Goal: Task Accomplishment & Management: Manage account settings

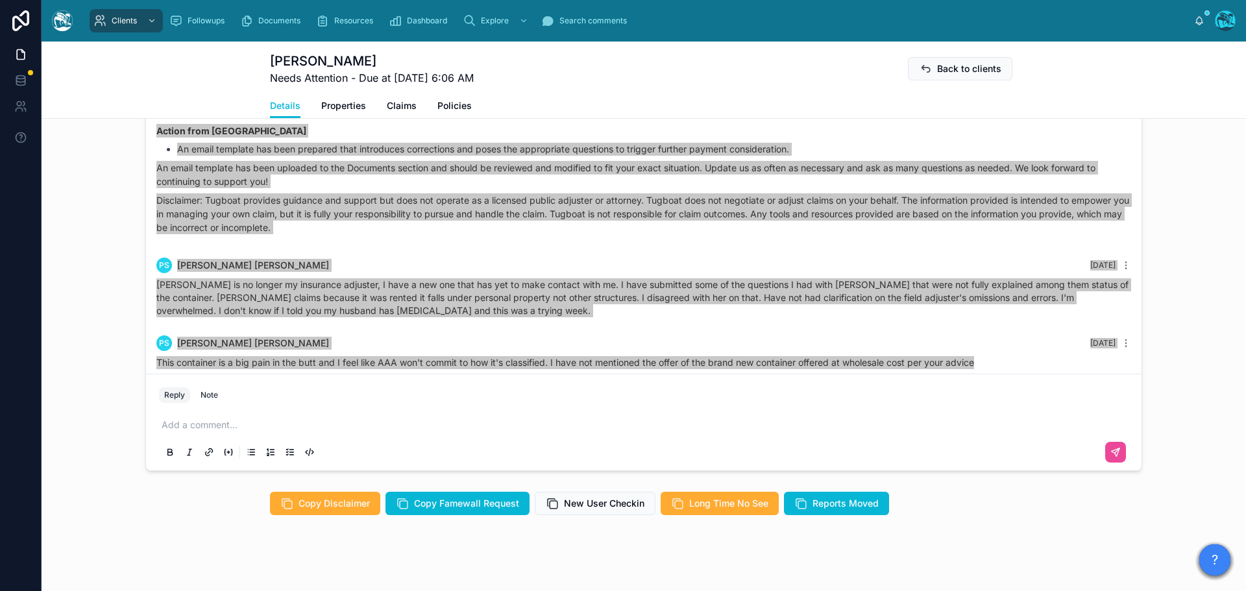
scroll to position [1144, 0]
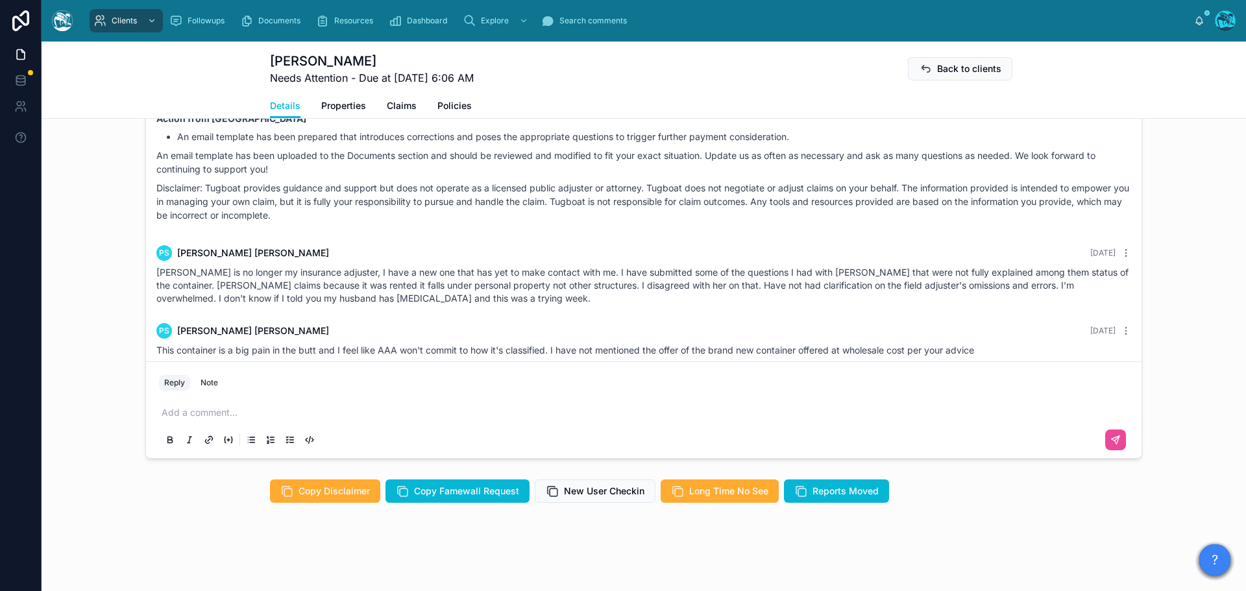
click at [181, 411] on p at bounding box center [647, 412] width 970 height 13
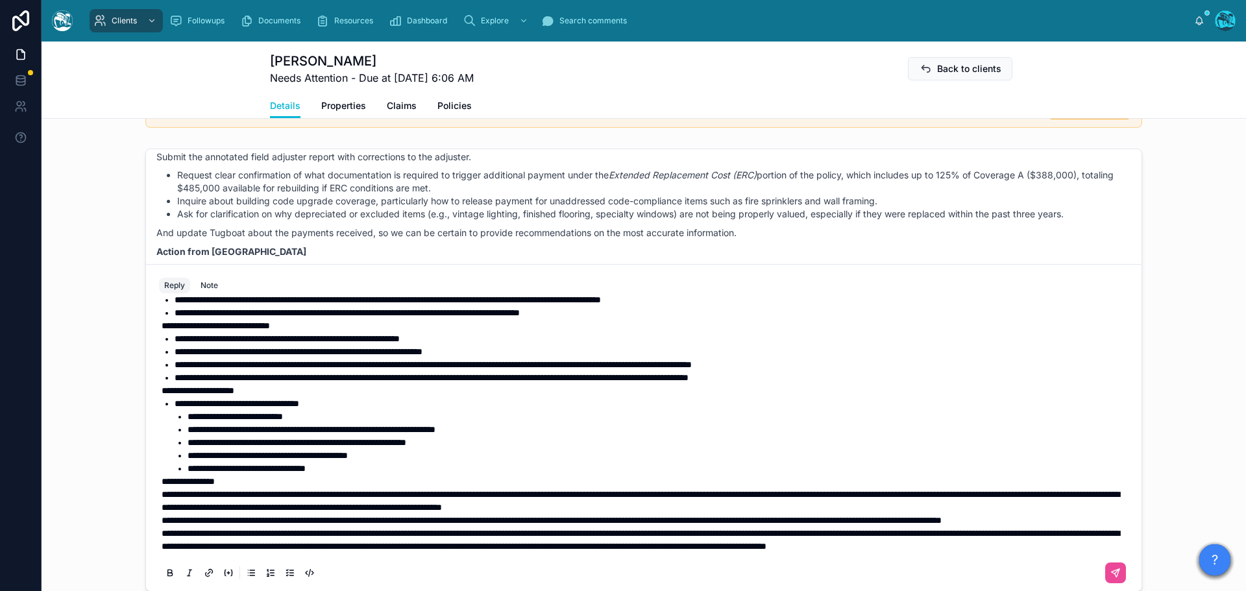
scroll to position [132, 0]
click at [162, 529] on span "**********" at bounding box center [641, 540] width 958 height 22
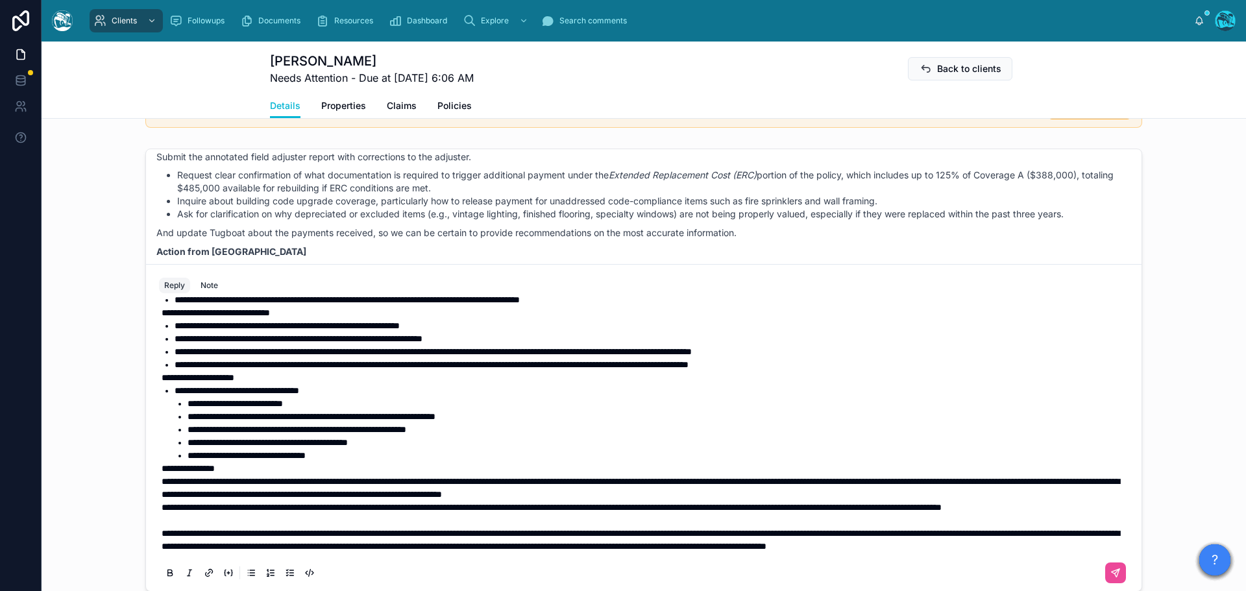
click at [162, 503] on span "**********" at bounding box center [552, 507] width 780 height 9
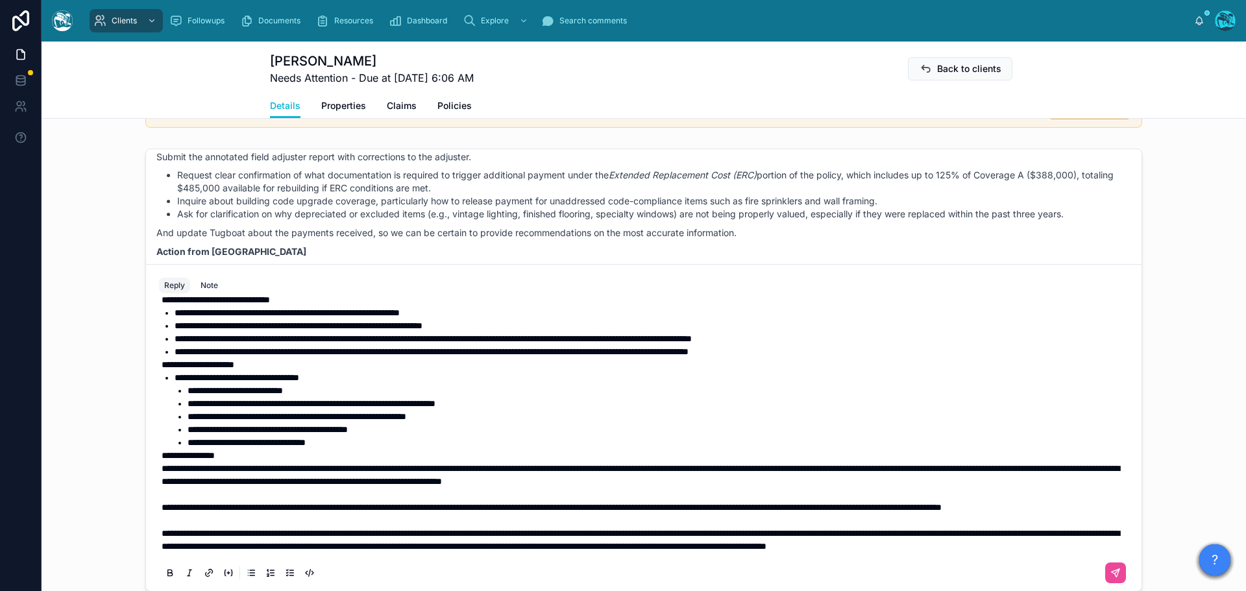
scroll to position [68, 0]
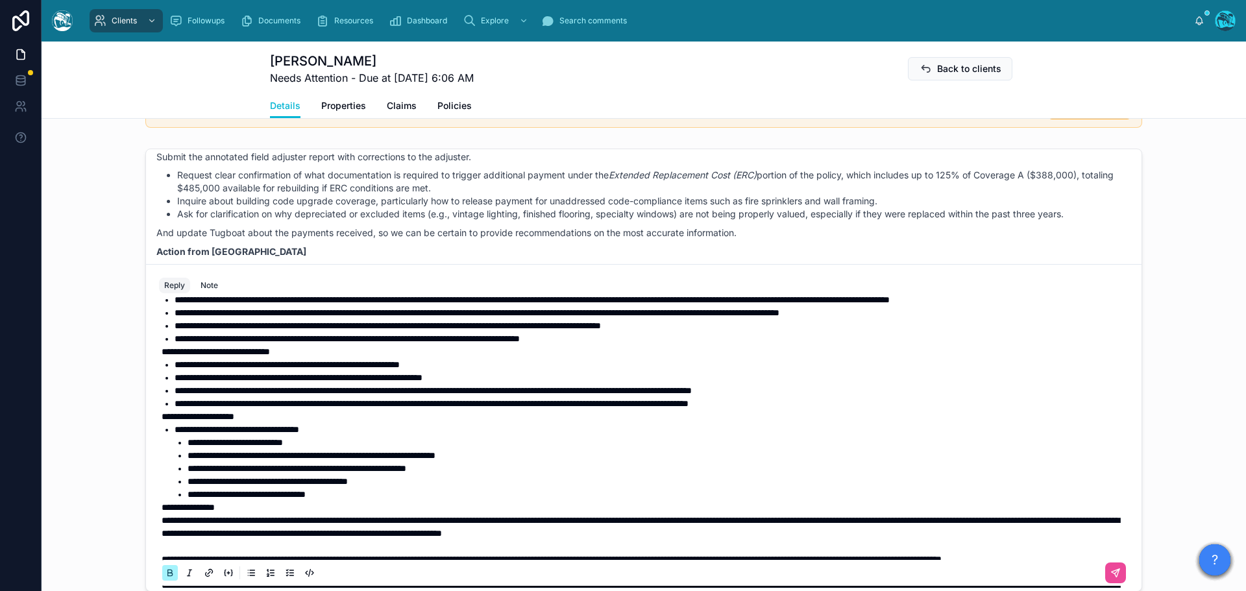
click at [162, 512] on strong "**********" at bounding box center [188, 507] width 53 height 9
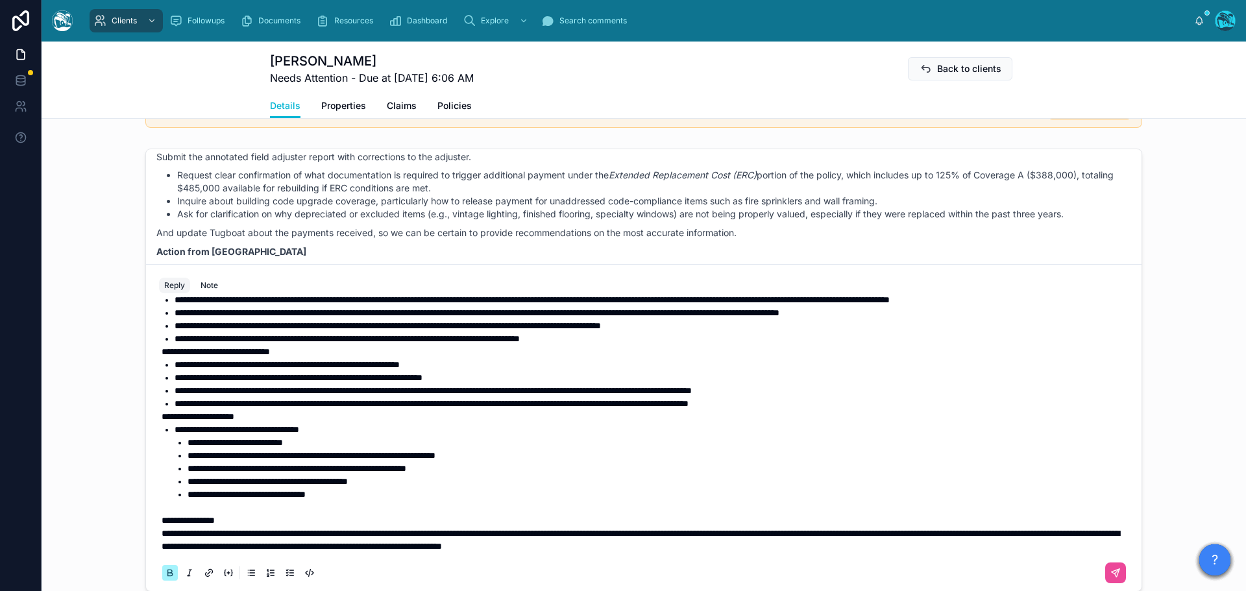
scroll to position [3, 0]
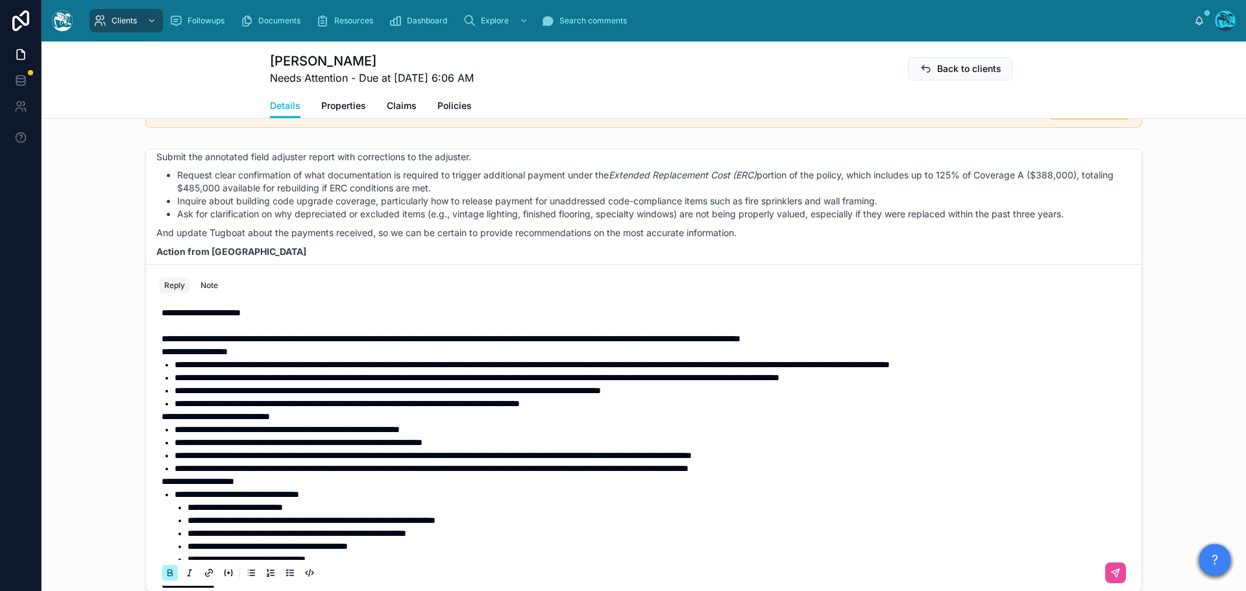
click at [162, 421] on strong "**********" at bounding box center [216, 416] width 108 height 9
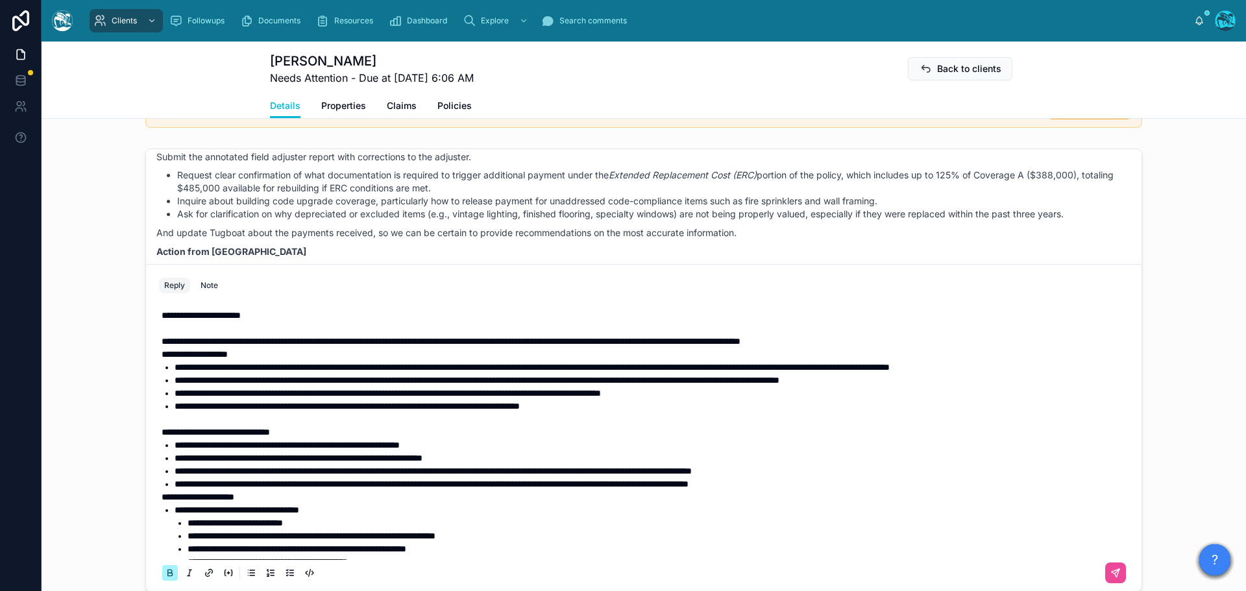
scroll to position [65, 0]
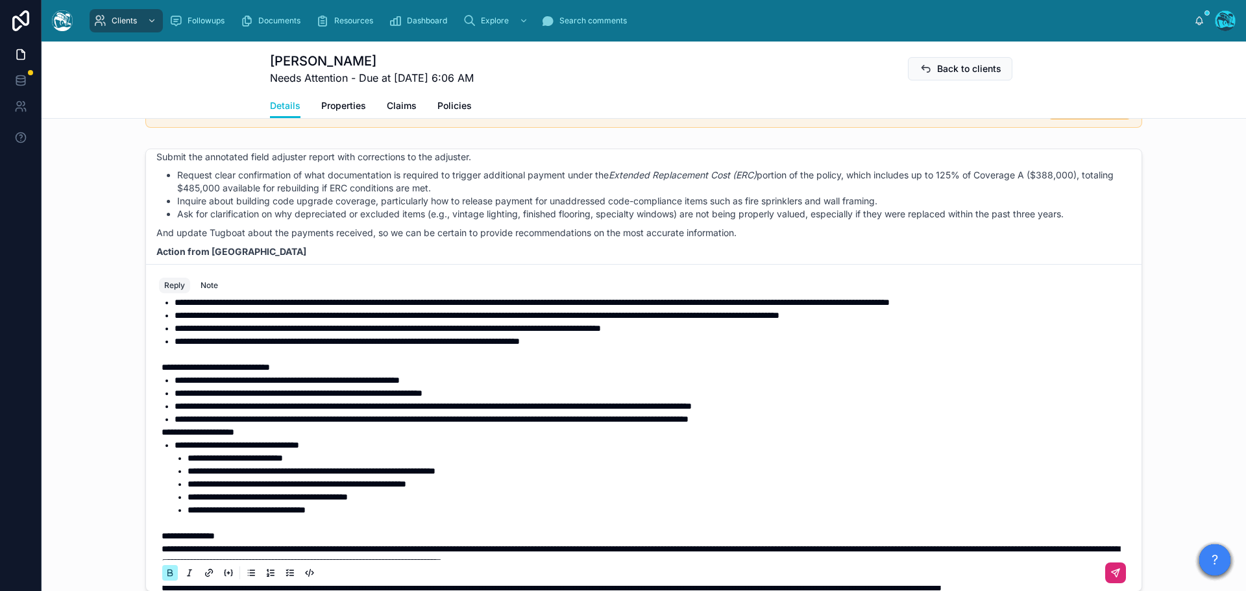
click at [1115, 573] on icon at bounding box center [1117, 571] width 5 height 5
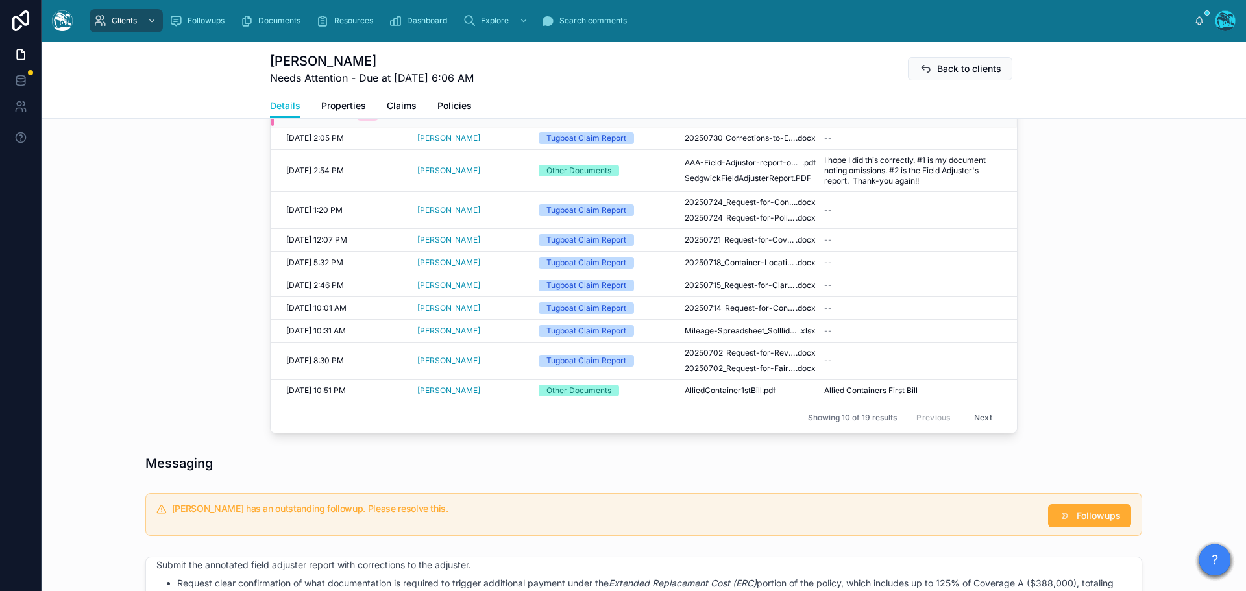
scroll to position [491, 0]
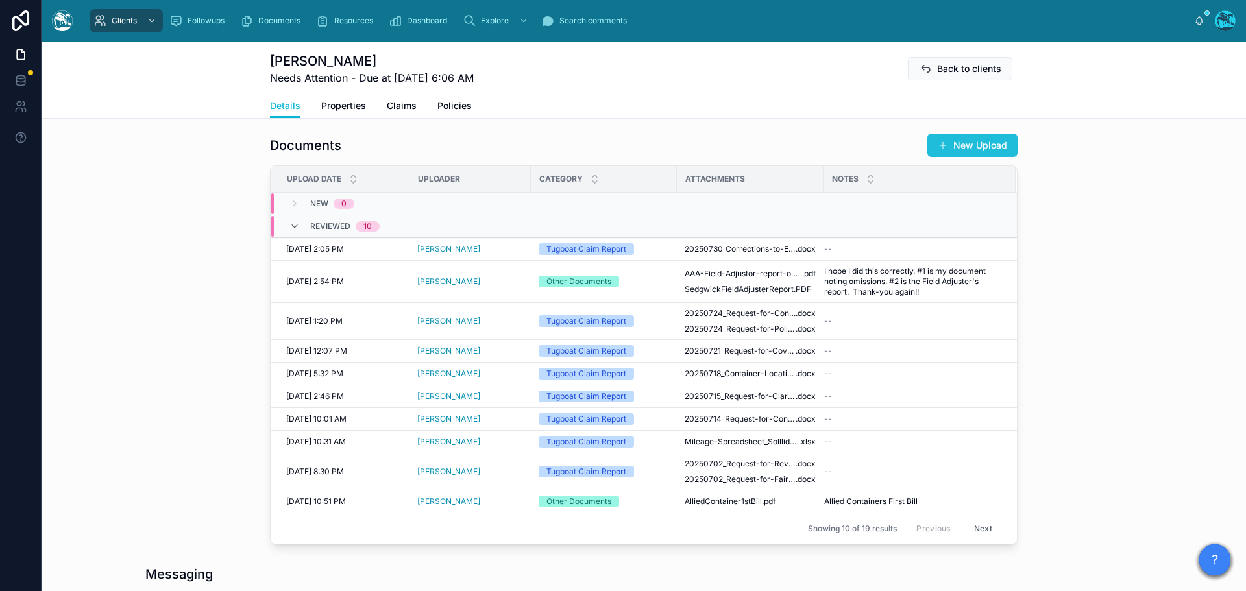
click at [976, 140] on button "New Upload" at bounding box center [973, 145] width 90 height 23
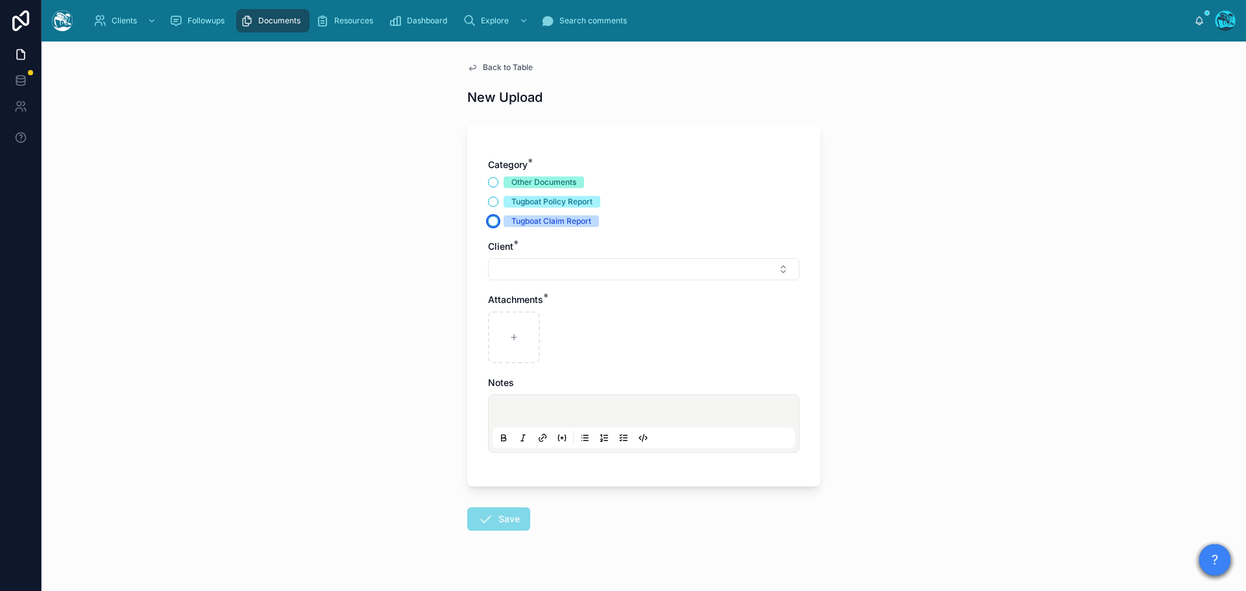
click at [488, 220] on button "Tugboat Claim Report" at bounding box center [493, 221] width 10 height 10
click at [516, 268] on button "Select Button" at bounding box center [644, 269] width 312 height 22
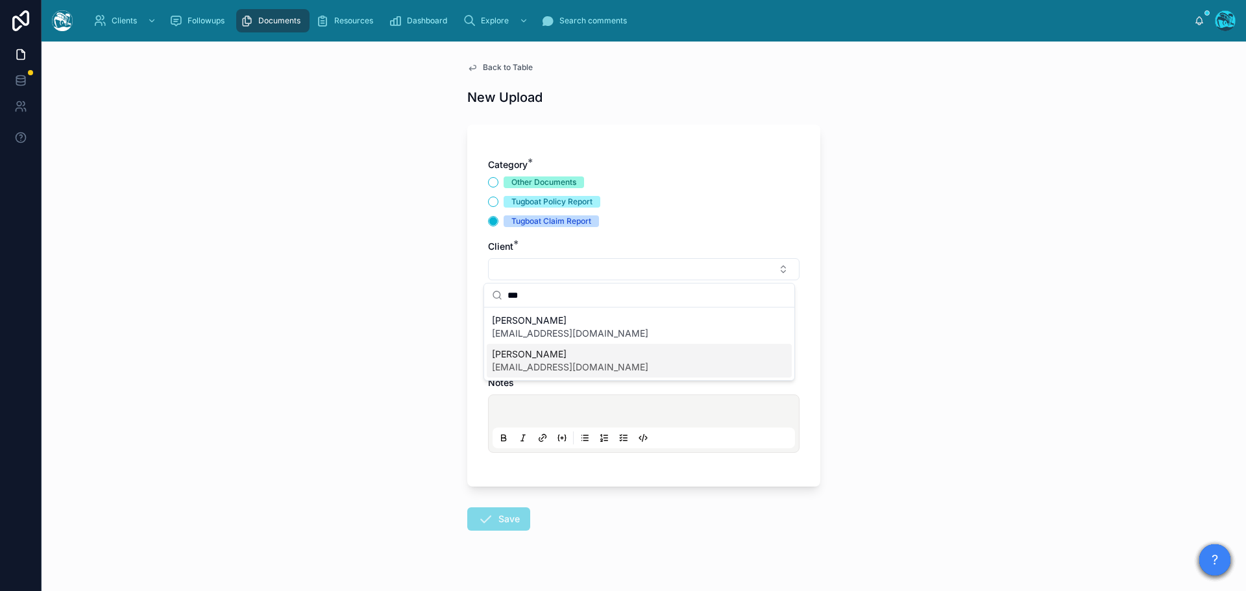
type input "***"
click at [541, 361] on span "[EMAIL_ADDRESS][DOMAIN_NAME]" at bounding box center [570, 367] width 156 height 13
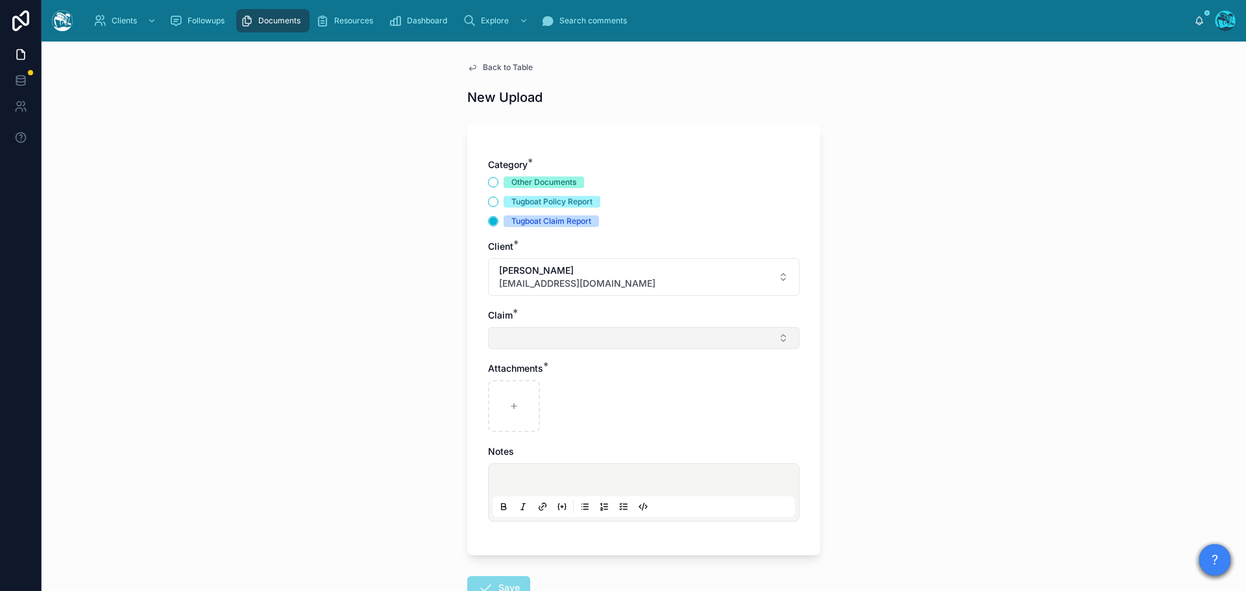
click at [505, 330] on button "Select Button" at bounding box center [644, 338] width 312 height 22
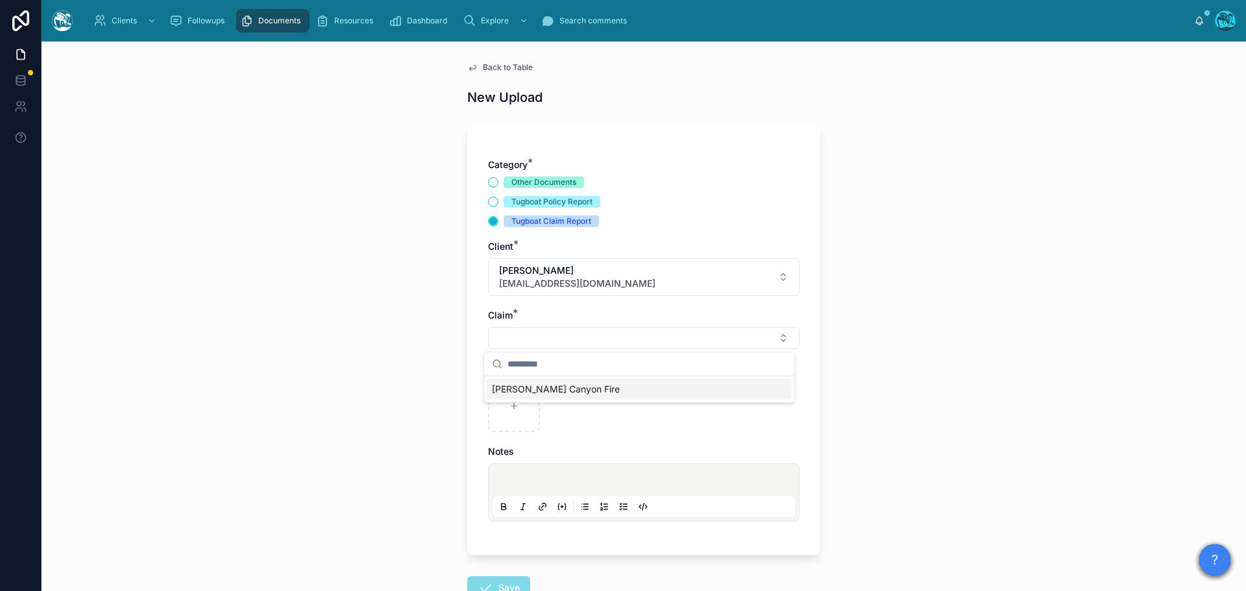
click at [521, 390] on span "[PERSON_NAME] Canyon Fire" at bounding box center [556, 389] width 128 height 13
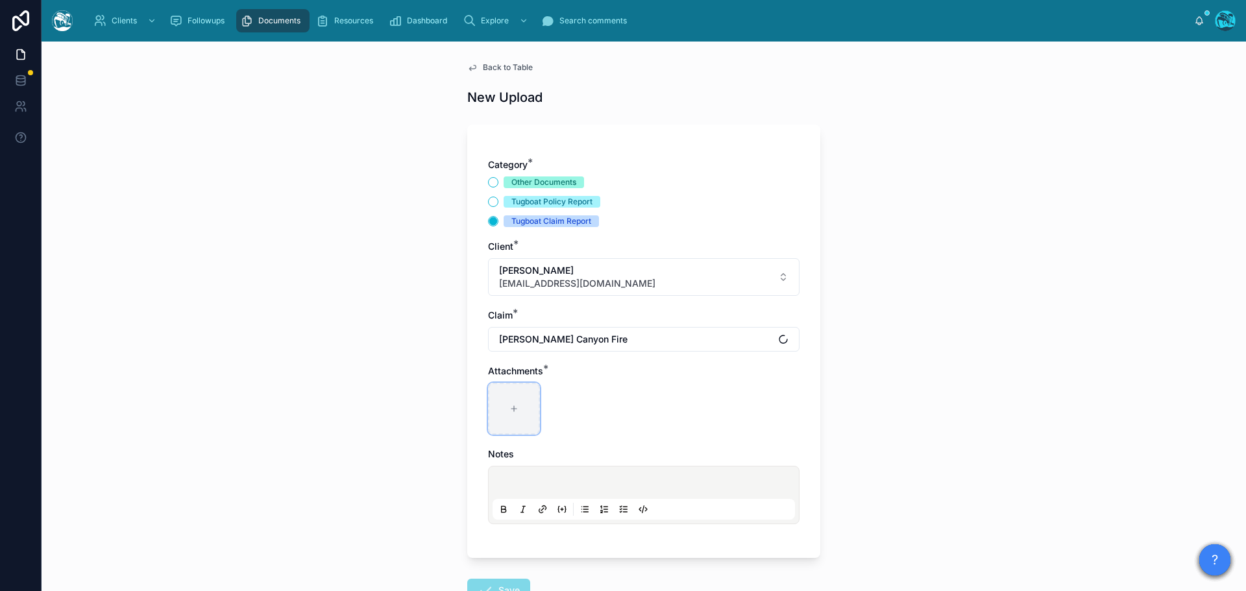
click at [515, 402] on div at bounding box center [514, 409] width 52 height 52
type input "**********"
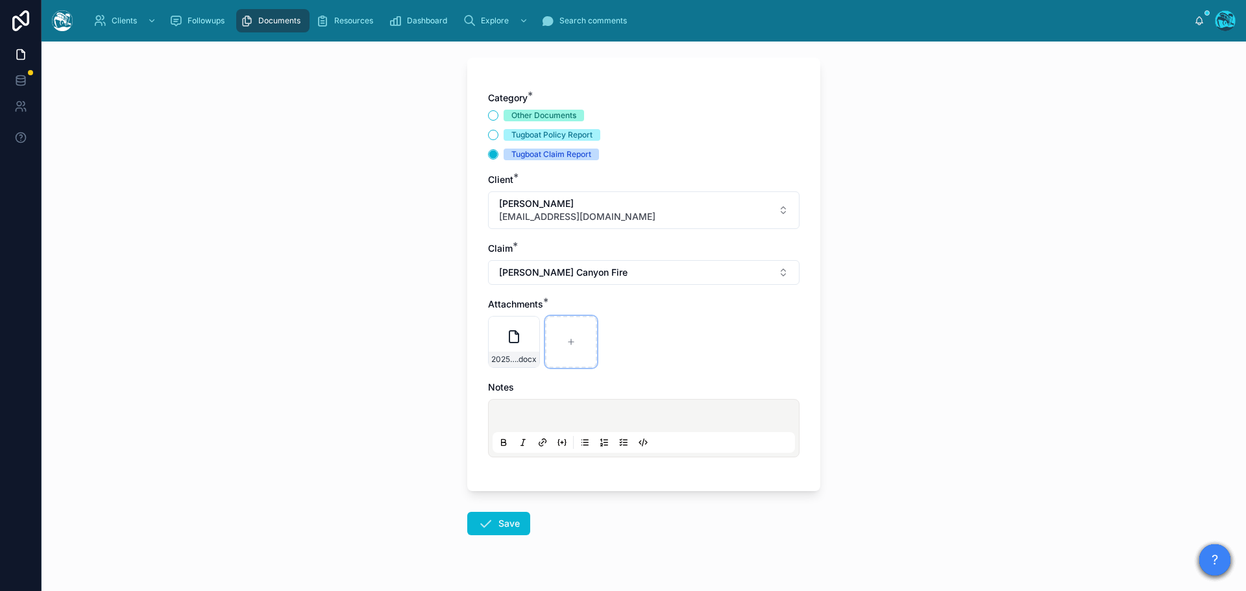
scroll to position [94, 0]
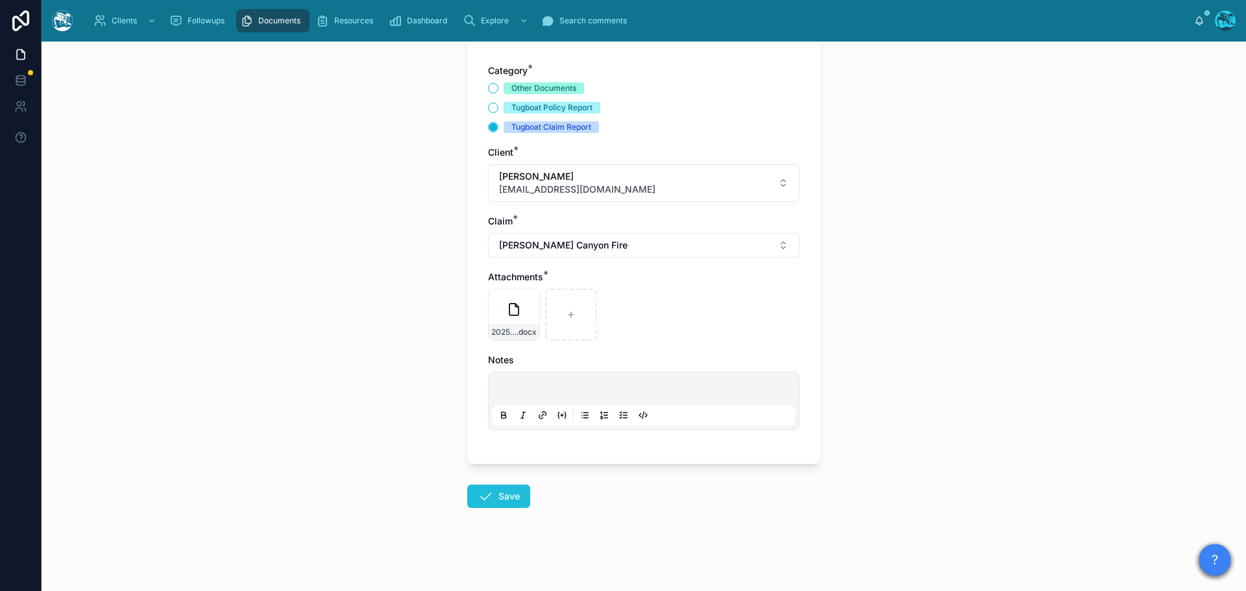
click at [496, 497] on button "Save" at bounding box center [498, 496] width 63 height 23
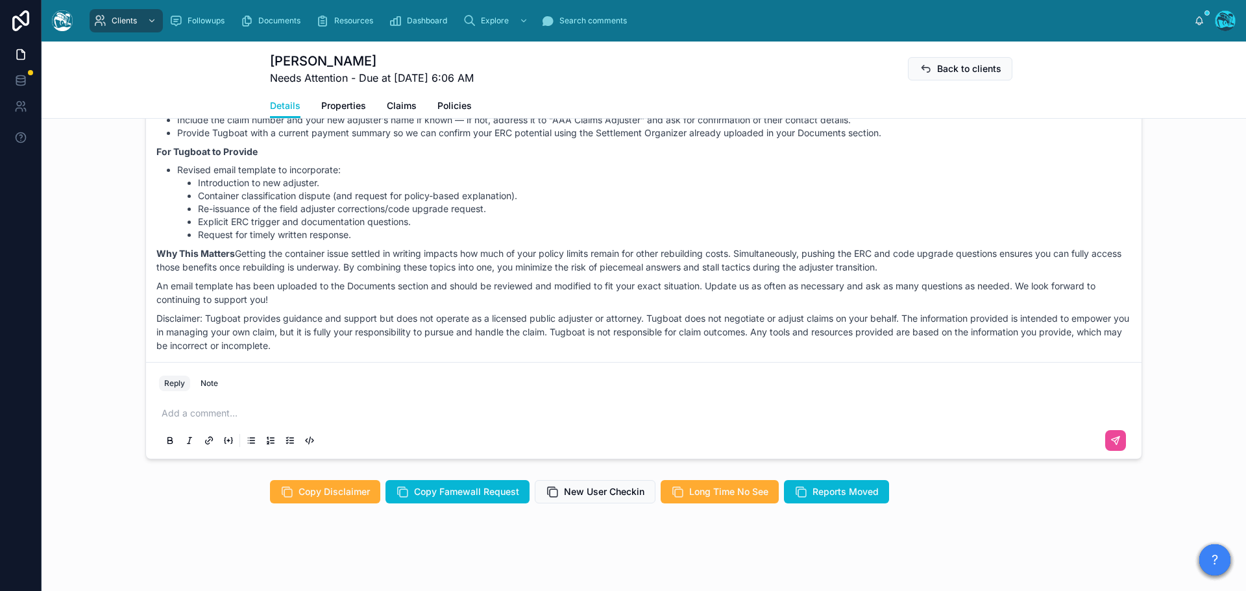
scroll to position [1144, 0]
click at [193, 413] on p at bounding box center [647, 412] width 970 height 13
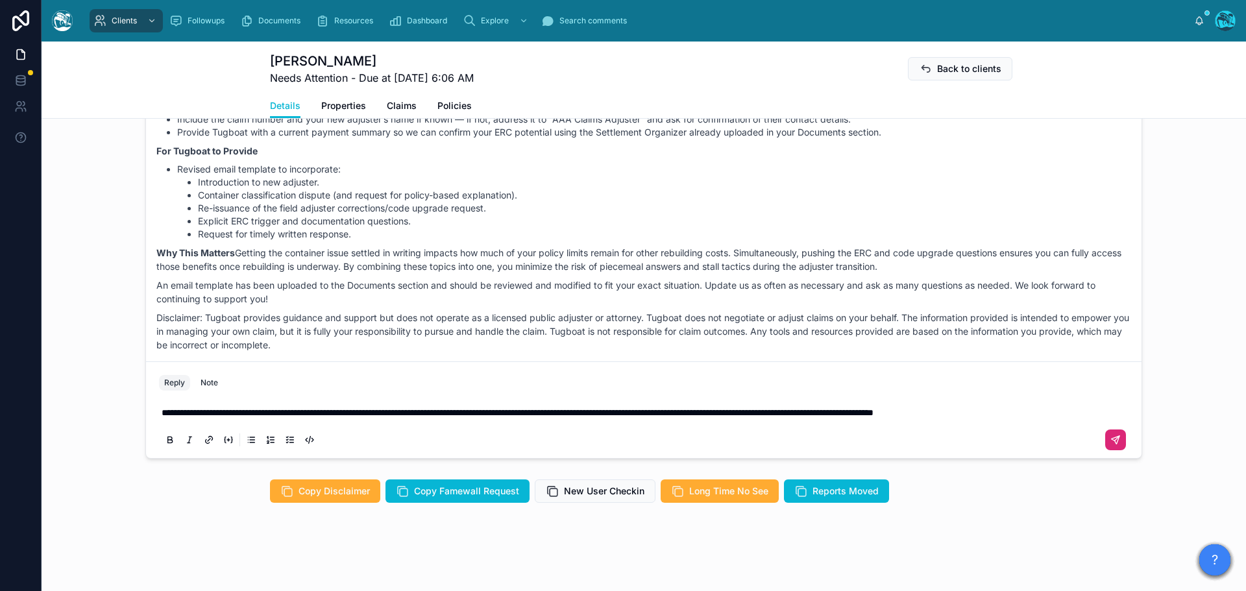
click at [1111, 442] on icon at bounding box center [1116, 440] width 10 height 10
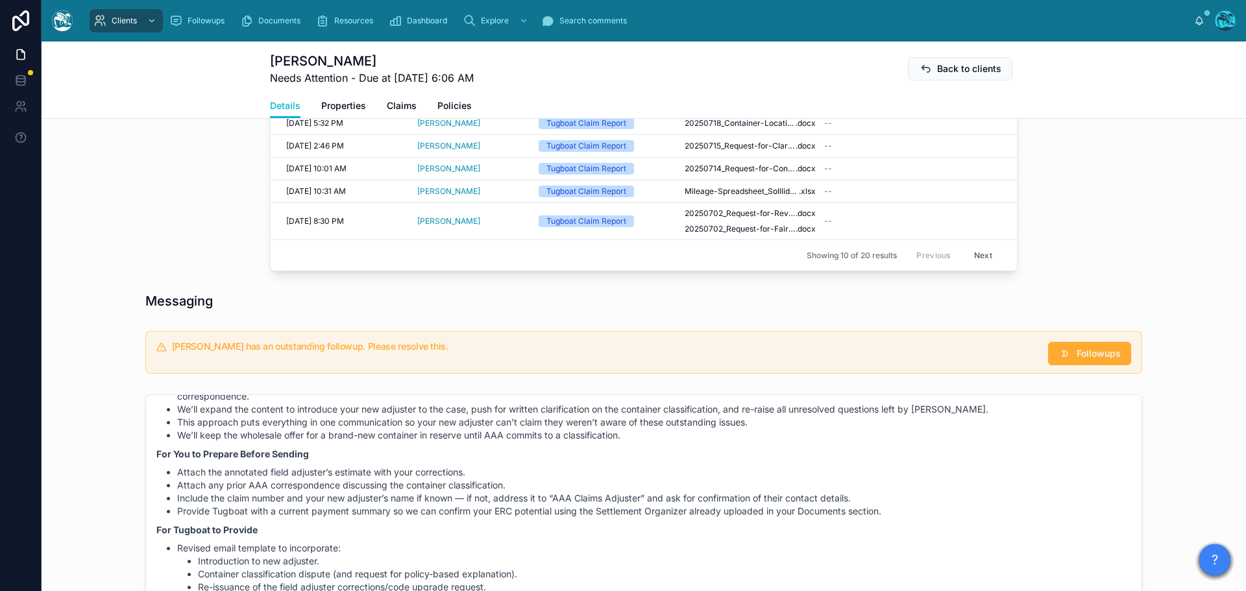
scroll to position [754, 0]
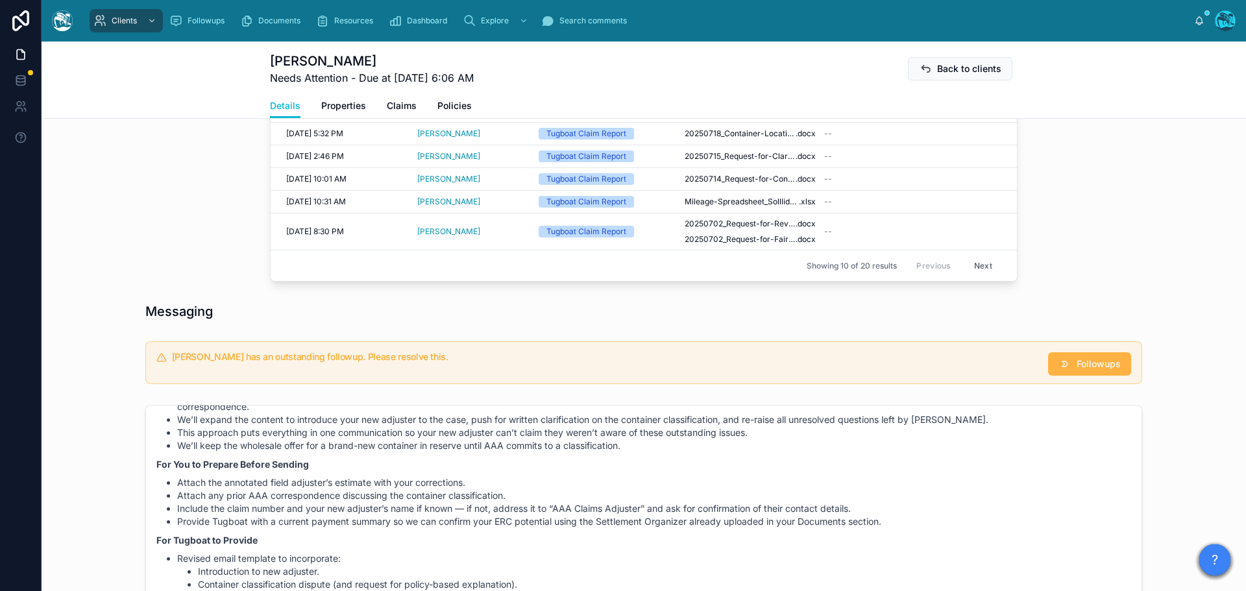
click at [1087, 363] on span "Followups" at bounding box center [1099, 364] width 44 height 13
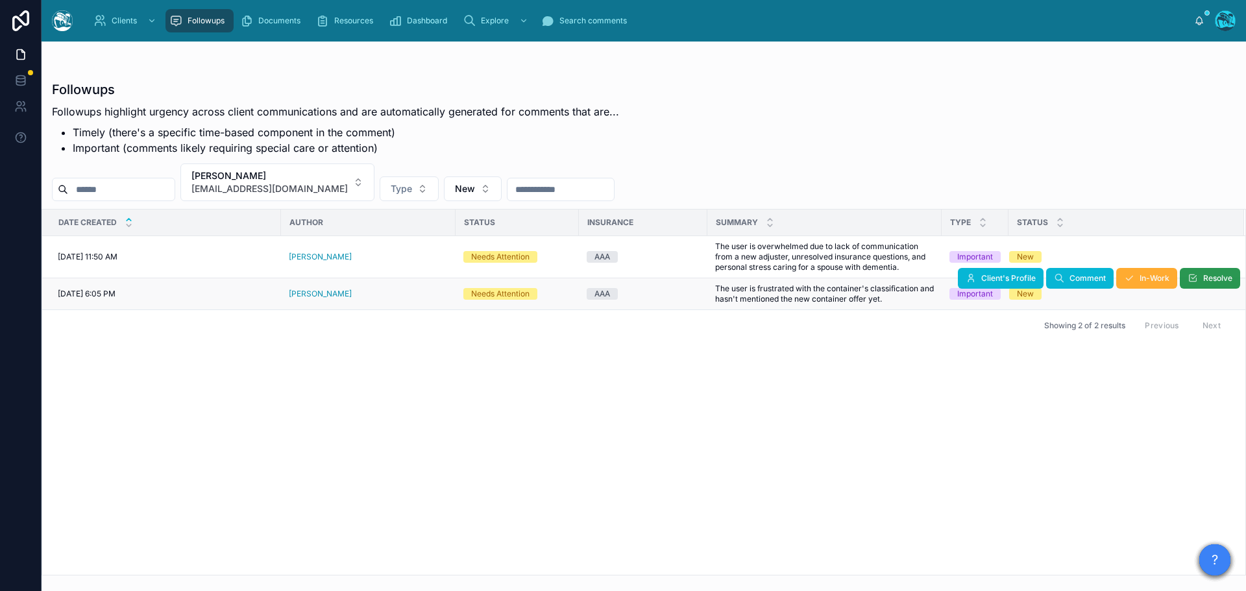
click at [1225, 282] on span "Resolve" at bounding box center [1217, 278] width 29 height 10
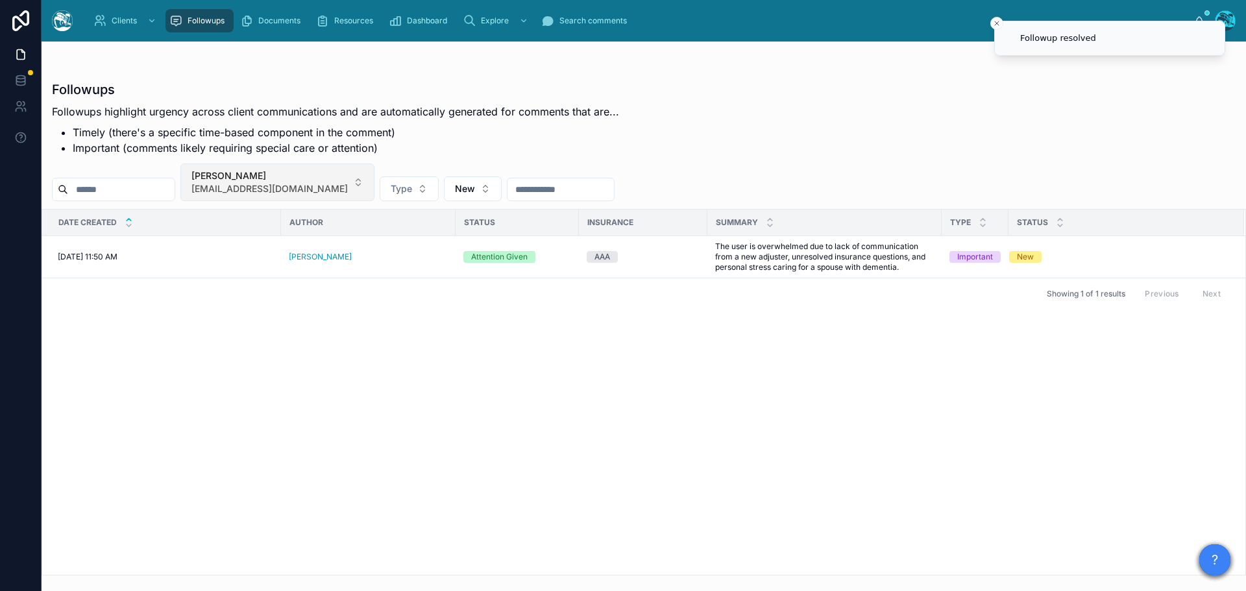
click at [338, 178] on span "[PERSON_NAME]" at bounding box center [269, 175] width 156 height 13
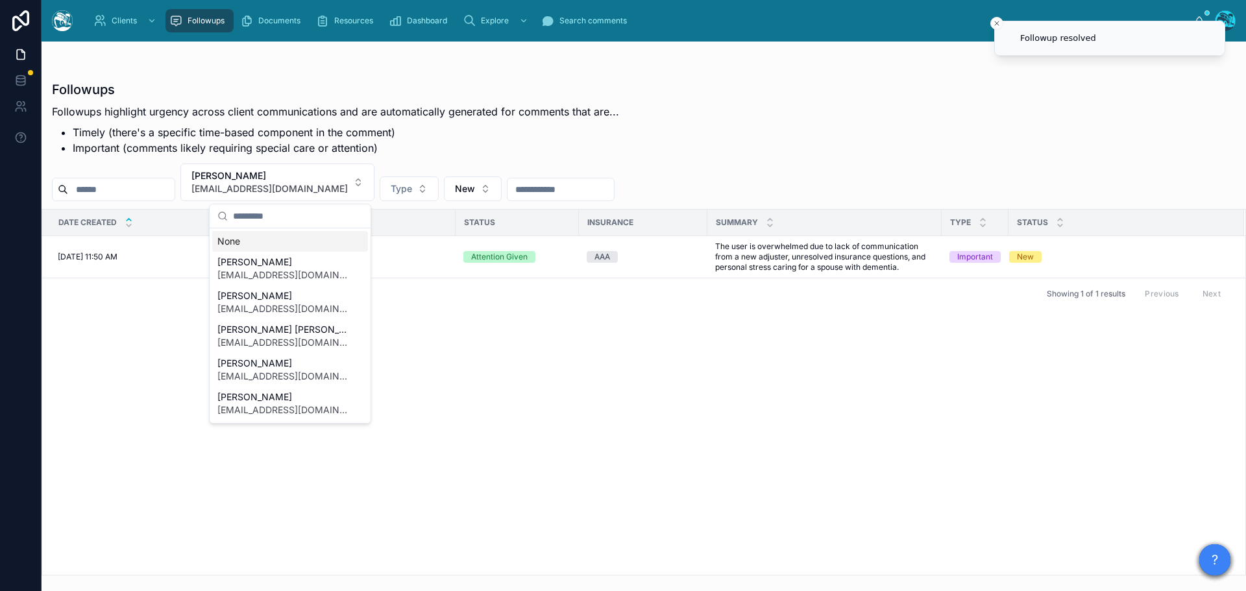
click at [236, 243] on div "None" at bounding box center [290, 241] width 156 height 21
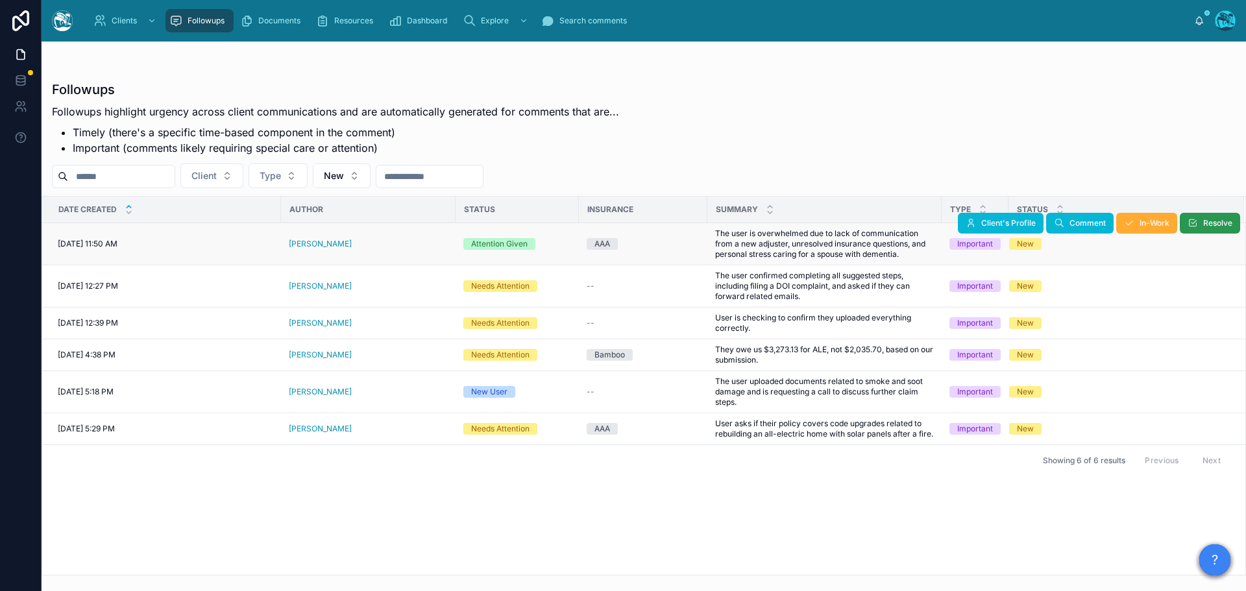
click at [1200, 223] on button "Resolve" at bounding box center [1210, 223] width 60 height 21
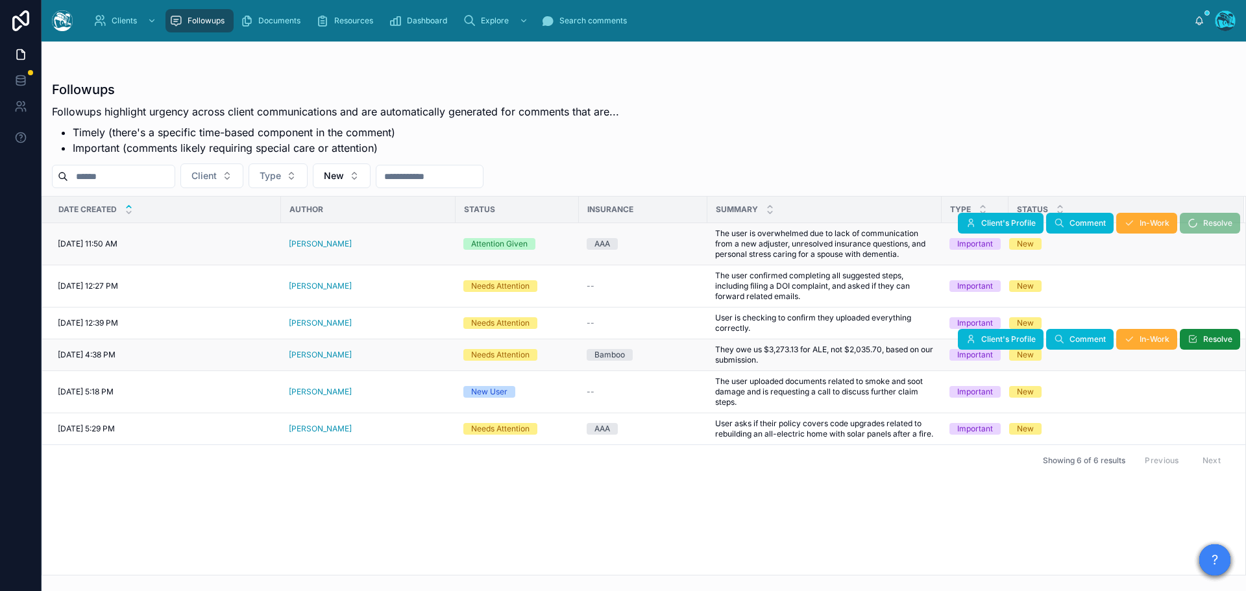
click at [358, 356] on div "[PERSON_NAME]" at bounding box center [368, 355] width 159 height 10
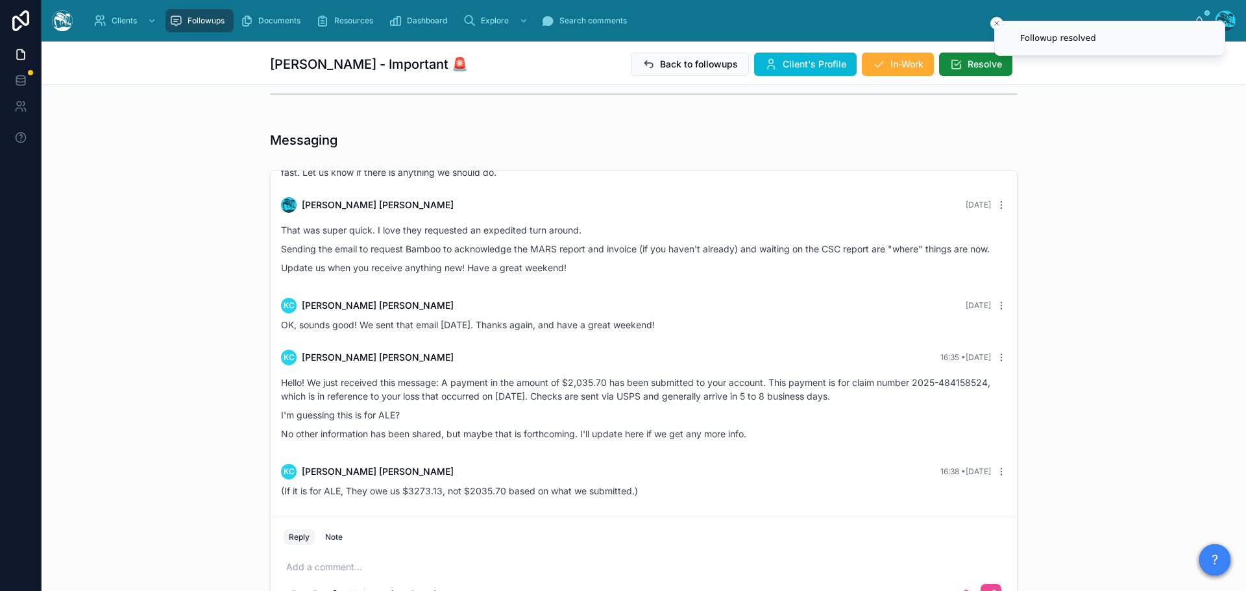
scroll to position [130, 0]
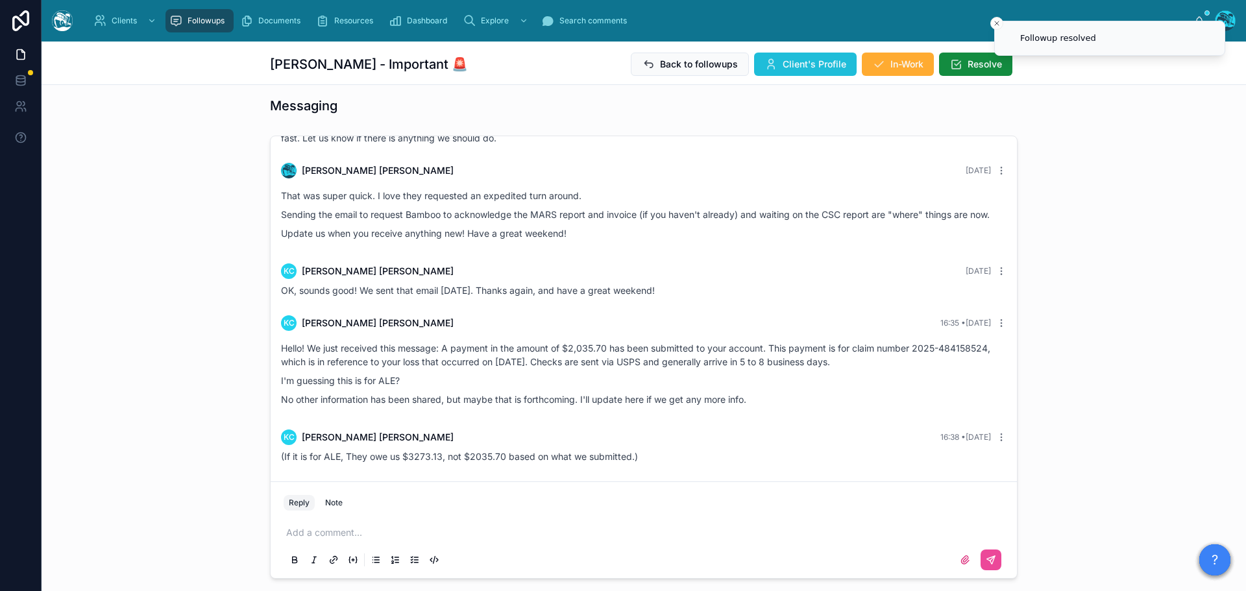
click at [812, 65] on span "Client's Profile" at bounding box center [815, 64] width 64 height 13
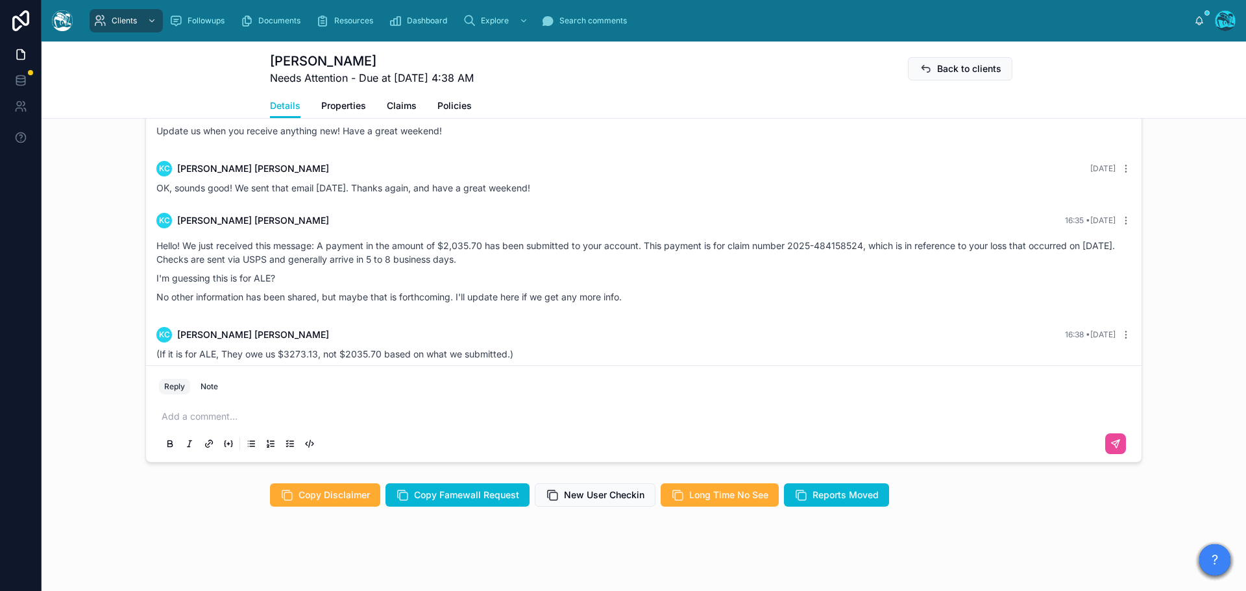
scroll to position [1114, 0]
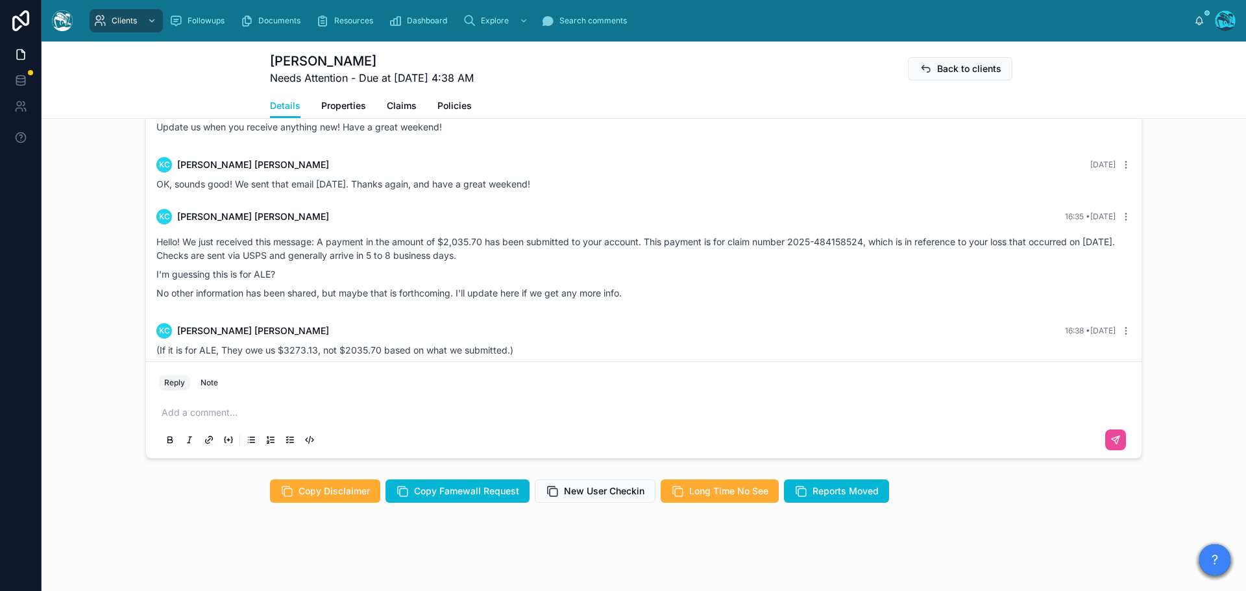
click at [208, 411] on p at bounding box center [647, 412] width 970 height 13
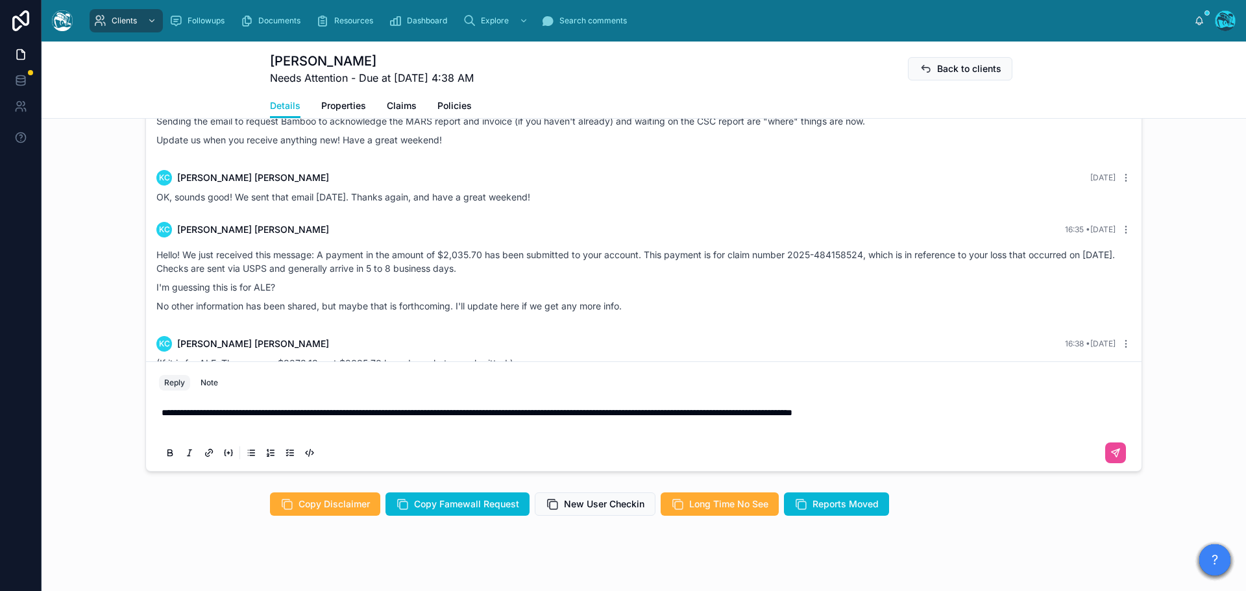
scroll to position [1088, 0]
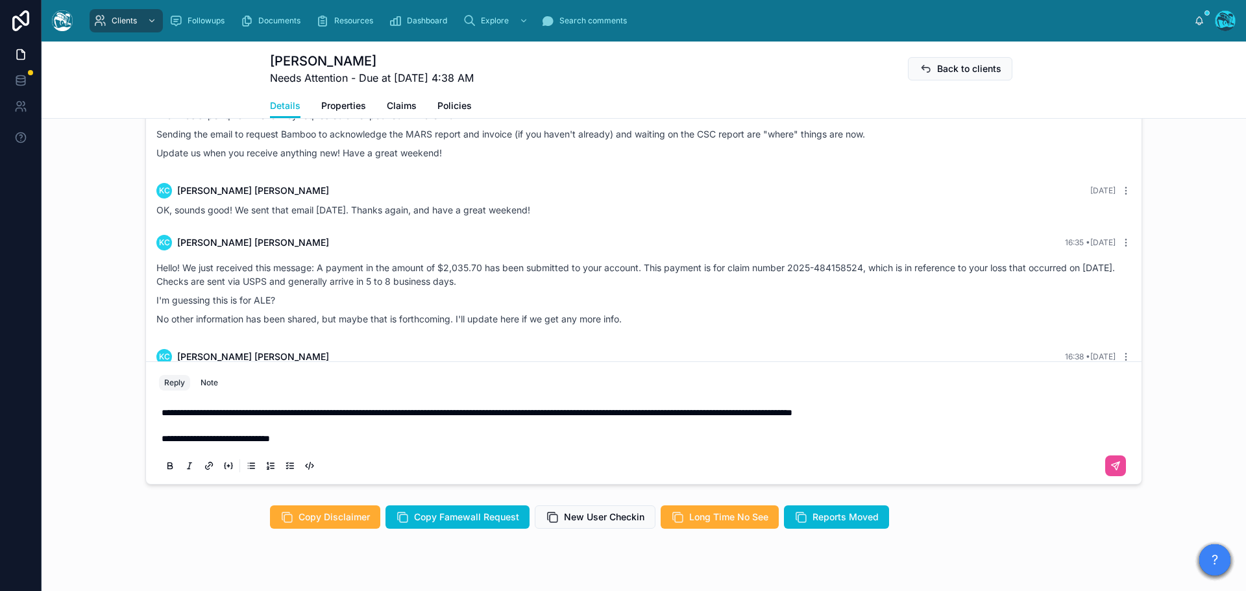
click at [1111, 454] on div at bounding box center [644, 466] width 970 height 26
click at [1116, 463] on icon at bounding box center [1116, 466] width 10 height 10
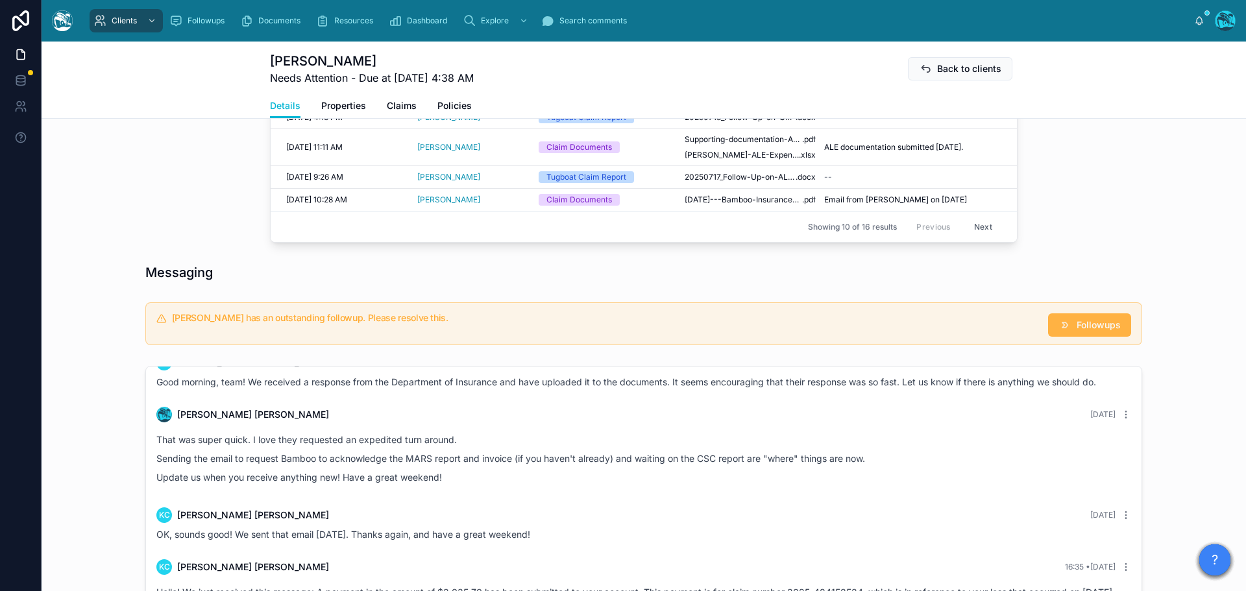
scroll to position [941, 0]
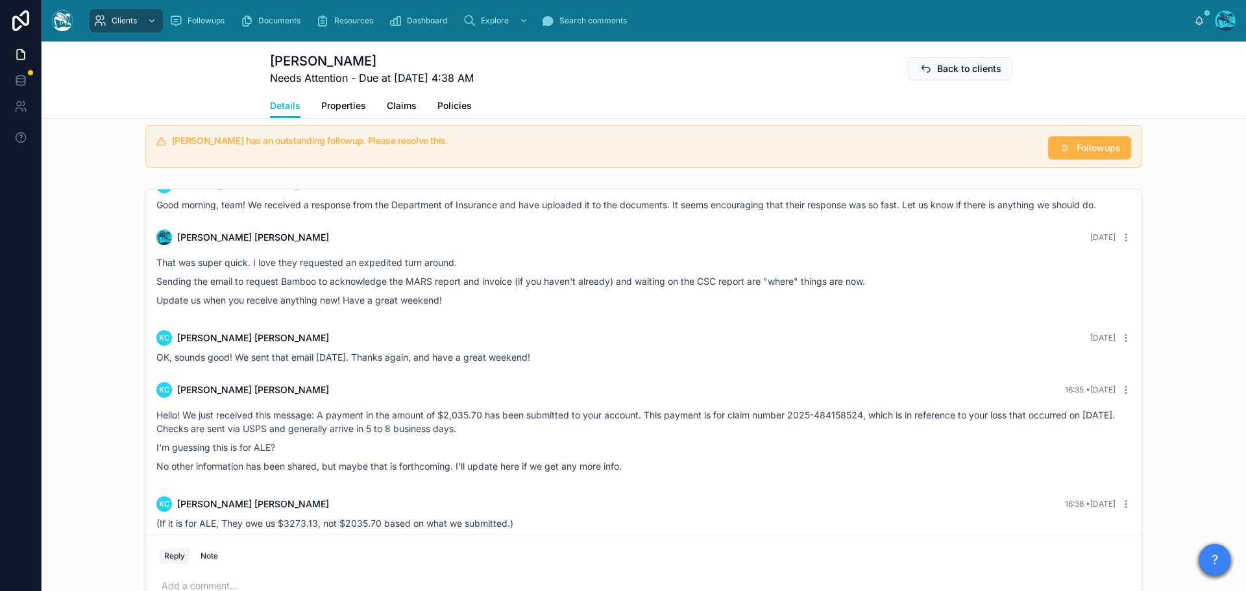
click at [1083, 323] on div "KC [PERSON_NAME] [DATE] OK, sounds good! We sent that email [DATE]. Thanks agai…" at bounding box center [644, 347] width 990 height 49
click at [1105, 142] on span "Followups" at bounding box center [1099, 147] width 44 height 13
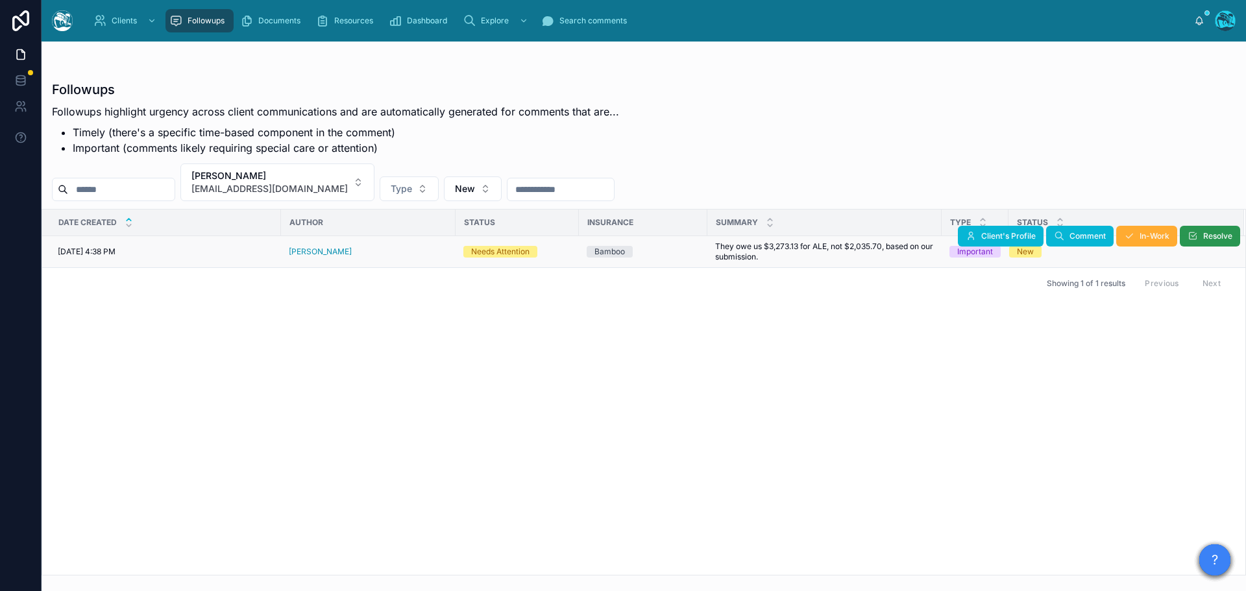
click at [1222, 238] on span "Resolve" at bounding box center [1217, 236] width 29 height 10
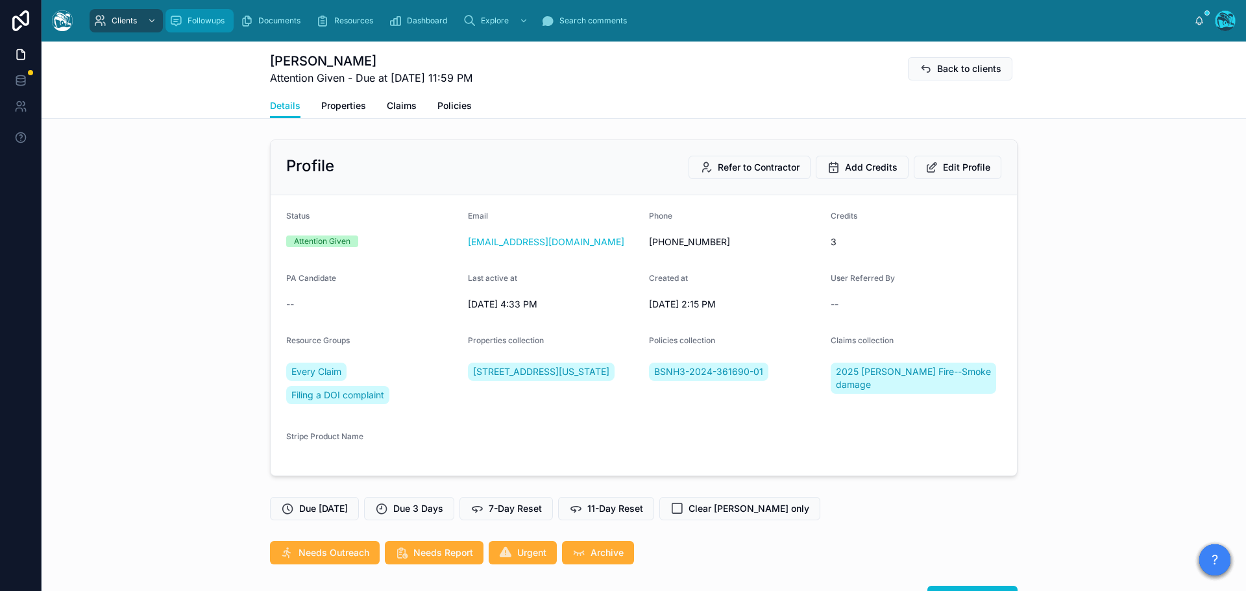
click at [190, 18] on span "Followups" at bounding box center [206, 21] width 37 height 10
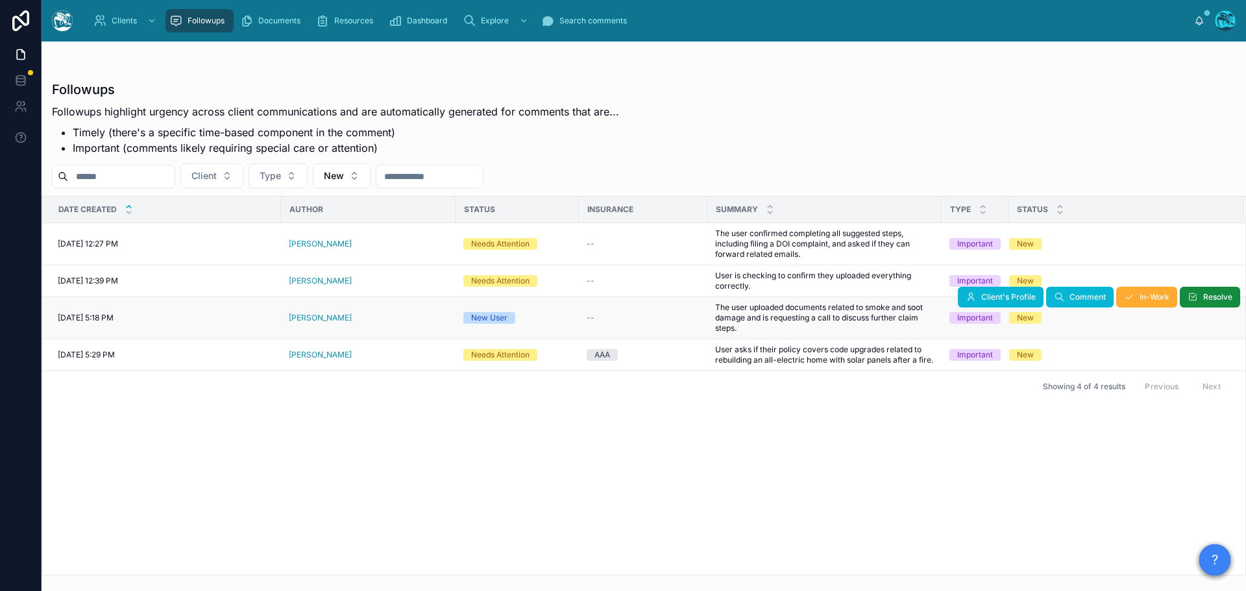
click at [356, 317] on div "[PERSON_NAME]" at bounding box center [368, 318] width 159 height 10
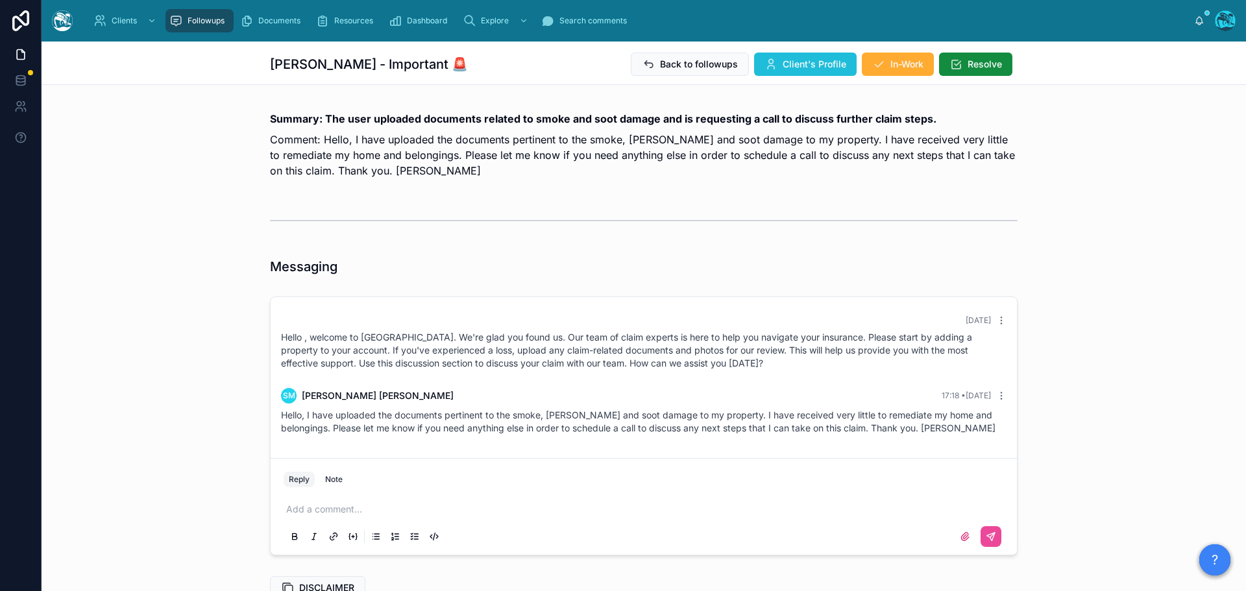
click at [770, 57] on button "Client's Profile" at bounding box center [805, 64] width 103 height 23
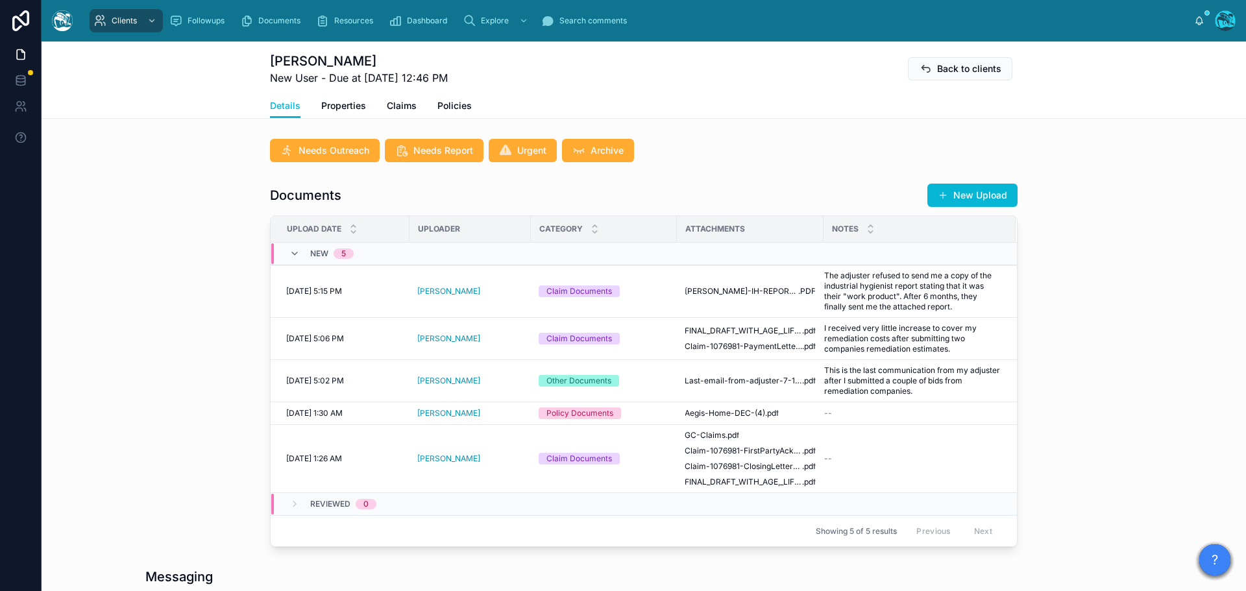
scroll to position [389, 0]
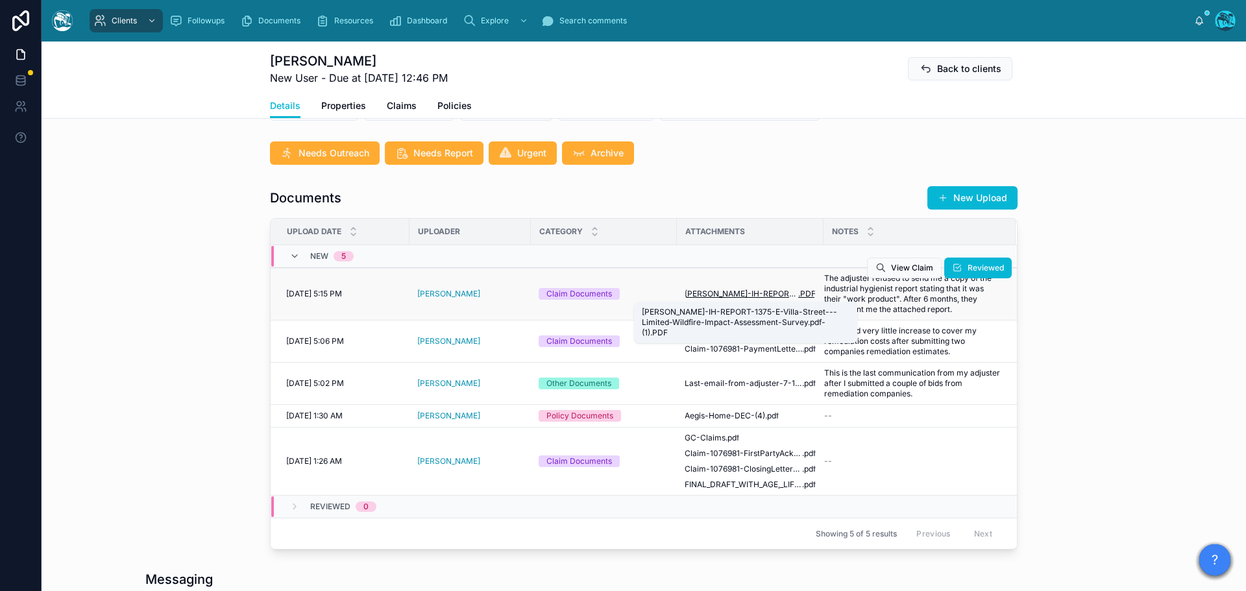
click at [765, 293] on span "[PERSON_NAME]-IH-REPORT-1375-E-Villa-Street---Limited-Wildfire-Impact-Assessmen…" at bounding box center [742, 294] width 114 height 10
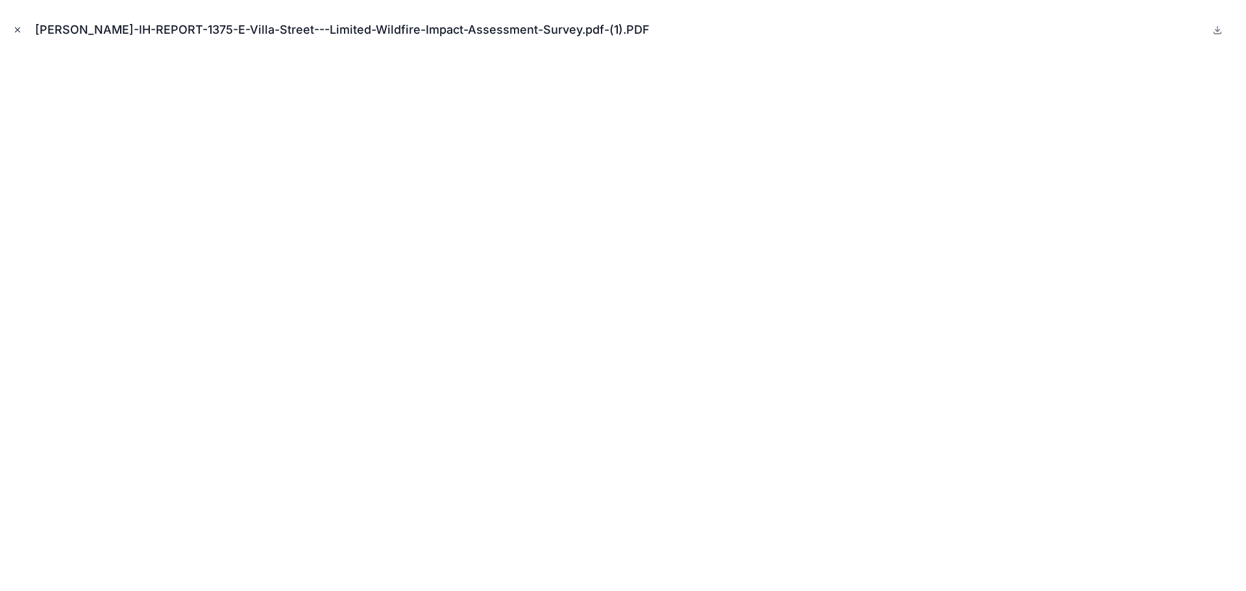
click at [17, 29] on icon "Close modal" at bounding box center [17, 29] width 9 height 9
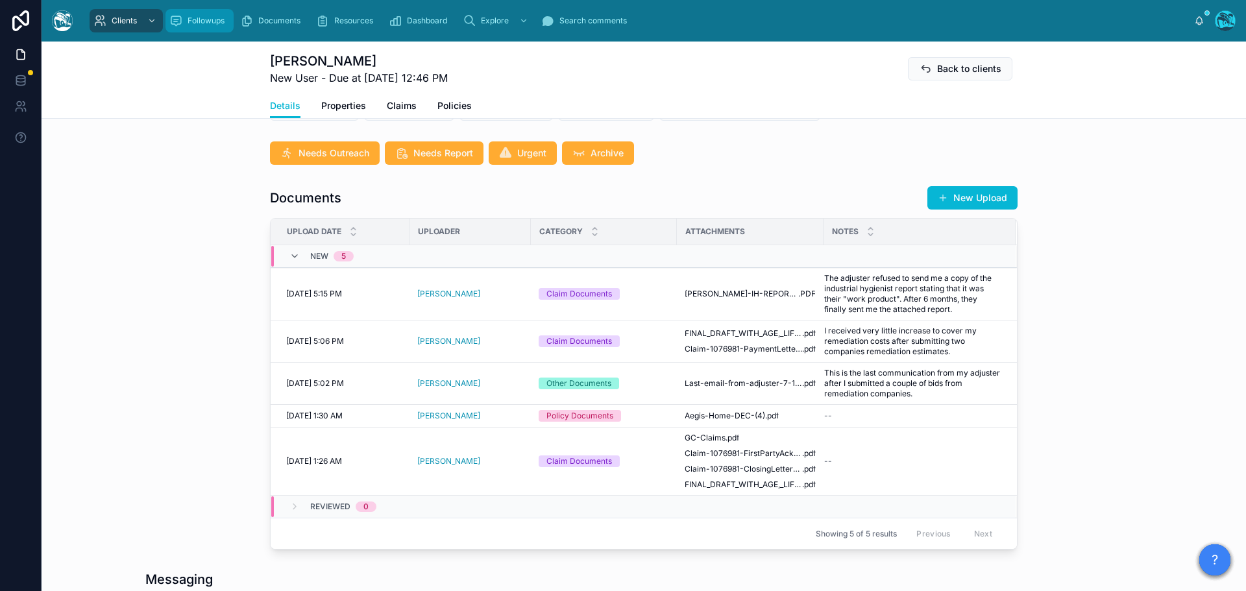
click at [215, 19] on span "Followups" at bounding box center [206, 21] width 37 height 10
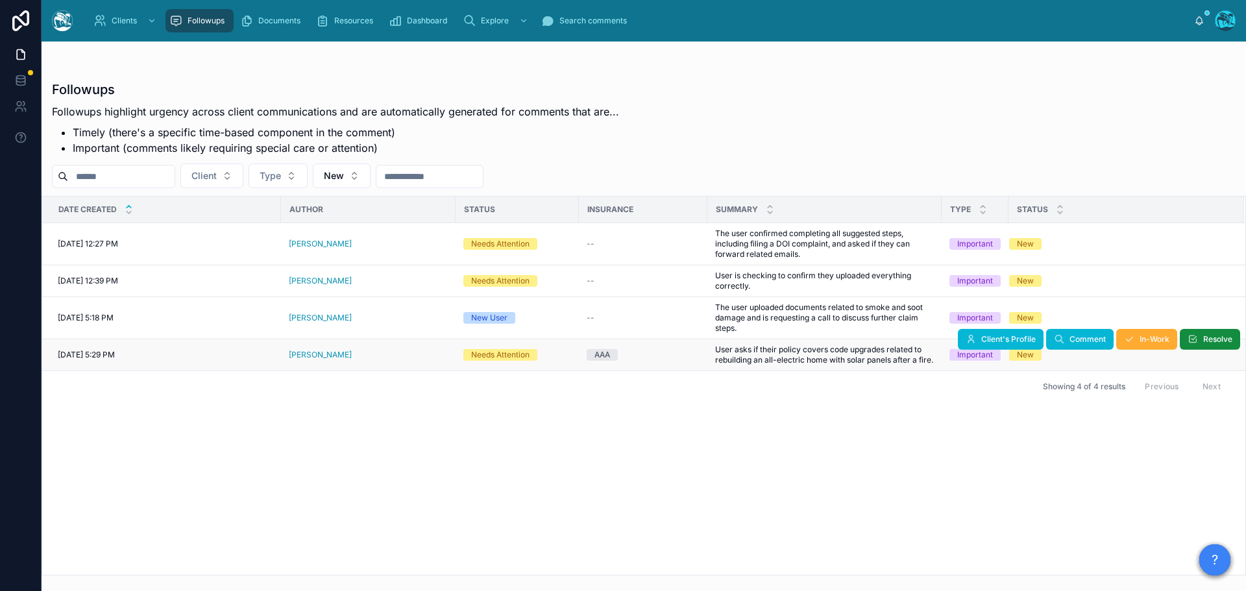
click at [406, 356] on div "[PERSON_NAME]" at bounding box center [368, 355] width 159 height 10
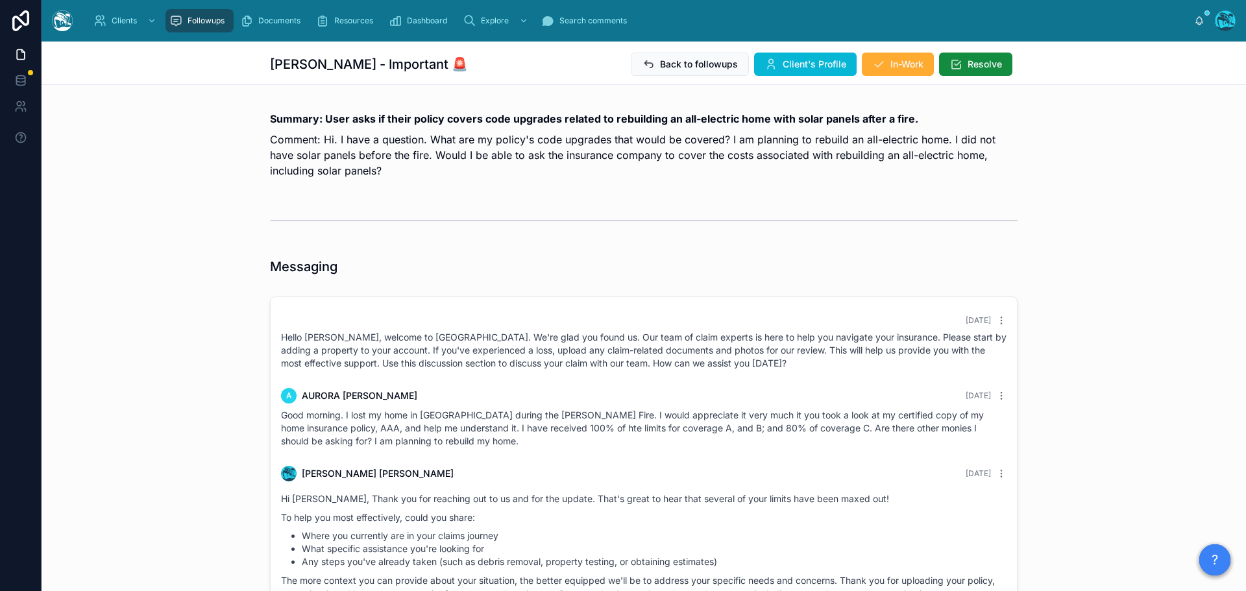
scroll to position [2159, 0]
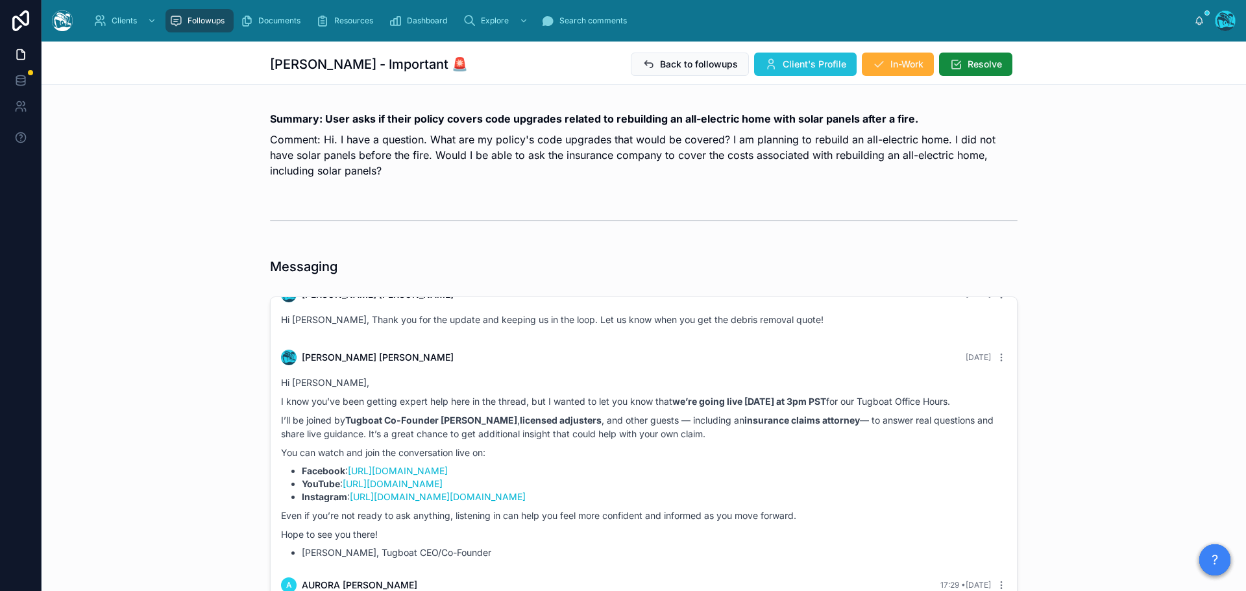
click at [797, 56] on button "Client's Profile" at bounding box center [805, 64] width 103 height 23
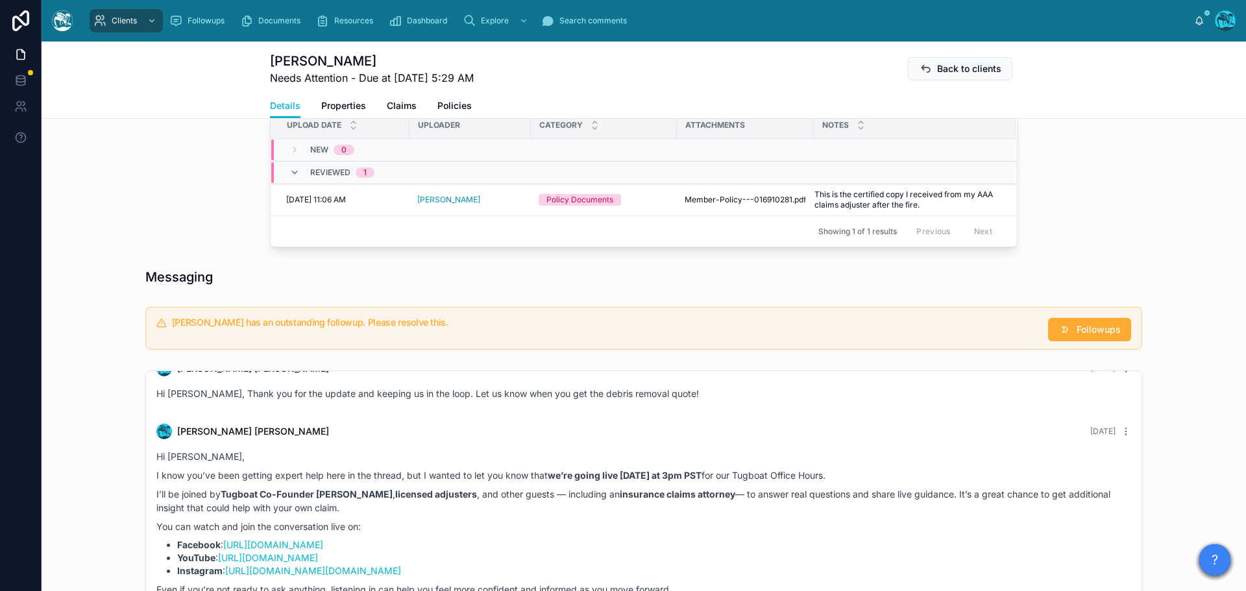
scroll to position [454, 0]
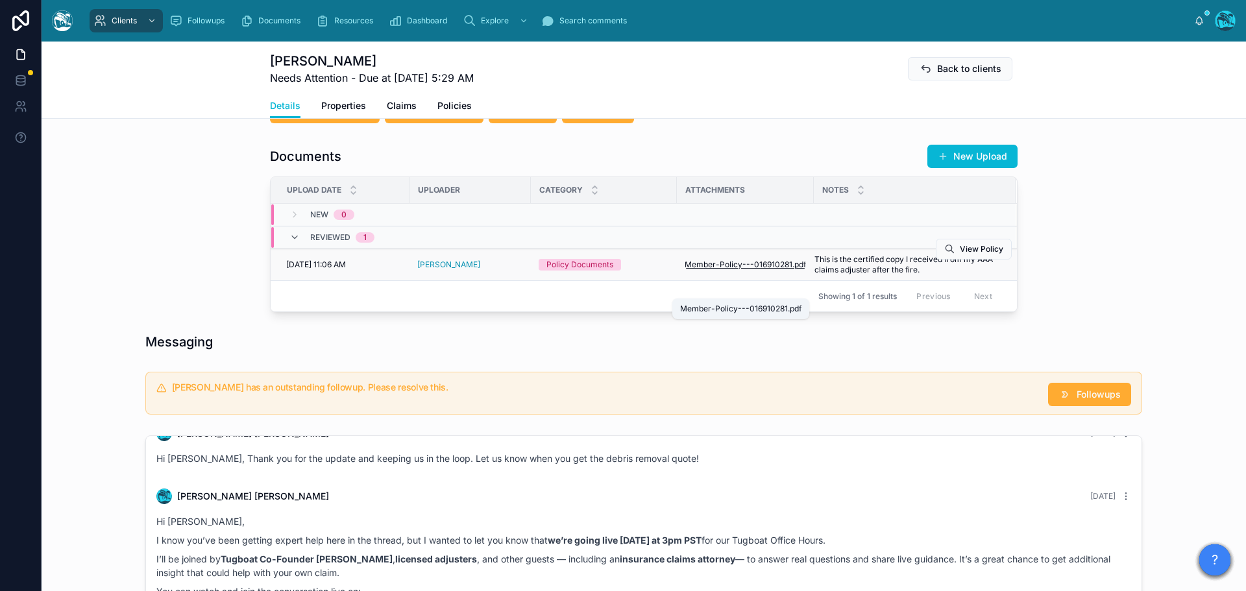
click at [755, 270] on span "Member-Policy---016910281" at bounding box center [739, 265] width 108 height 10
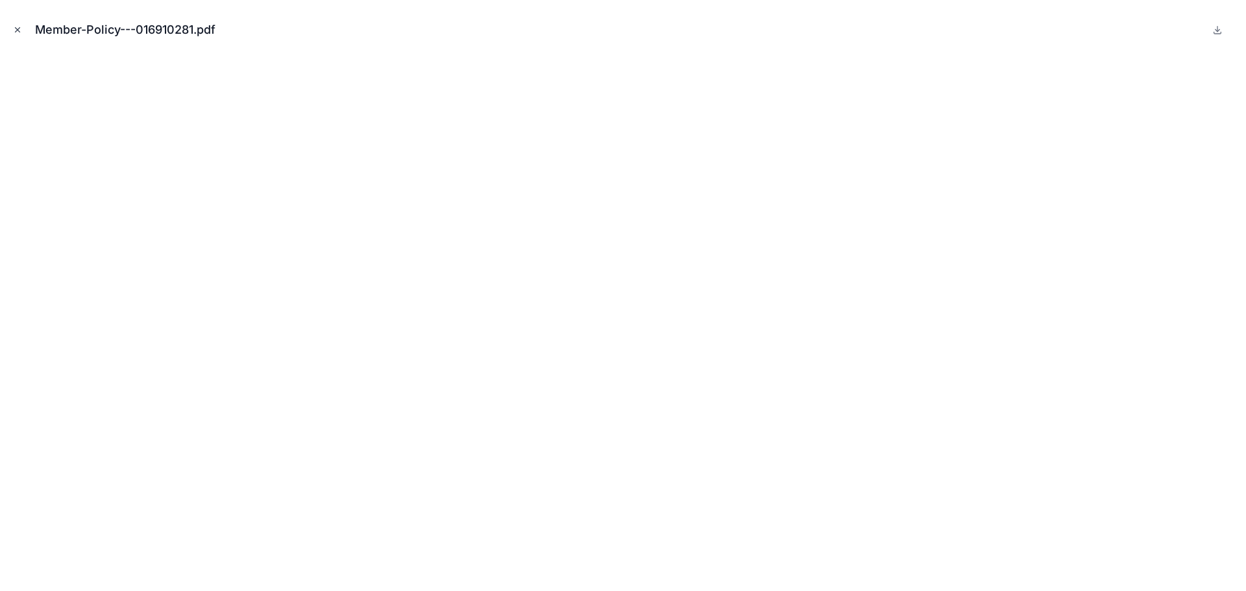
click at [13, 28] on icon "Close modal" at bounding box center [17, 29] width 9 height 9
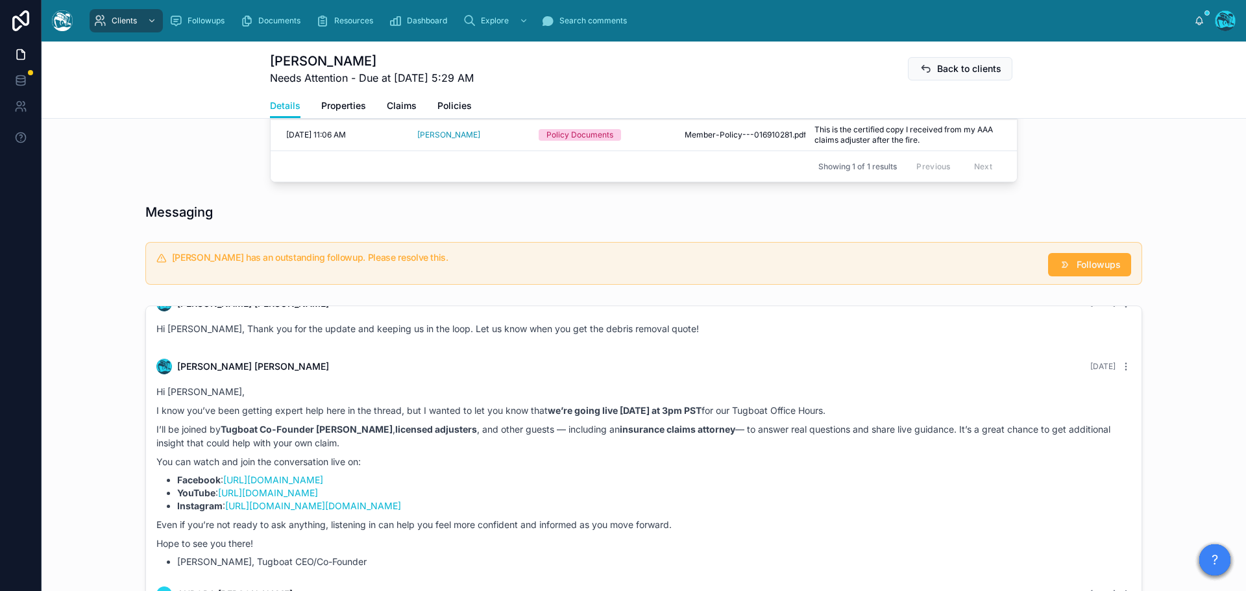
scroll to position [900, 0]
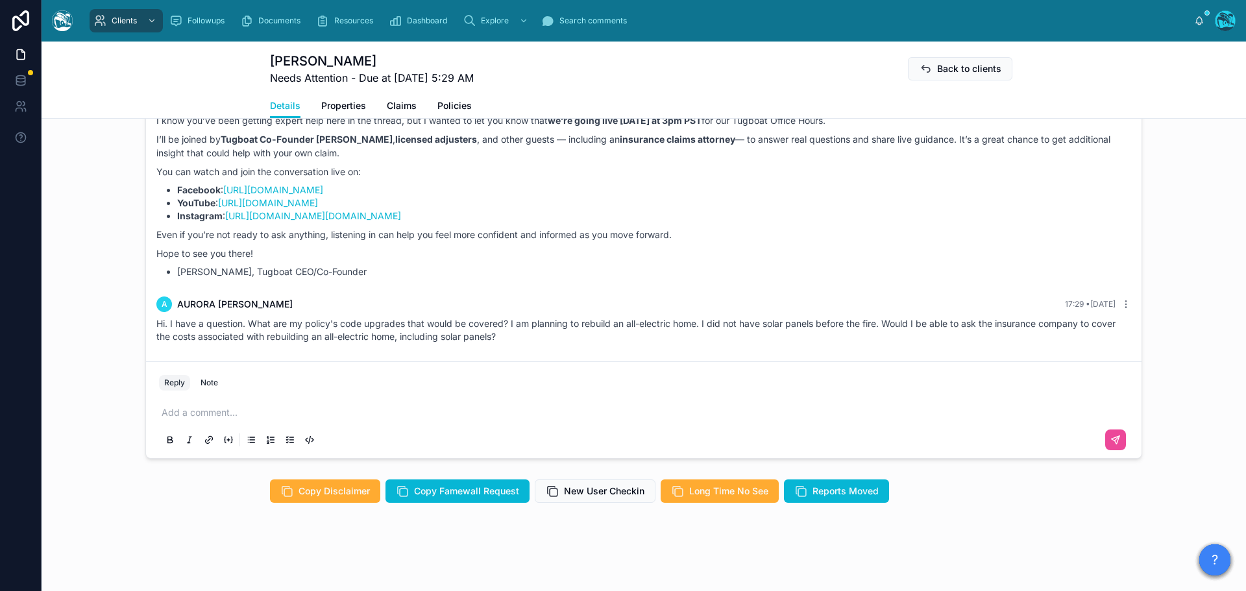
click at [189, 412] on p at bounding box center [647, 412] width 970 height 13
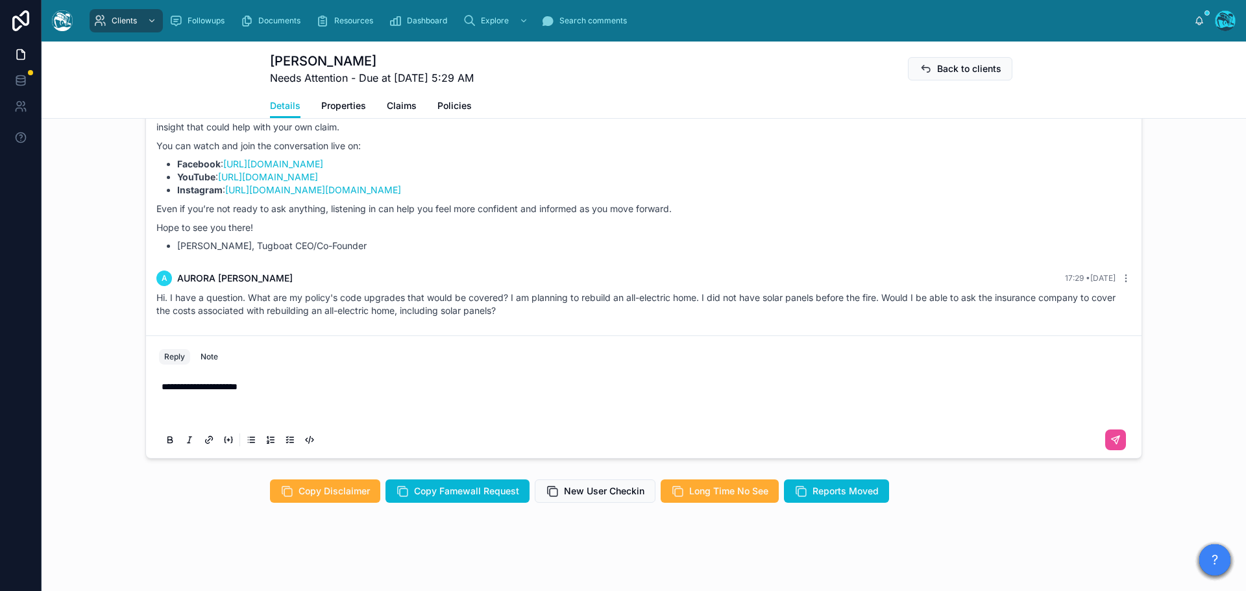
click at [173, 419] on p at bounding box center [647, 412] width 970 height 13
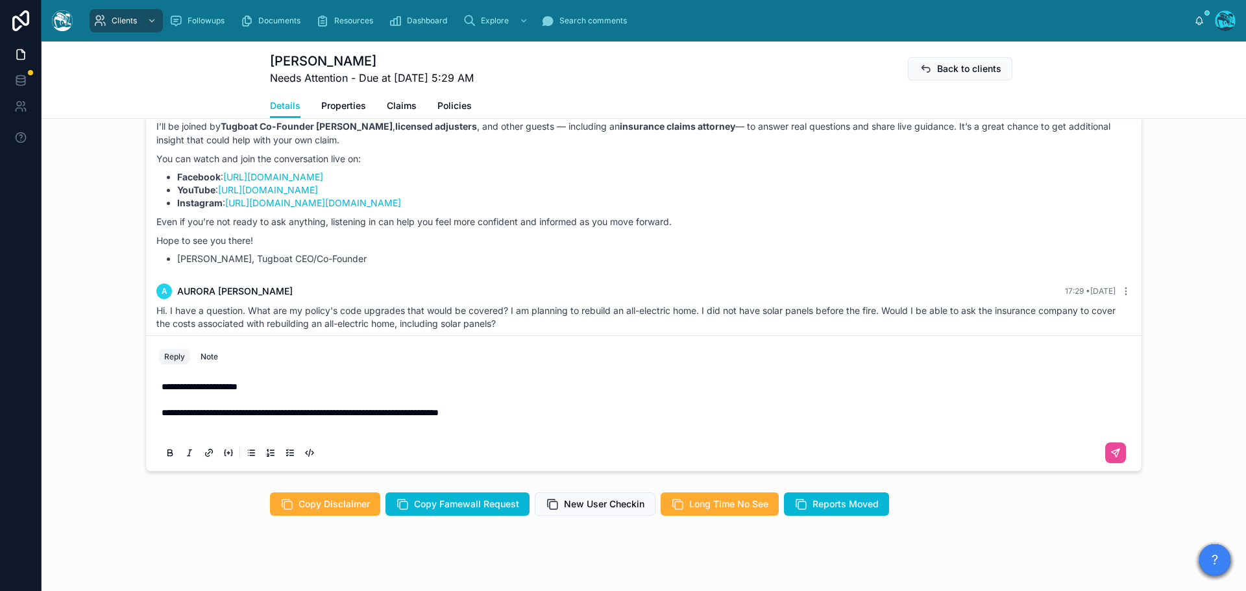
scroll to position [848, 0]
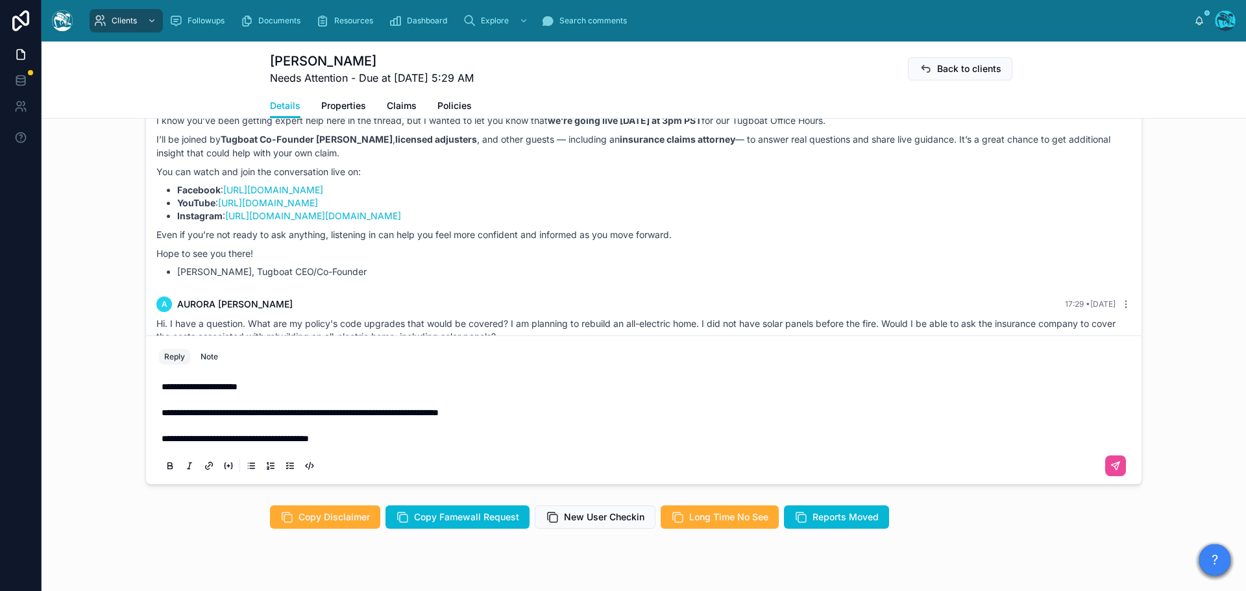
click at [375, 445] on p "**********" at bounding box center [647, 438] width 970 height 13
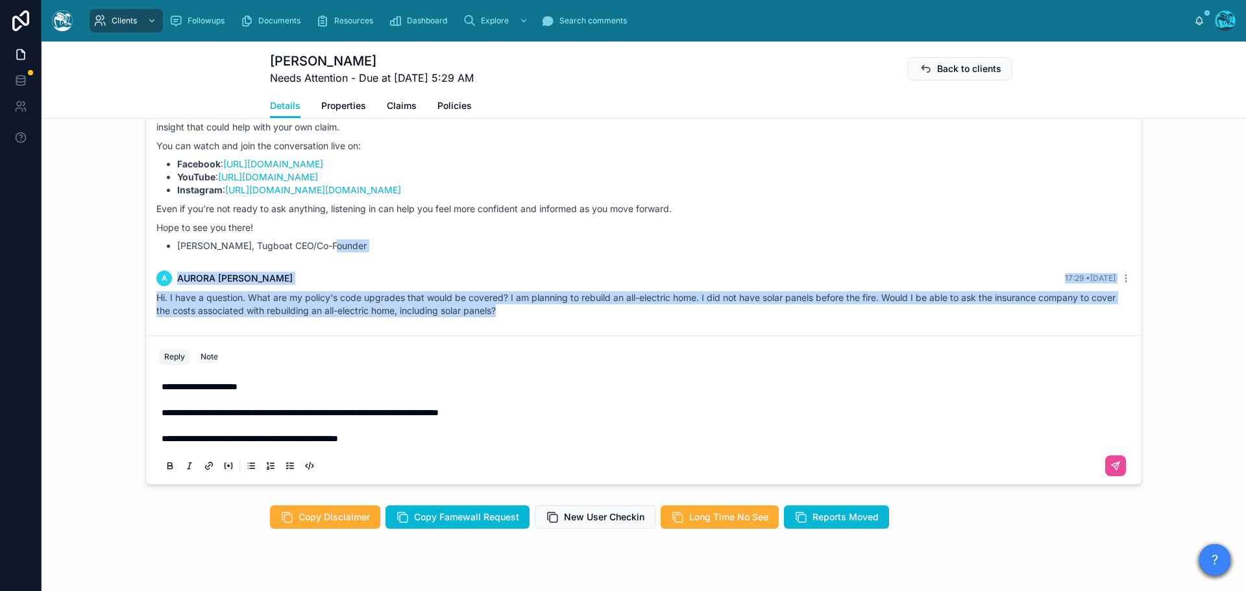
drag, startPoint x: 378, startPoint y: 273, endPoint x: 514, endPoint y: 343, distance: 153.0
copy div "A [PERSON_NAME] 17:29 • [DATE] Hi. I have a question. What are my policy's code…"
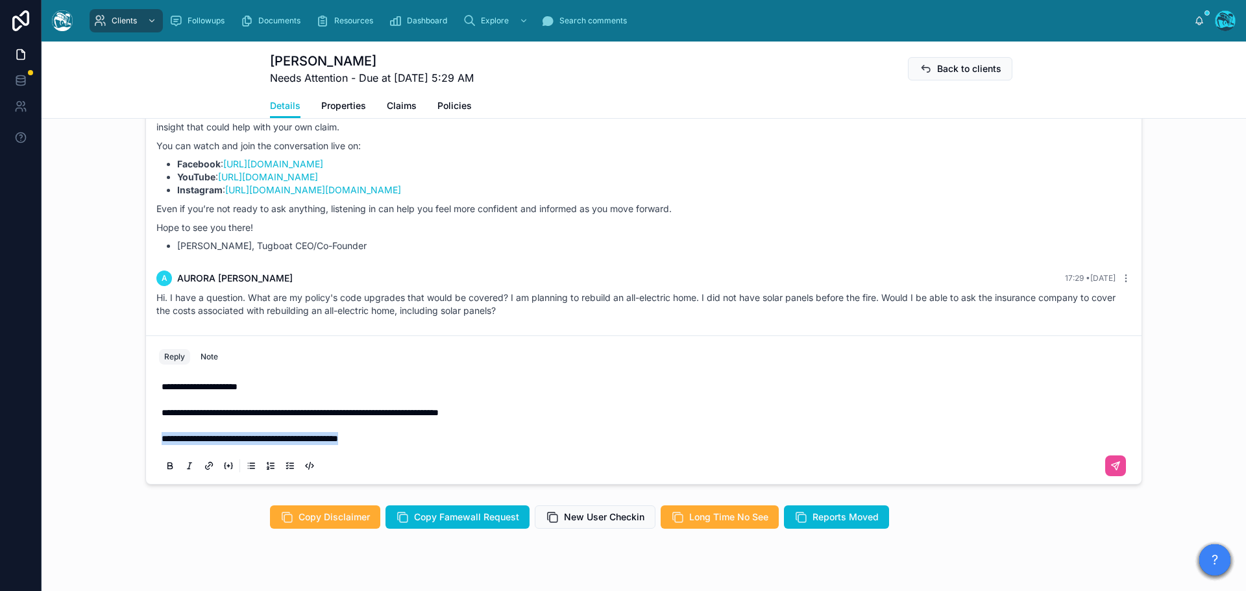
drag, startPoint x: 399, startPoint y: 467, endPoint x: 126, endPoint y: 461, distance: 273.3
click at [126, 461] on div "[DATE] Hello [PERSON_NAME], welcome to [GEOGRAPHIC_DATA]. We're glad you found …" at bounding box center [644, 263] width 1205 height 454
click at [413, 445] on p "**********" at bounding box center [647, 438] width 970 height 13
drag, startPoint x: 417, startPoint y: 467, endPoint x: 100, endPoint y: 437, distance: 318.9
click at [100, 437] on div "[DATE] Hello [PERSON_NAME], welcome to [GEOGRAPHIC_DATA]. We're glad you found …" at bounding box center [644, 263] width 1205 height 454
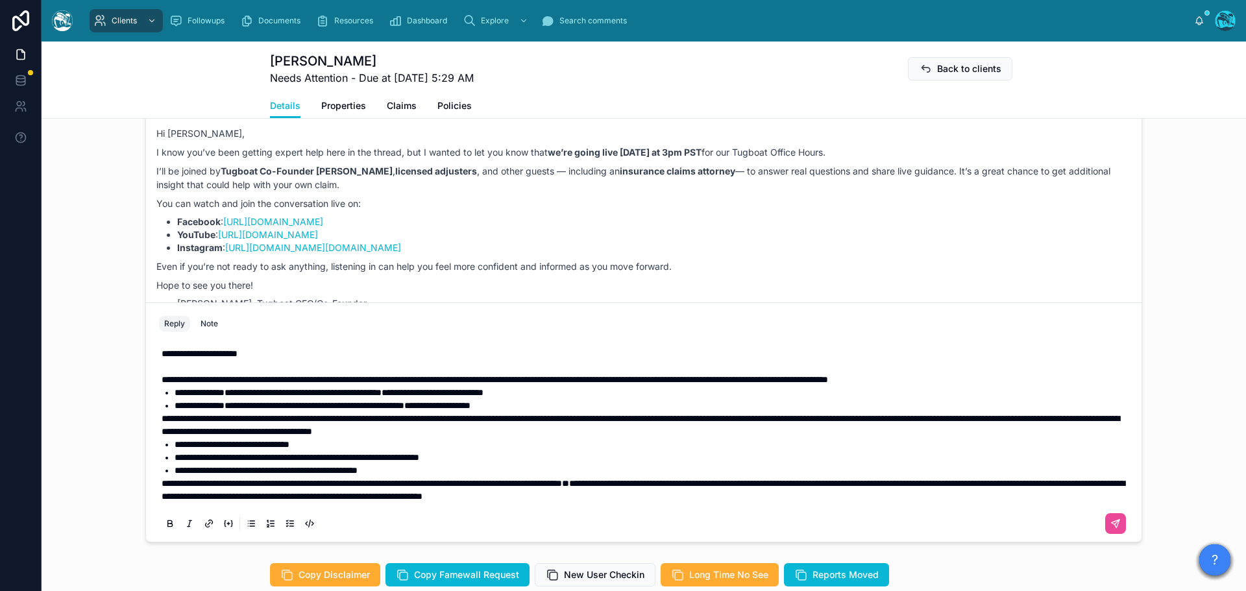
scroll to position [822, 0]
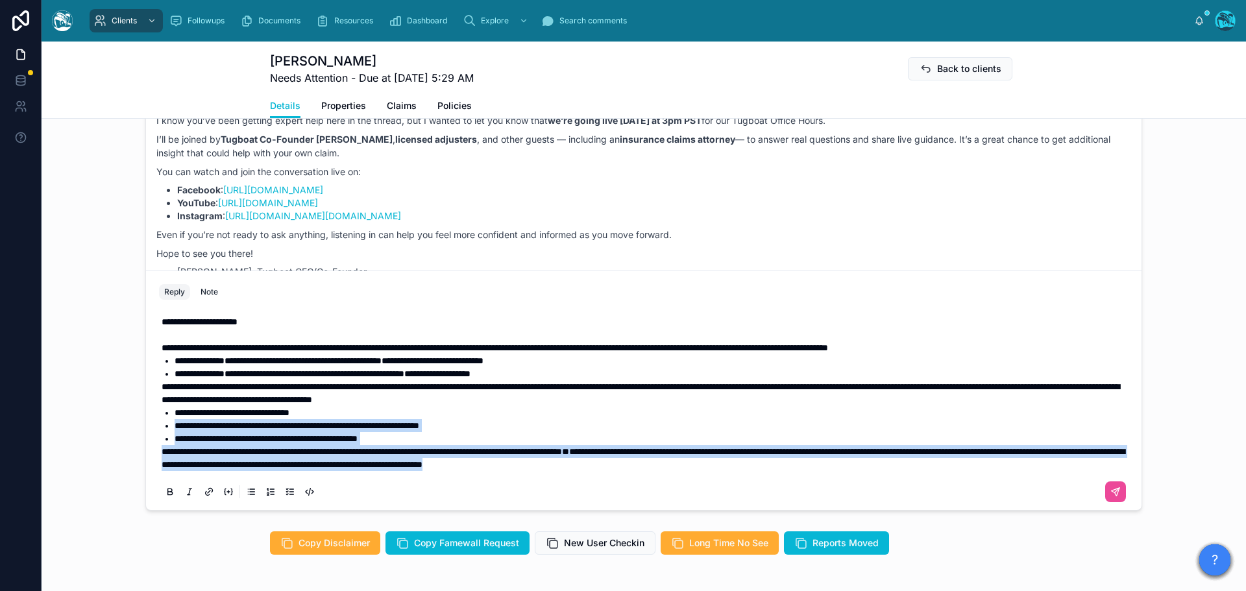
drag, startPoint x: 833, startPoint y: 487, endPoint x: 162, endPoint y: 451, distance: 672.1
click at [162, 451] on div "**********" at bounding box center [647, 393] width 970 height 156
click at [165, 497] on icon at bounding box center [170, 492] width 10 height 10
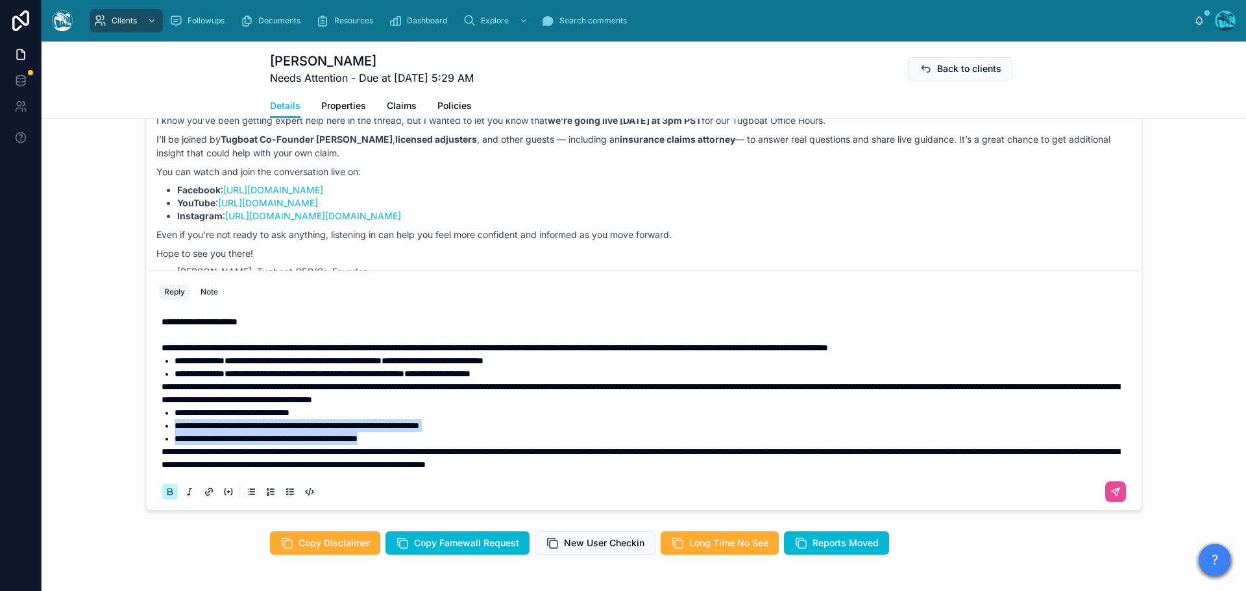
click at [165, 497] on icon at bounding box center [170, 492] width 10 height 10
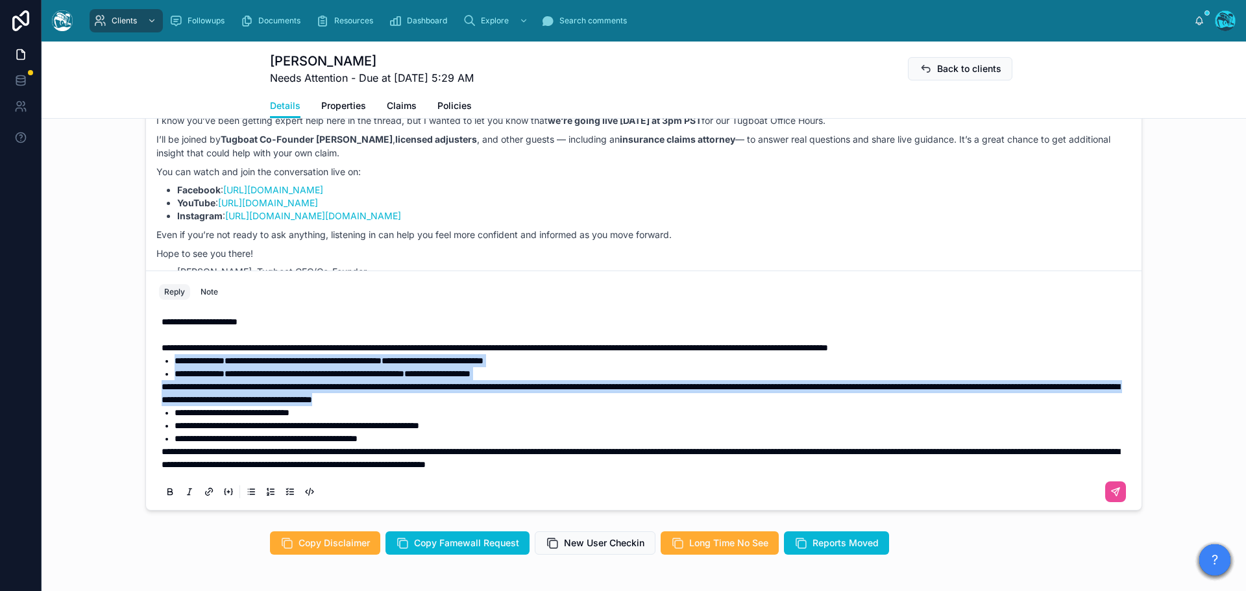
drag, startPoint x: 639, startPoint y: 422, endPoint x: 158, endPoint y: 389, distance: 482.1
click at [162, 389] on div "**********" at bounding box center [647, 393] width 970 height 156
click at [165, 497] on icon at bounding box center [170, 492] width 10 height 10
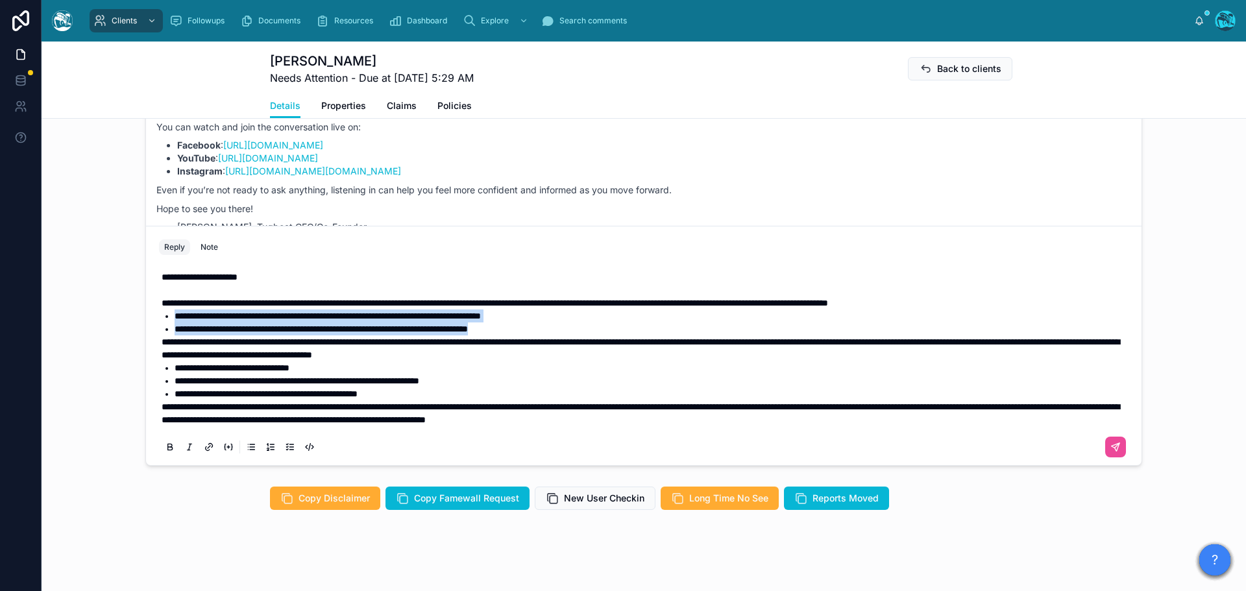
scroll to position [887, 0]
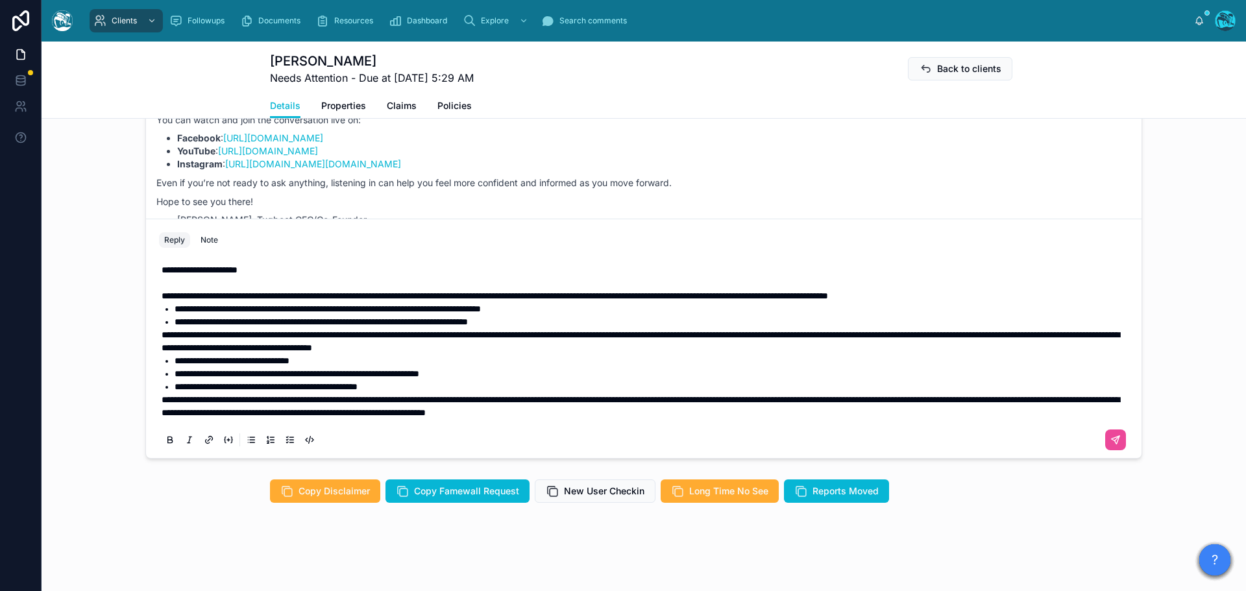
click at [842, 419] on p "**********" at bounding box center [647, 406] width 970 height 26
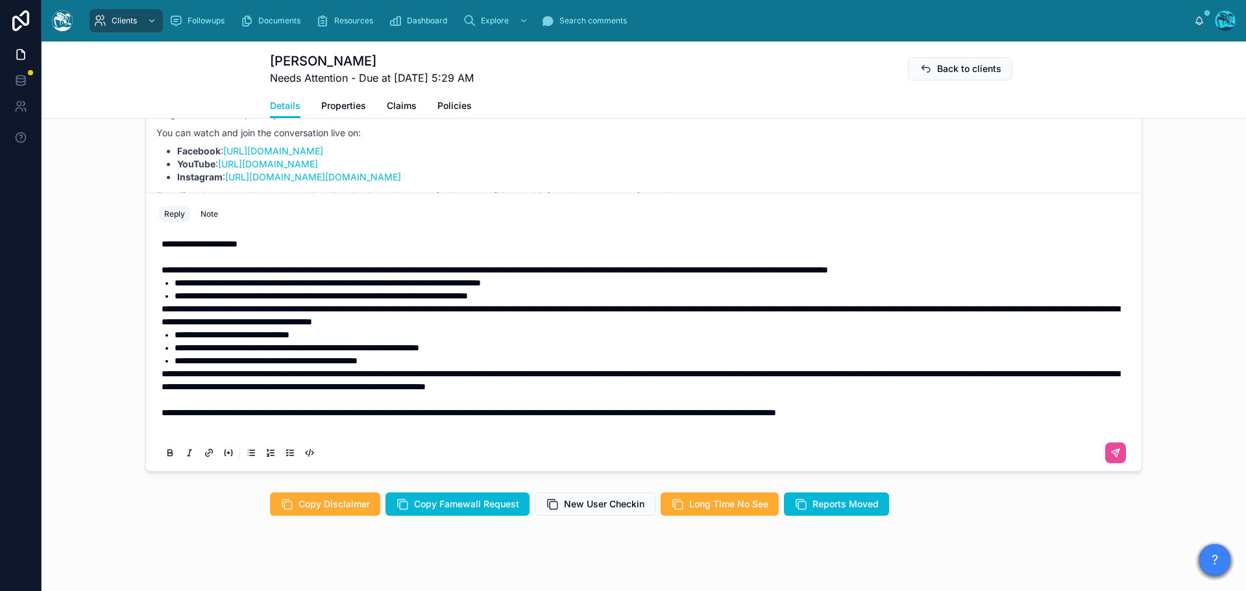
scroll to position [835, 0]
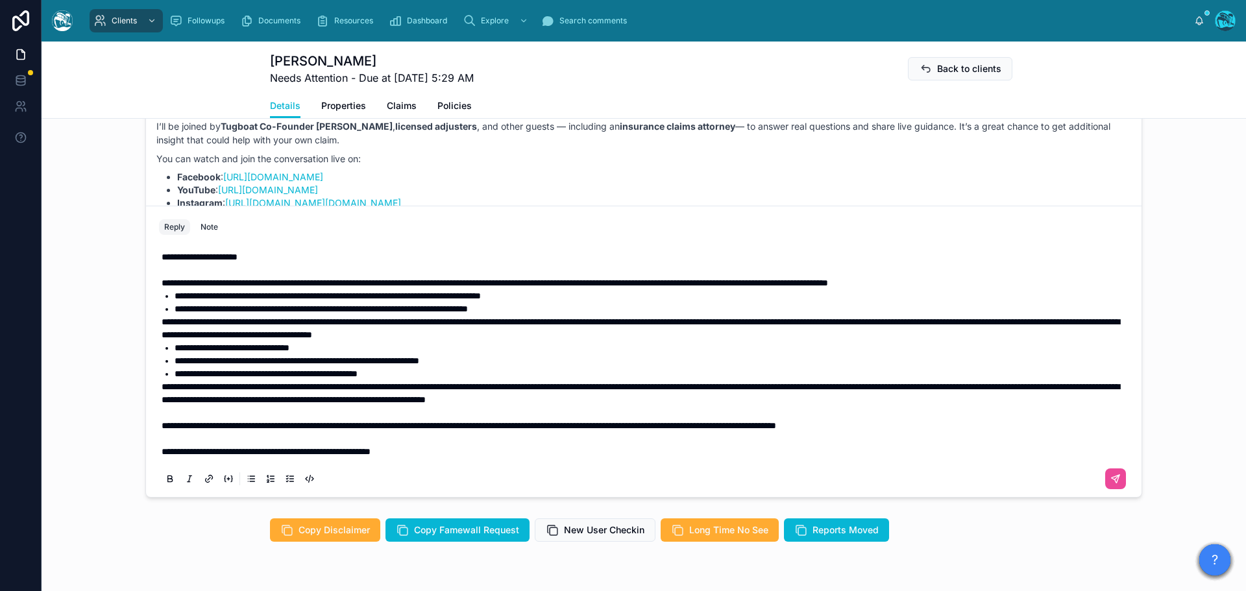
click at [474, 458] on p "**********" at bounding box center [647, 451] width 970 height 13
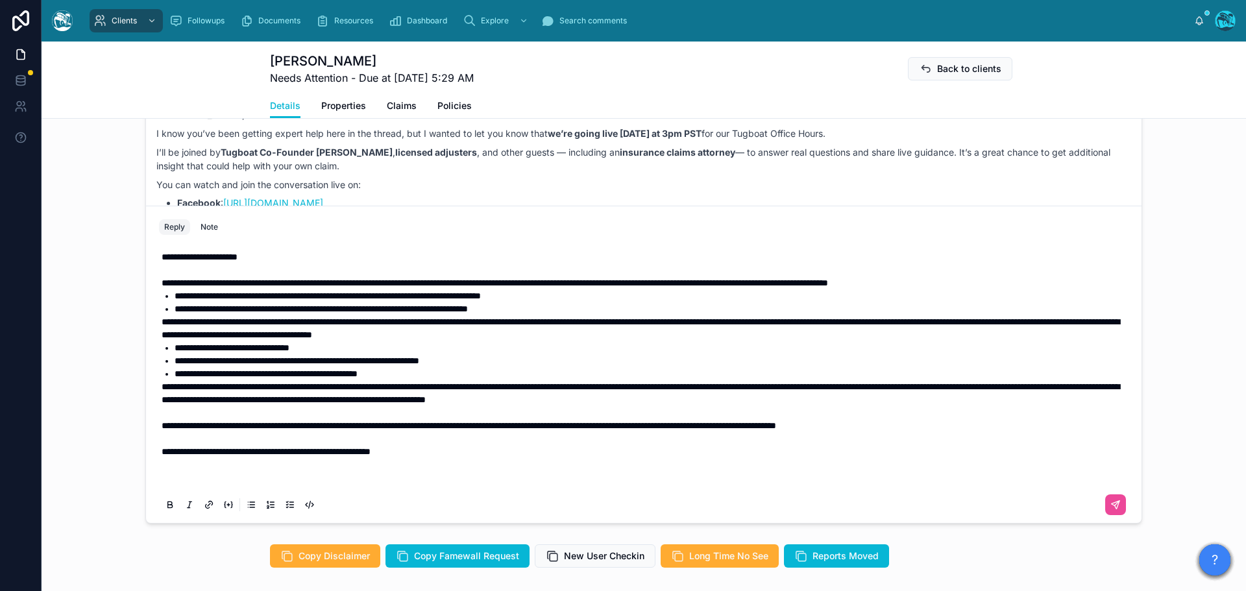
scroll to position [800, 0]
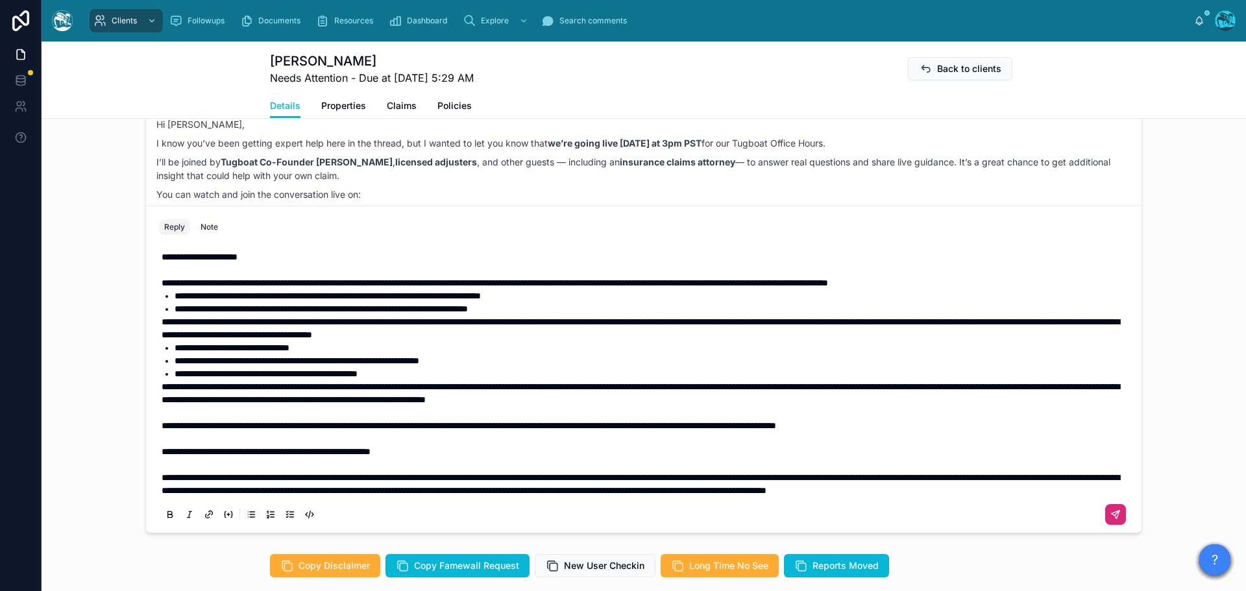
click at [1111, 520] on icon at bounding box center [1116, 515] width 10 height 10
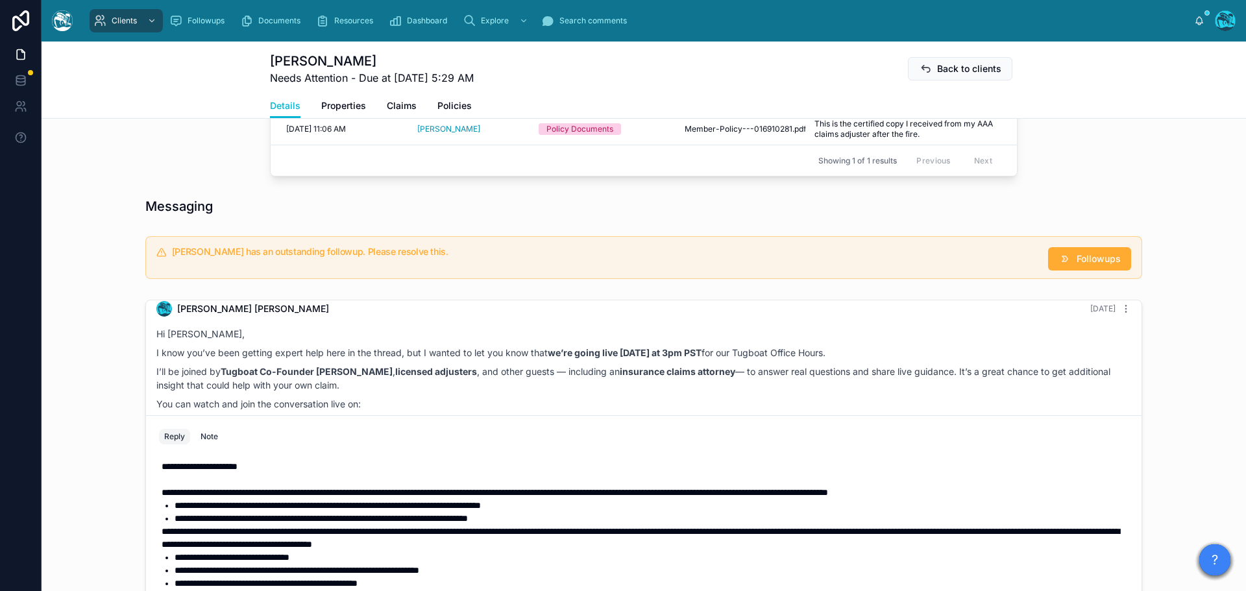
scroll to position [724, 0]
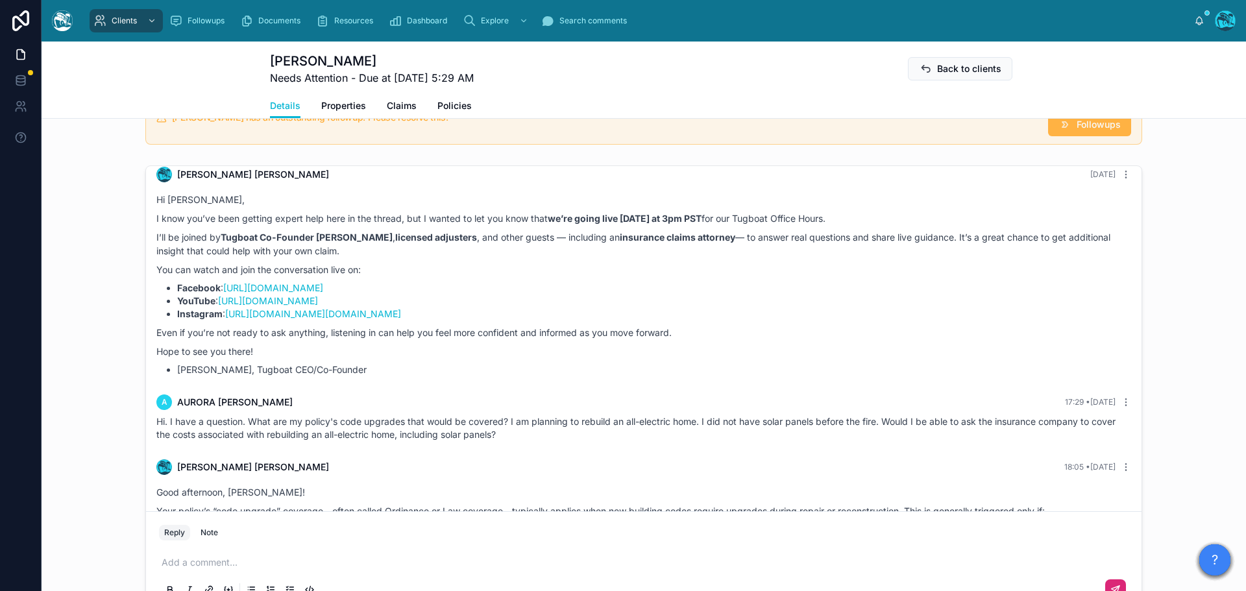
click at [1077, 136] on button "Followups" at bounding box center [1089, 124] width 83 height 23
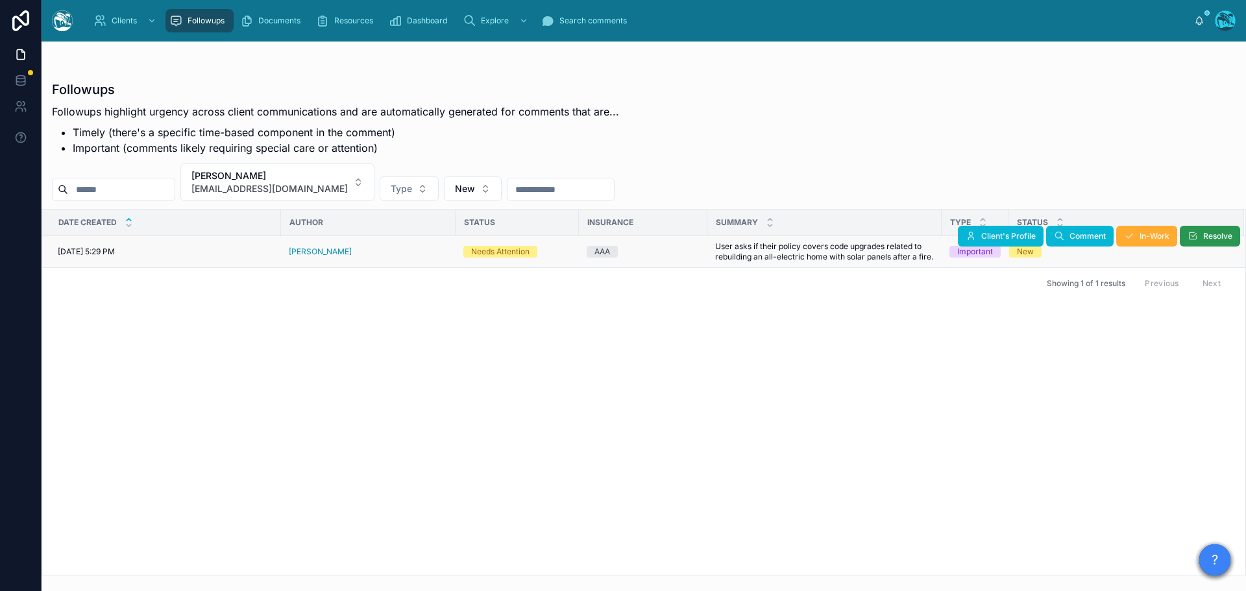
click at [1203, 235] on span "Resolve" at bounding box center [1217, 236] width 29 height 10
click at [347, 181] on button "[PERSON_NAME] [EMAIL_ADDRESS][DOMAIN_NAME]" at bounding box center [277, 183] width 194 height 38
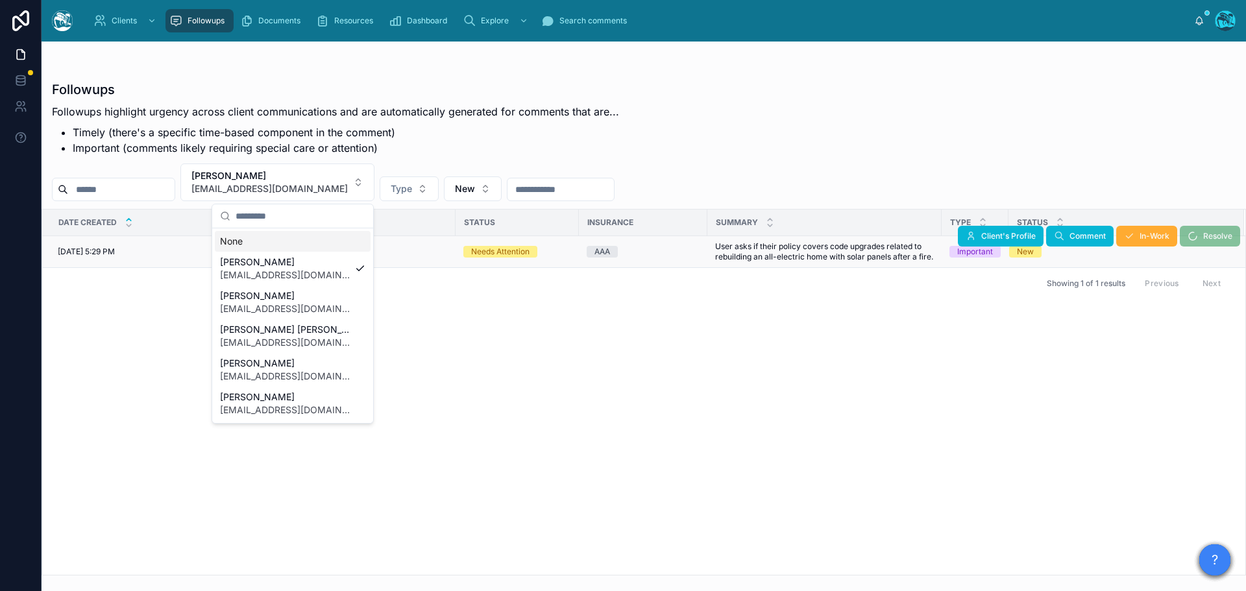
click at [232, 245] on div "None" at bounding box center [293, 241] width 156 height 21
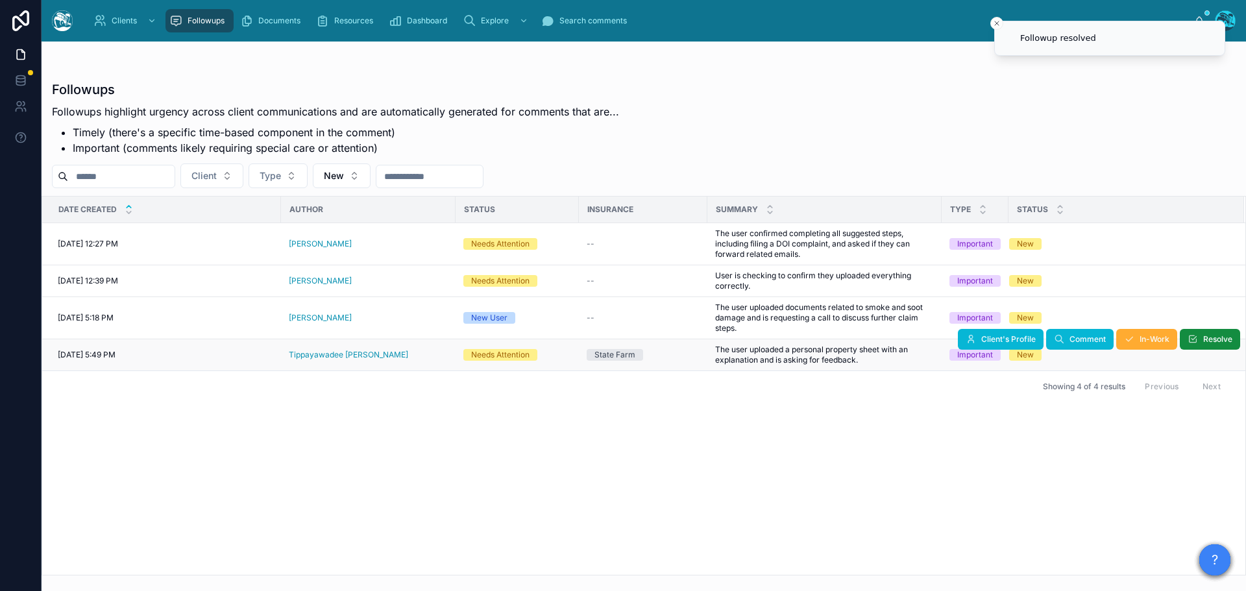
click at [373, 356] on div "Tippayawadee [PERSON_NAME]" at bounding box center [368, 355] width 159 height 10
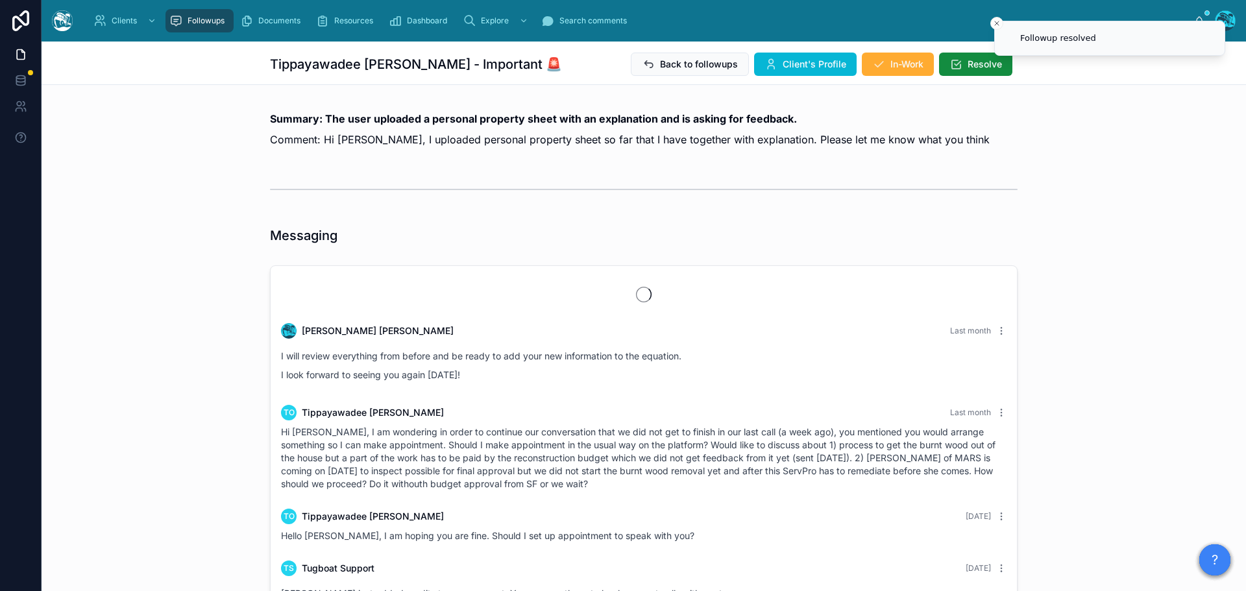
scroll to position [1246, 0]
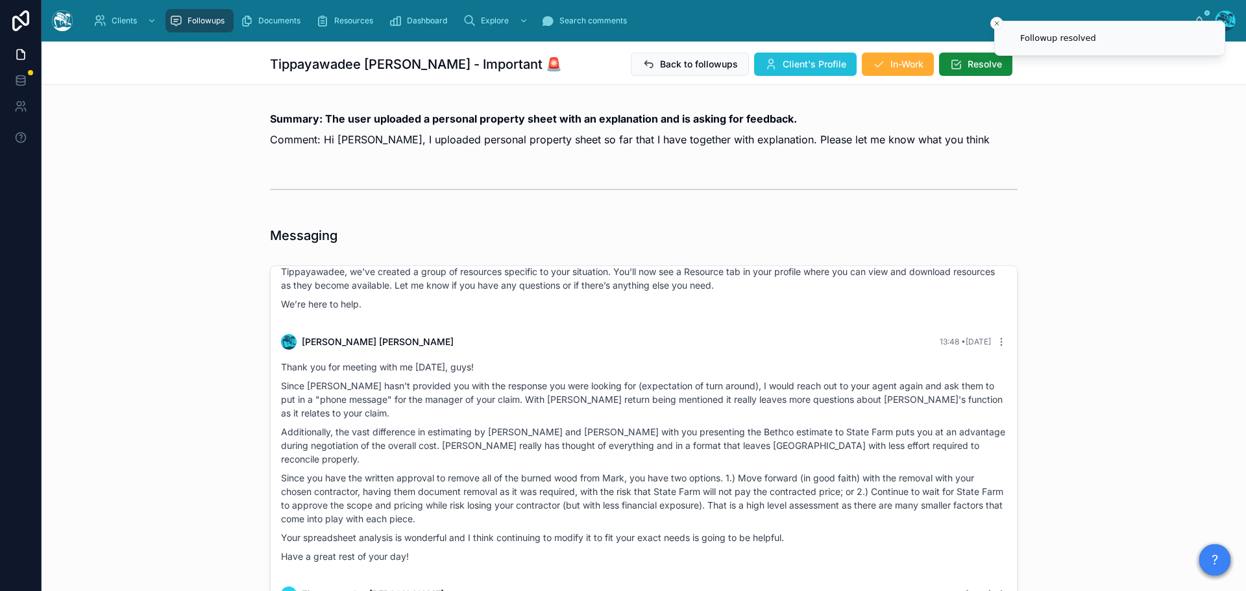
click at [783, 60] on span "Client's Profile" at bounding box center [815, 64] width 64 height 13
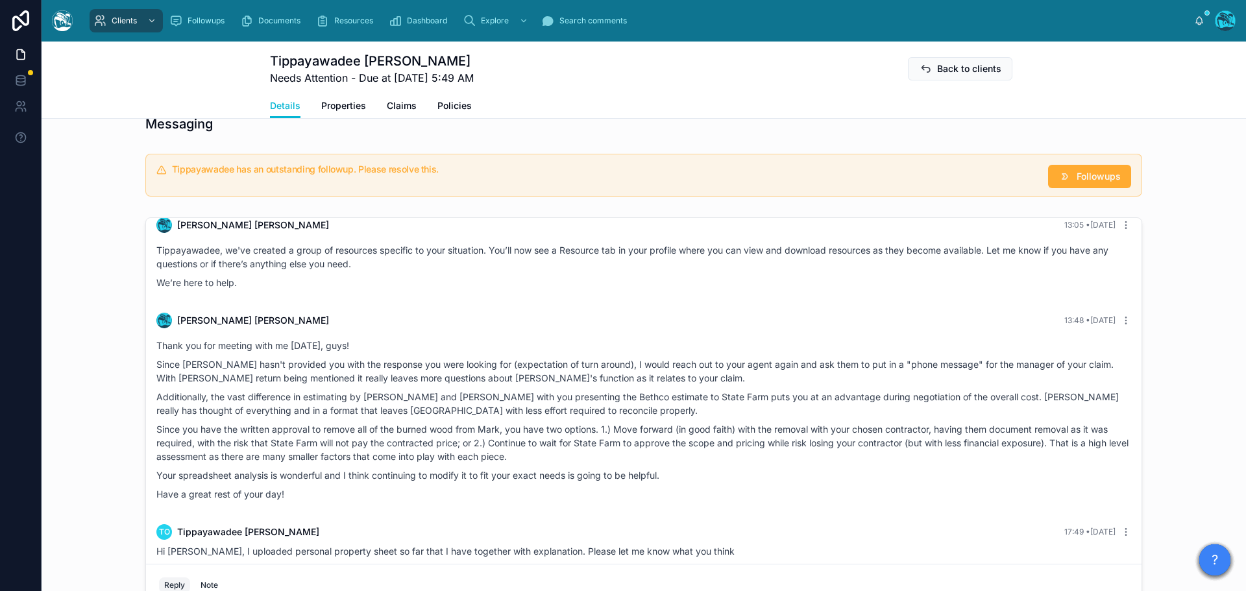
scroll to position [1103, 0]
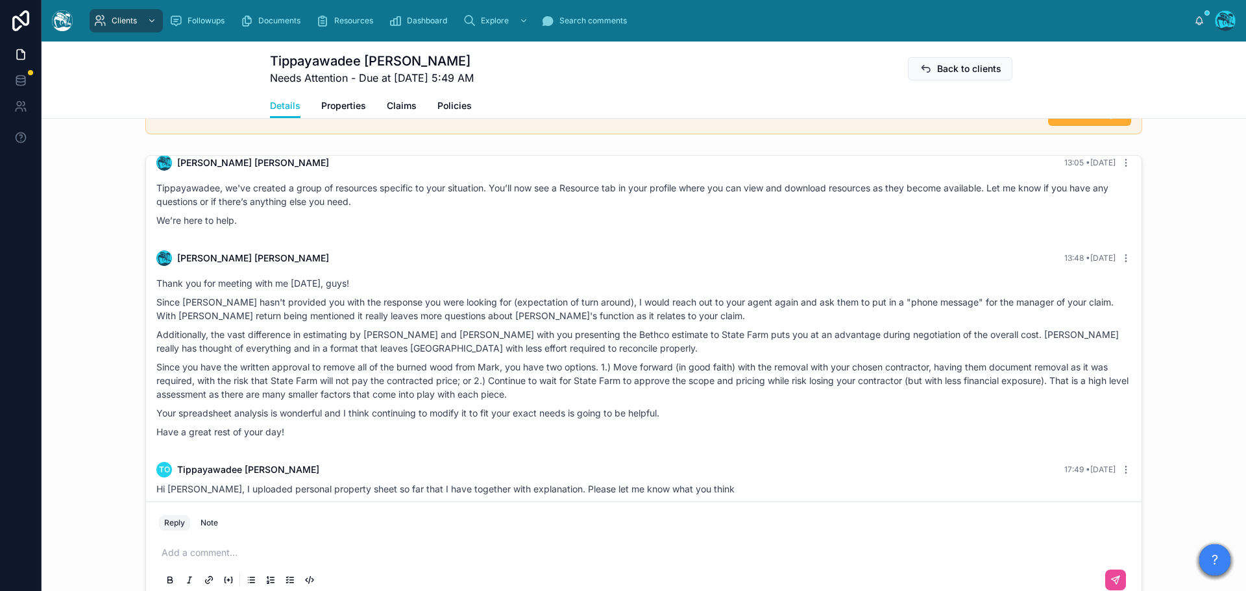
click at [205, 548] on p at bounding box center [647, 553] width 970 height 13
click at [1113, 580] on icon at bounding box center [1116, 580] width 10 height 10
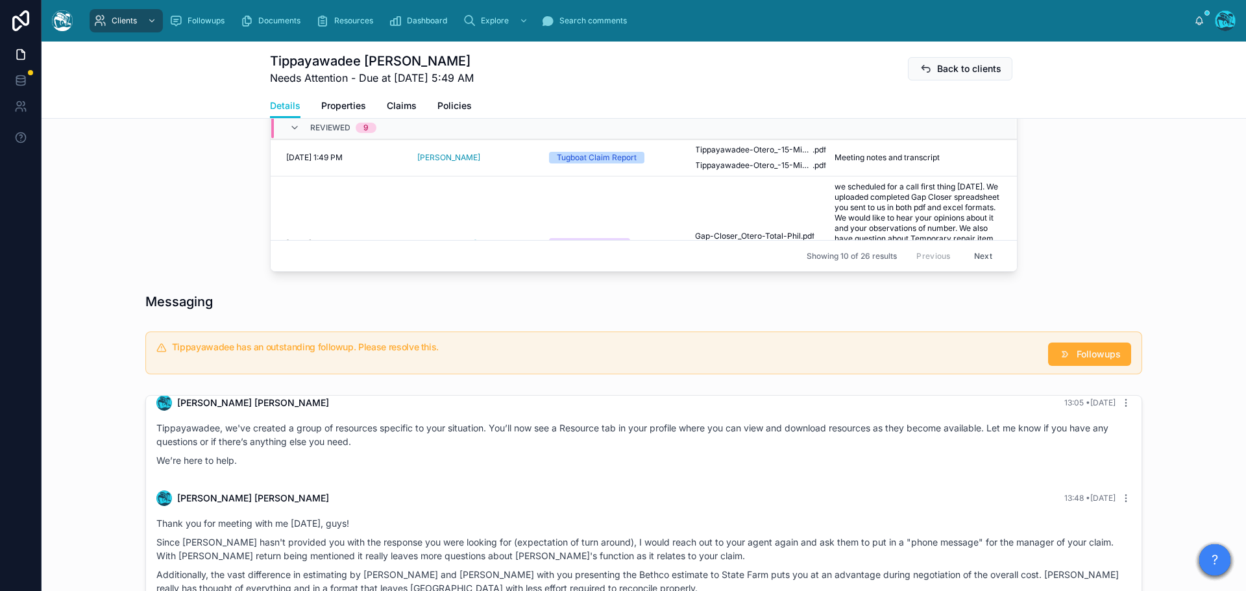
scroll to position [844, 0]
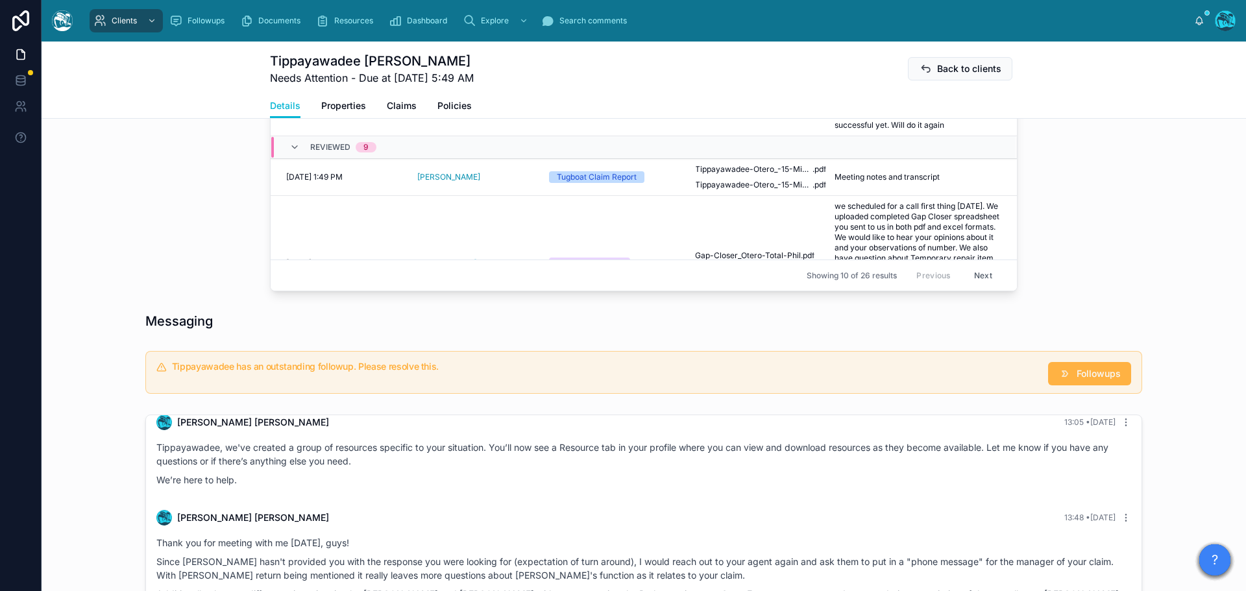
click at [1077, 369] on span "Followups" at bounding box center [1099, 373] width 44 height 13
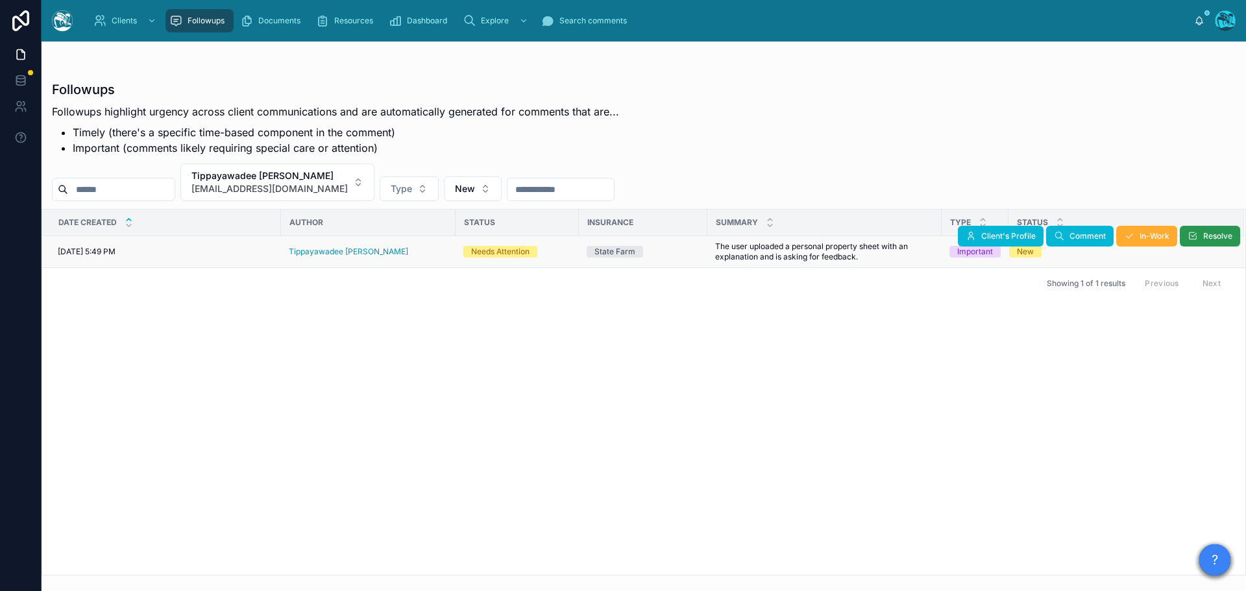
click at [1212, 232] on span "Resolve" at bounding box center [1217, 236] width 29 height 10
click at [319, 177] on button "Tippayawadee [PERSON_NAME] [EMAIL_ADDRESS][DOMAIN_NAME]" at bounding box center [277, 183] width 194 height 38
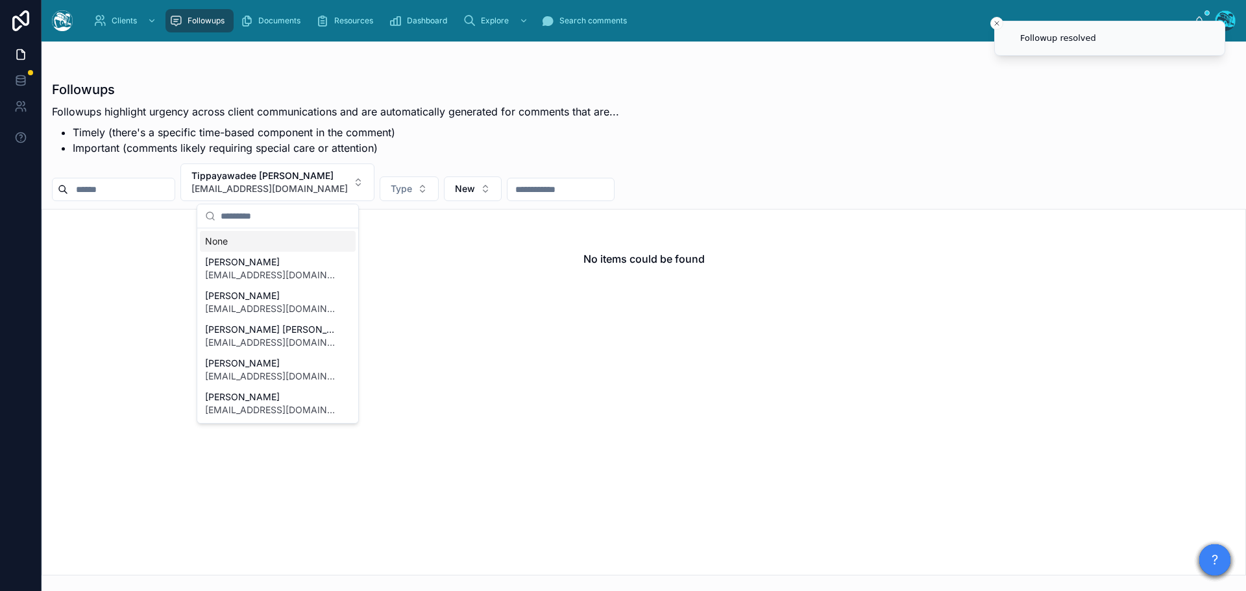
click at [234, 243] on div "None" at bounding box center [278, 241] width 156 height 21
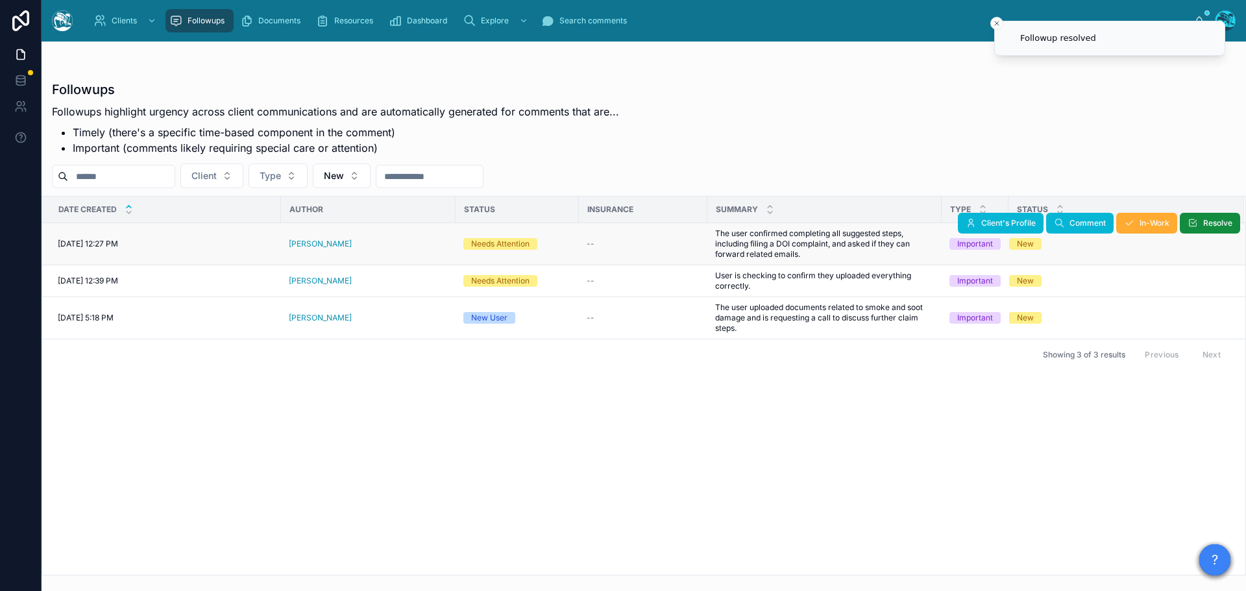
click at [353, 242] on div "[PERSON_NAME]" at bounding box center [368, 244] width 159 height 10
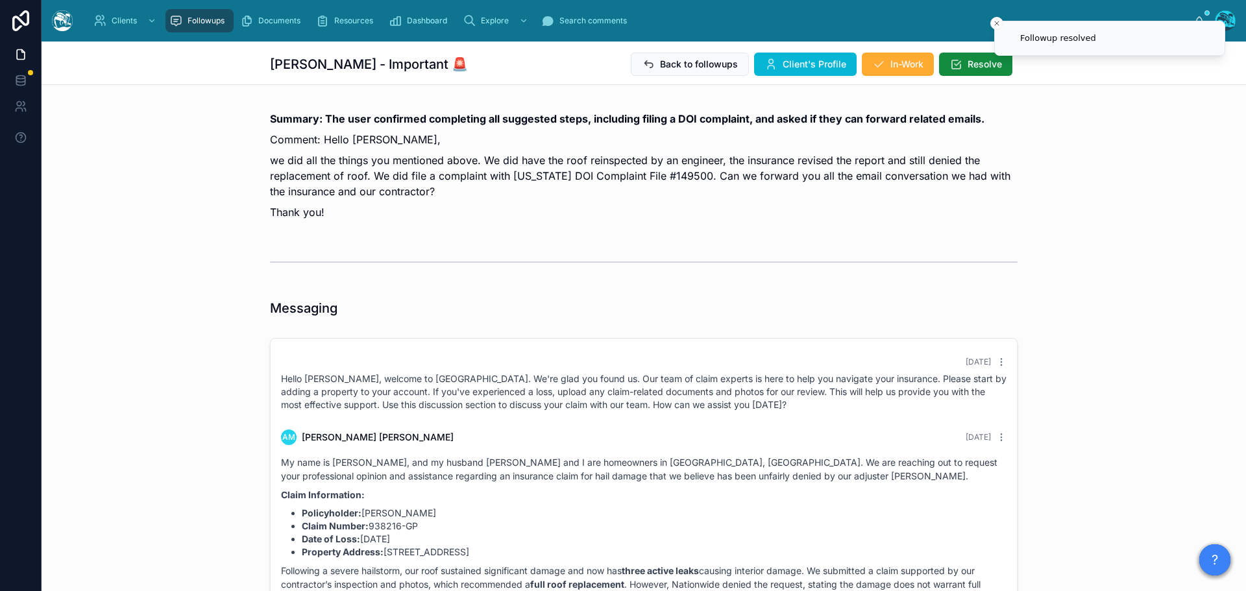
scroll to position [1242, 0]
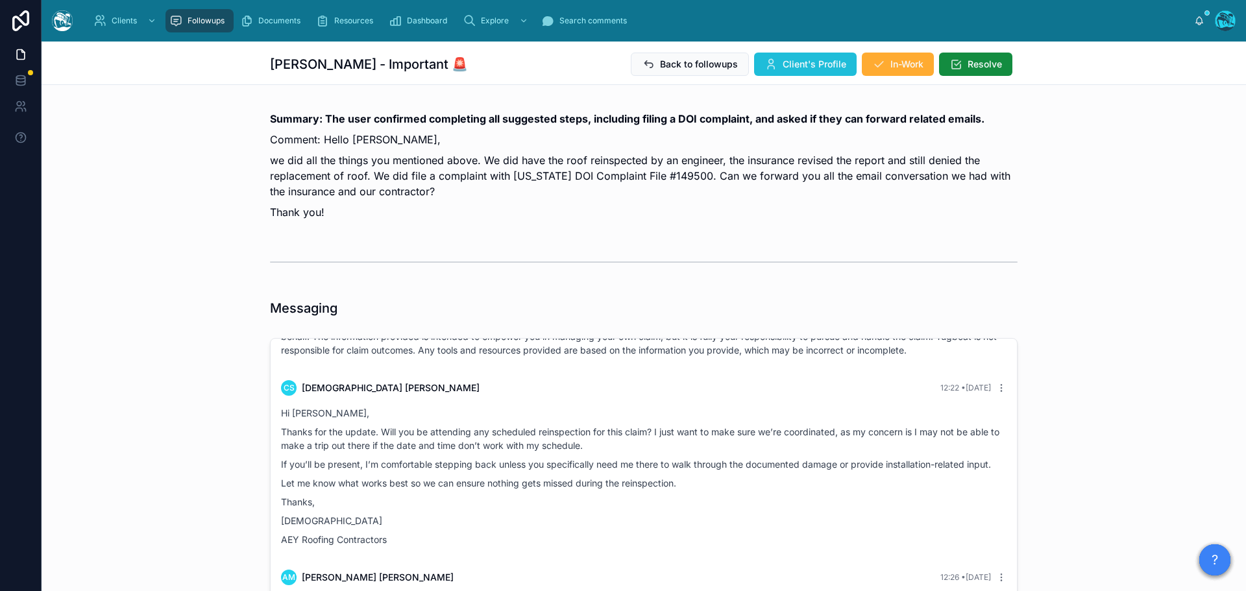
click at [815, 64] on span "Client's Profile" at bounding box center [815, 64] width 64 height 13
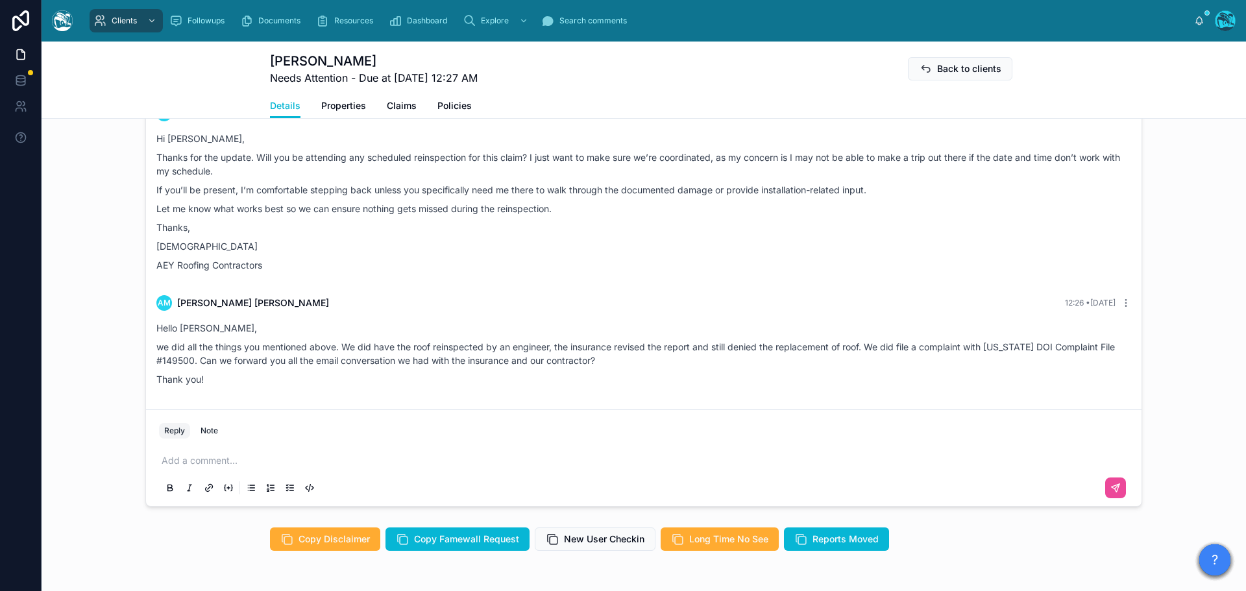
scroll to position [779, 0]
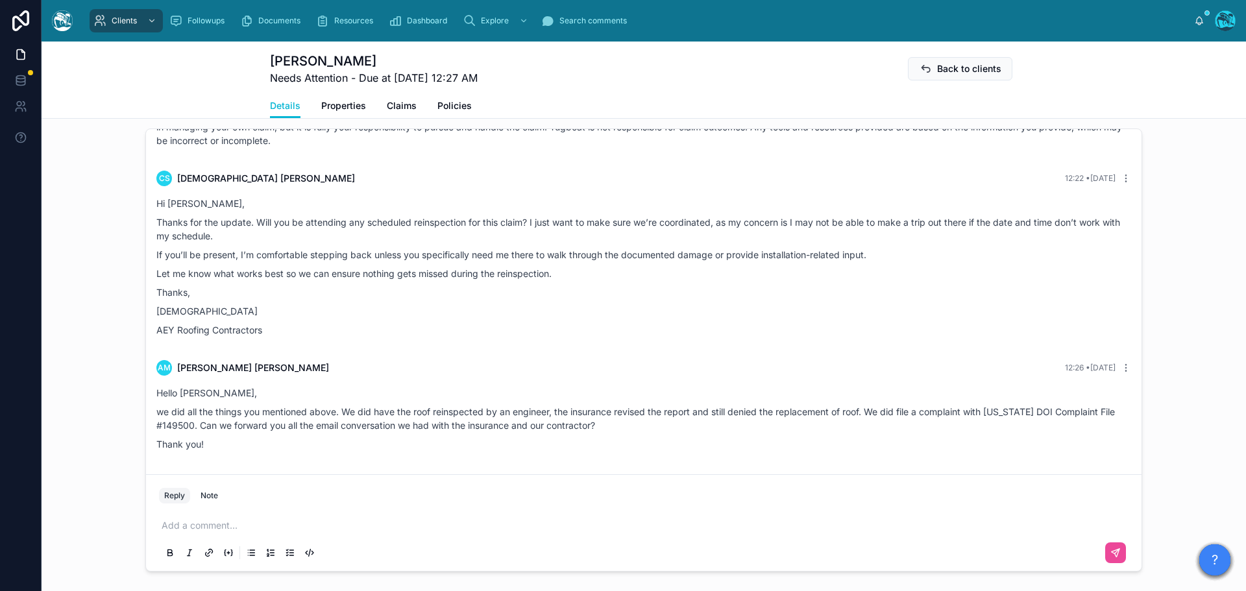
click at [182, 532] on p at bounding box center [647, 525] width 970 height 13
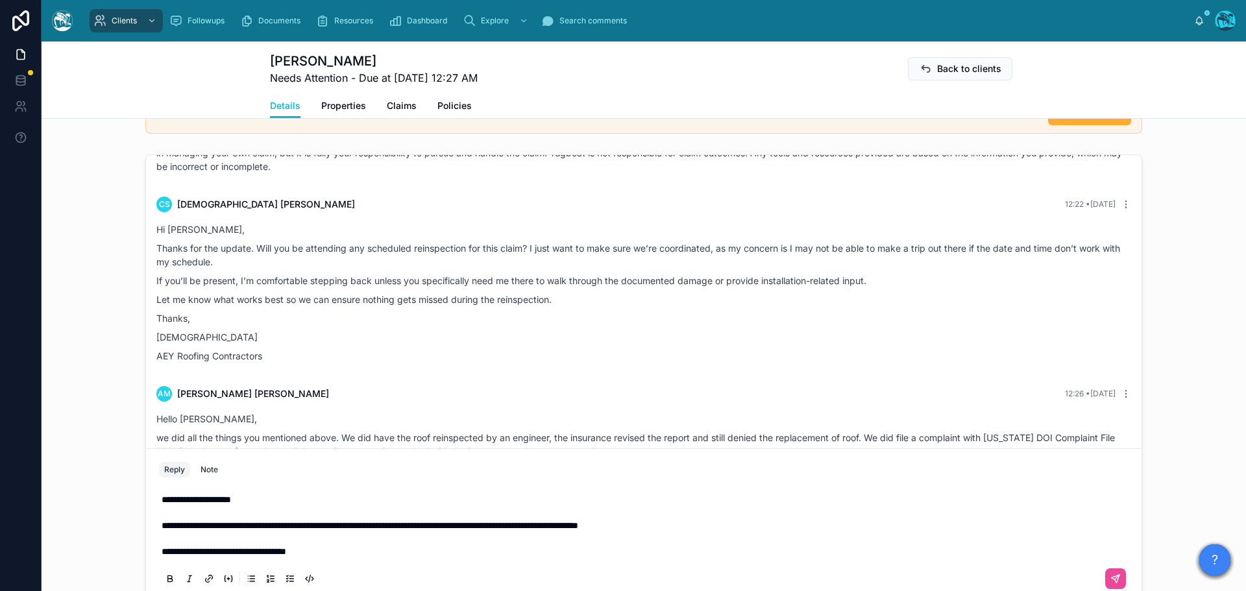
scroll to position [818, 0]
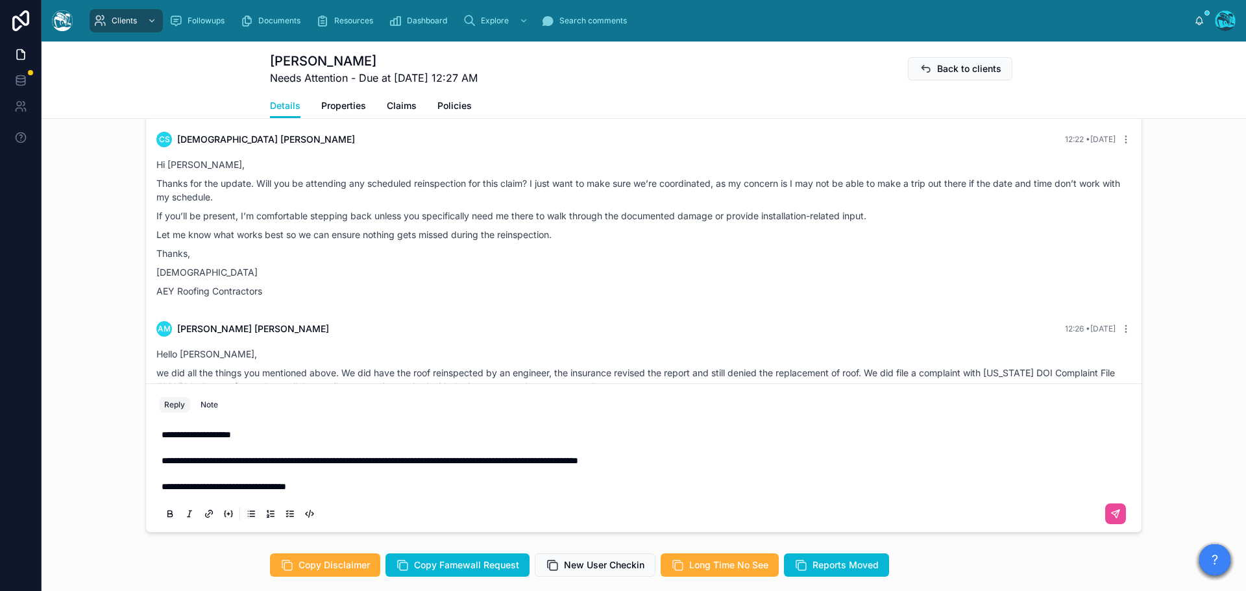
click at [220, 465] on span "**********" at bounding box center [370, 460] width 417 height 9
click at [1115, 515] on icon at bounding box center [1117, 512] width 5 height 5
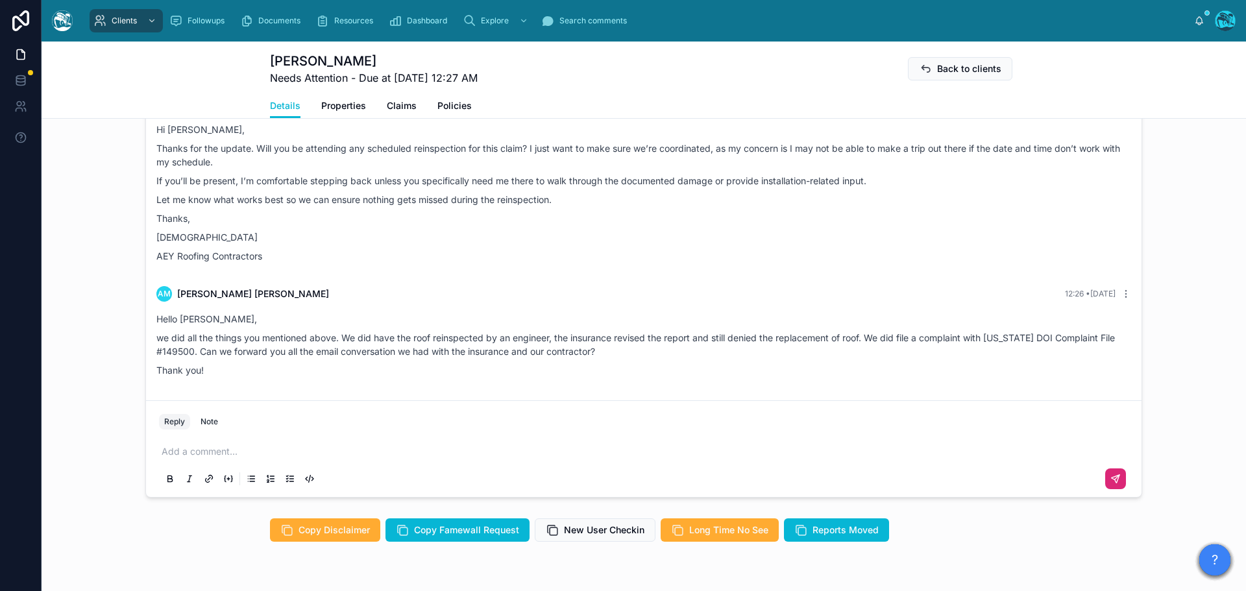
scroll to position [883, 0]
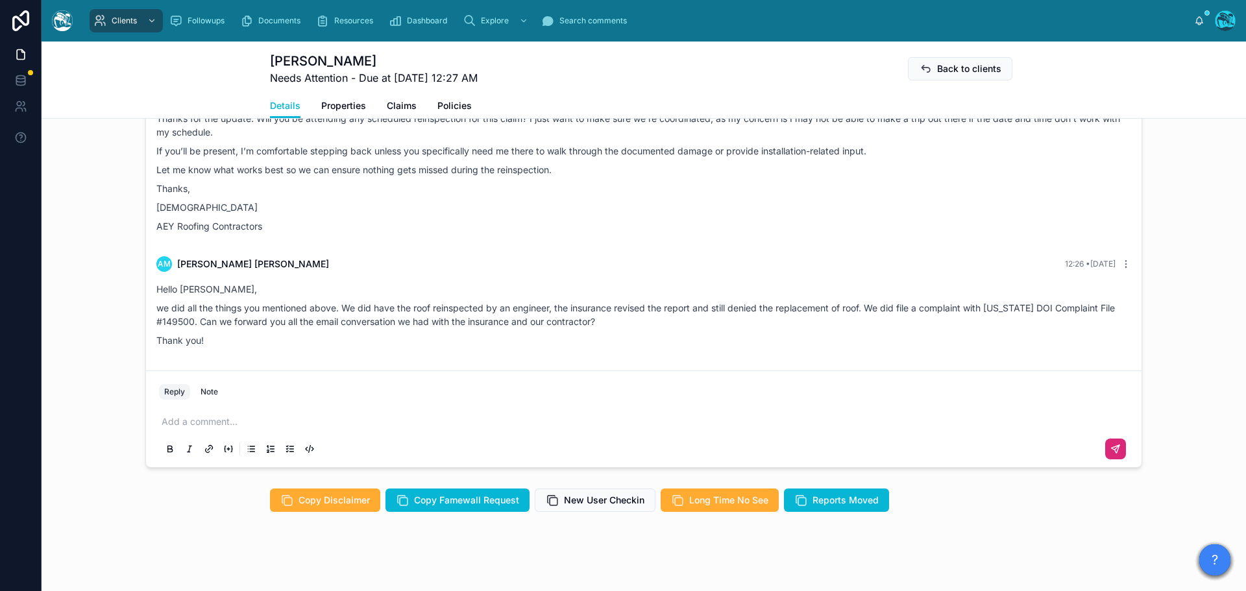
click at [203, 428] on p at bounding box center [647, 421] width 970 height 13
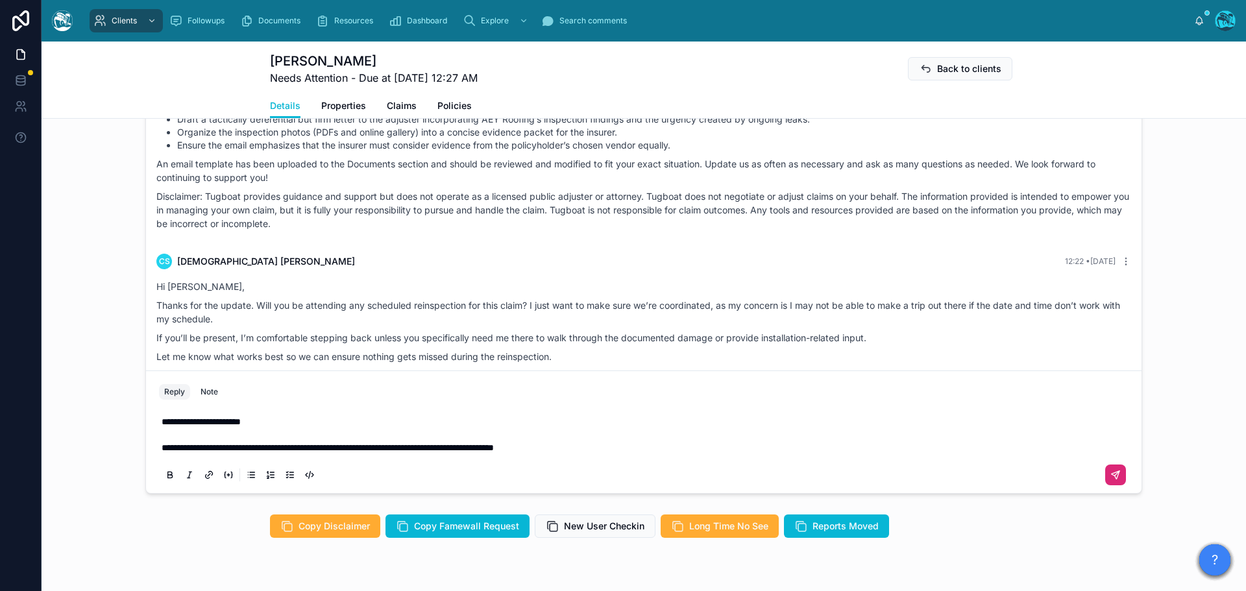
scroll to position [953, 0]
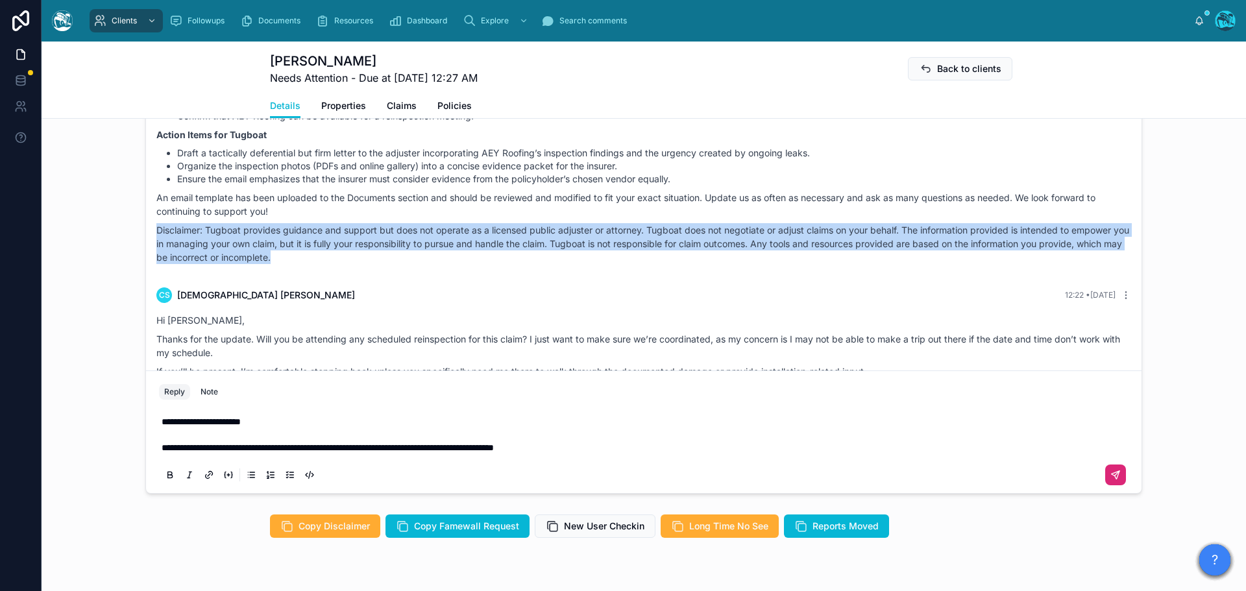
drag, startPoint x: 151, startPoint y: 265, endPoint x: 334, endPoint y: 295, distance: 185.6
click at [334, 277] on div "[PERSON_NAME] 11:22 • [DATE] Good morning, [PERSON_NAME]! Your situation center…" at bounding box center [644, 90] width 990 height 373
copy p "Disclaimer: Tugboat provides guidance and support but does not operate as a lic…"
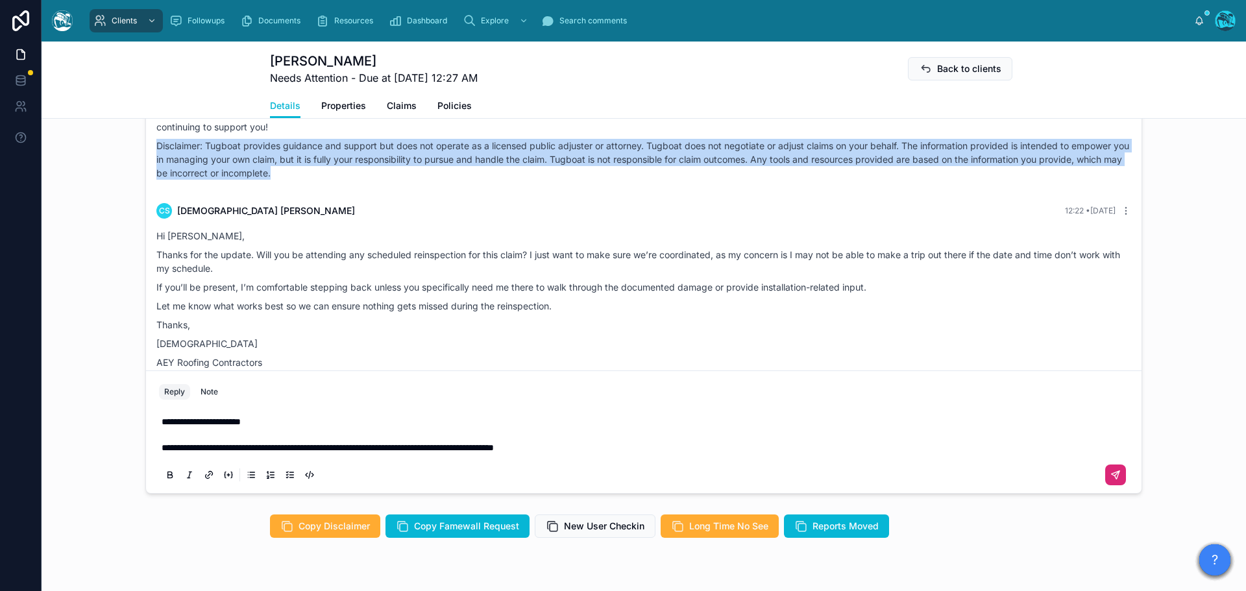
scroll to position [1083, 0]
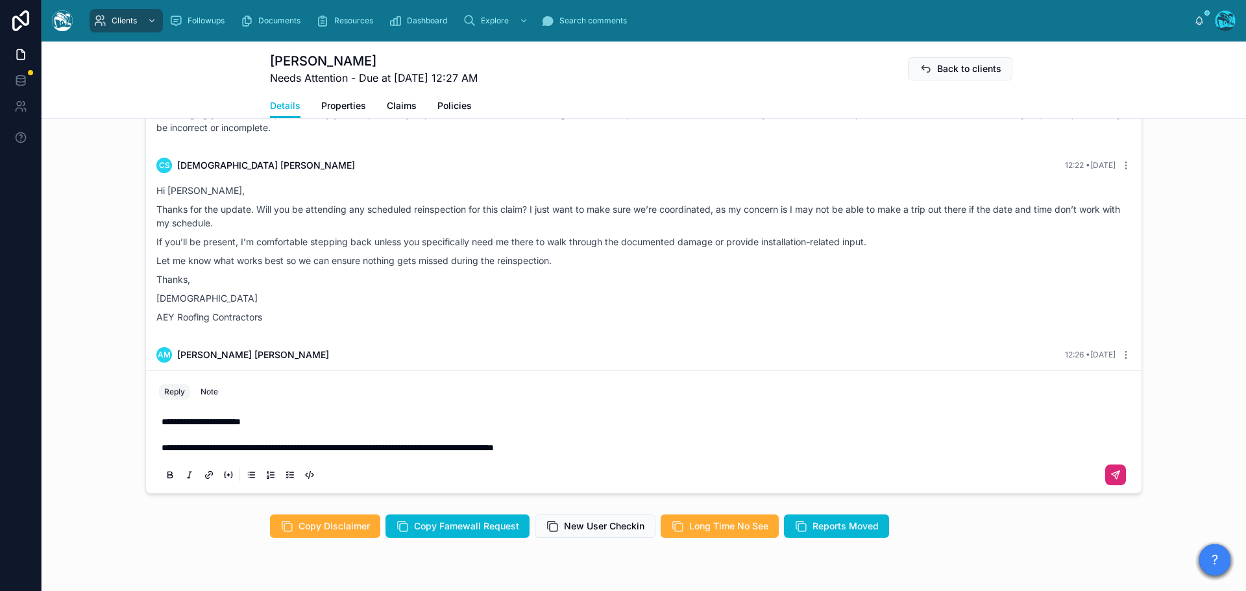
click at [632, 454] on p "**********" at bounding box center [647, 447] width 970 height 13
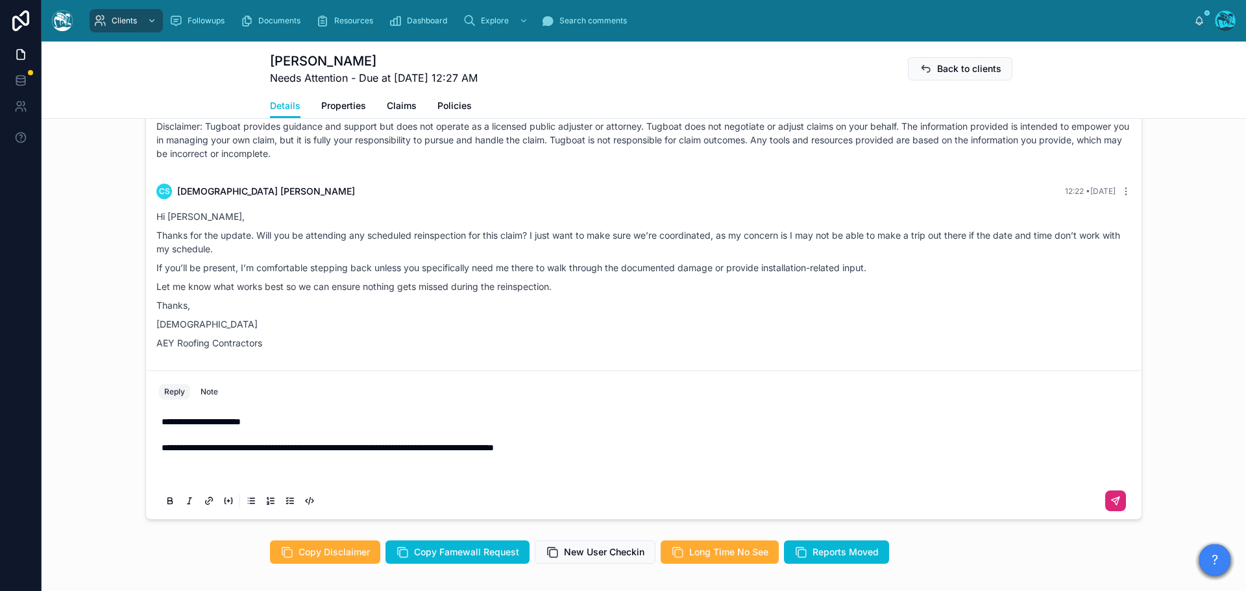
scroll to position [805, 0]
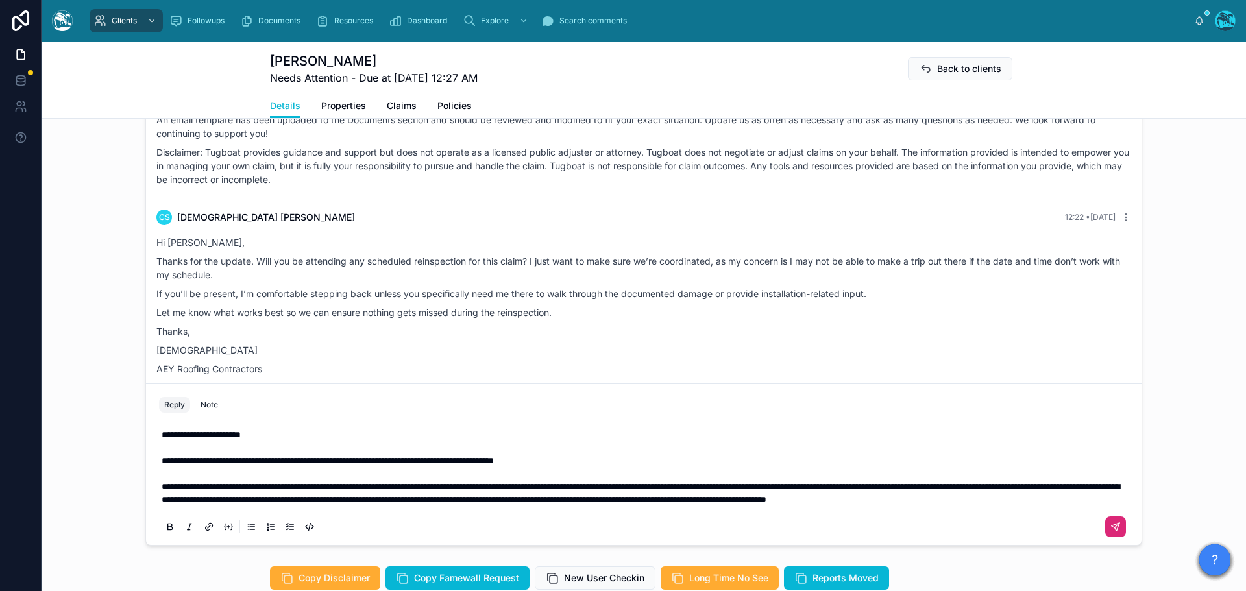
click at [1114, 532] on icon at bounding box center [1116, 527] width 10 height 10
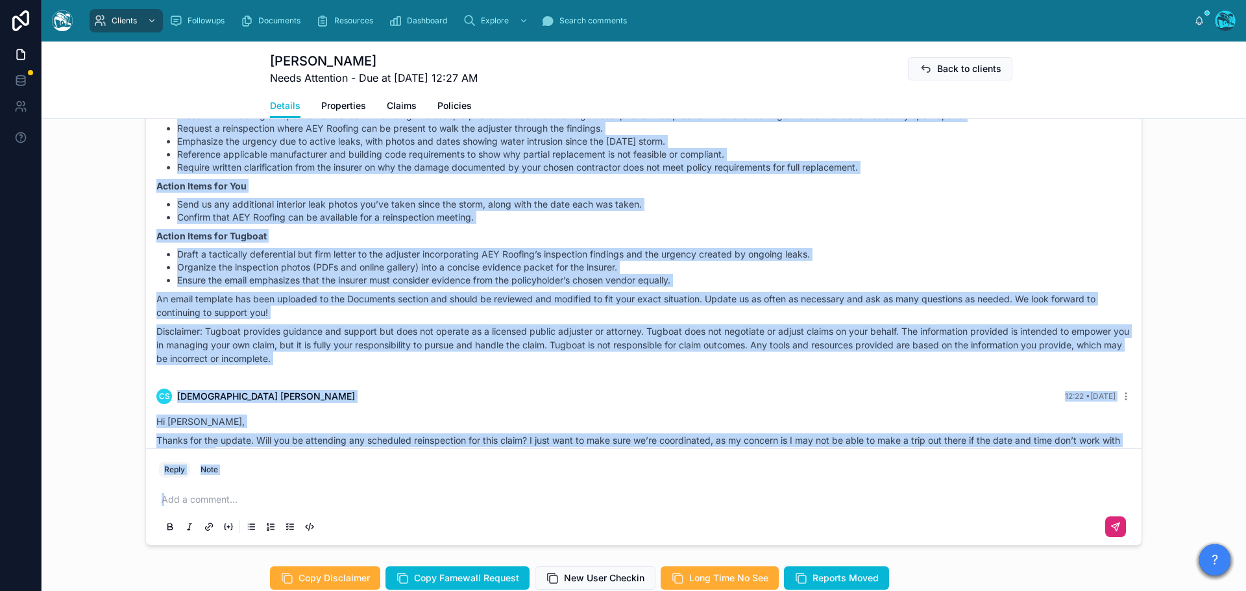
scroll to position [1376, 0]
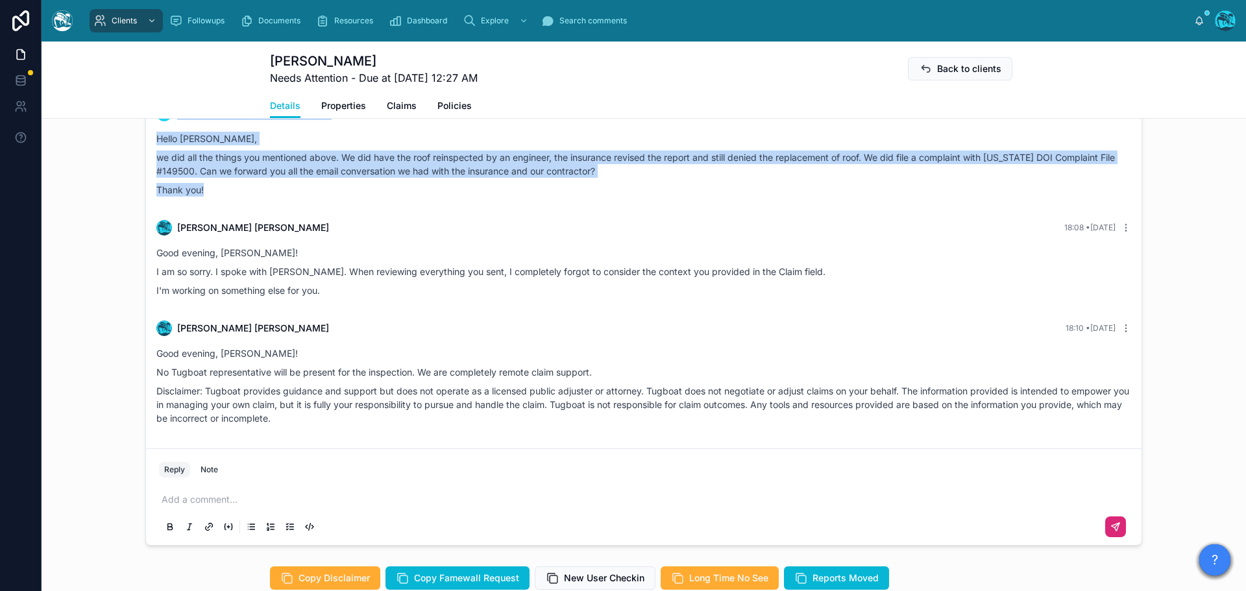
drag, startPoint x: 1056, startPoint y: 196, endPoint x: 1004, endPoint y: 236, distance: 65.3
copy div "LO Ipsumd Sitame 8 cons adi El sedd ei Tempo Incidi, utl et dolorem Aliqua eni …"
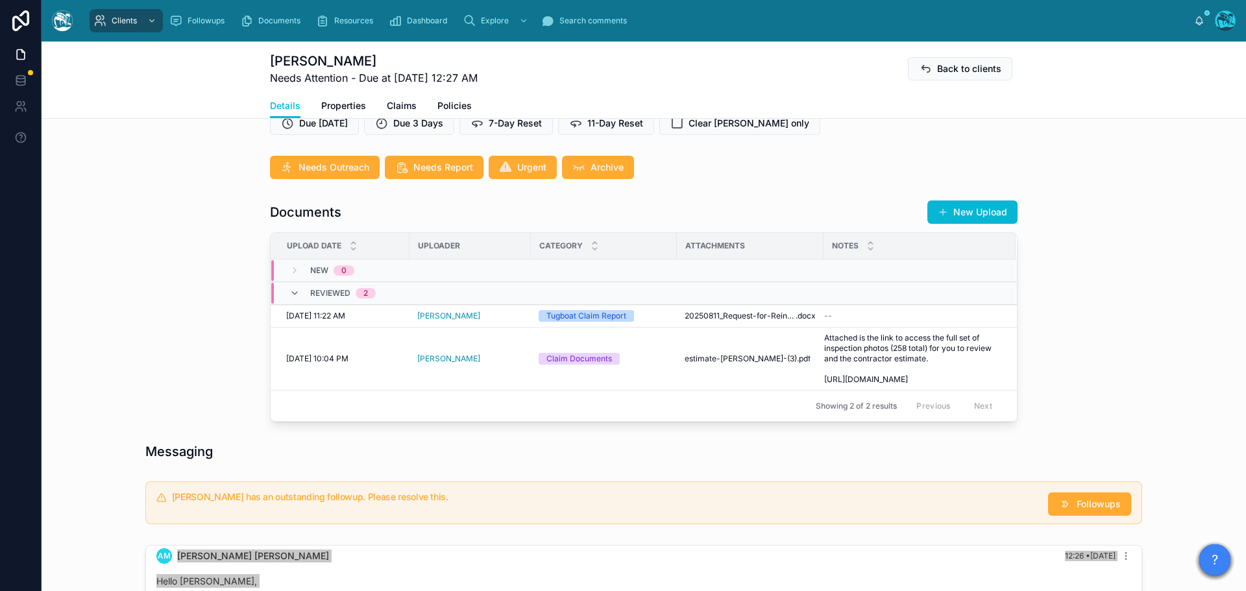
scroll to position [350, 0]
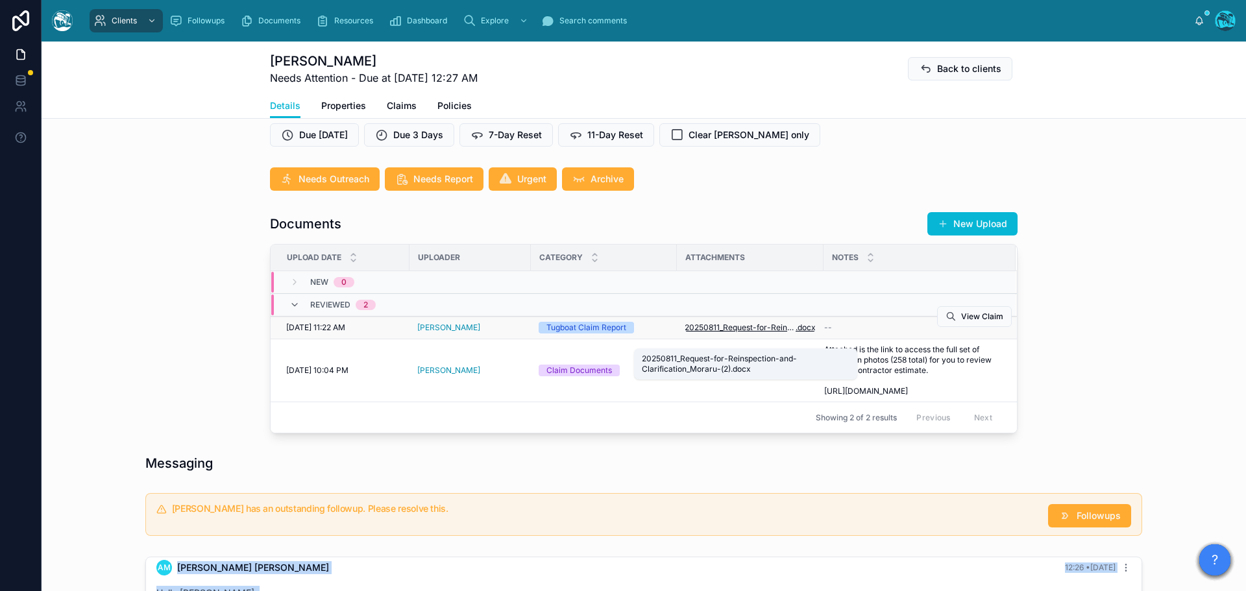
click at [757, 333] on span "20250811_Request-for-Reinspection-and-Clarification_Moraru-(2)" at bounding box center [740, 328] width 111 height 10
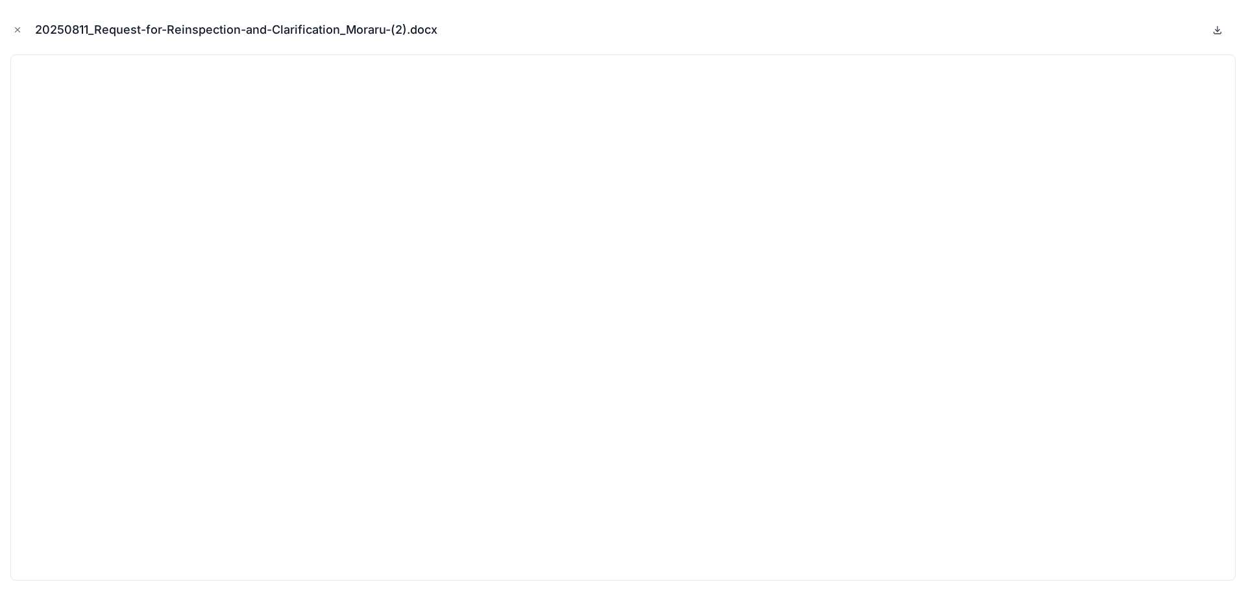
click at [1216, 29] on icon at bounding box center [1218, 30] width 5 height 2
drag, startPoint x: 18, startPoint y: 28, endPoint x: 75, endPoint y: 38, distance: 57.9
click at [18, 28] on icon "Close modal" at bounding box center [17, 29] width 9 height 9
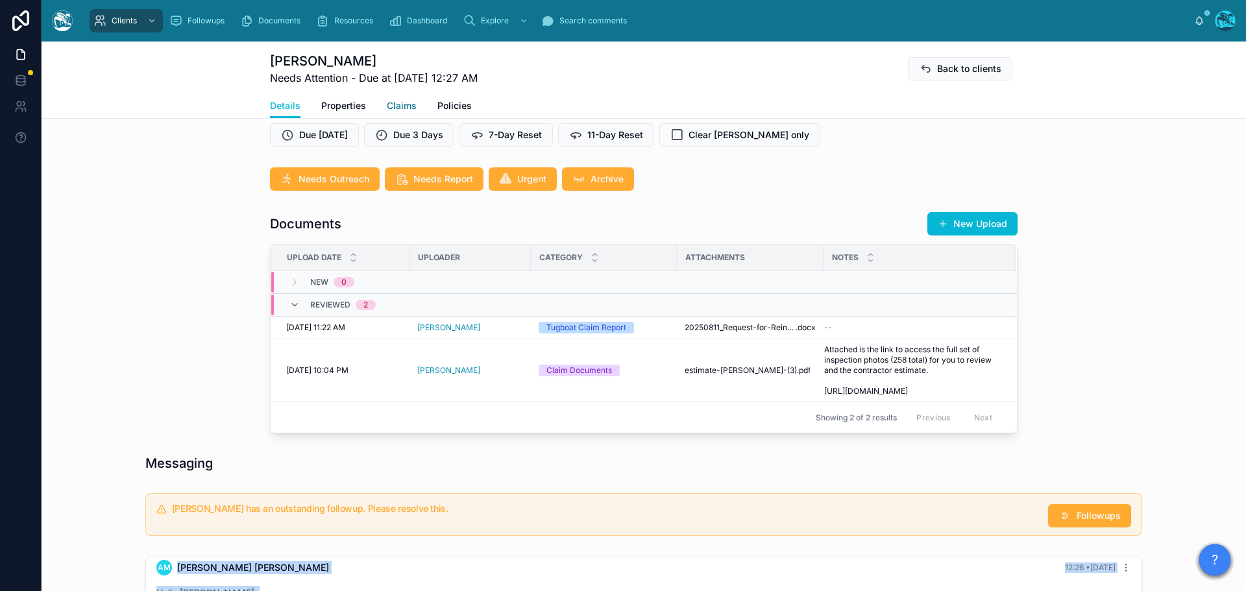
drag, startPoint x: 395, startPoint y: 106, endPoint x: 406, endPoint y: 111, distance: 12.2
click at [395, 106] on span "Claims" at bounding box center [402, 105] width 30 height 13
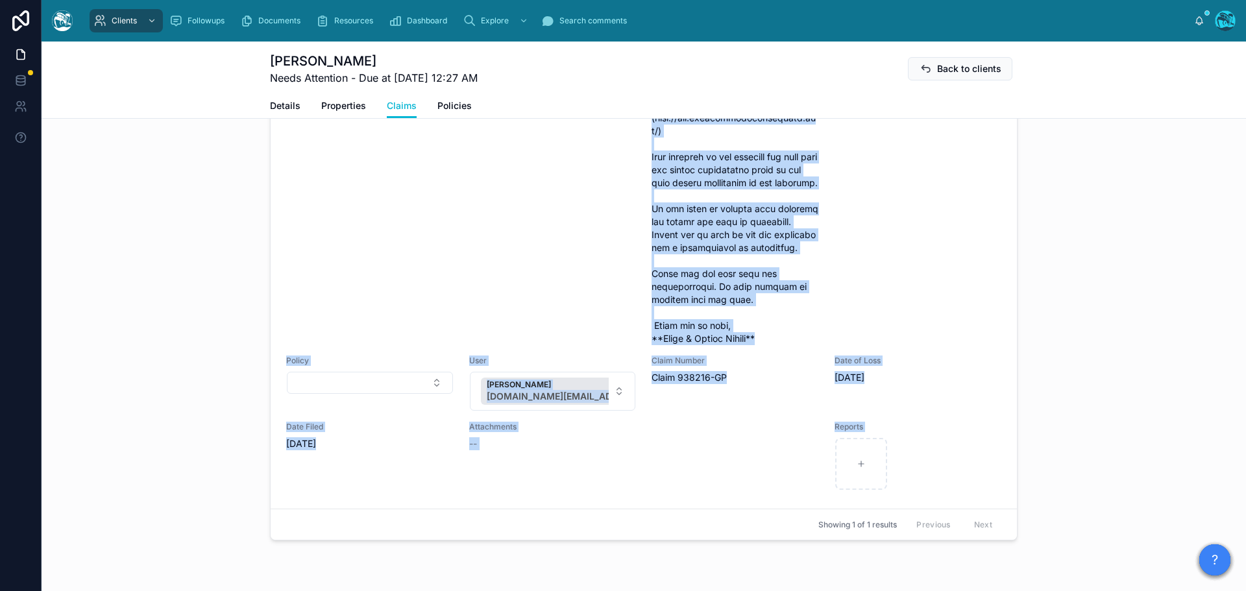
scroll to position [81, 0]
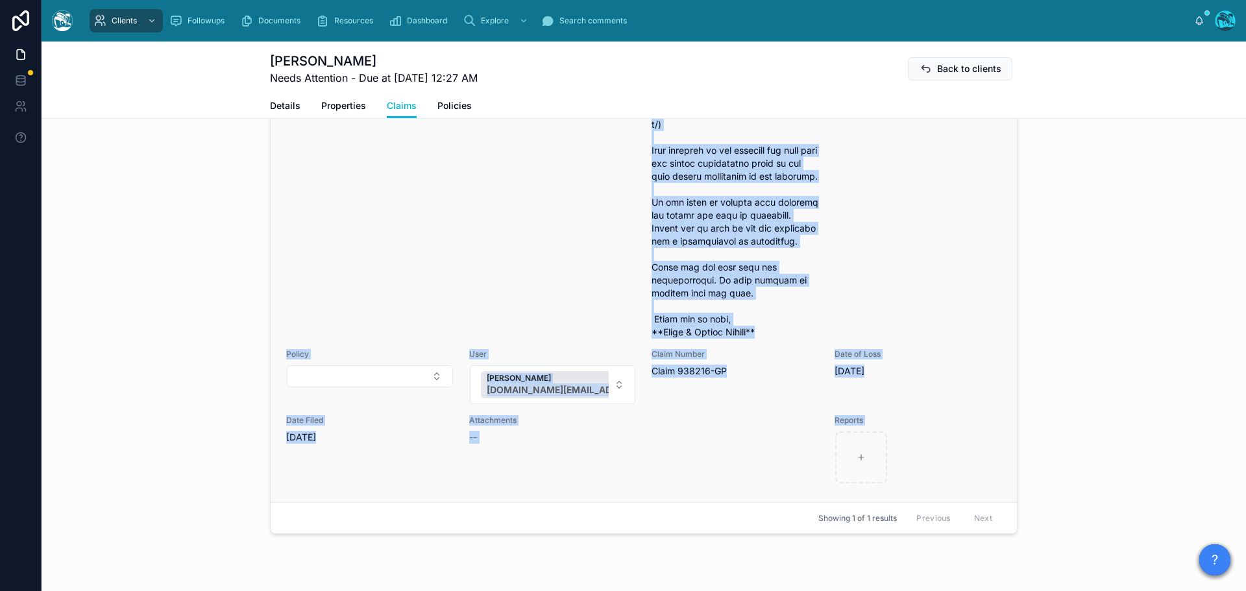
drag, startPoint x: 642, startPoint y: 241, endPoint x: 755, endPoint y: 389, distance: 186.2
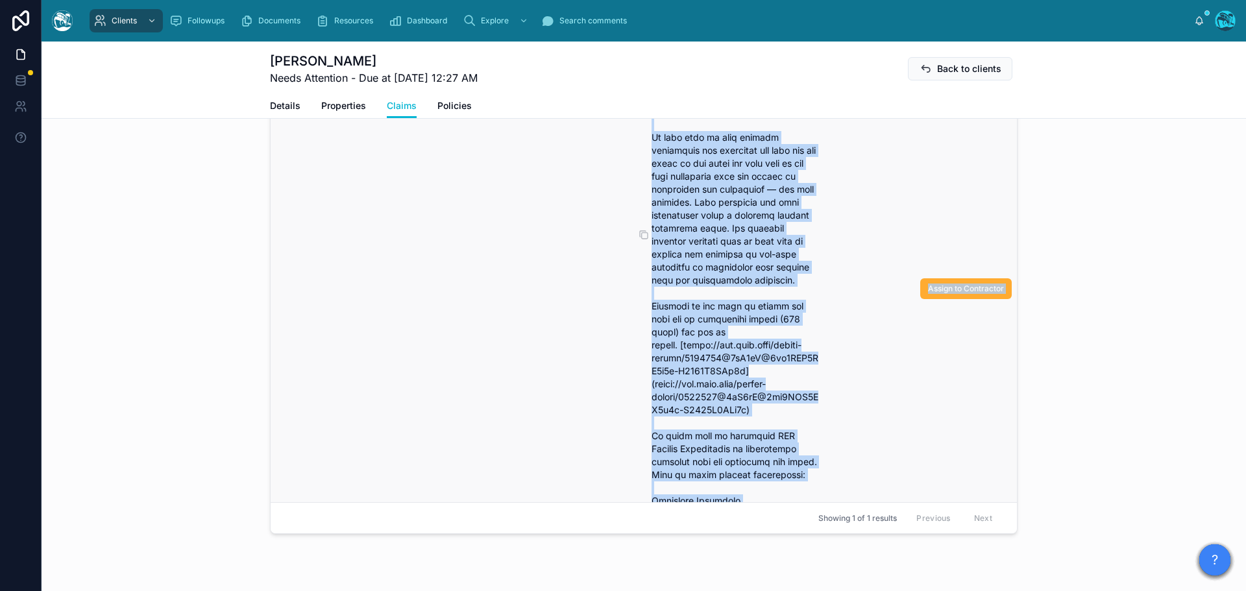
scroll to position [424, 0]
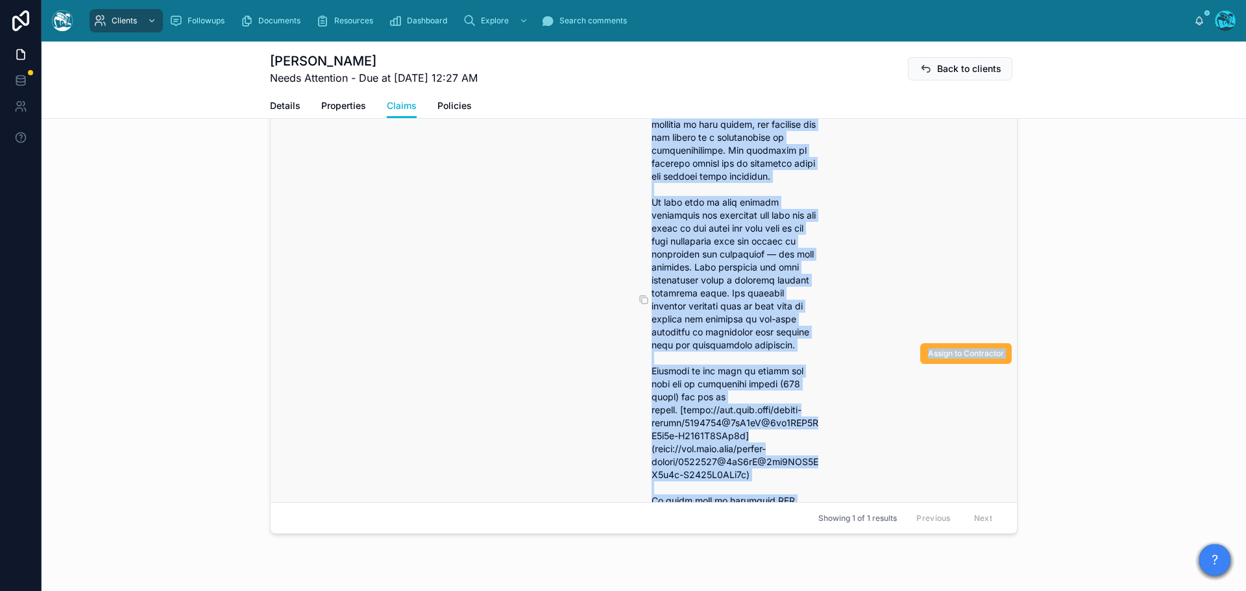
copy div "Lo ipsu do Sitam Consec, adi el seddoei Tempor inc U lab etdolorema al Enimadmi…"
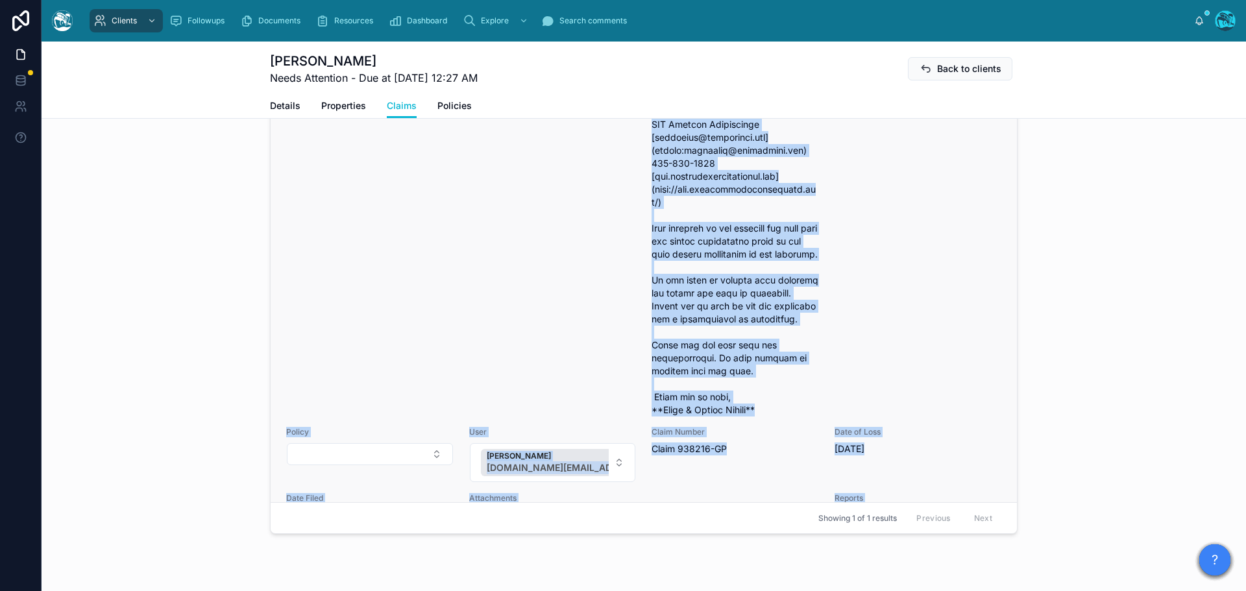
scroll to position [944, 0]
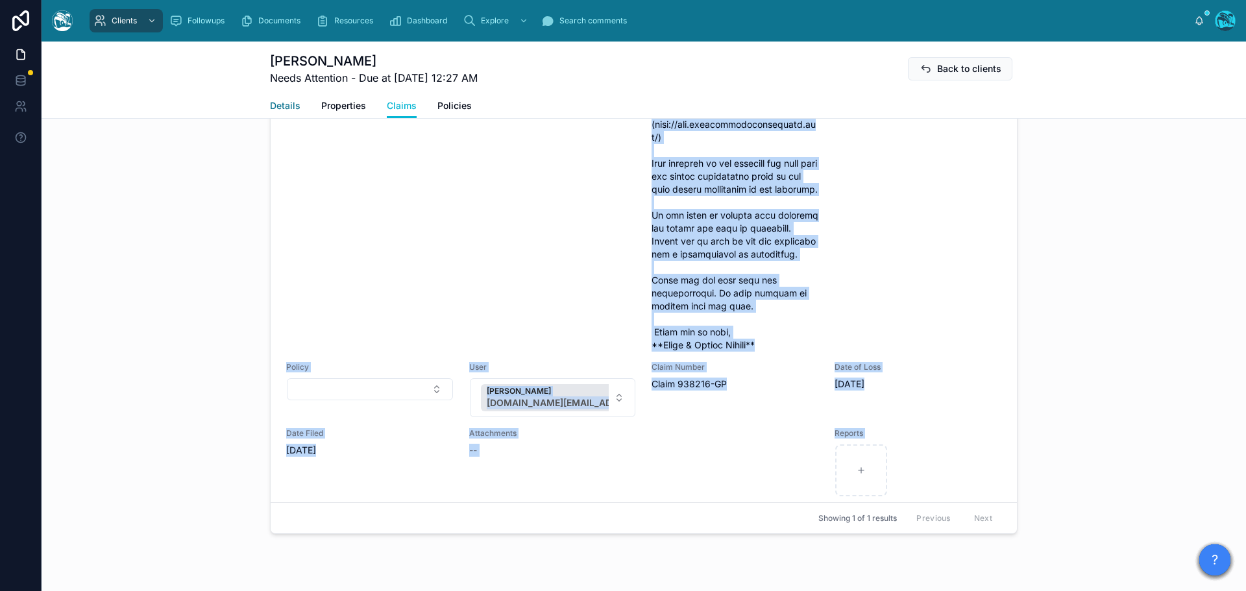
click at [281, 106] on span "Details" at bounding box center [285, 105] width 31 height 13
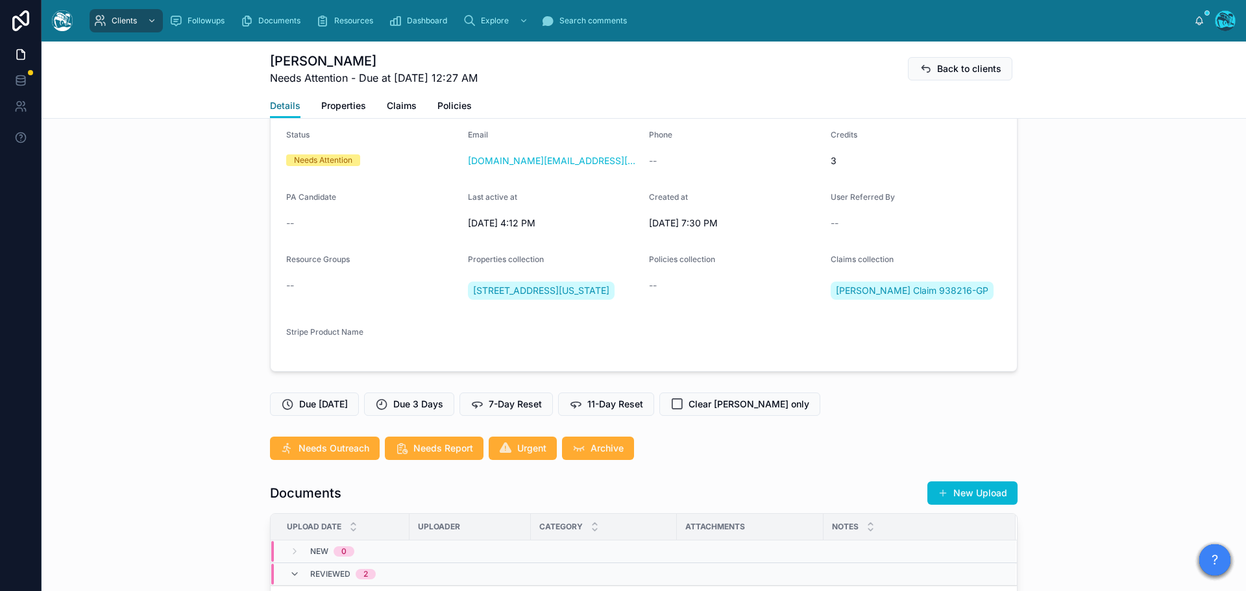
scroll to position [1376, 0]
click at [393, 103] on span "Claims" at bounding box center [402, 105] width 30 height 13
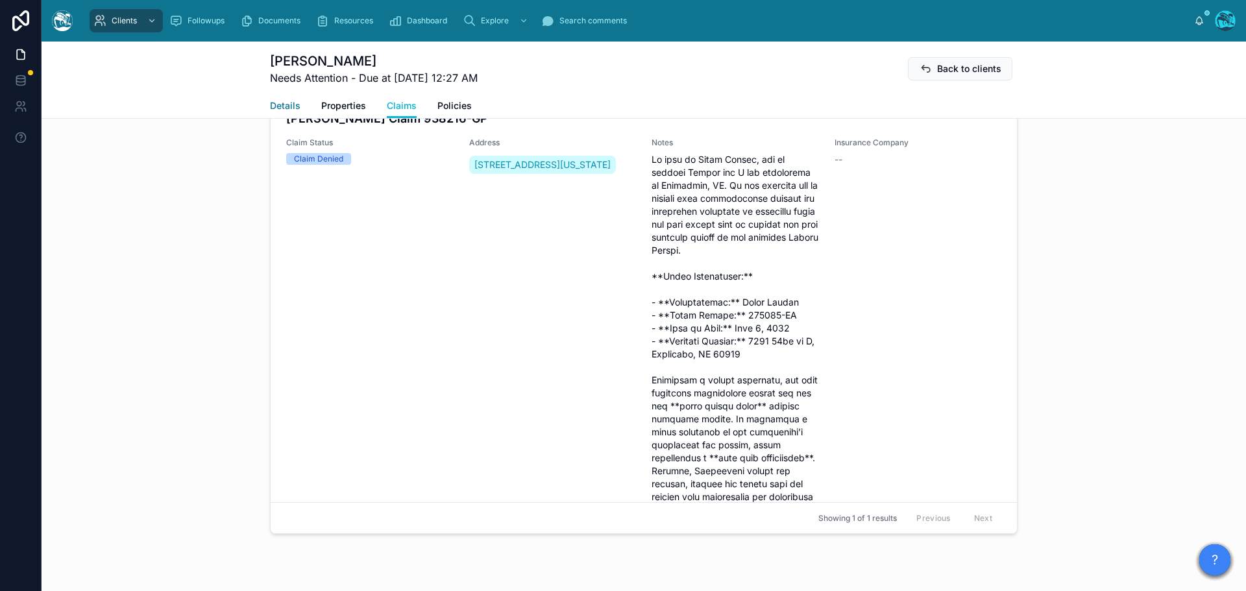
click at [273, 104] on span "Details" at bounding box center [285, 105] width 31 height 13
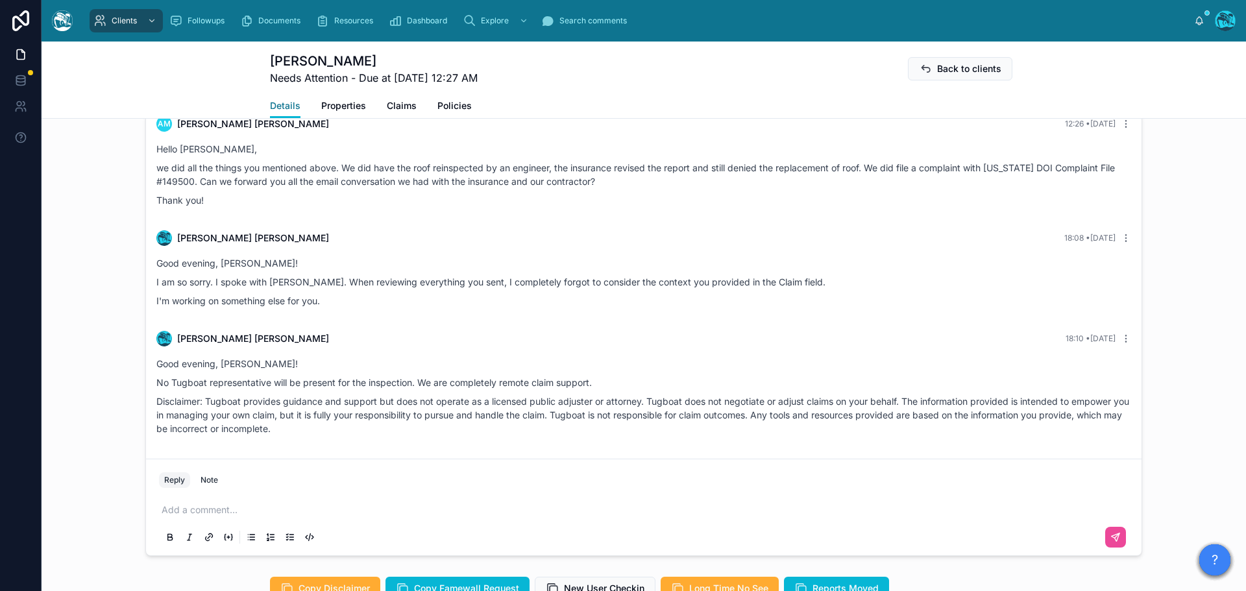
scroll to position [795, 0]
click at [1121, 243] on icon at bounding box center [1126, 237] width 10 height 10
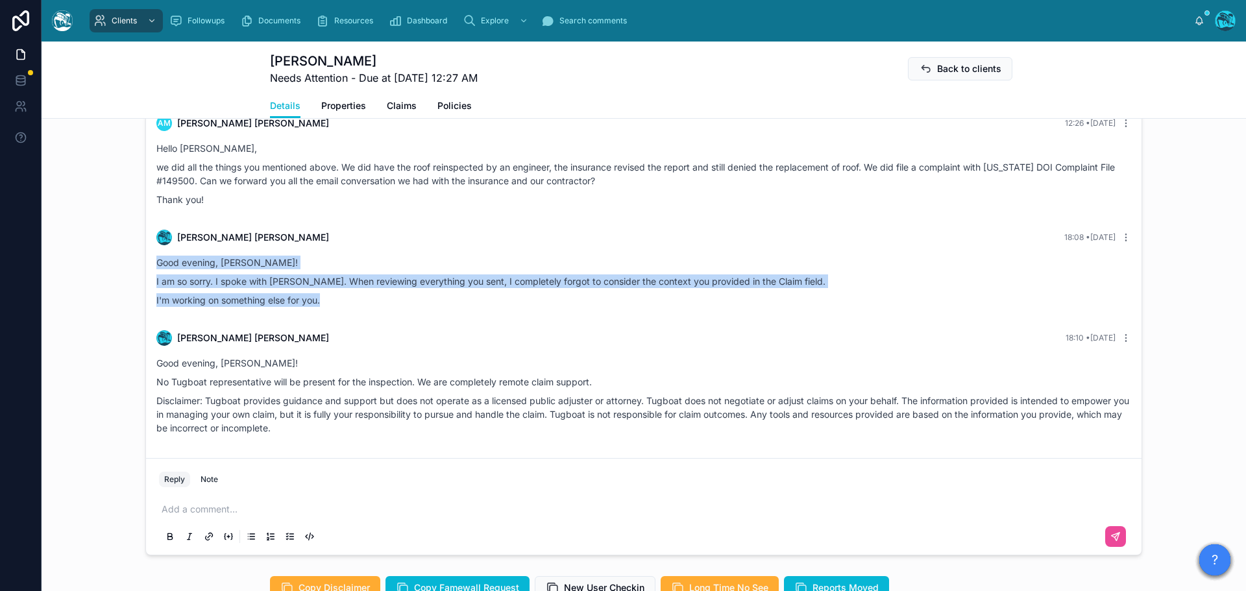
drag, startPoint x: 325, startPoint y: 334, endPoint x: 139, endPoint y: 294, distance: 189.8
click at [139, 294] on div "[DATE] Hello [PERSON_NAME], welcome to [GEOGRAPHIC_DATA]. We're glad you found …" at bounding box center [644, 334] width 1205 height 454
copy div "Good evening, [PERSON_NAME]! I am so sorry. I spoke with [PERSON_NAME]. When re…"
click at [1121, 243] on icon at bounding box center [1126, 237] width 10 height 10
click at [1116, 249] on span "Delete comment" at bounding box center [1110, 248] width 61 height 10
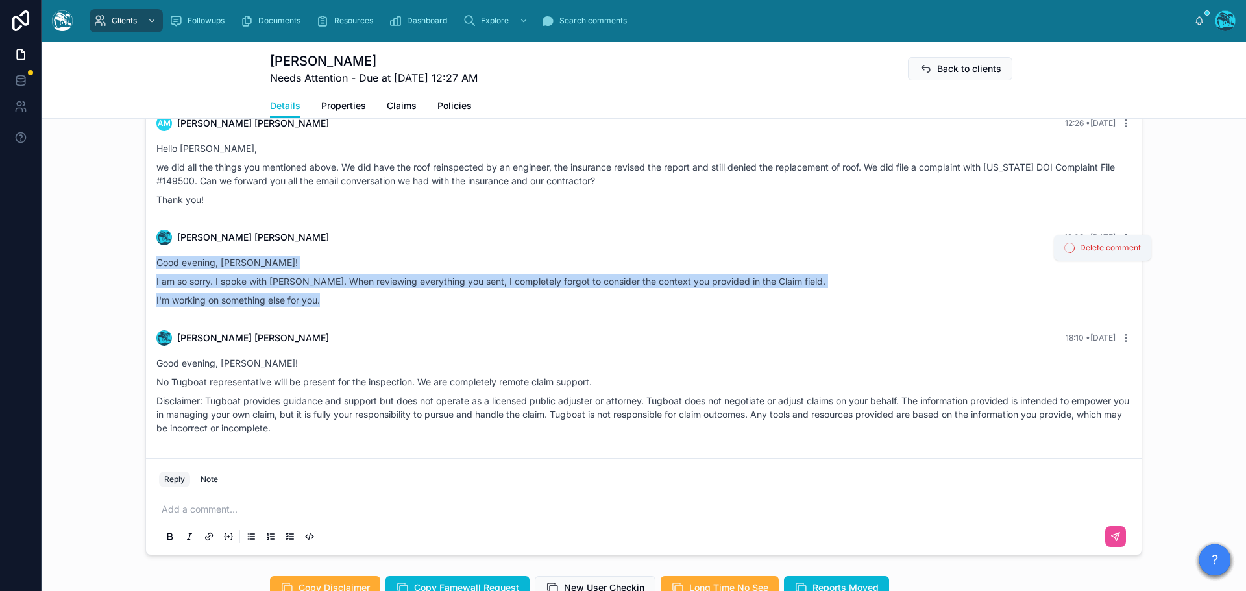
scroll to position [1275, 0]
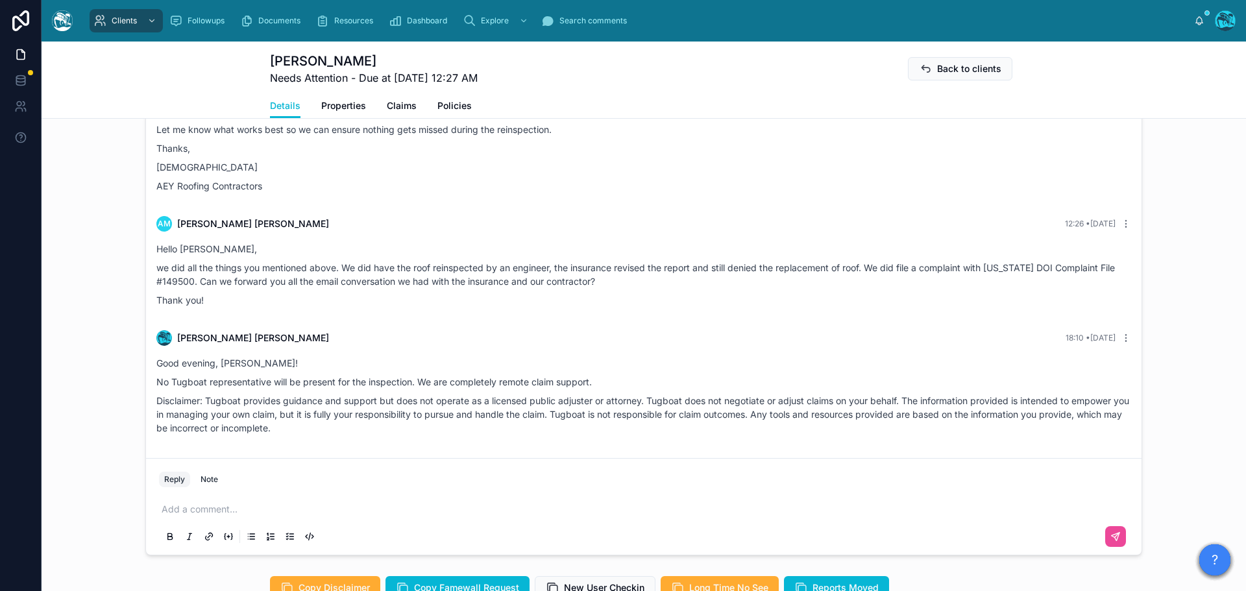
click at [207, 516] on p at bounding box center [647, 509] width 970 height 13
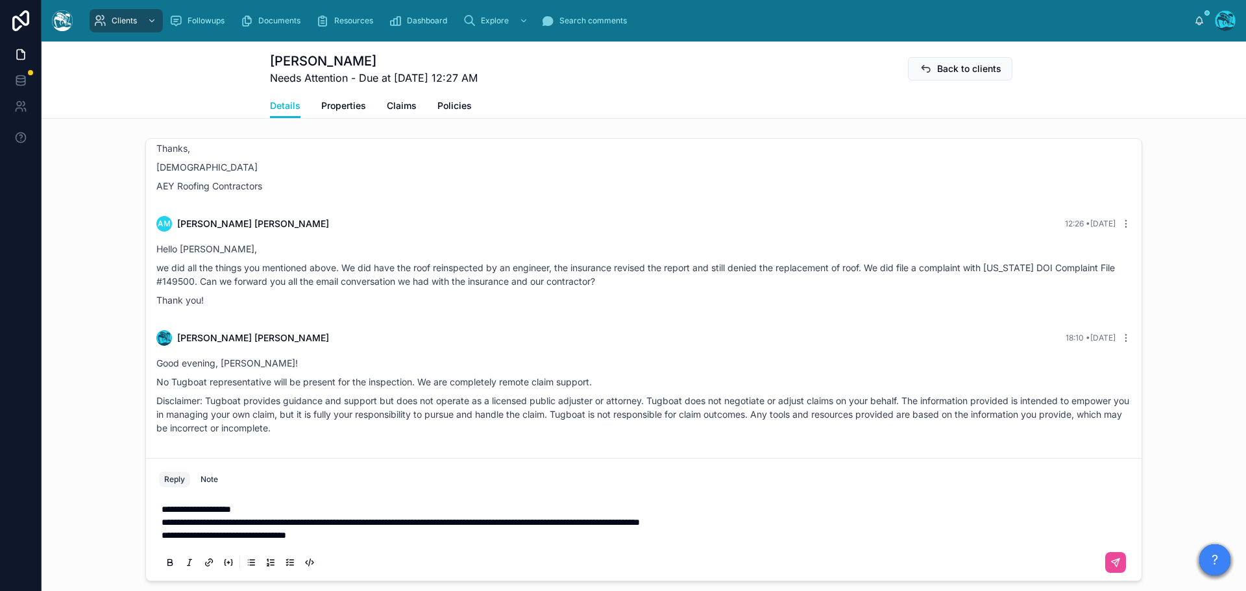
click at [263, 516] on p "**********" at bounding box center [647, 509] width 970 height 13
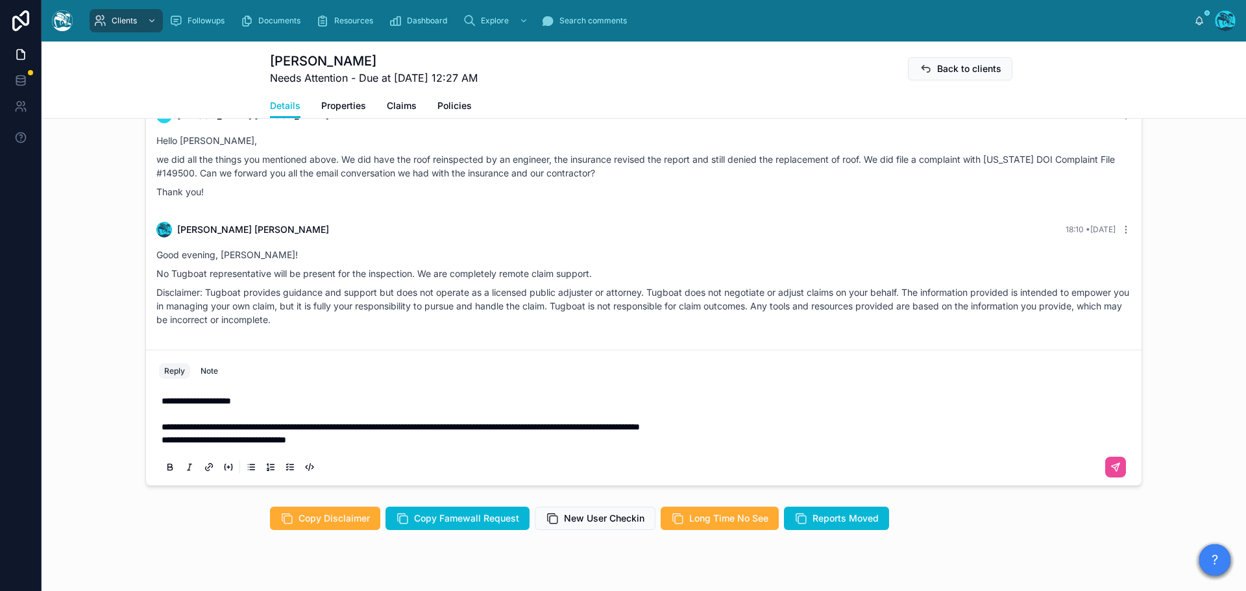
scroll to position [886, 0]
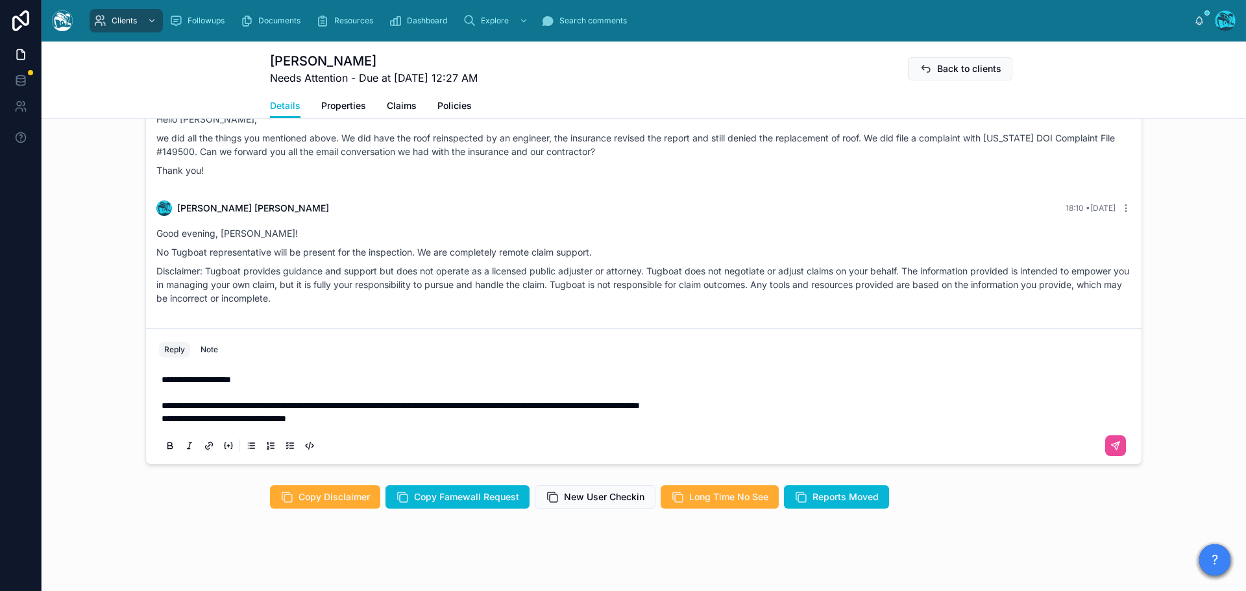
click at [799, 412] on p "**********" at bounding box center [647, 405] width 970 height 13
drag, startPoint x: 802, startPoint y: 438, endPoint x: 302, endPoint y: 443, distance: 499.8
click at [302, 412] on p "**********" at bounding box center [647, 405] width 970 height 13
drag, startPoint x: 334, startPoint y: 439, endPoint x: 384, endPoint y: 443, distance: 50.1
click at [384, 410] on span "**********" at bounding box center [341, 405] width 358 height 9
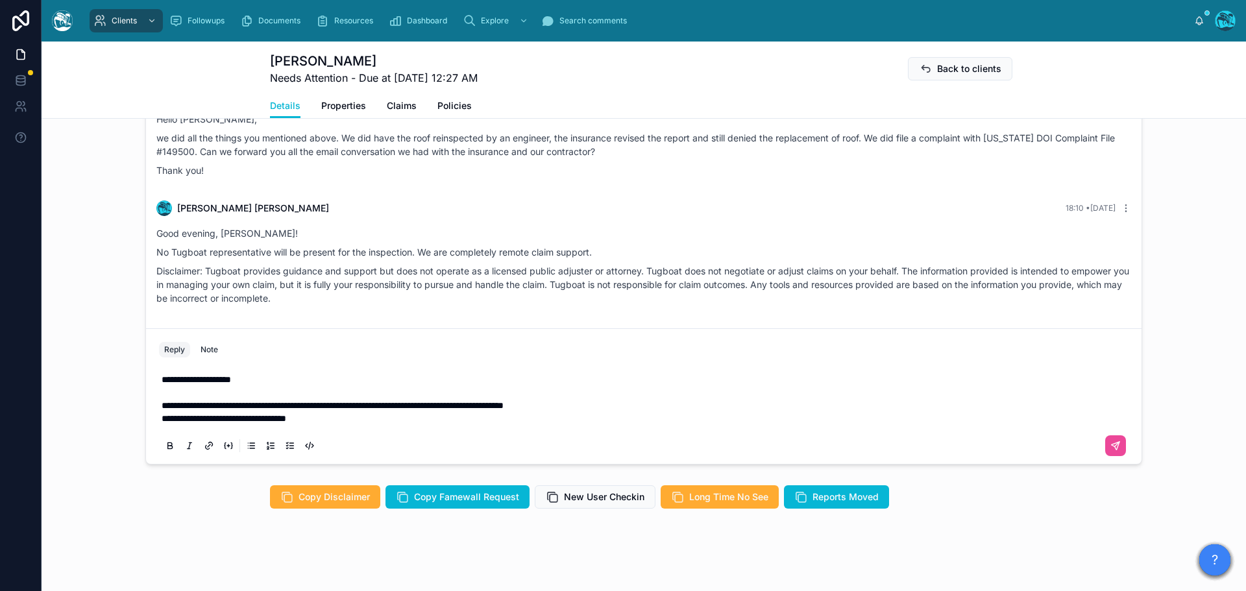
click at [329, 425] on p "**********" at bounding box center [647, 418] width 970 height 13
click at [631, 412] on p "**********" at bounding box center [647, 405] width 970 height 13
click at [303, 410] on span "**********" at bounding box center [347, 405] width 371 height 9
click at [674, 412] on p "**********" at bounding box center [647, 405] width 970 height 13
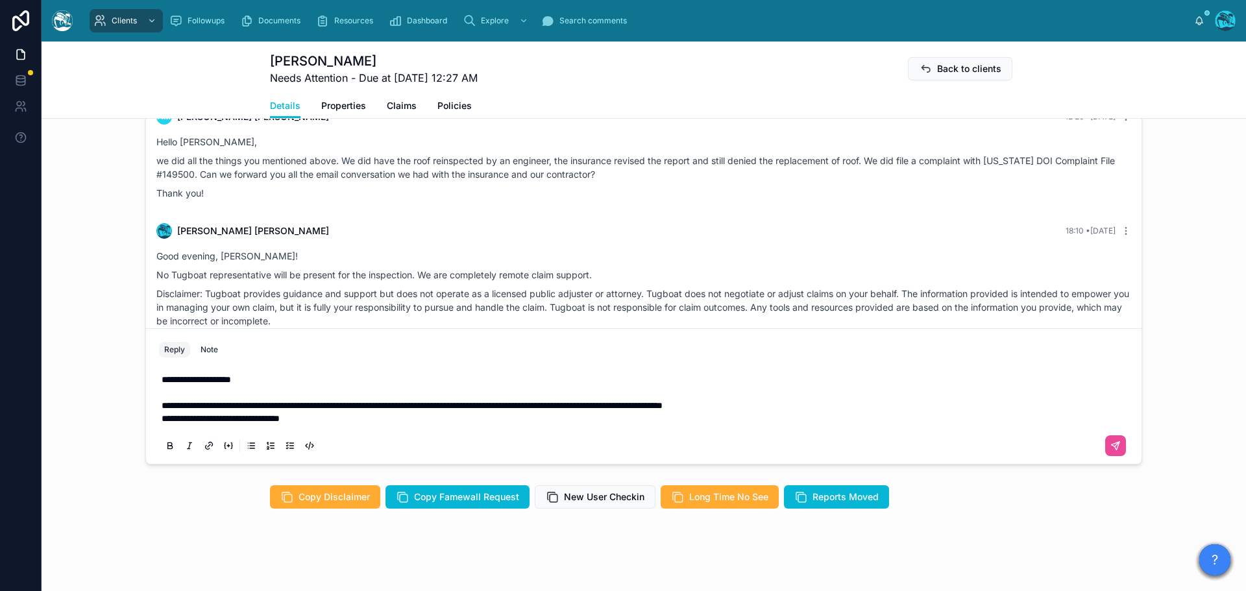
scroll to position [1314, 0]
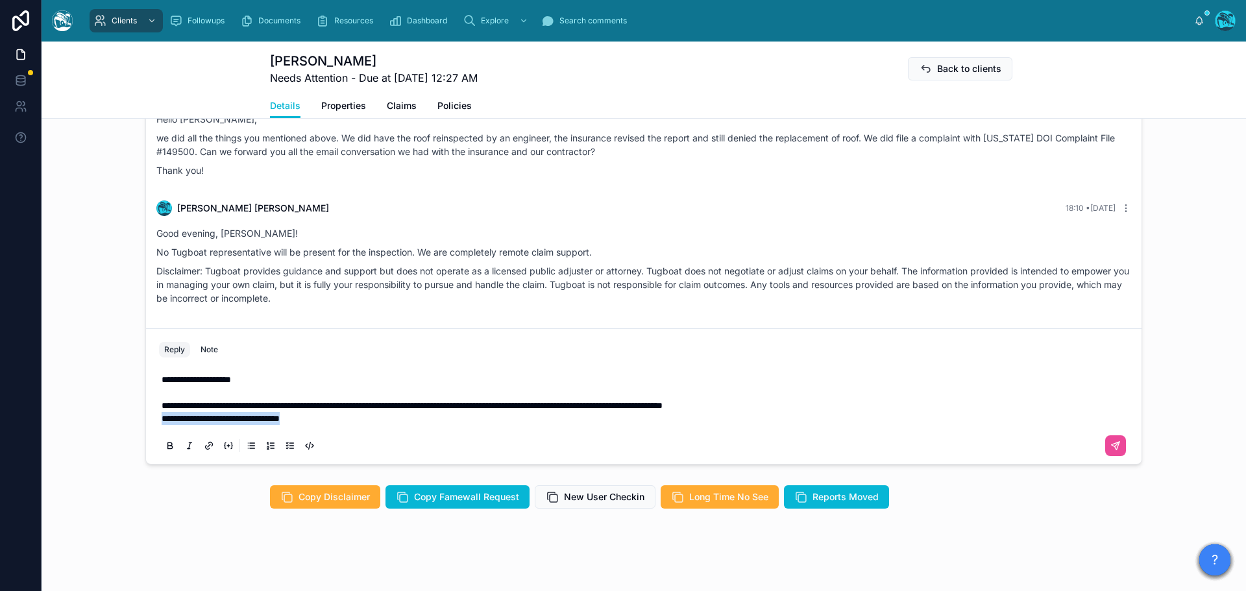
drag, startPoint x: 328, startPoint y: 453, endPoint x: 132, endPoint y: 470, distance: 196.7
click at [132, 470] on div "[DATE] Hello [PERSON_NAME], welcome to [GEOGRAPHIC_DATA]. We're glad you found …" at bounding box center [644, 243] width 1205 height 454
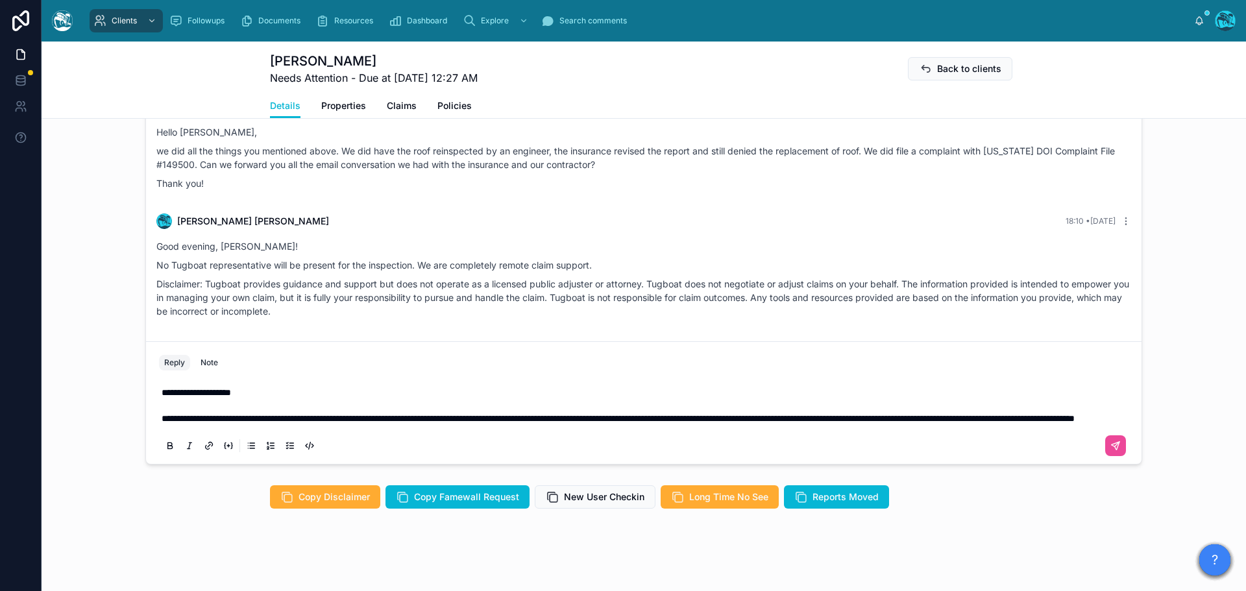
scroll to position [926, 0]
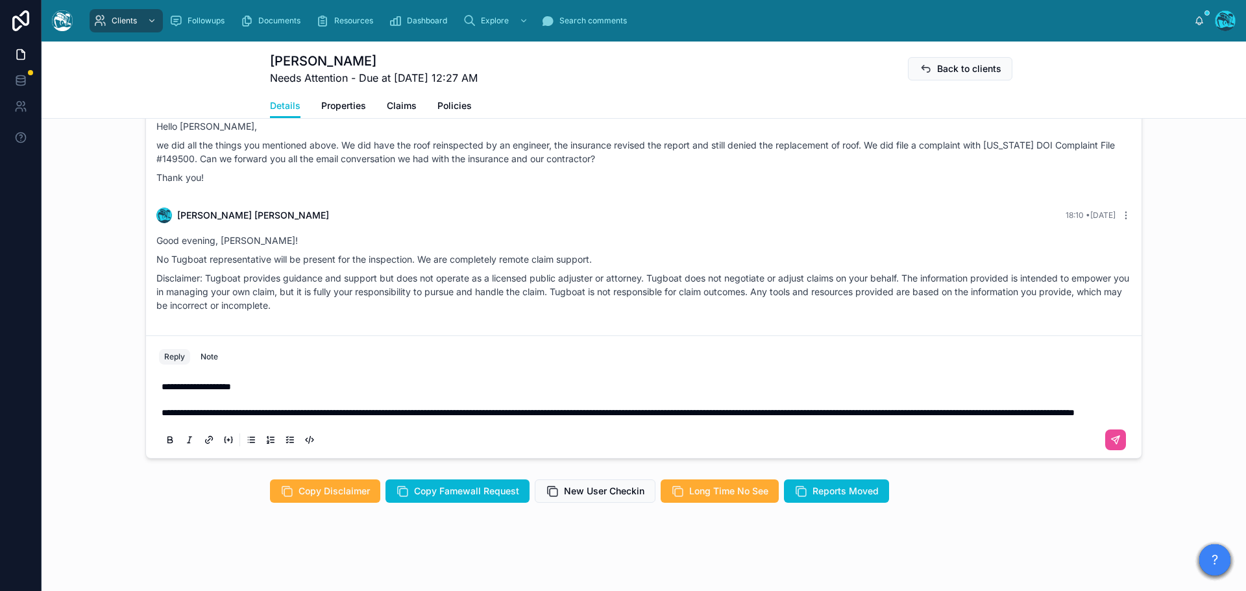
click at [427, 414] on p "**********" at bounding box center [647, 412] width 970 height 13
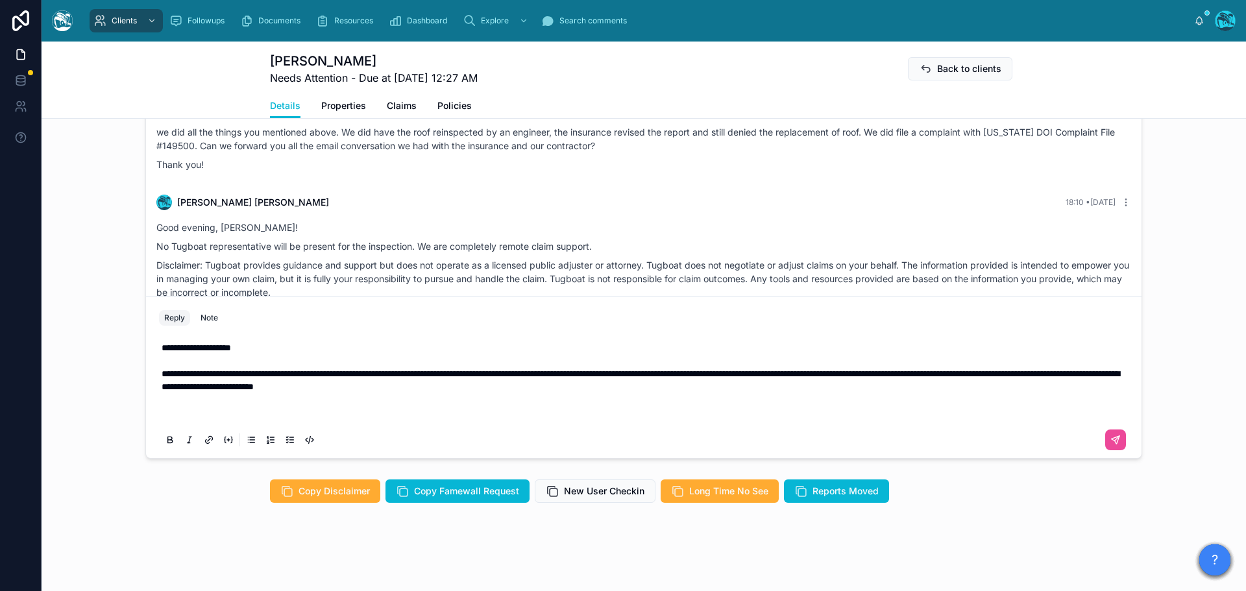
scroll to position [900, 0]
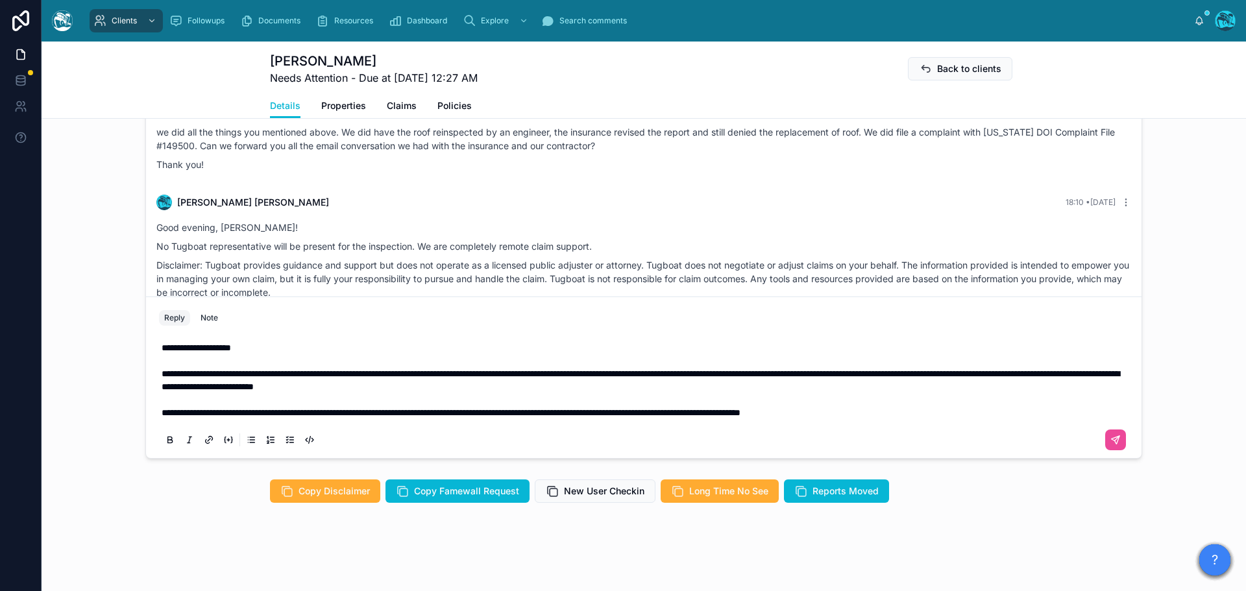
click at [968, 419] on p "**********" at bounding box center [647, 393] width 970 height 52
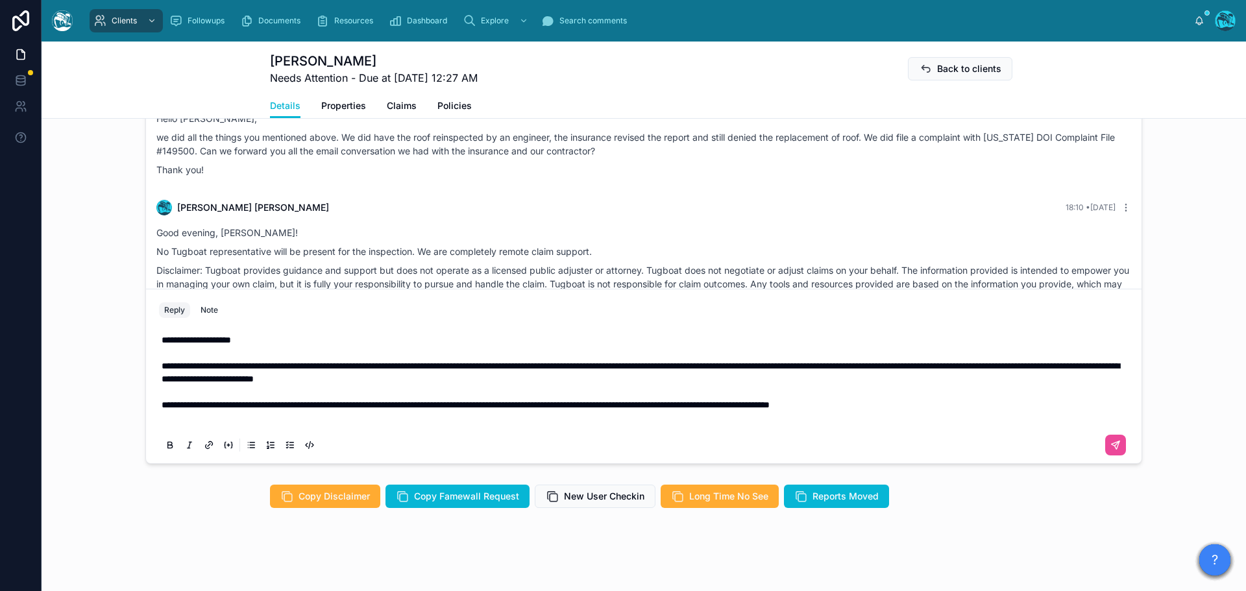
scroll to position [874, 0]
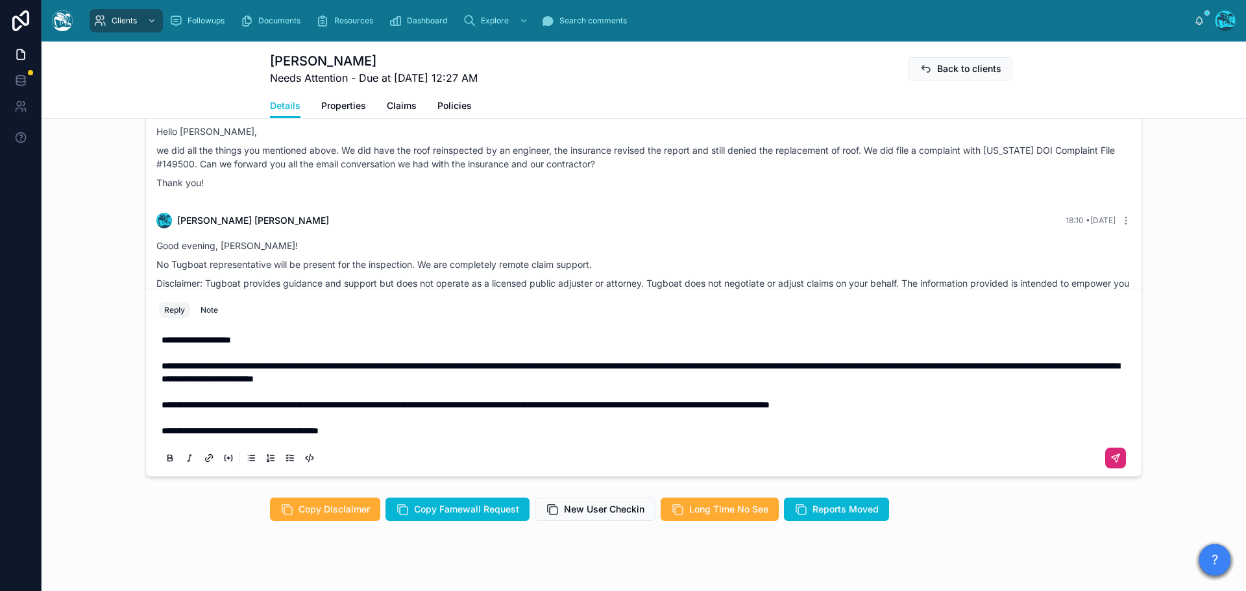
click at [1113, 462] on icon at bounding box center [1116, 458] width 8 height 8
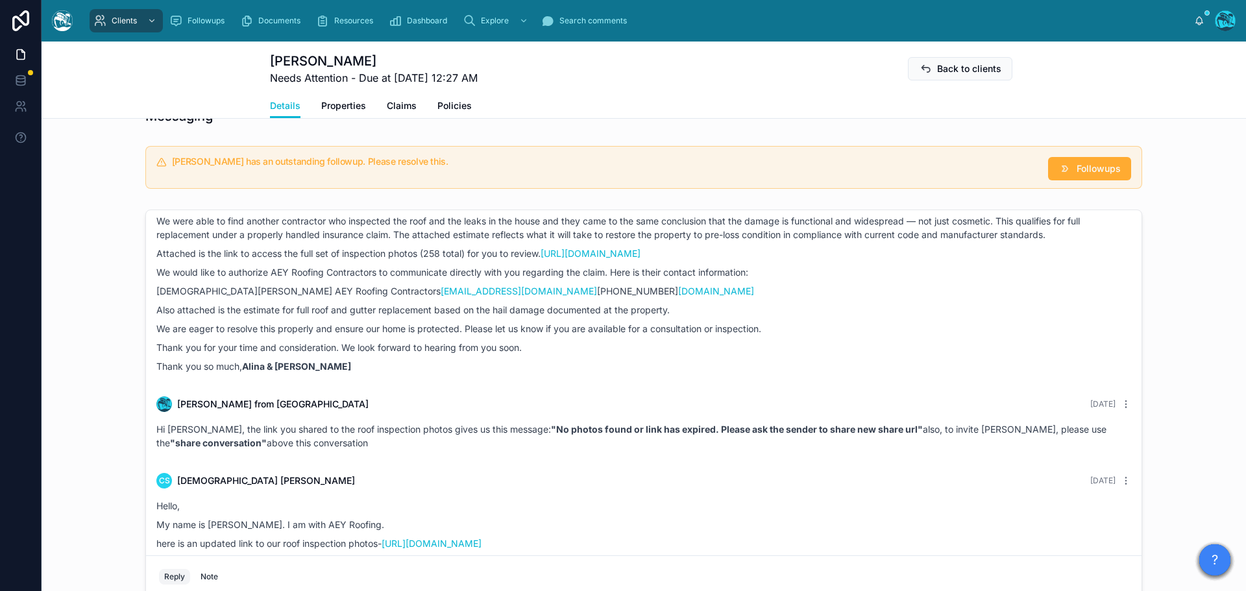
scroll to position [666, 0]
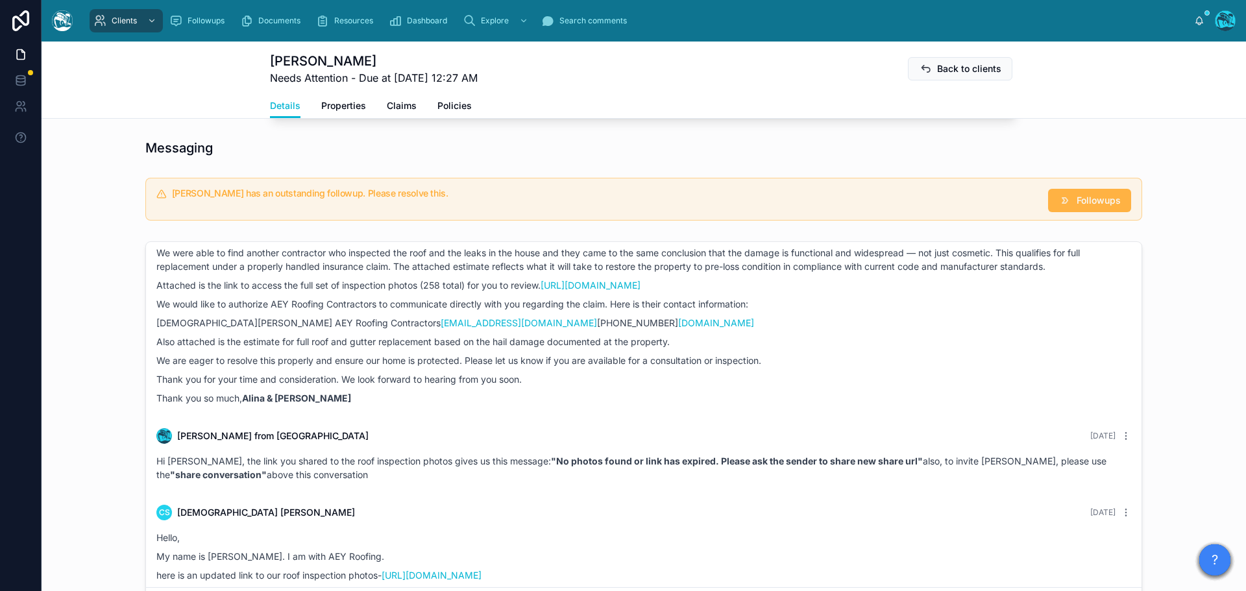
click at [1083, 207] on span "Followups" at bounding box center [1099, 200] width 44 height 13
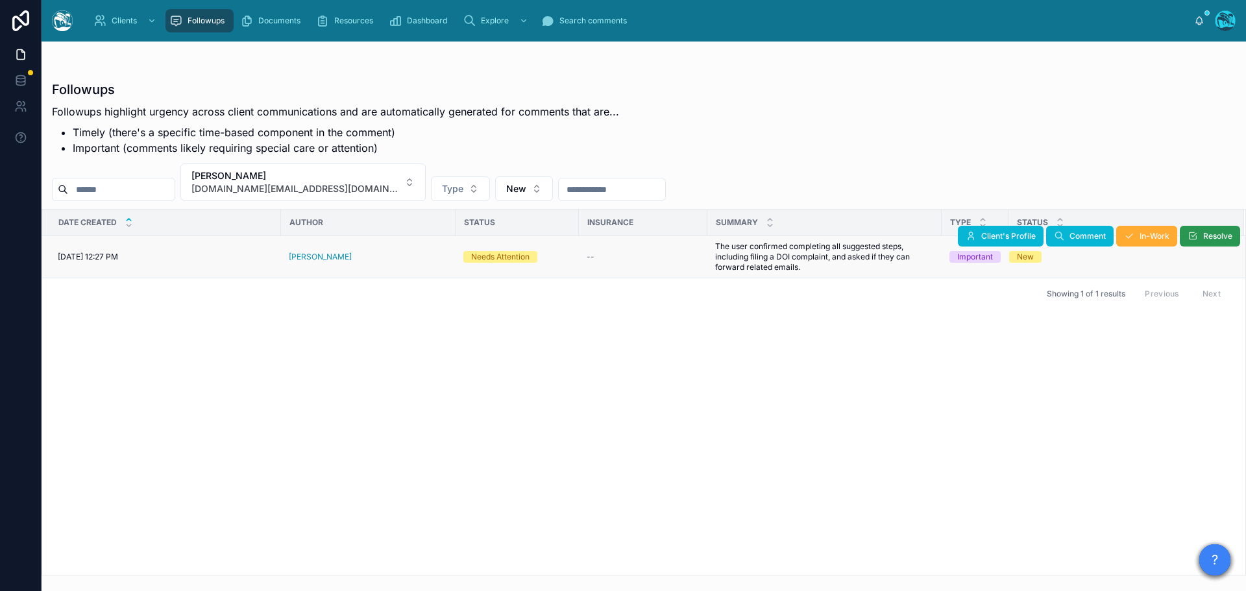
click at [1190, 241] on icon at bounding box center [1193, 236] width 10 height 10
click at [362, 183] on button "[PERSON_NAME] [DOMAIN_NAME][EMAIL_ADDRESS][DOMAIN_NAME]" at bounding box center [302, 183] width 245 height 38
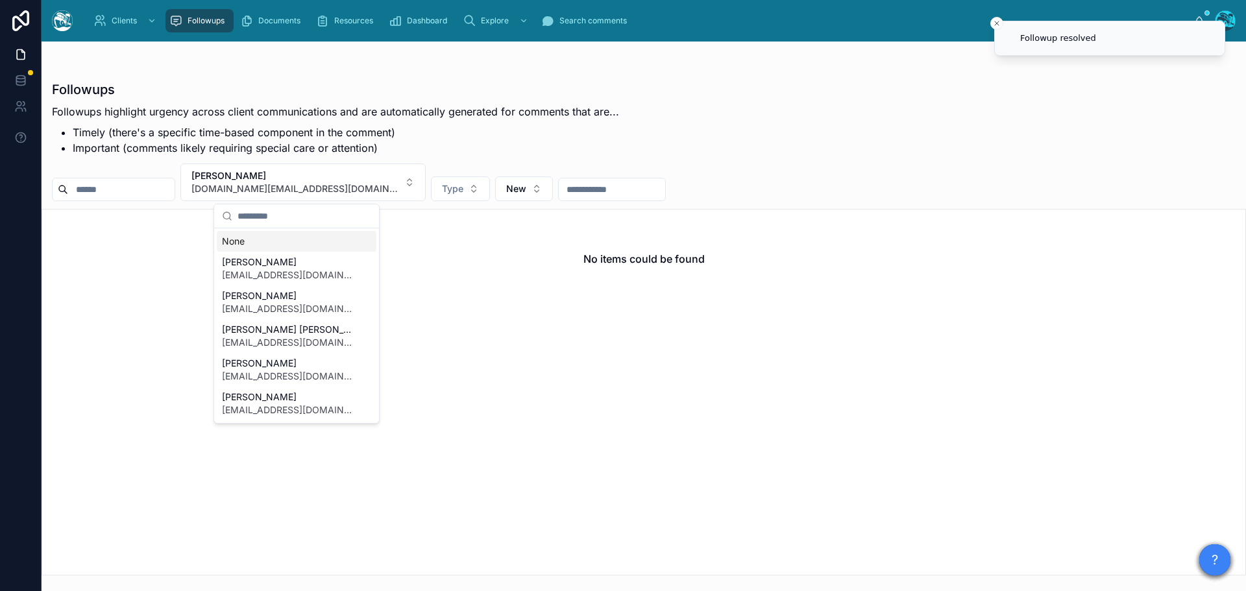
click at [247, 240] on div "None" at bounding box center [297, 241] width 160 height 21
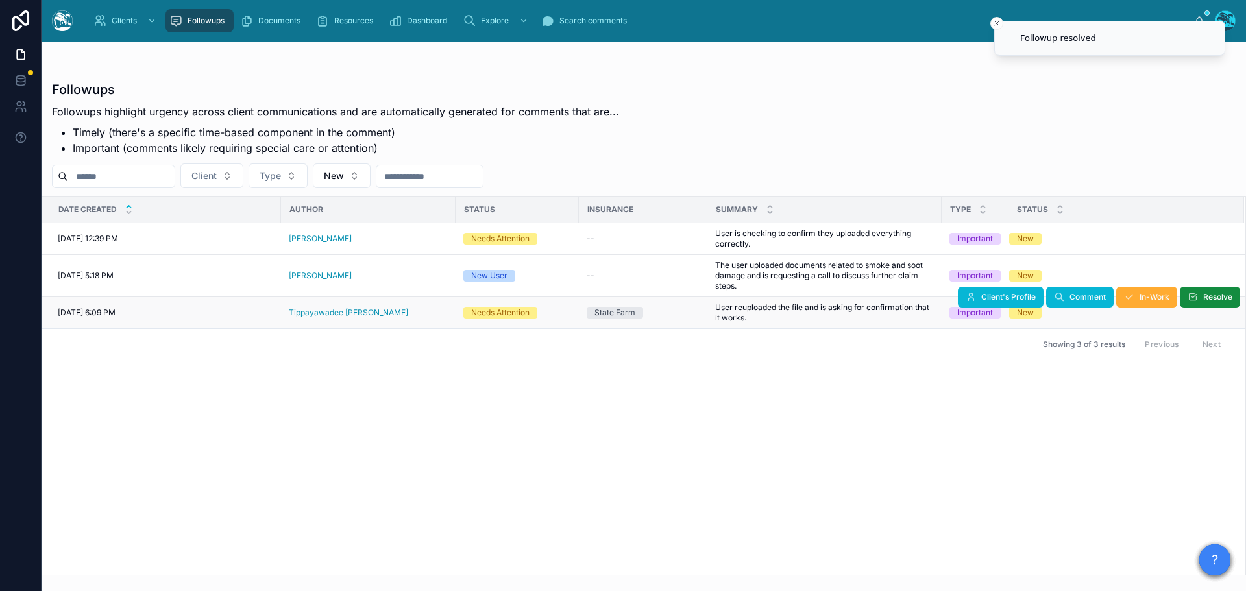
click at [370, 317] on div "Tippayawadee [PERSON_NAME]" at bounding box center [368, 313] width 159 height 10
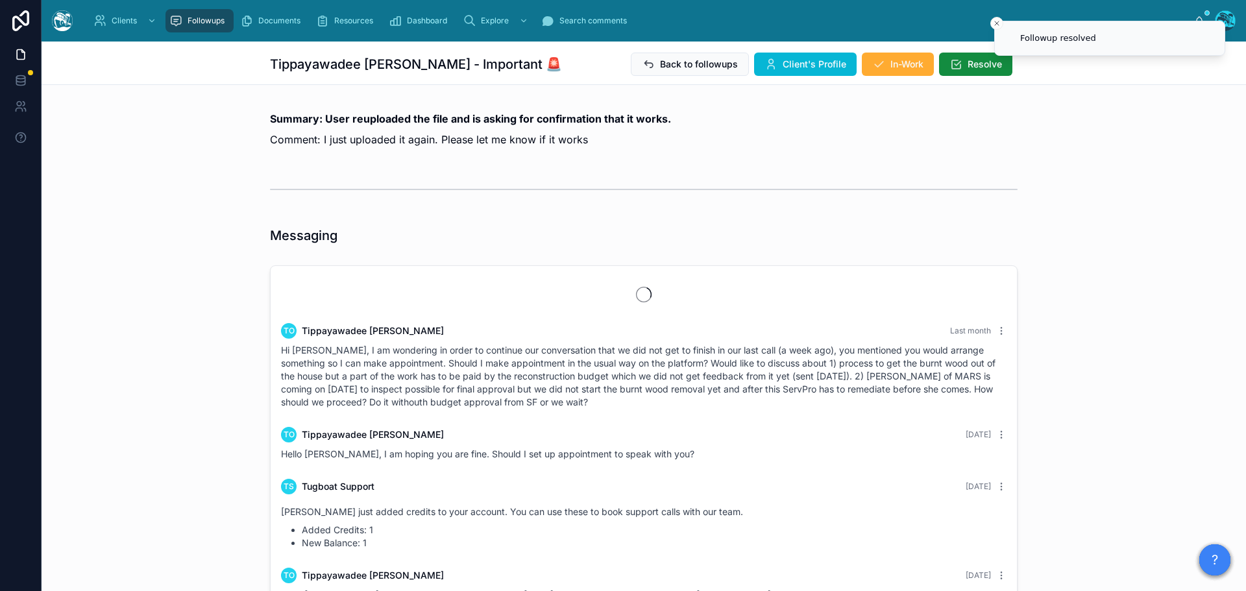
scroll to position [1216, 0]
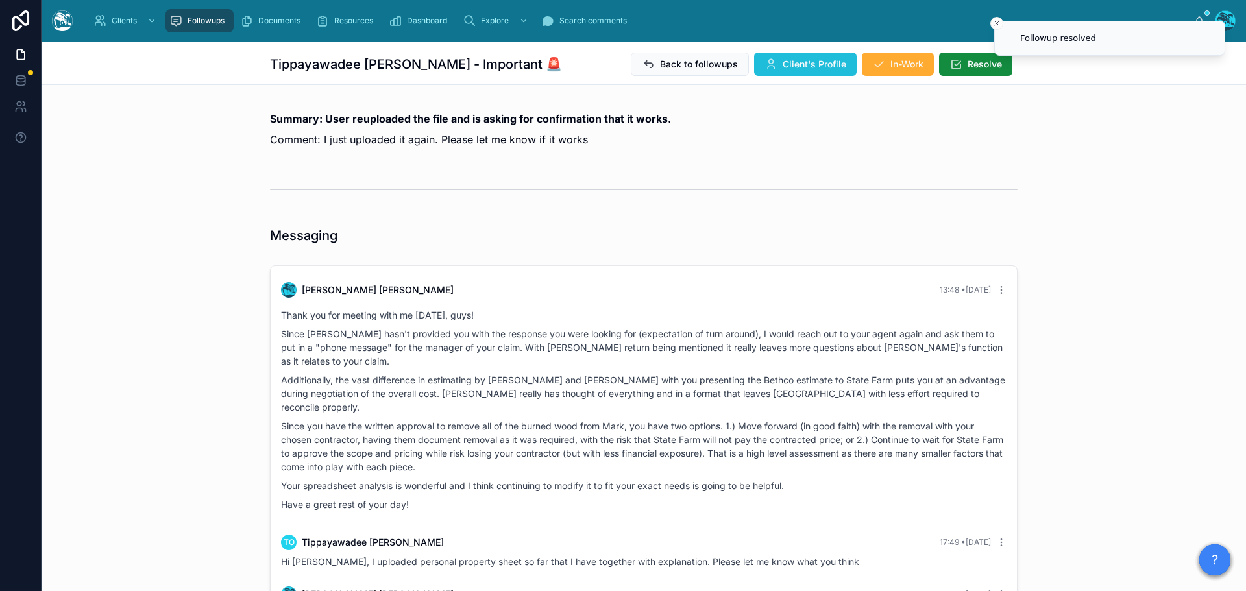
click at [799, 60] on span "Client's Profile" at bounding box center [815, 64] width 64 height 13
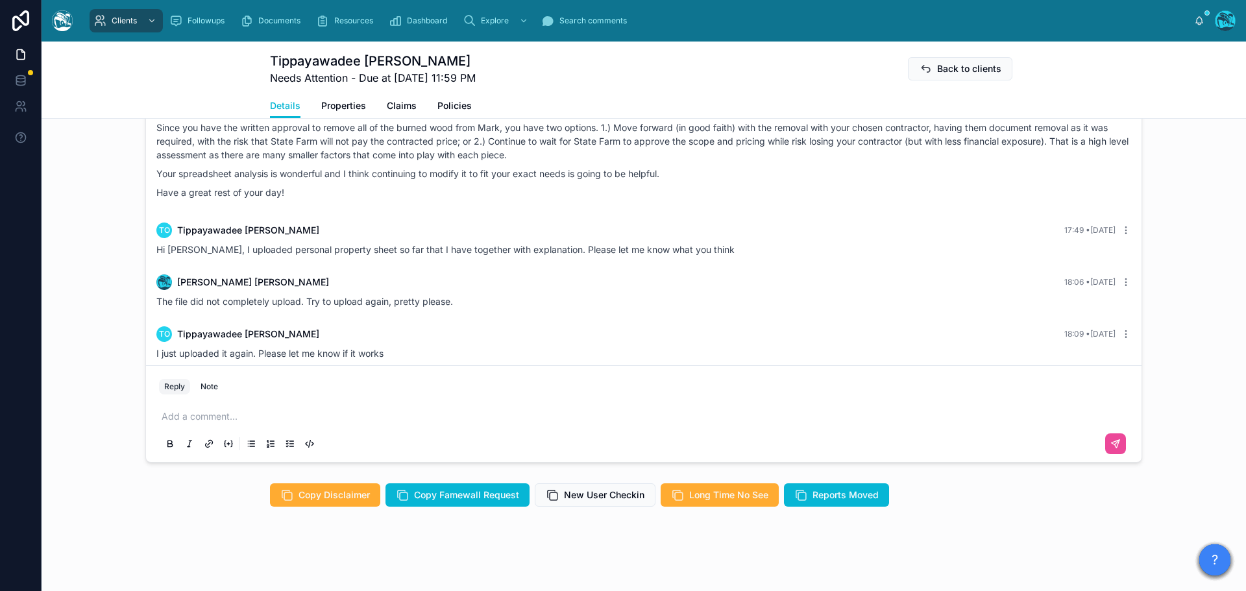
scroll to position [1244, 0]
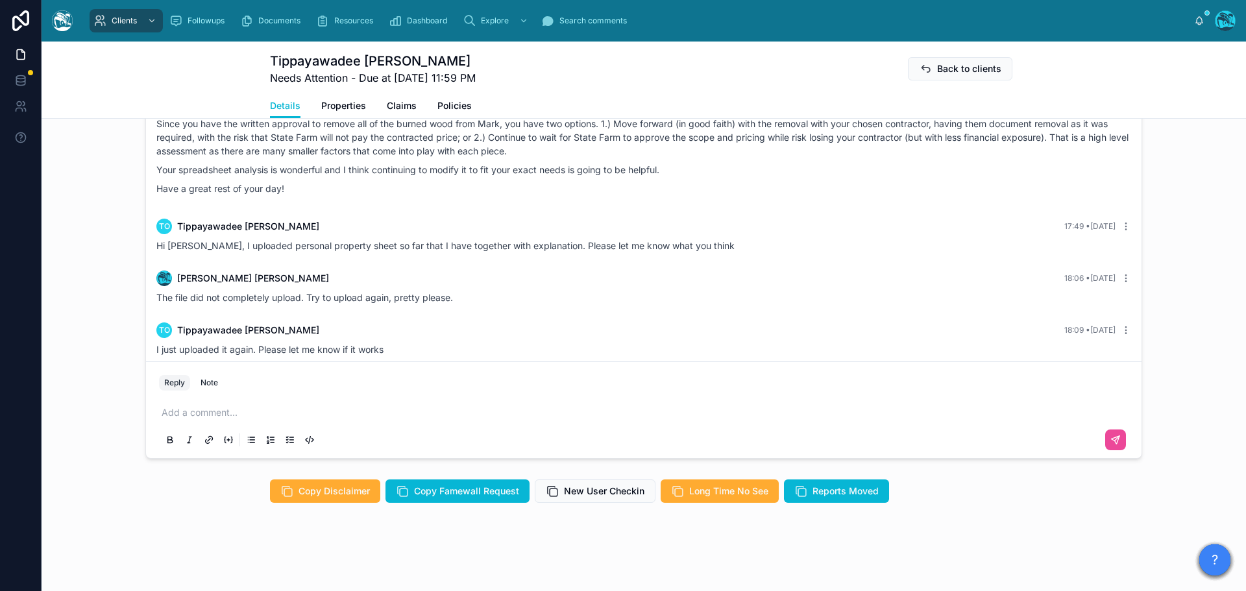
click at [232, 419] on p at bounding box center [647, 412] width 970 height 13
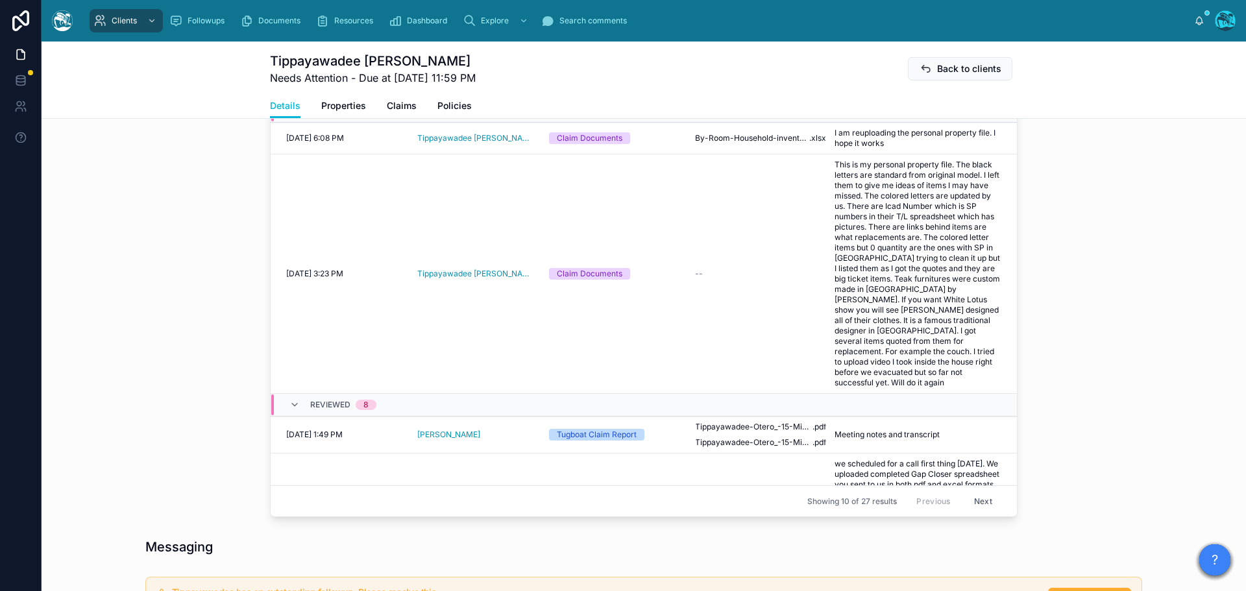
scroll to position [530, 0]
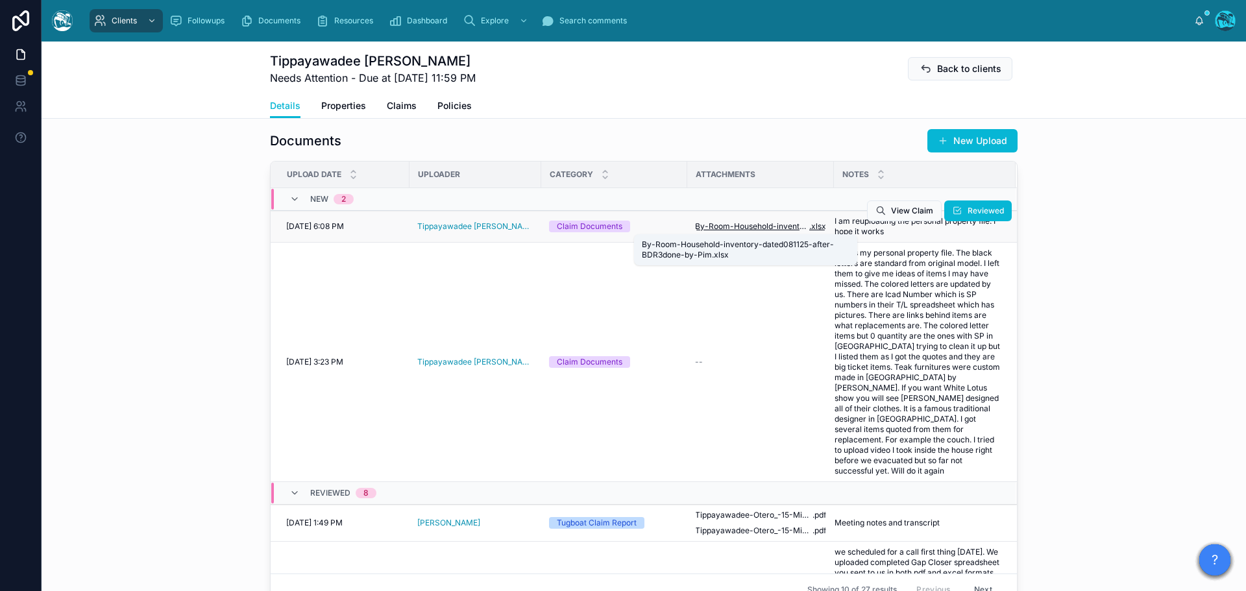
click at [733, 223] on span "By-Room-Household-inventory-dated081125-after-BDR3done-by-Pim" at bounding box center [752, 226] width 114 height 10
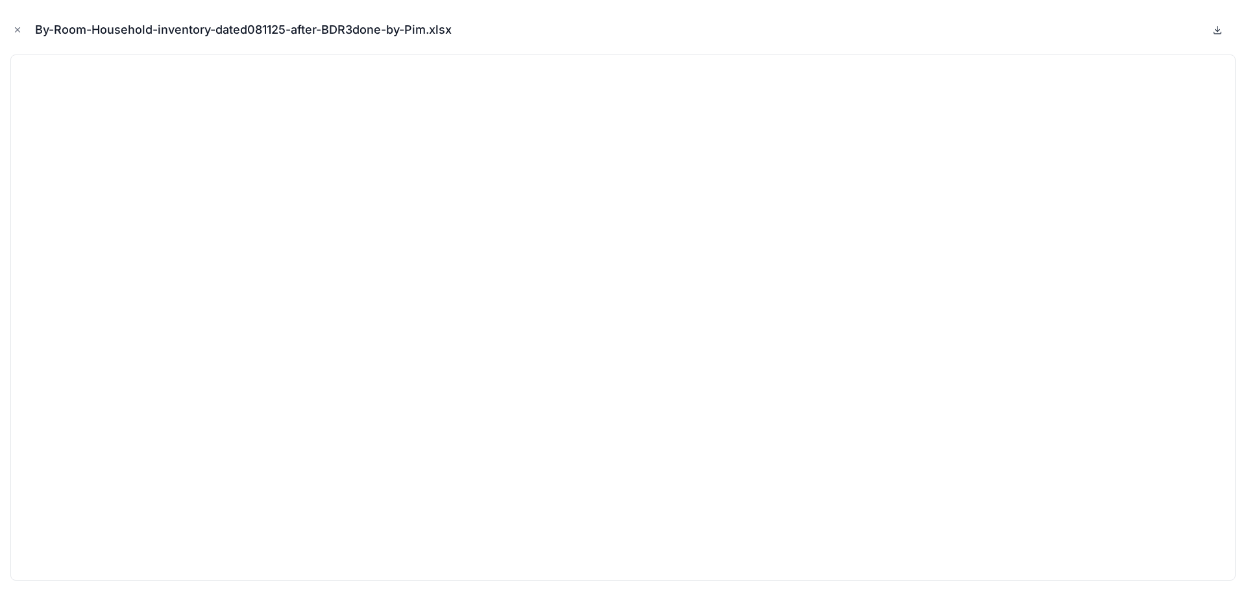
click at [1217, 32] on icon at bounding box center [1217, 30] width 10 height 10
click at [14, 28] on icon "Close modal" at bounding box center [17, 29] width 9 height 9
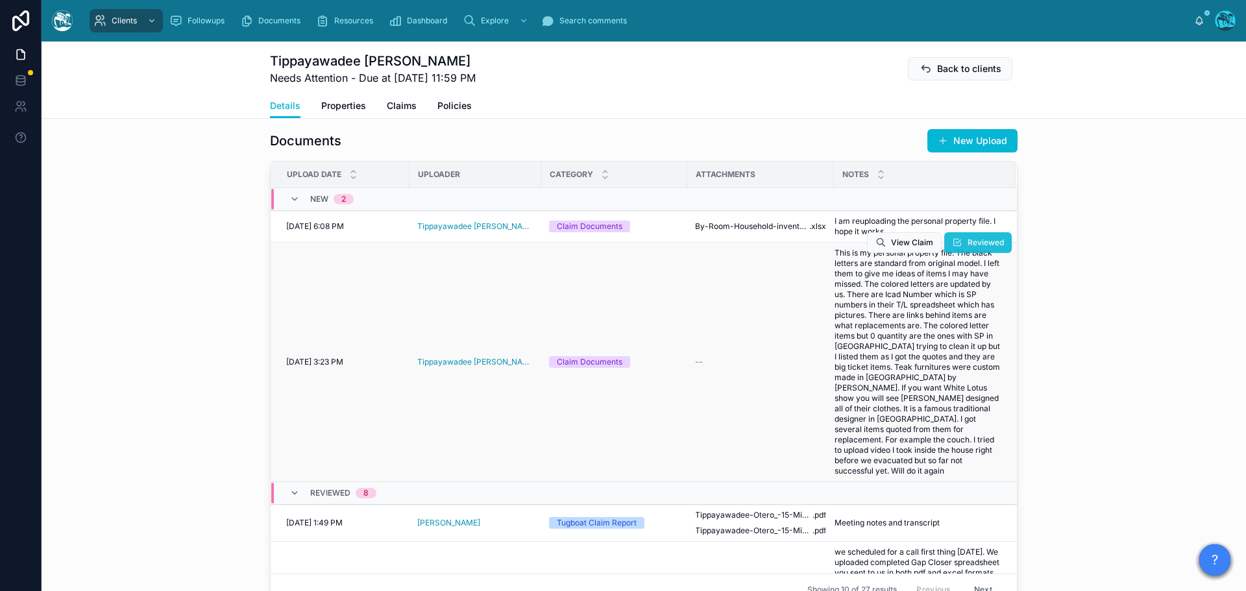
click at [968, 242] on span "Reviewed" at bounding box center [986, 243] width 36 height 10
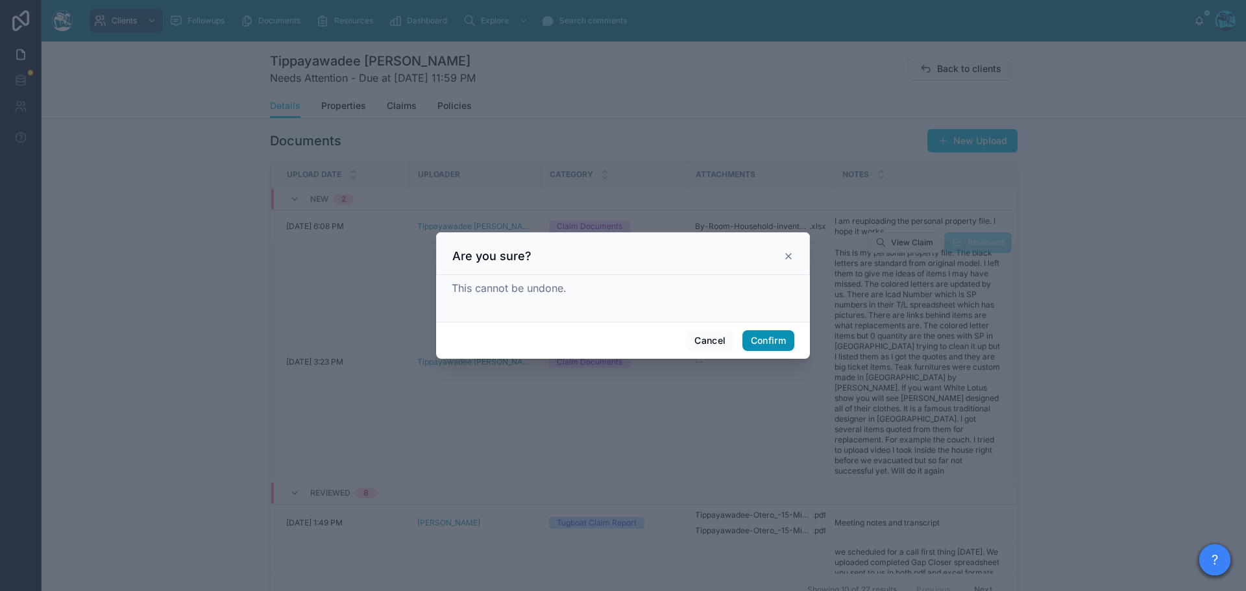
click at [773, 341] on button "Confirm" at bounding box center [769, 340] width 52 height 21
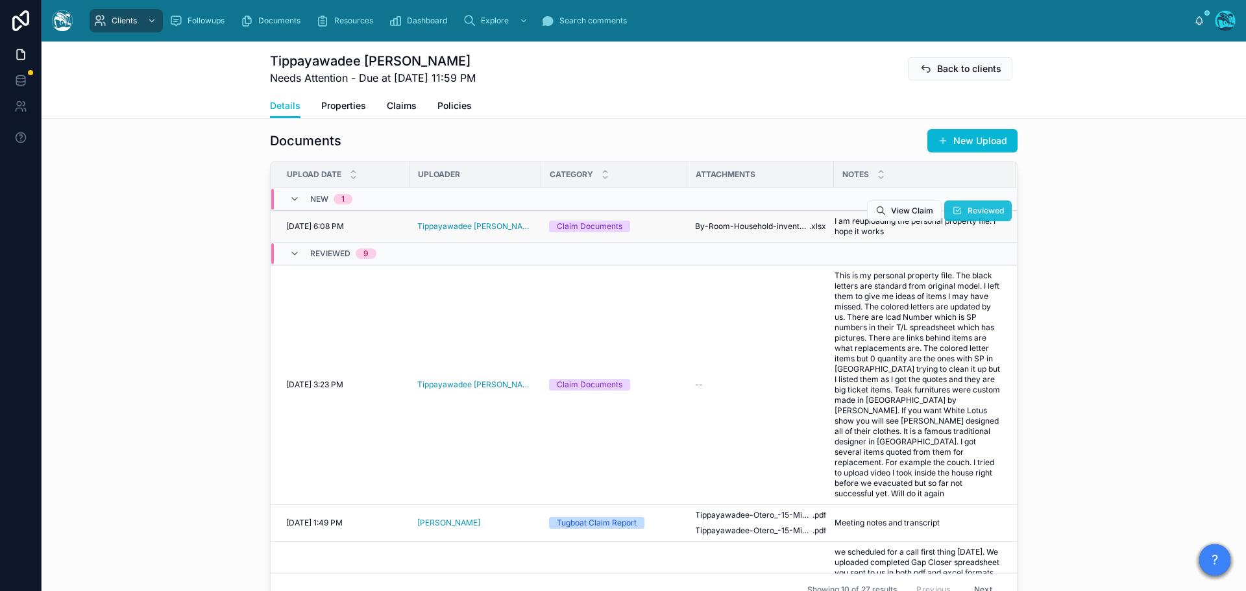
click at [968, 211] on span "Reviewed" at bounding box center [986, 211] width 36 height 10
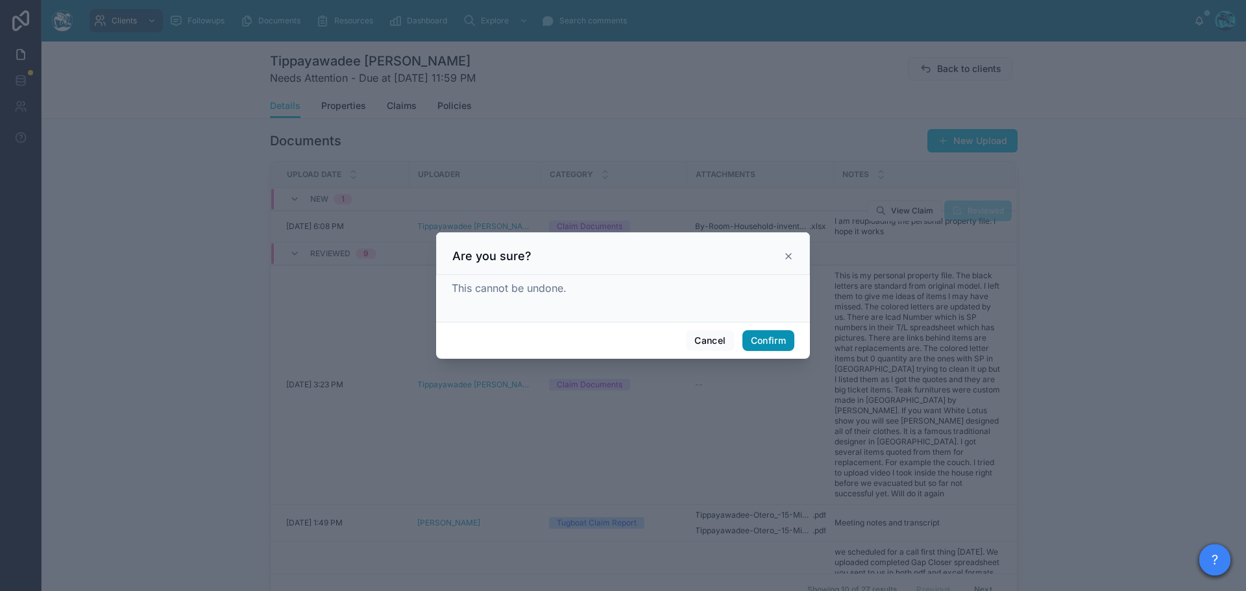
click at [778, 343] on button "Confirm" at bounding box center [769, 340] width 52 height 21
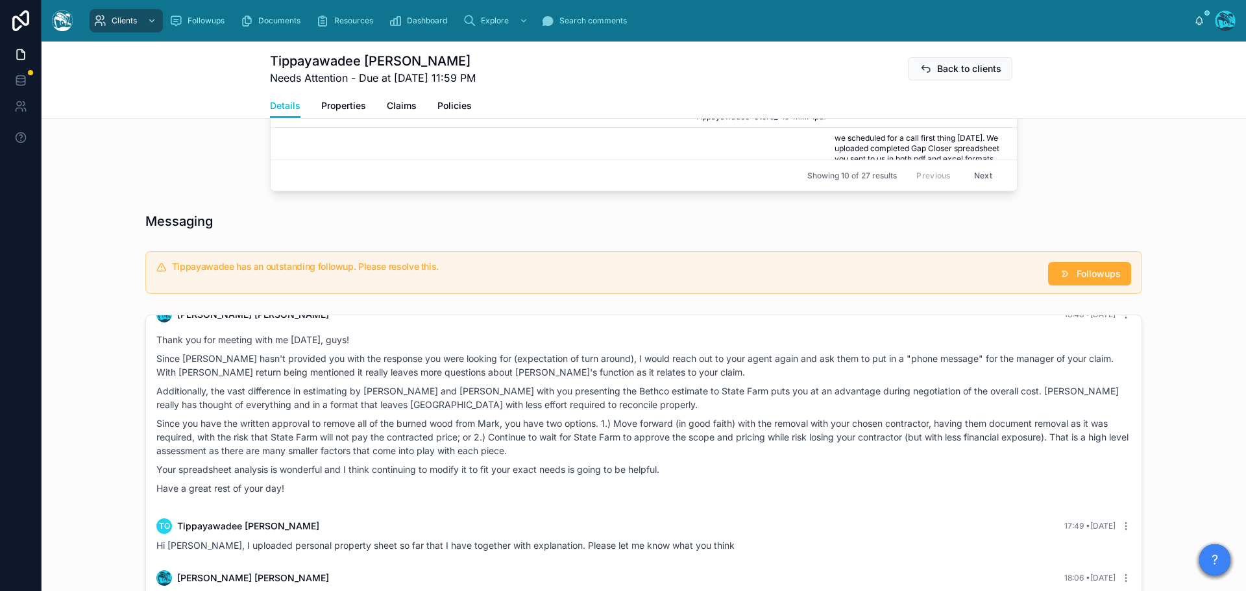
scroll to position [1179, 0]
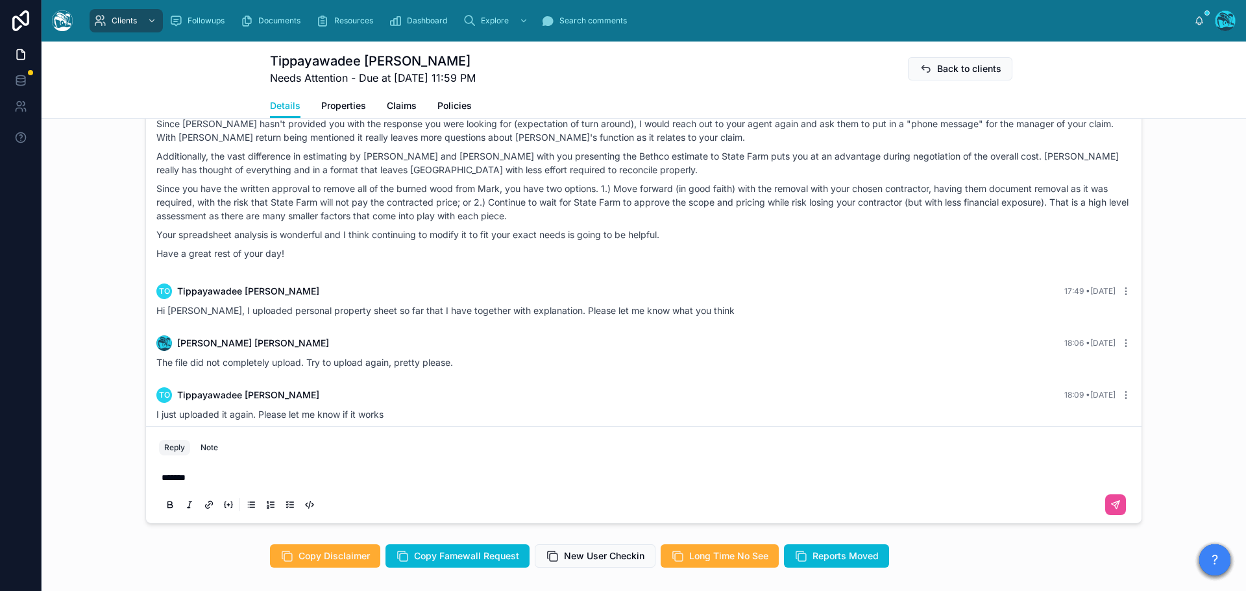
click at [205, 476] on p "*******" at bounding box center [647, 477] width 970 height 13
click at [1111, 504] on icon at bounding box center [1116, 505] width 10 height 10
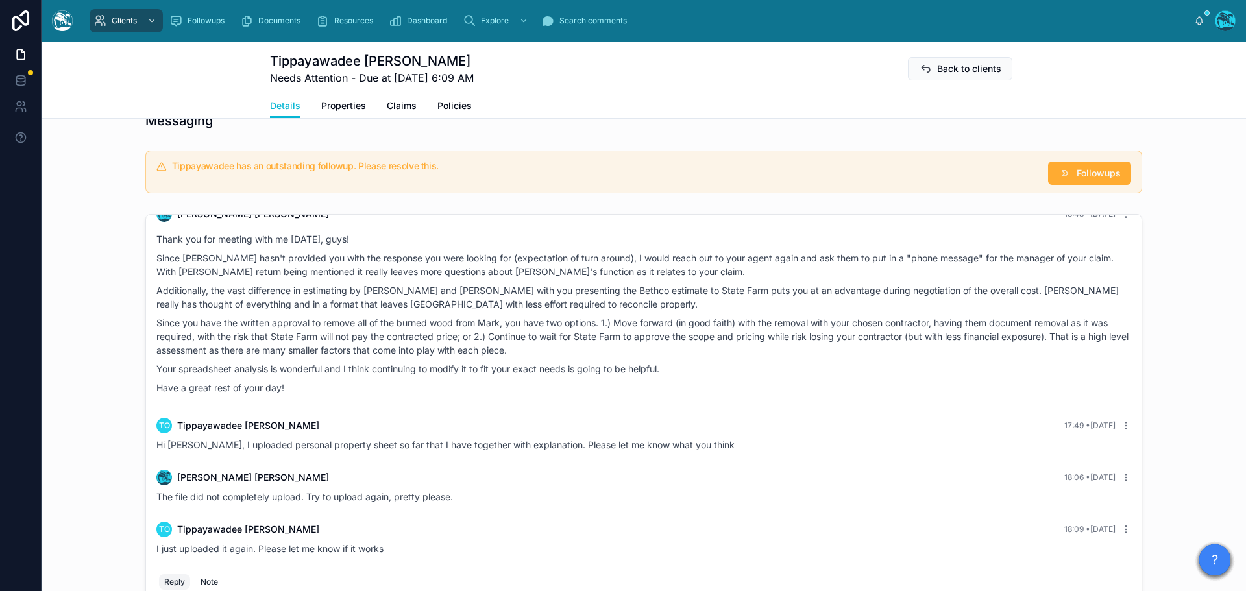
scroll to position [919, 0]
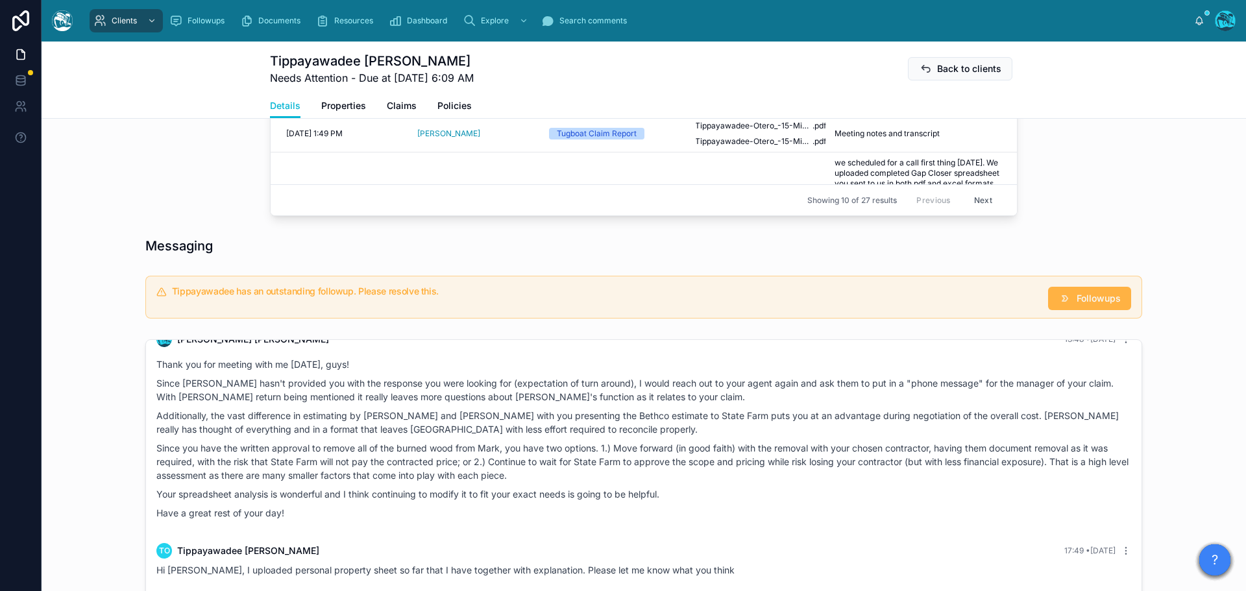
click at [1100, 299] on span "Followups" at bounding box center [1099, 298] width 44 height 13
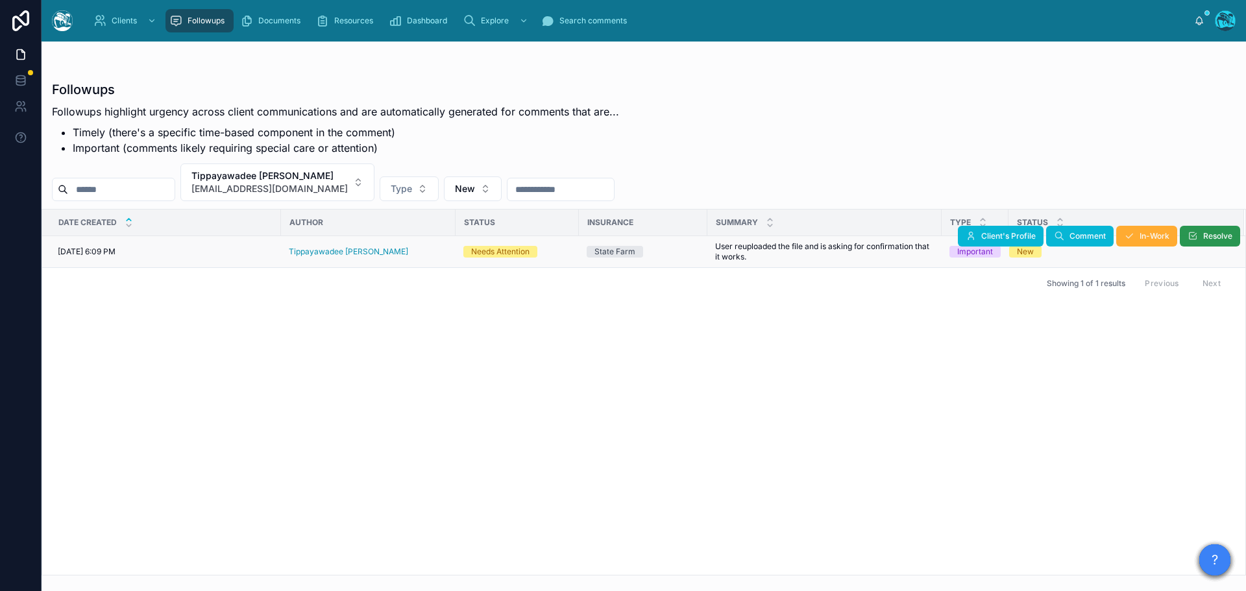
click at [1201, 236] on button "Resolve" at bounding box center [1210, 236] width 60 height 21
click at [323, 181] on button "Tippayawadee [PERSON_NAME] [EMAIL_ADDRESS][DOMAIN_NAME]" at bounding box center [277, 183] width 194 height 38
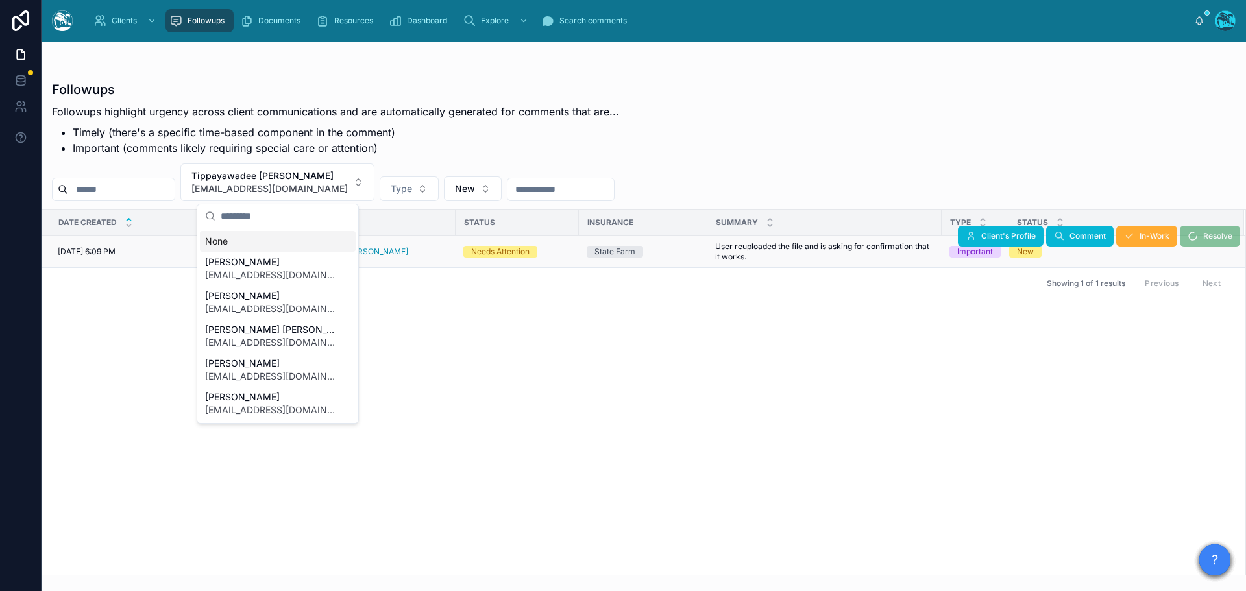
click at [225, 240] on div "None" at bounding box center [278, 241] width 156 height 21
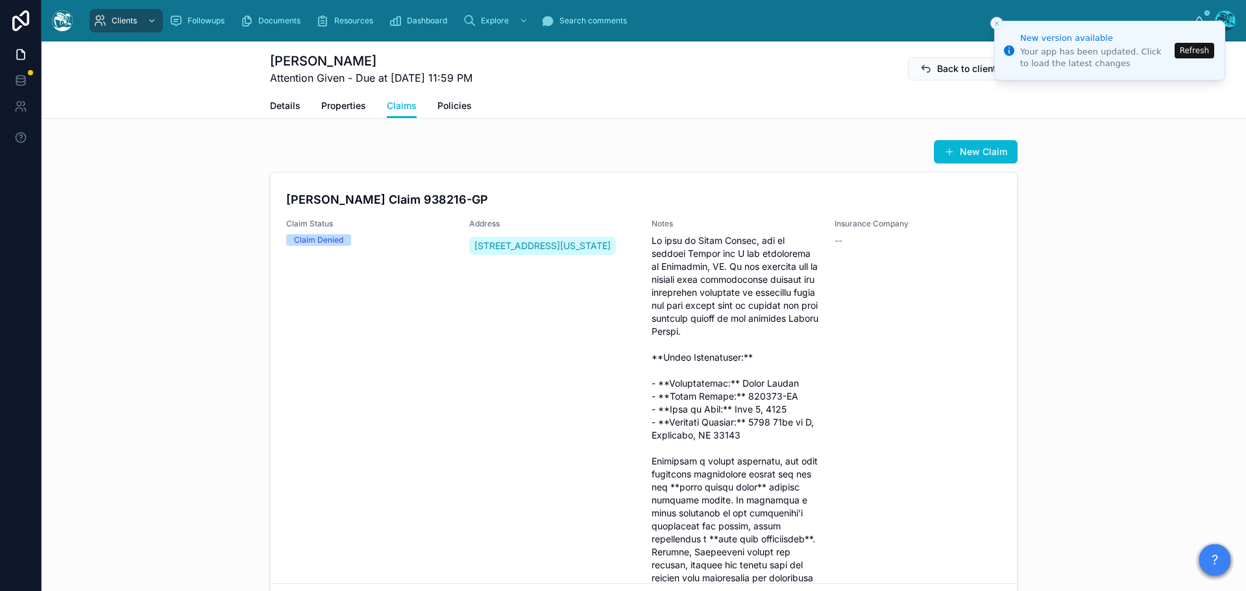
scroll to position [112, 0]
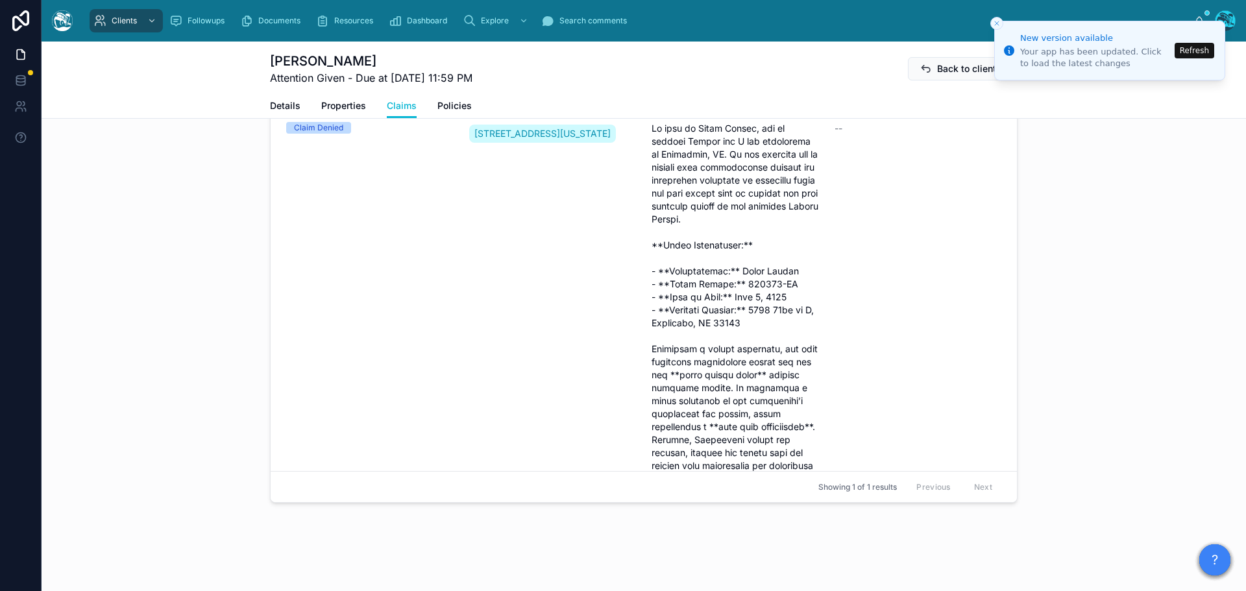
click at [1188, 49] on button "Refresh" at bounding box center [1195, 51] width 40 height 16
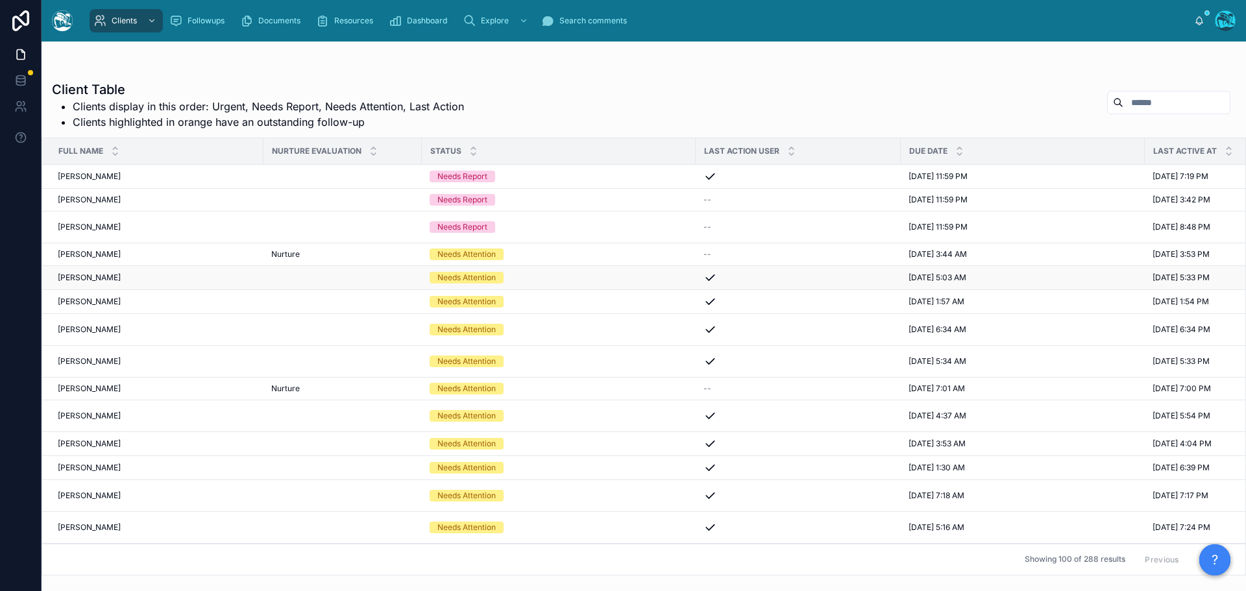
click at [135, 277] on div "Harrison Cavallero Harrison Cavallero" at bounding box center [157, 278] width 198 height 10
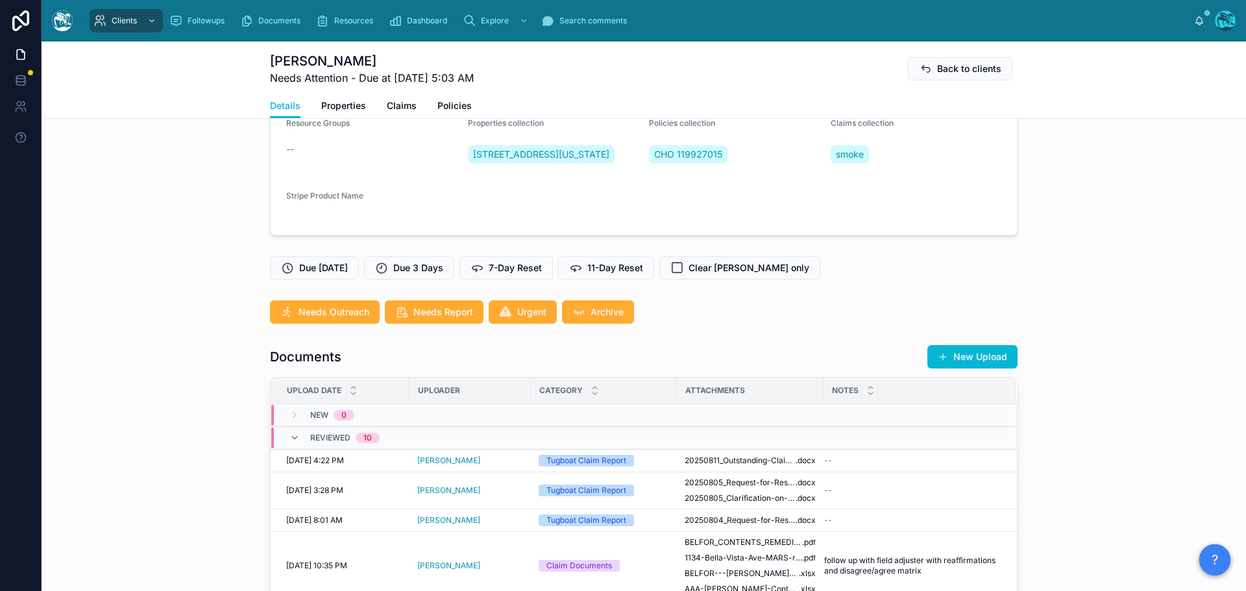
scroll to position [195, 0]
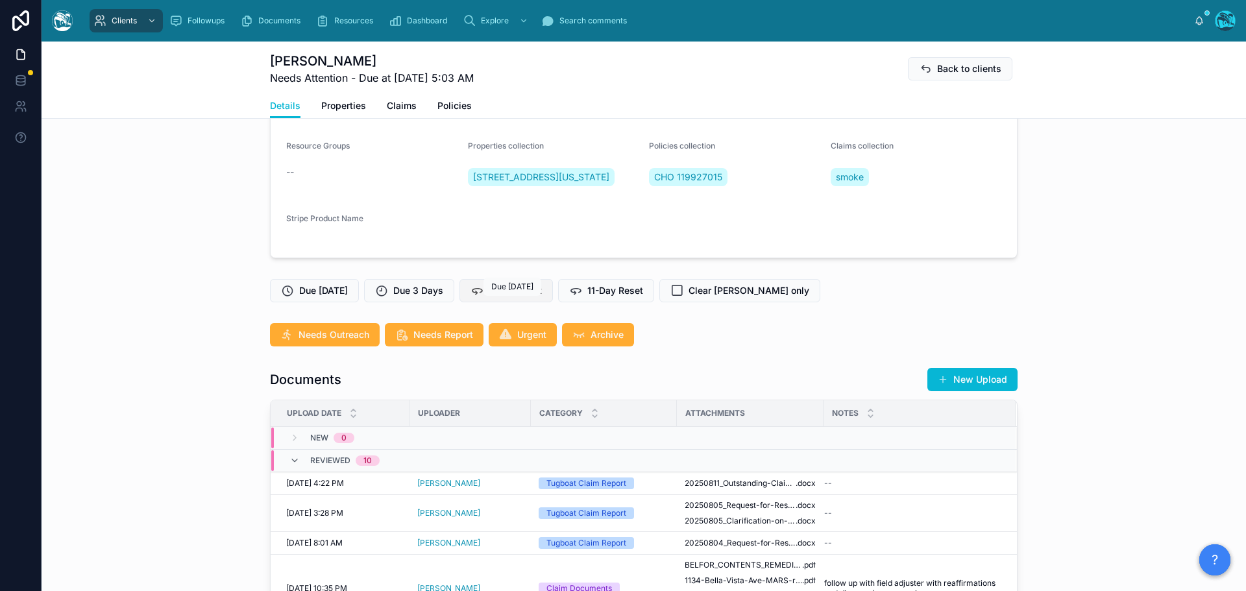
click at [526, 297] on span "7-Day Reset" at bounding box center [515, 290] width 53 height 13
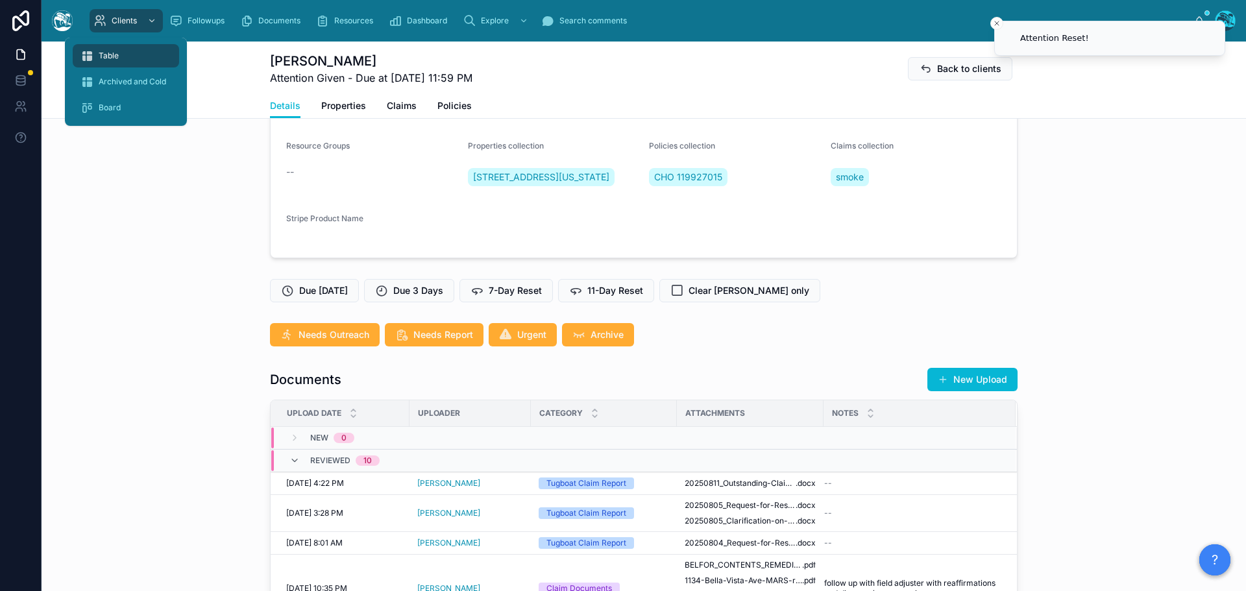
click at [119, 56] on div "Table" at bounding box center [125, 55] width 91 height 21
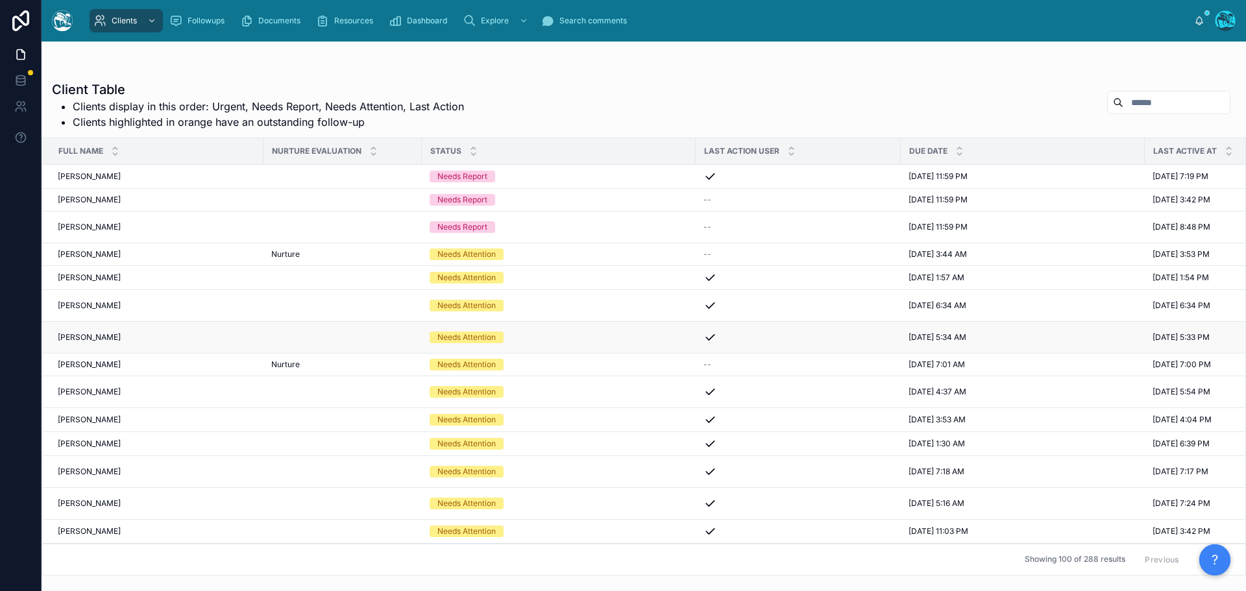
click at [166, 339] on div "Cathrine James Cathrine James" at bounding box center [157, 337] width 198 height 10
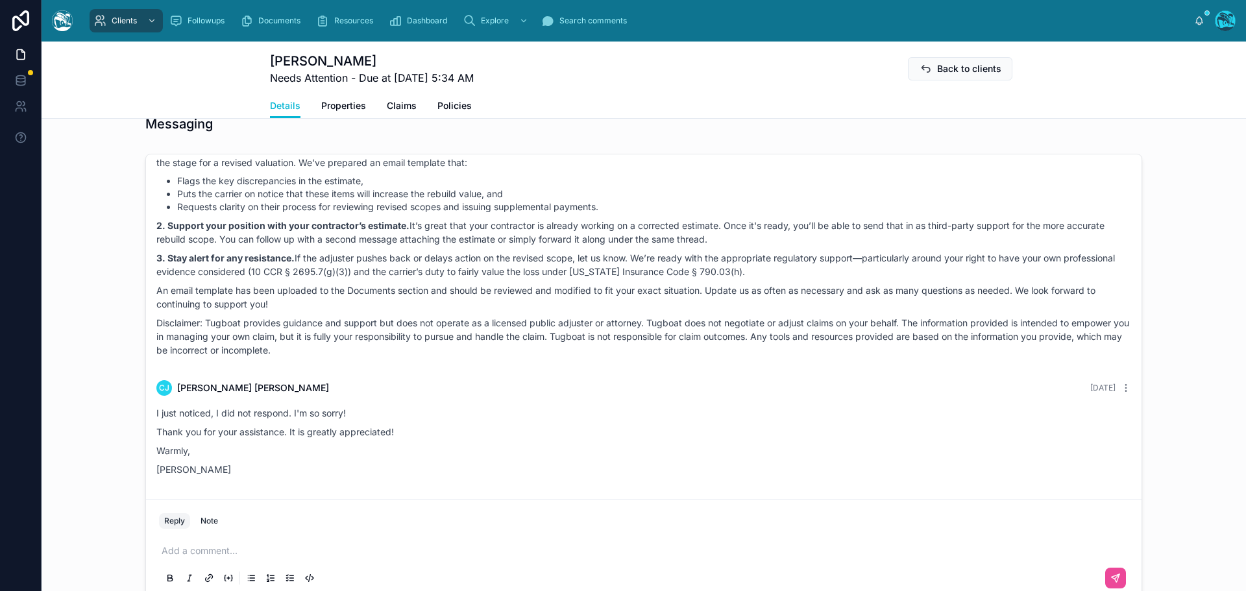
scroll to position [844, 0]
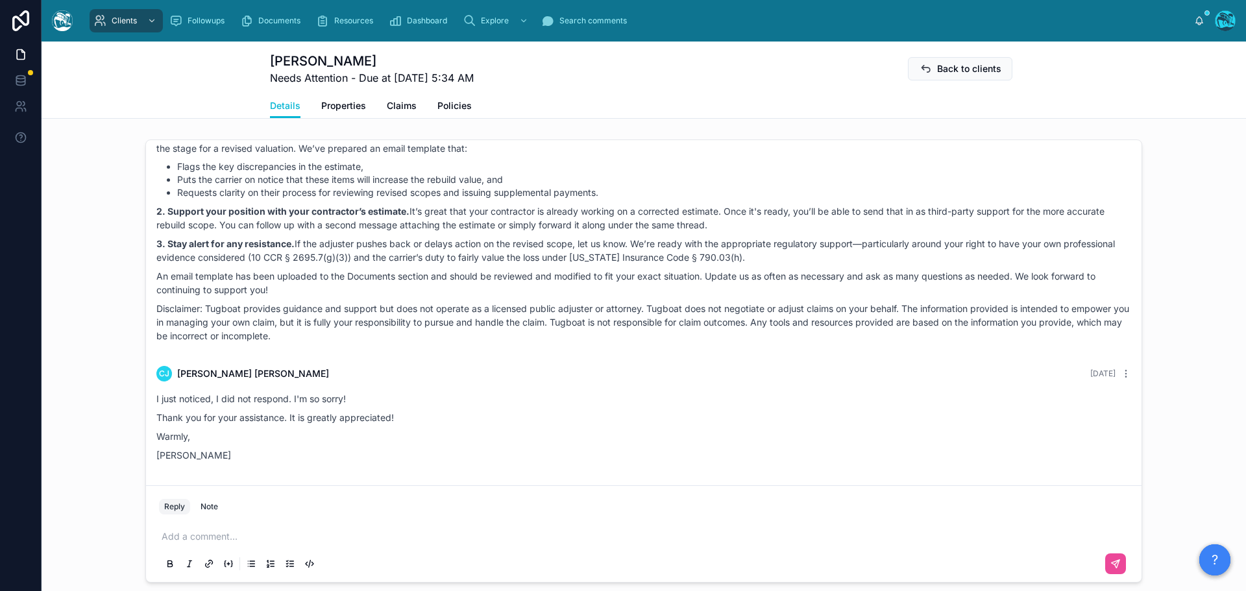
click at [208, 543] on p at bounding box center [647, 536] width 970 height 13
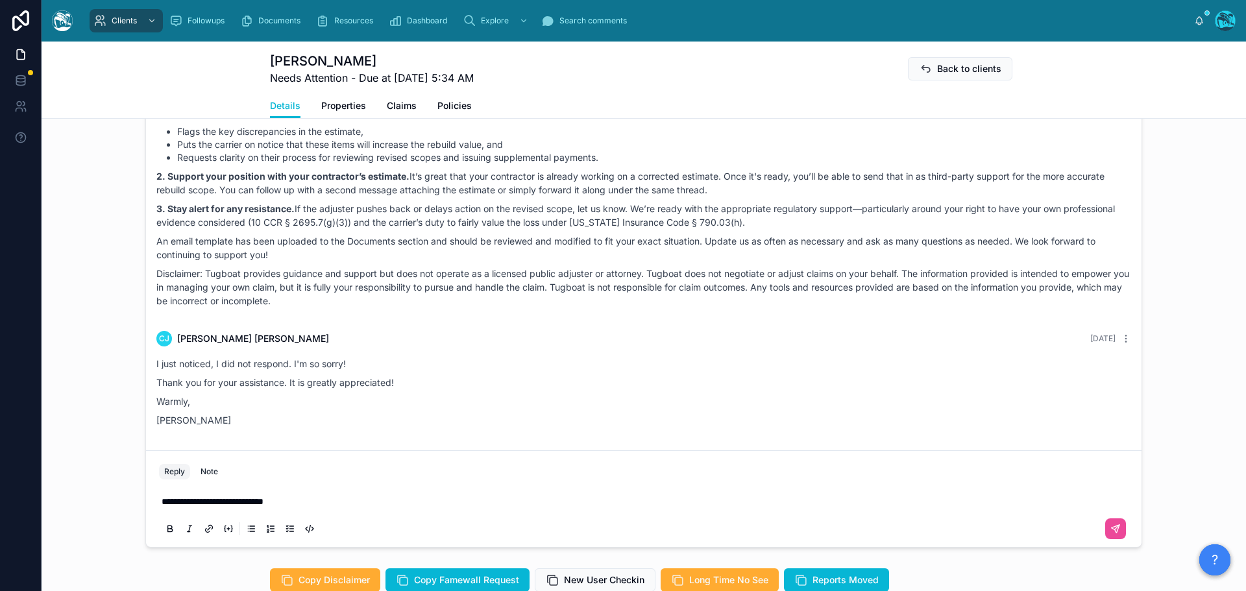
scroll to position [909, 0]
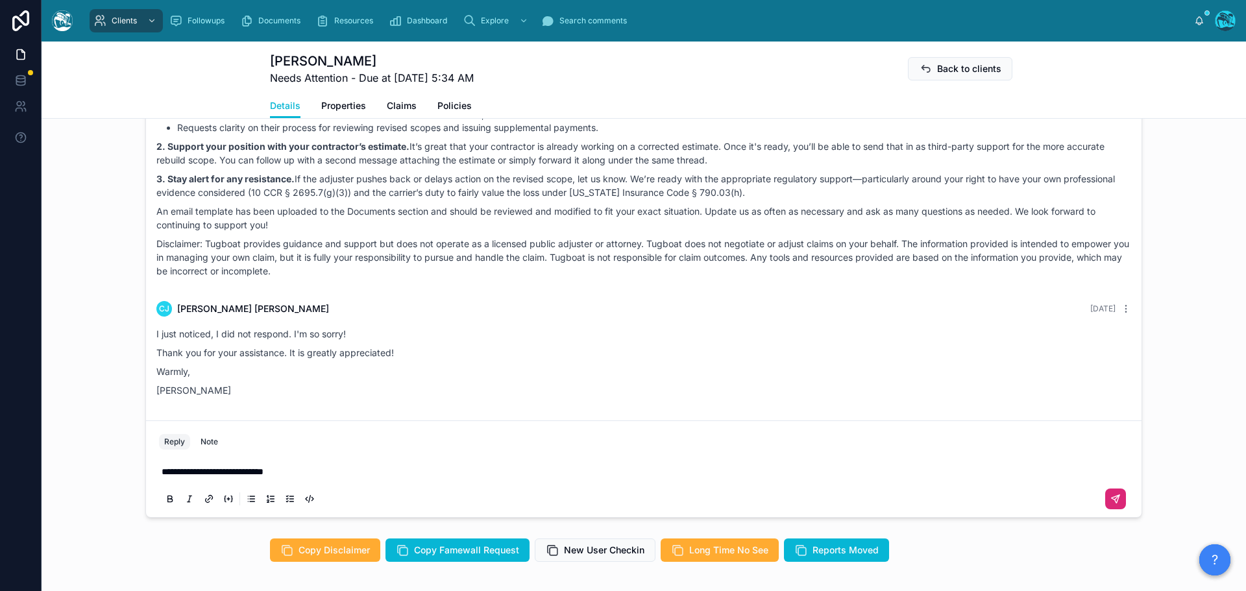
click at [1114, 503] on icon at bounding box center [1116, 499] width 8 height 8
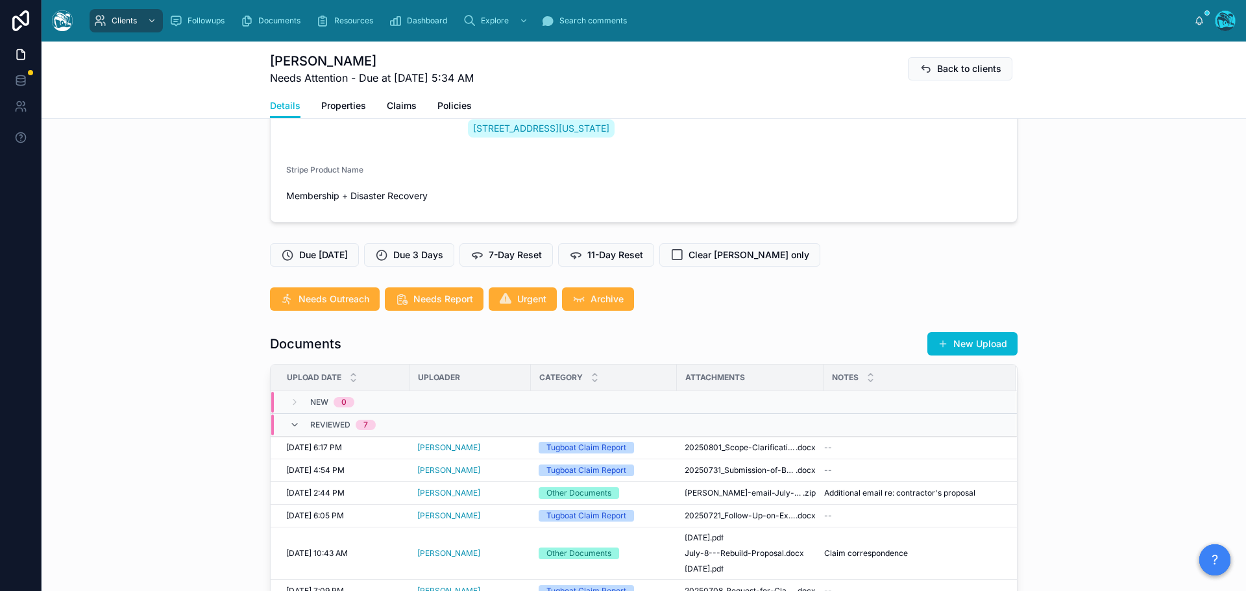
scroll to position [261, 0]
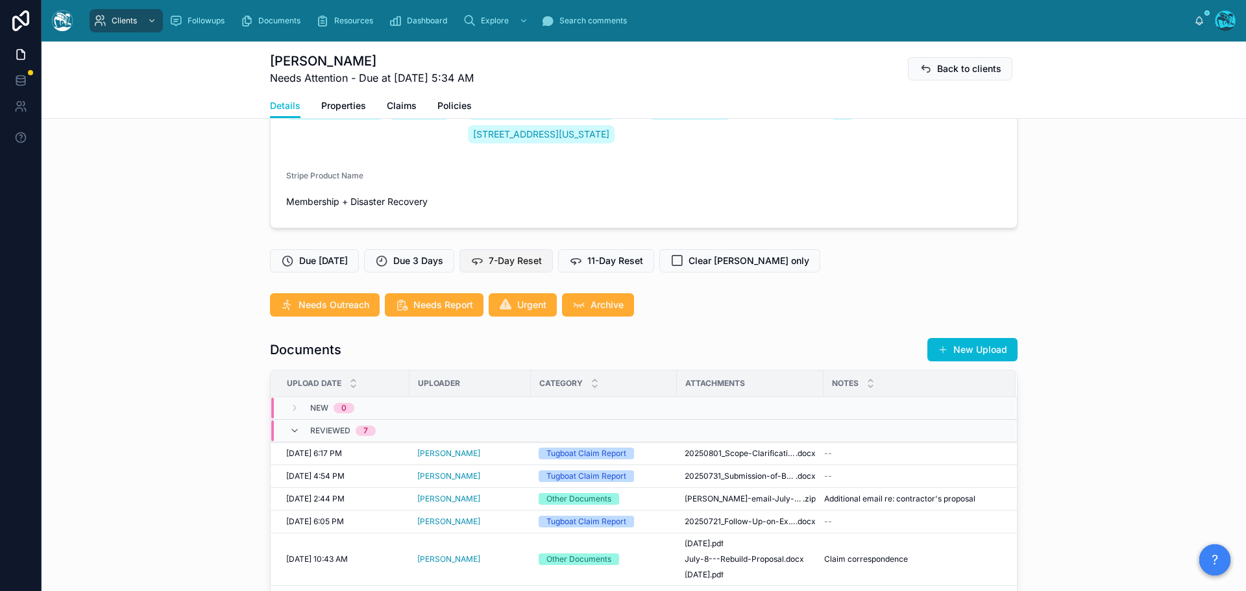
click at [532, 267] on span "7-Day Reset" at bounding box center [515, 260] width 53 height 13
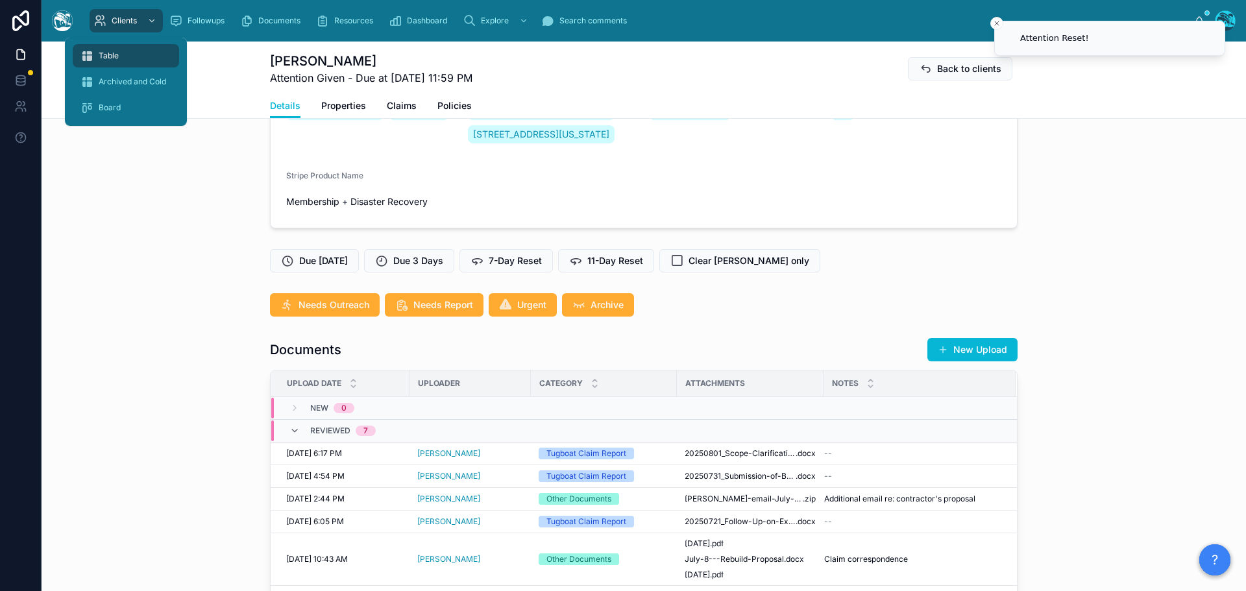
click at [115, 54] on span "Table" at bounding box center [109, 56] width 20 height 10
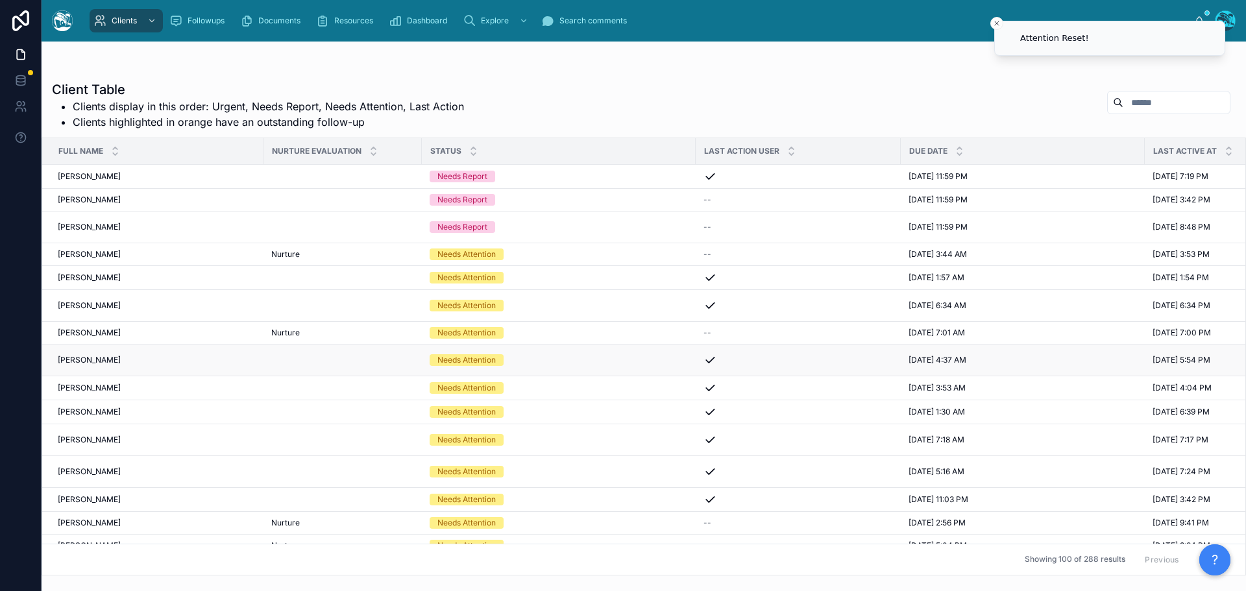
click at [115, 361] on div "Mark Pickett Mark Pickett" at bounding box center [157, 360] width 198 height 10
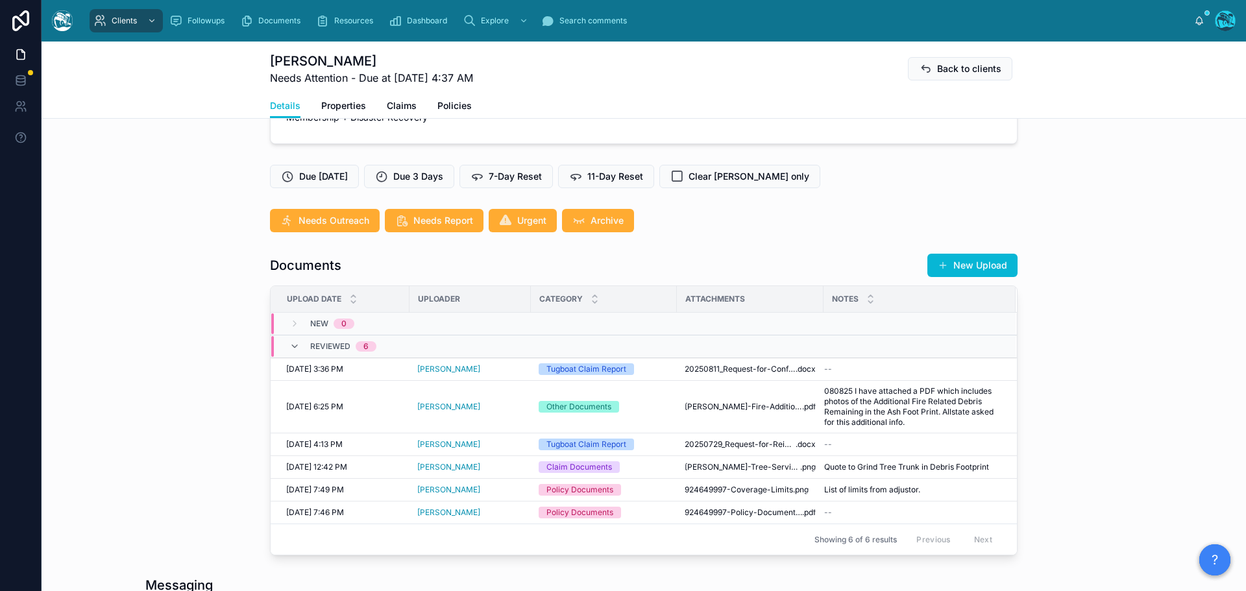
scroll to position [260, 0]
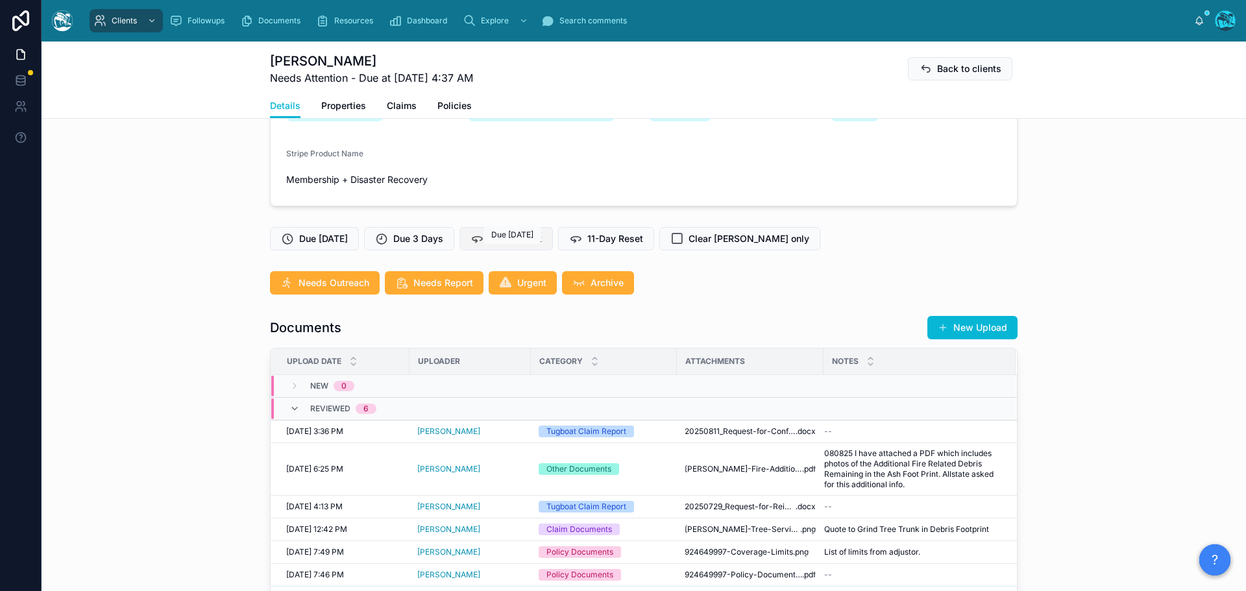
click at [502, 245] on span "7-Day Reset" at bounding box center [515, 238] width 53 height 13
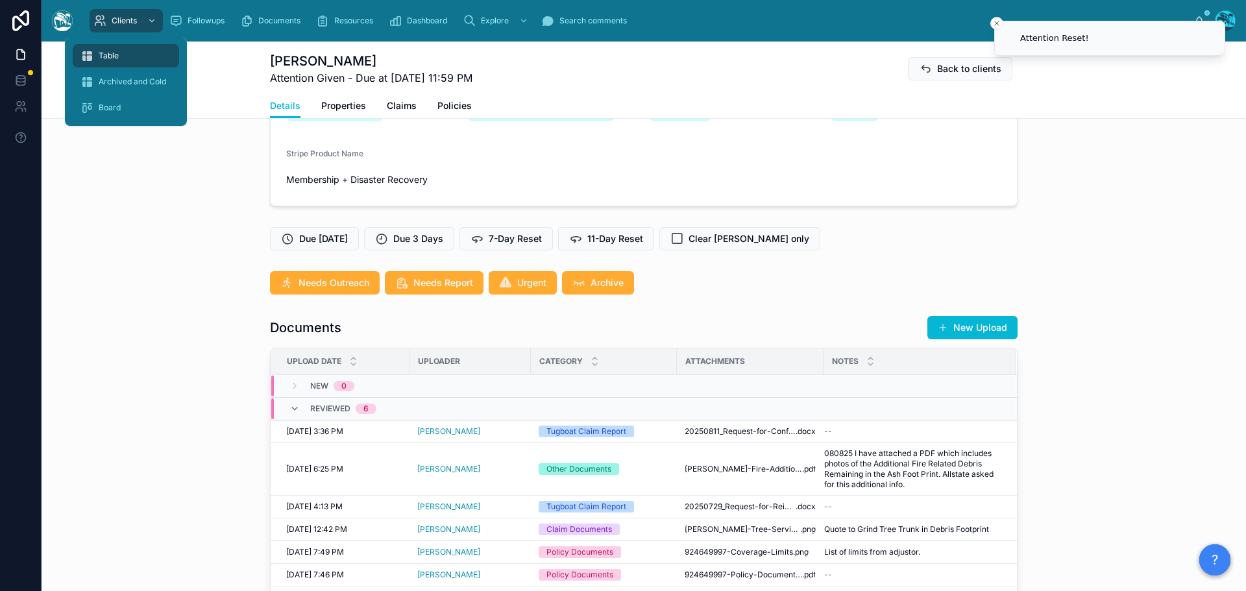
click at [109, 51] on span "Table" at bounding box center [109, 56] width 20 height 10
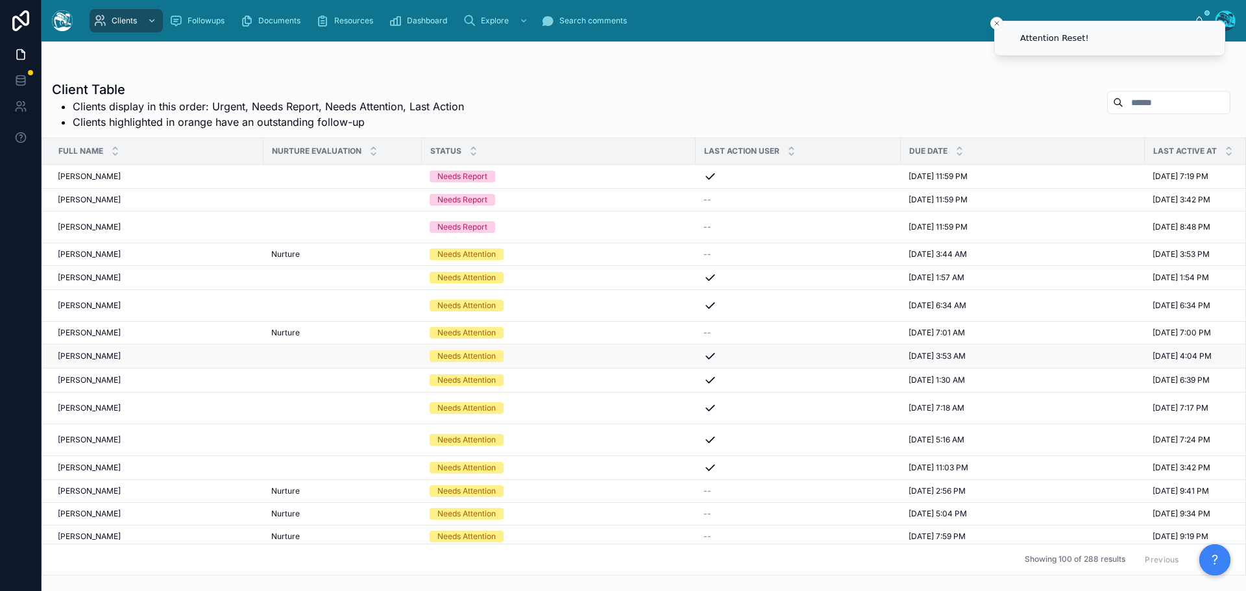
click at [116, 355] on div "Nichola Walker Nichola Walker" at bounding box center [157, 356] width 198 height 10
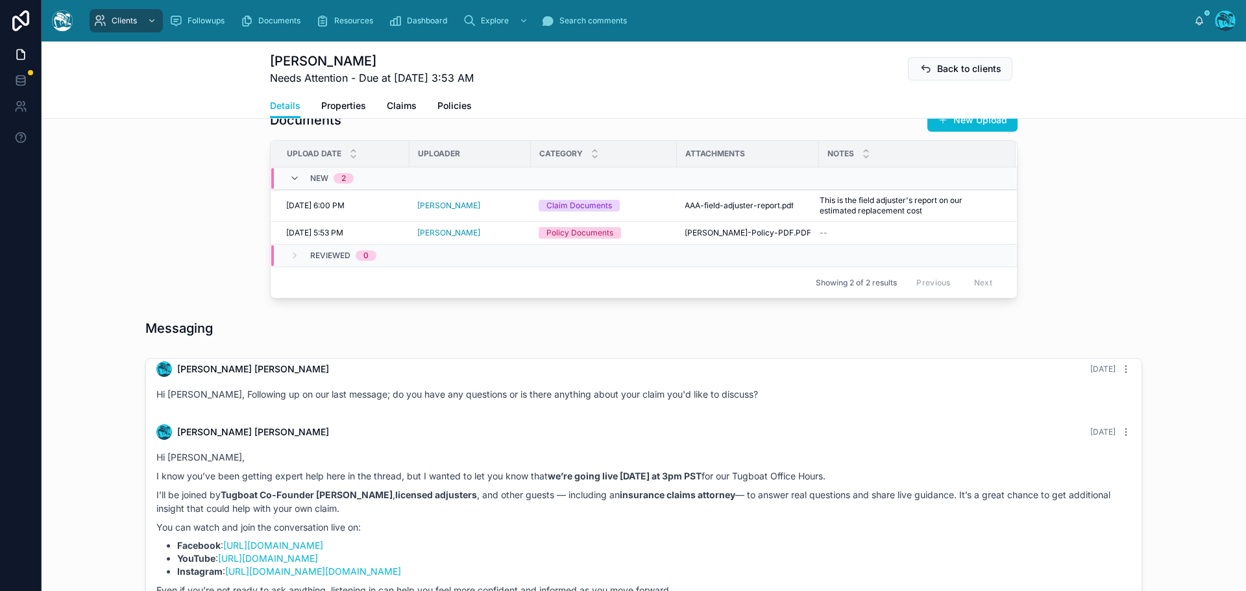
scroll to position [389, 0]
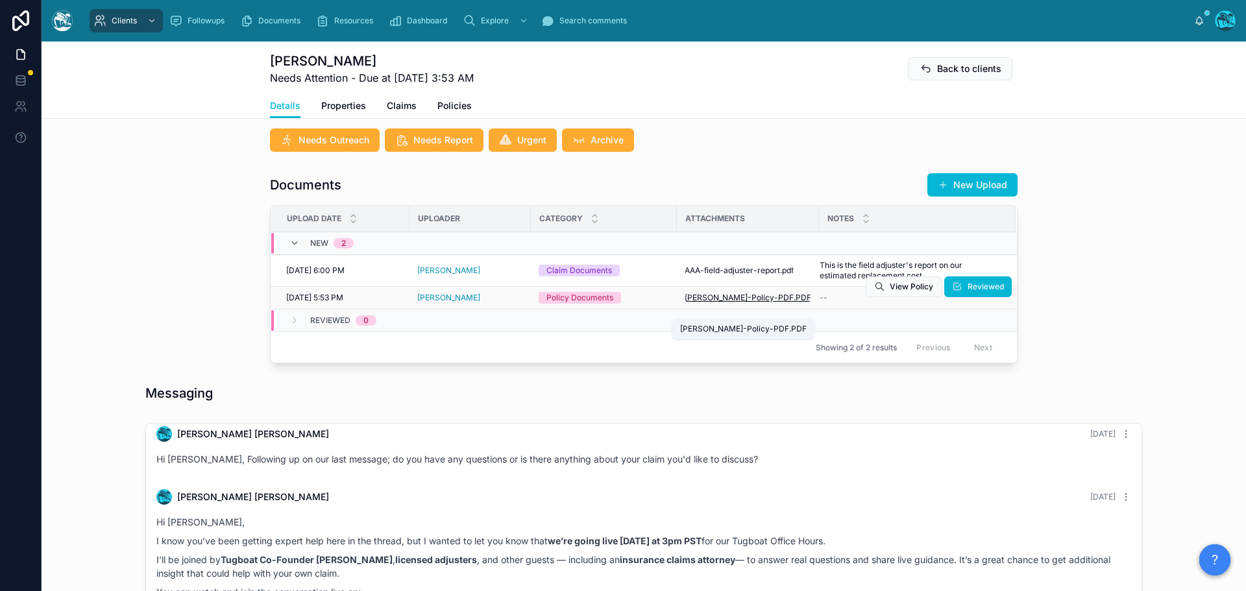
click at [739, 303] on span "Walker-Policy-PDF" at bounding box center [739, 298] width 109 height 10
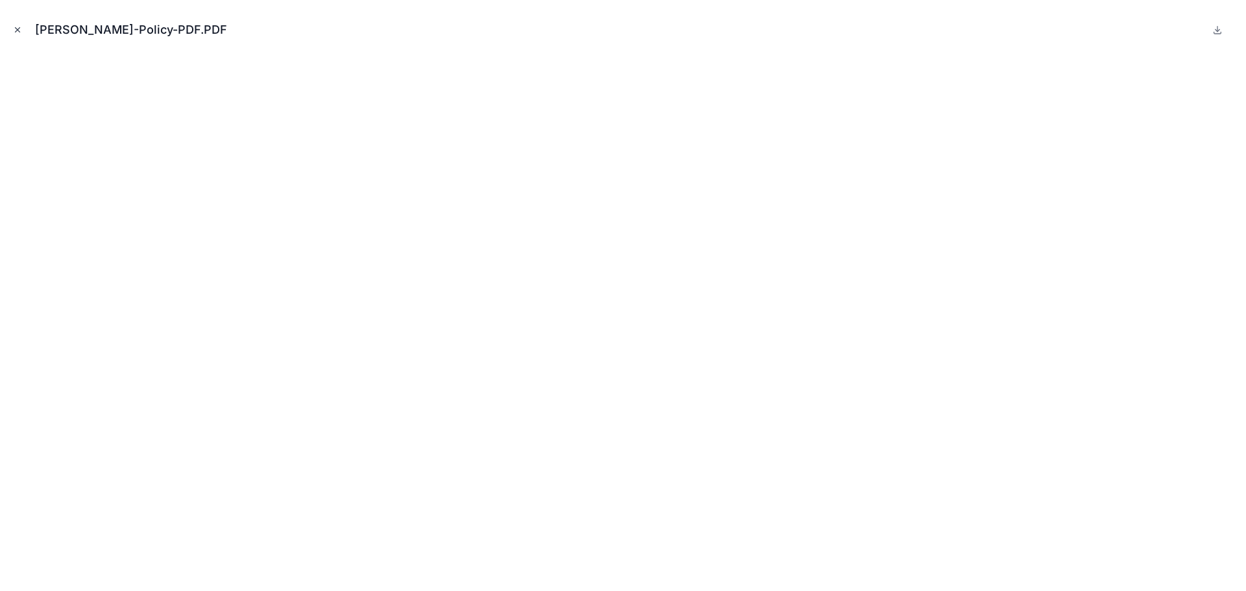
click at [18, 30] on icon "Close modal" at bounding box center [17, 29] width 9 height 9
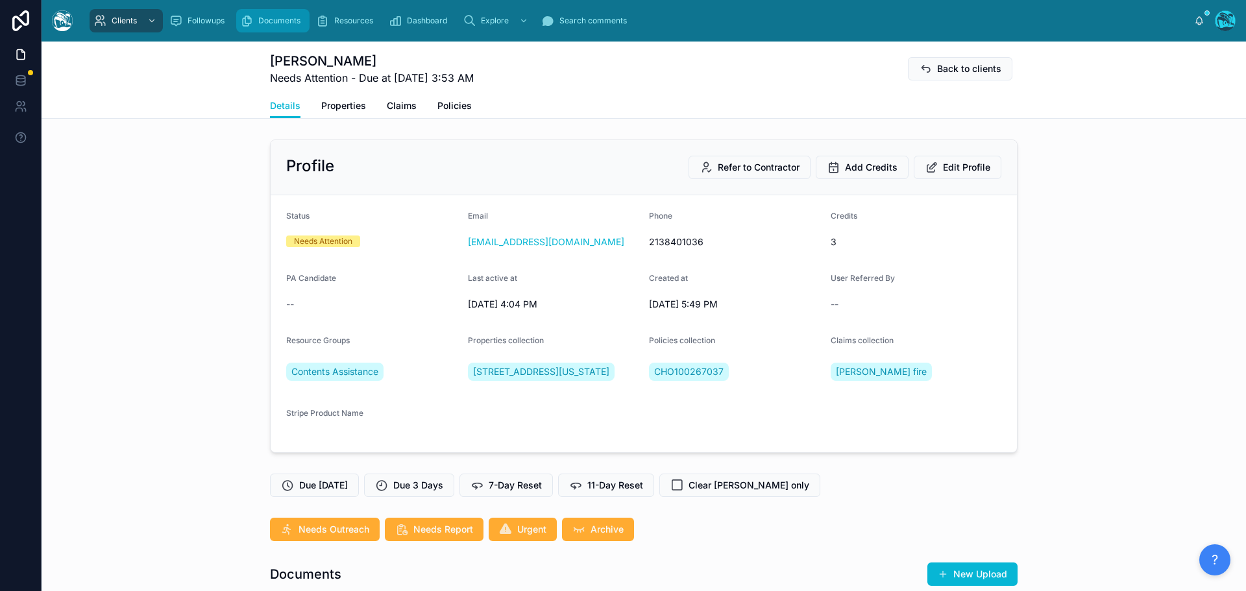
click at [279, 16] on span "Documents" at bounding box center [279, 21] width 42 height 10
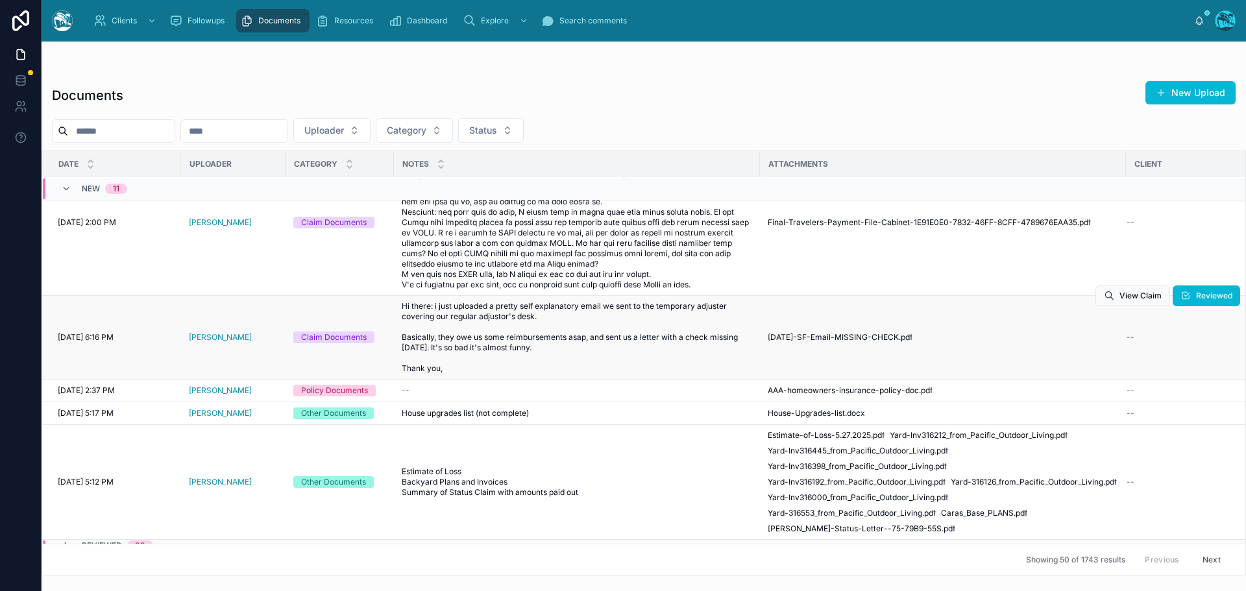
scroll to position [291, 0]
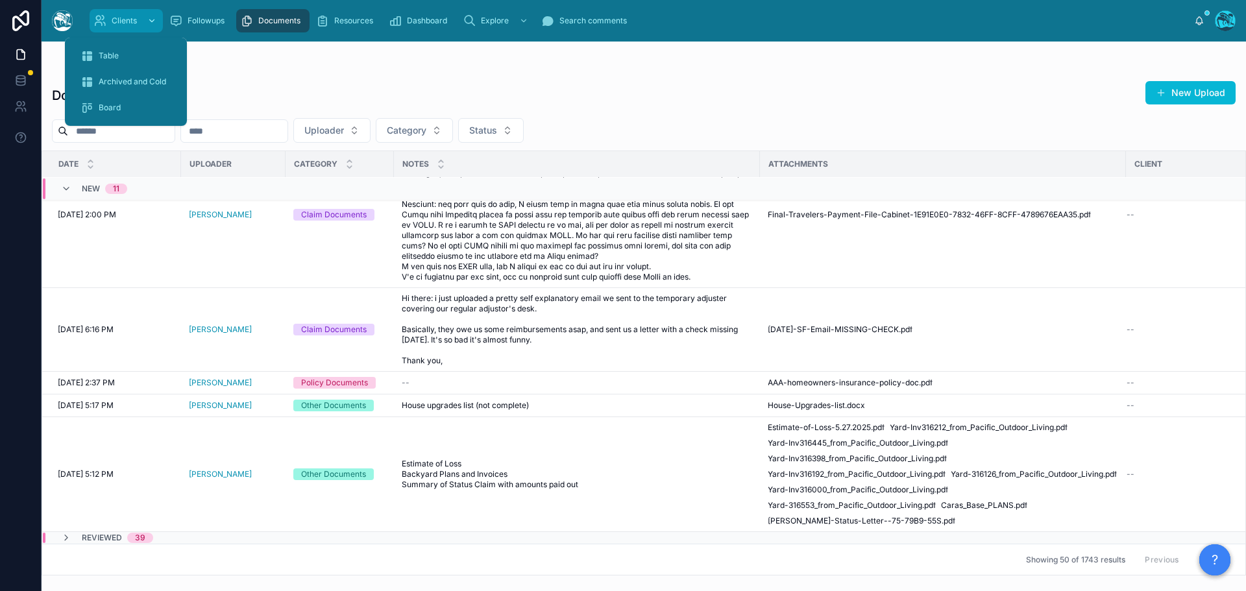
click at [116, 21] on span "Clients" at bounding box center [124, 21] width 25 height 10
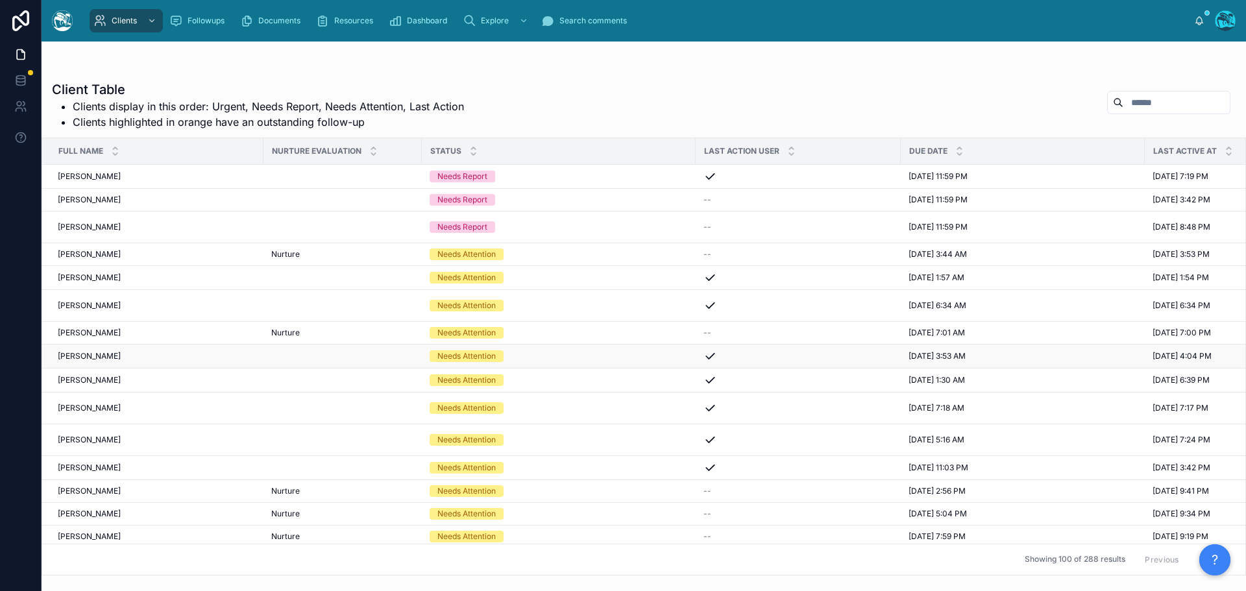
click at [119, 356] on div "Nichola Walker Nichola Walker" at bounding box center [157, 356] width 198 height 10
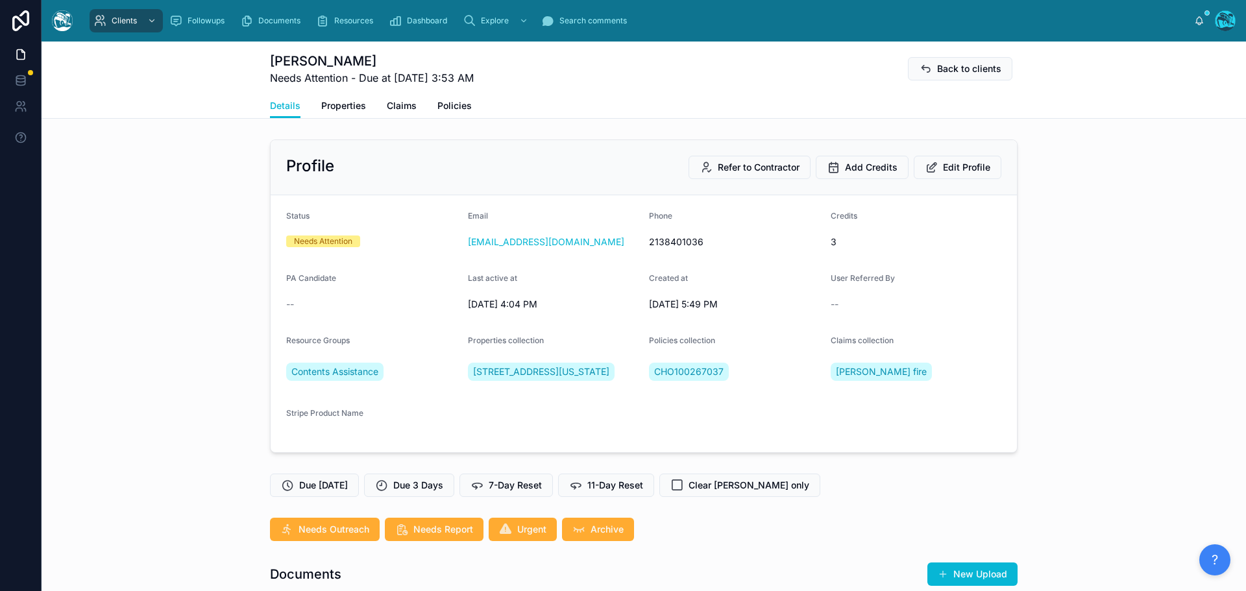
scroll to position [1325, 0]
click at [396, 107] on span "Claims" at bounding box center [402, 105] width 30 height 13
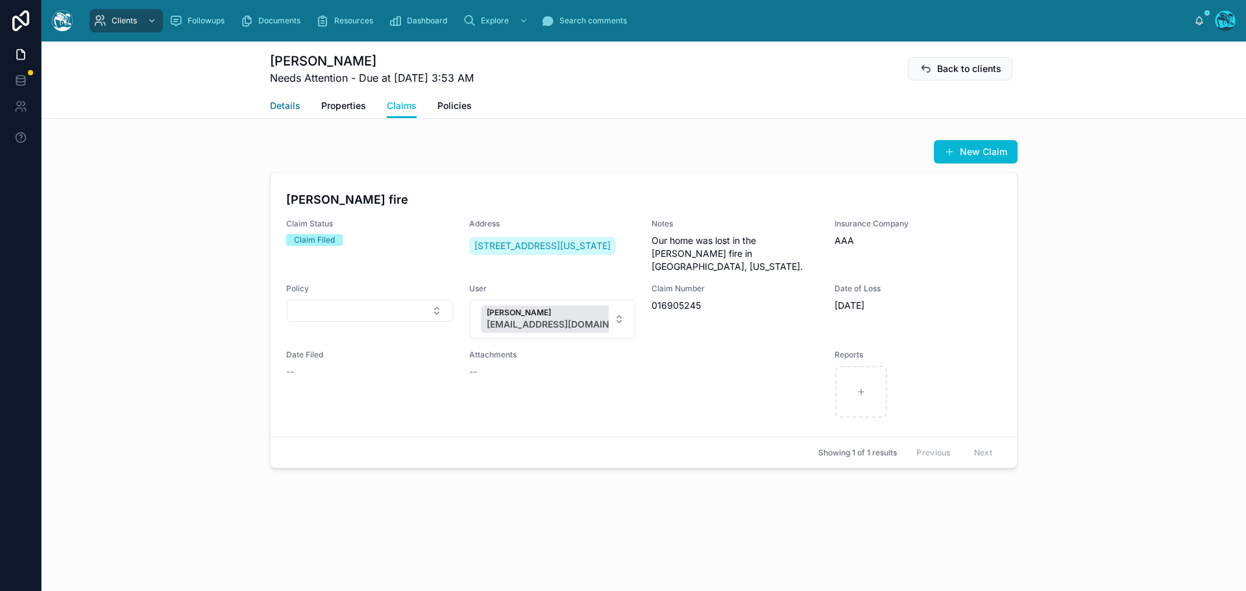
click at [278, 103] on span "Details" at bounding box center [285, 105] width 31 height 13
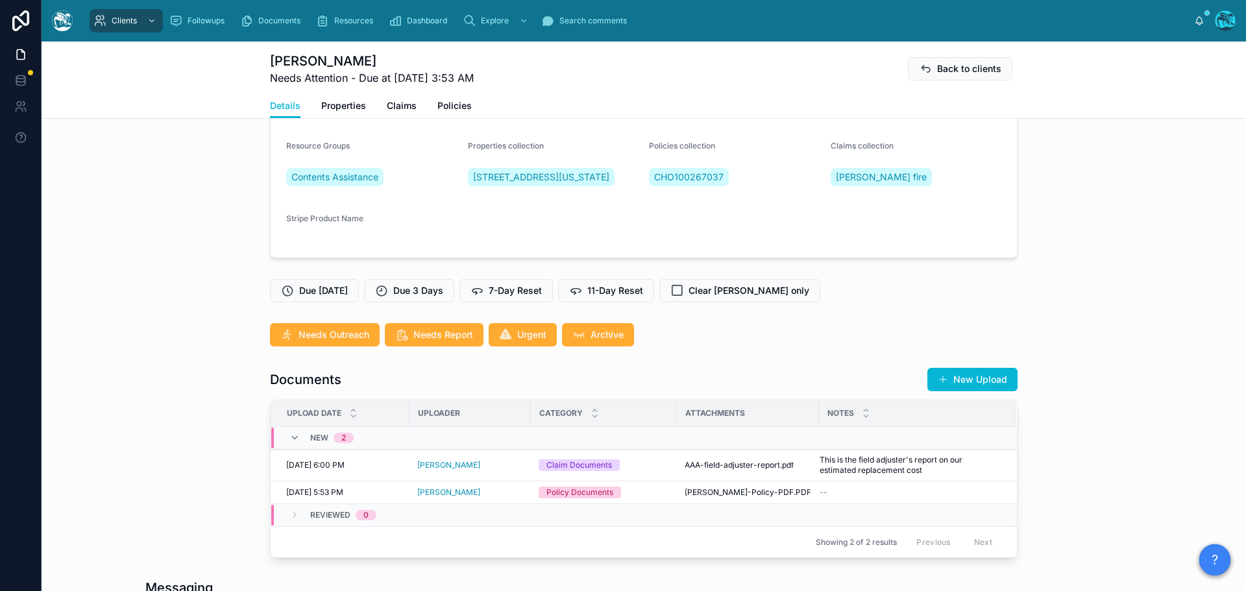
scroll to position [260, 0]
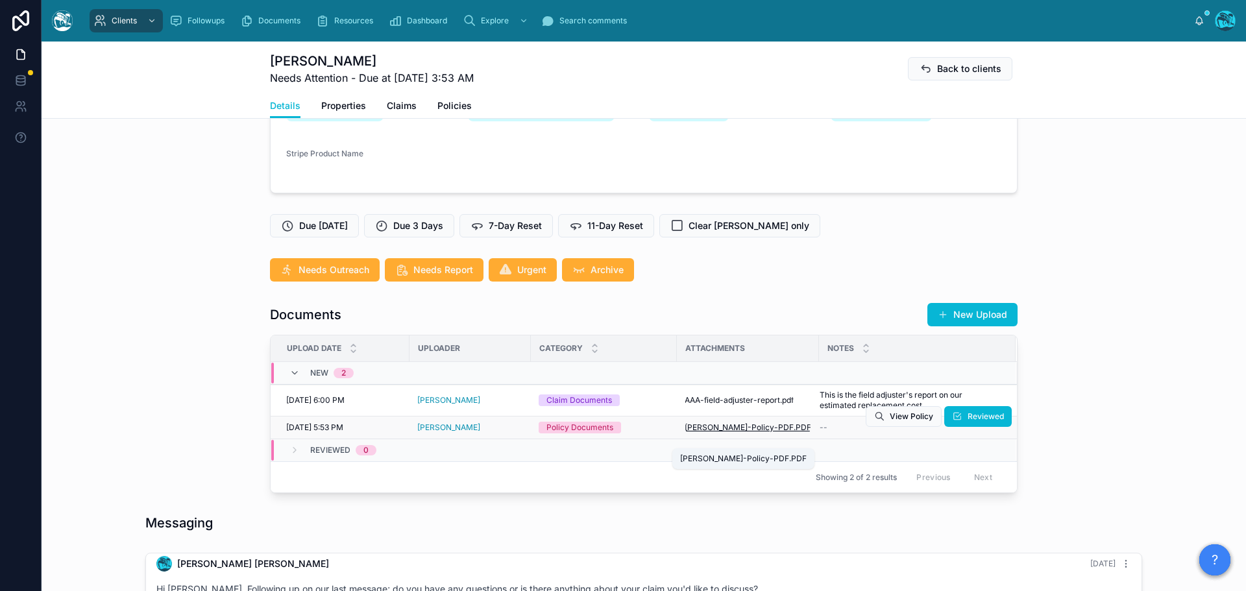
click at [741, 433] on span "Walker-Policy-PDF" at bounding box center [739, 428] width 109 height 10
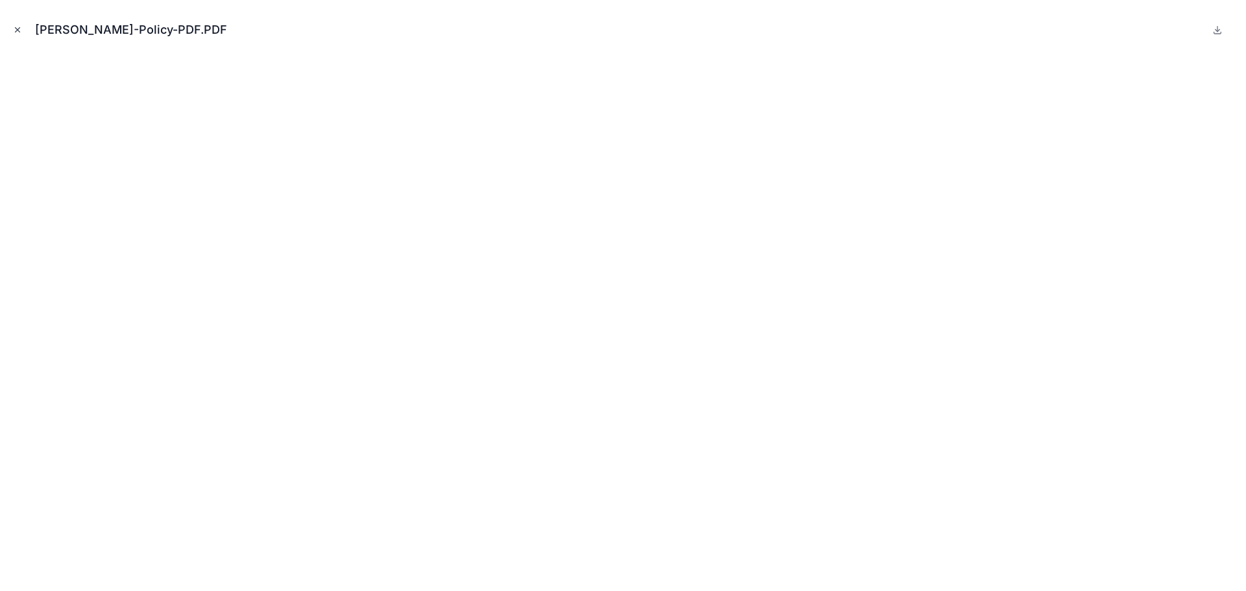
click at [16, 29] on icon "Close modal" at bounding box center [18, 30] width 5 height 5
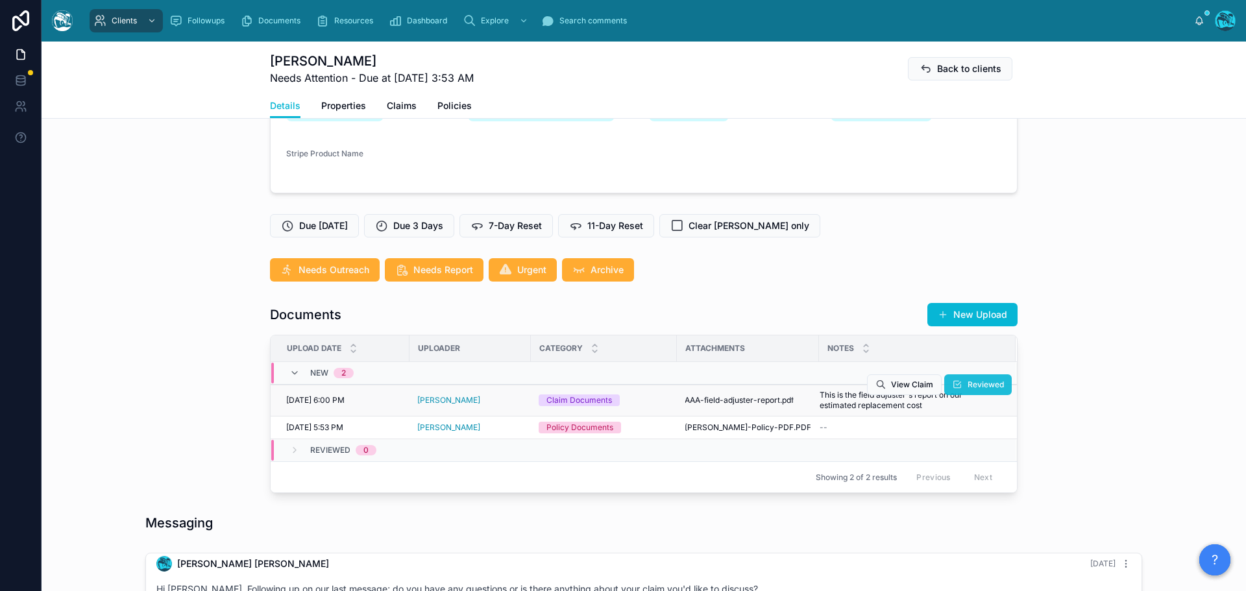
click at [955, 390] on icon at bounding box center [957, 385] width 10 height 10
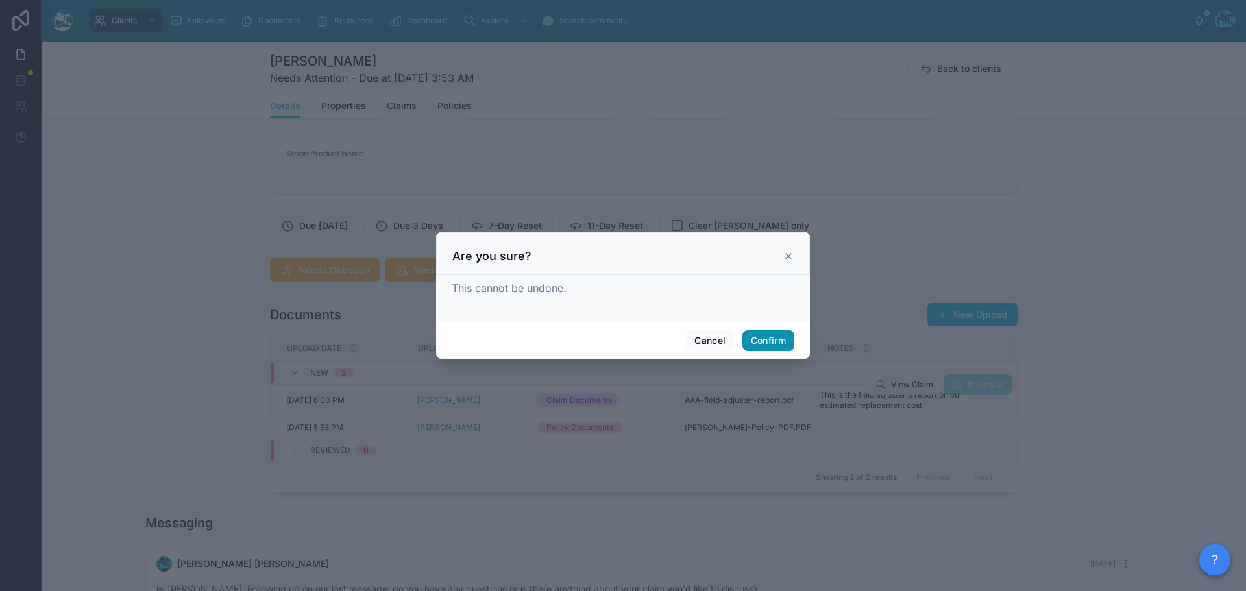
click at [776, 339] on button "Confirm" at bounding box center [769, 340] width 52 height 21
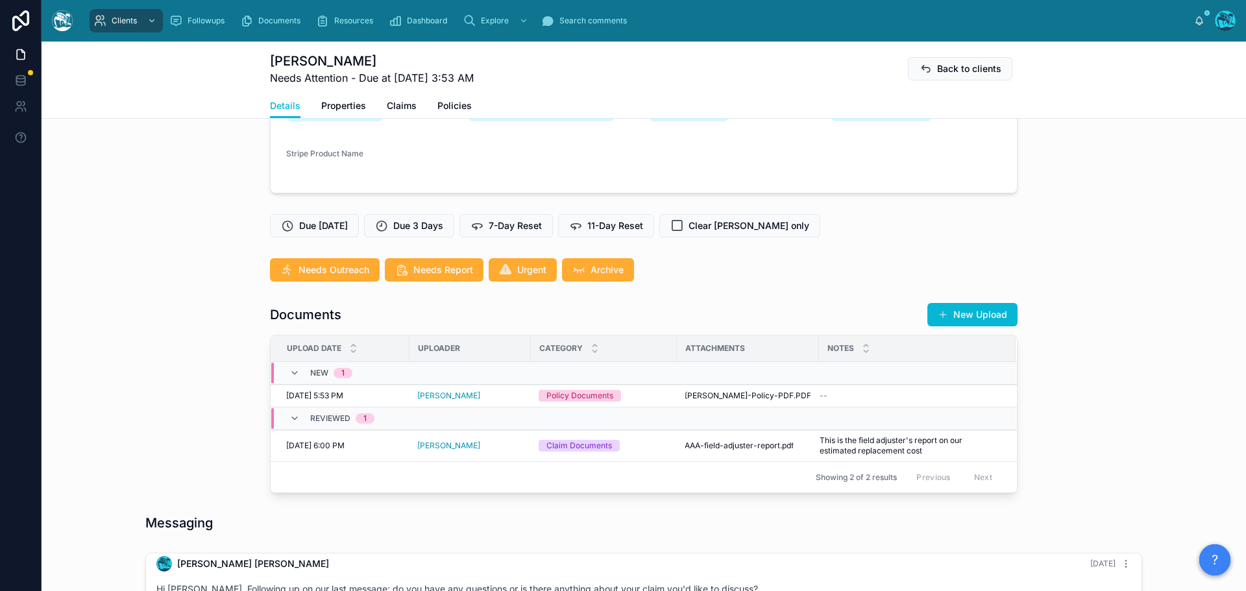
click at [0, 0] on span "Reviewed" at bounding box center [0, 0] width 0 height 0
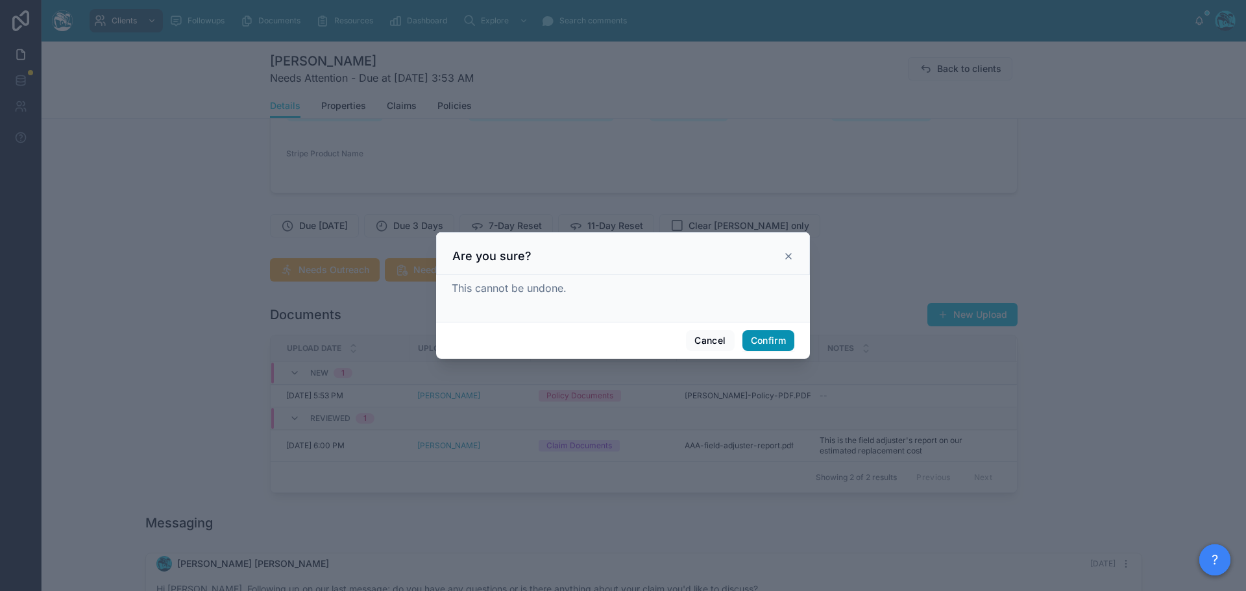
drag, startPoint x: 776, startPoint y: 338, endPoint x: 931, endPoint y: 344, distance: 155.9
click at [776, 339] on button "Confirm" at bounding box center [769, 340] width 52 height 21
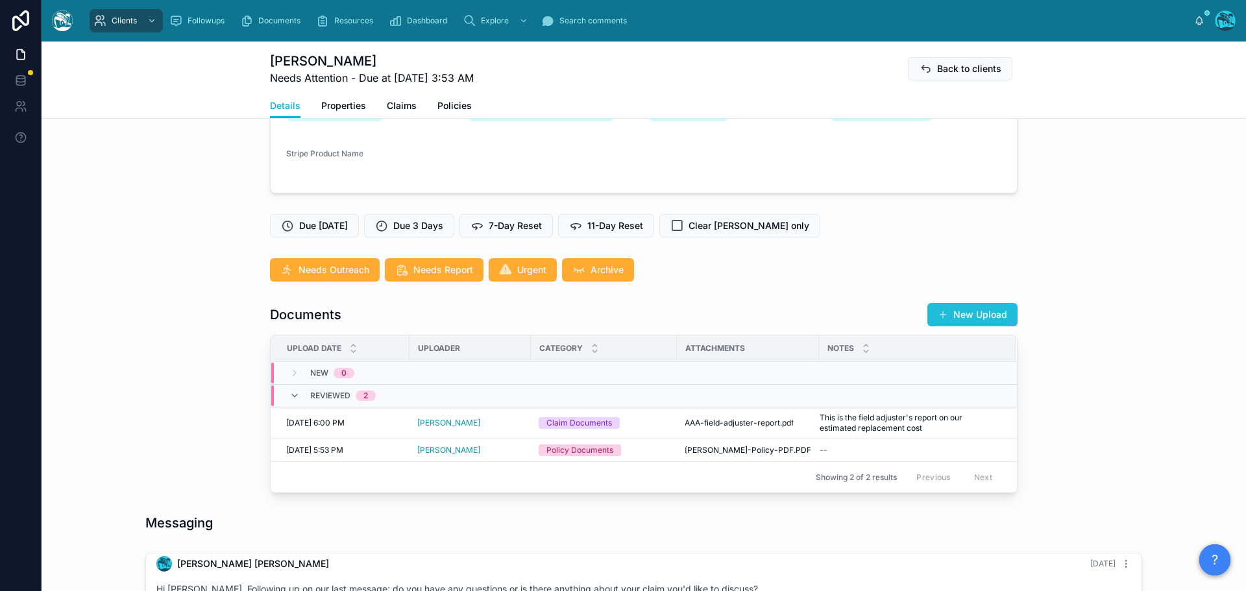
click at [971, 325] on button "New Upload" at bounding box center [973, 314] width 90 height 23
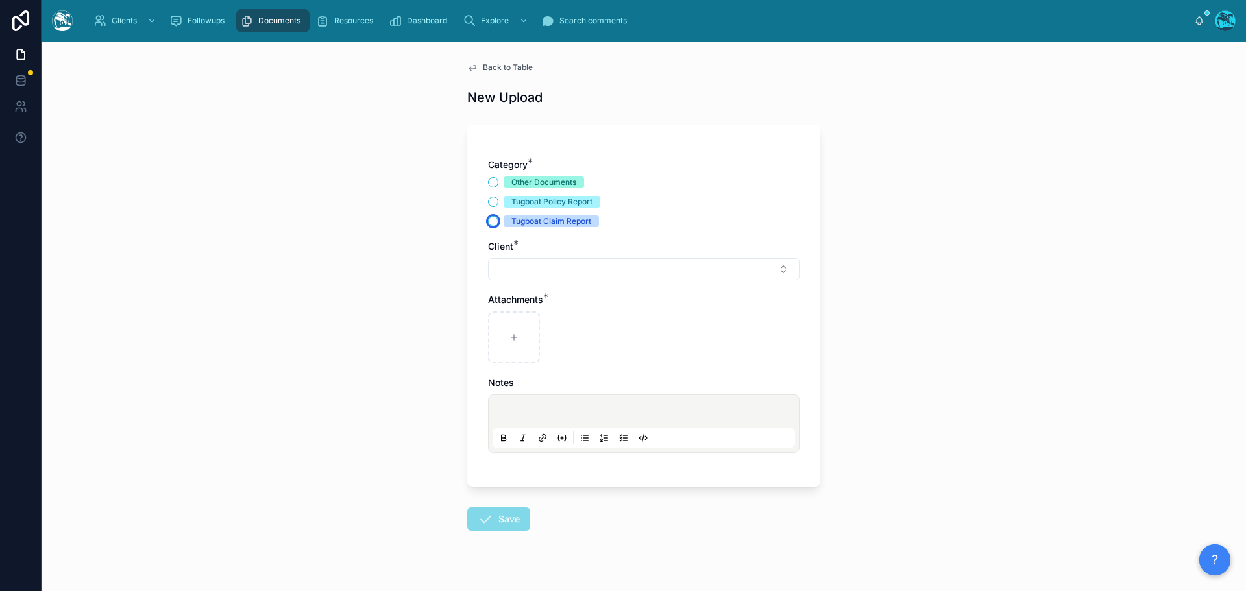
click at [489, 223] on button "Tugboat Claim Report" at bounding box center [493, 221] width 10 height 10
click at [511, 269] on button "Select Button" at bounding box center [644, 269] width 312 height 22
drag, startPoint x: 547, startPoint y: 301, endPoint x: 504, endPoint y: 297, distance: 43.1
click at [504, 297] on div "******" at bounding box center [639, 296] width 310 height 24
type input "*******"
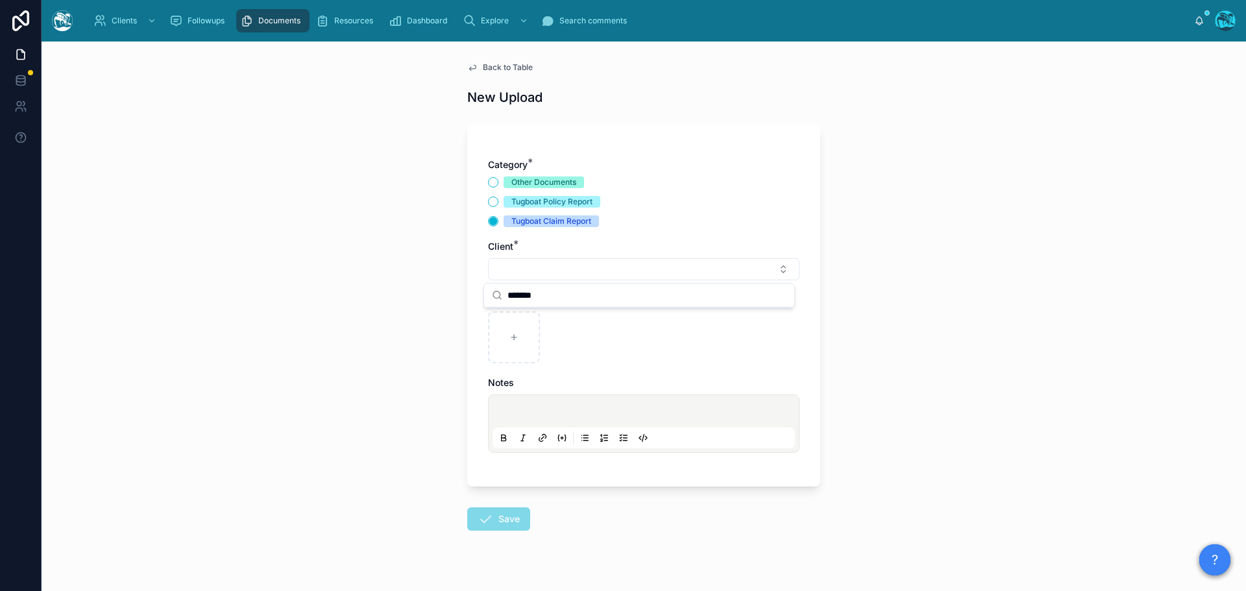
click at [500, 68] on span "Back to Table" at bounding box center [508, 67] width 50 height 10
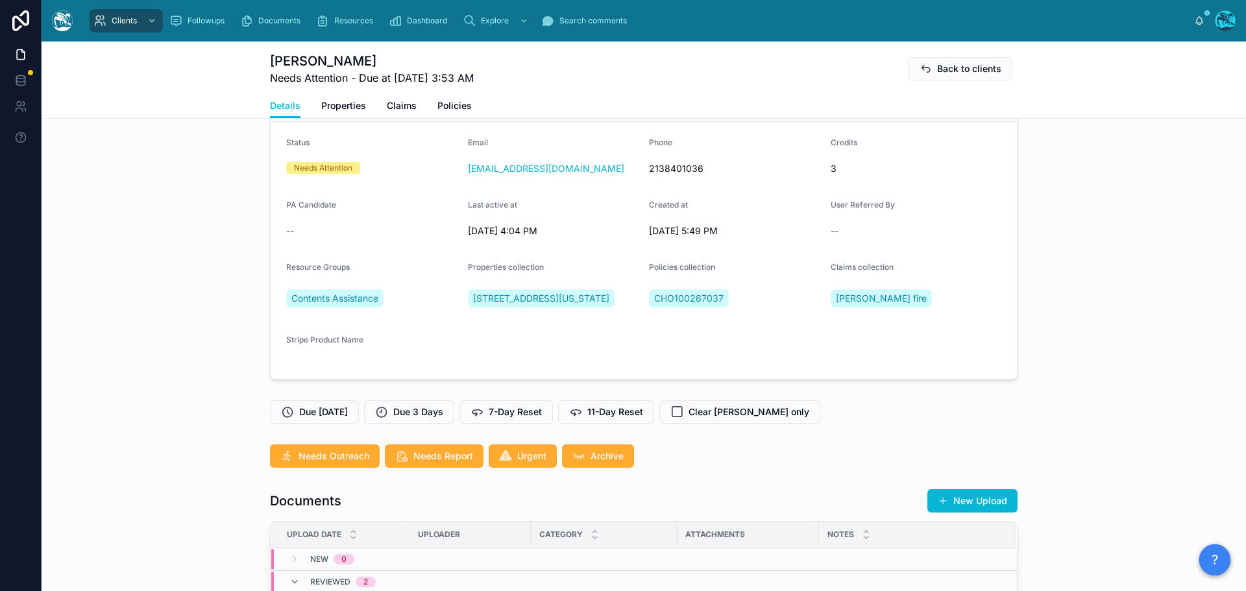
scroll to position [130, 0]
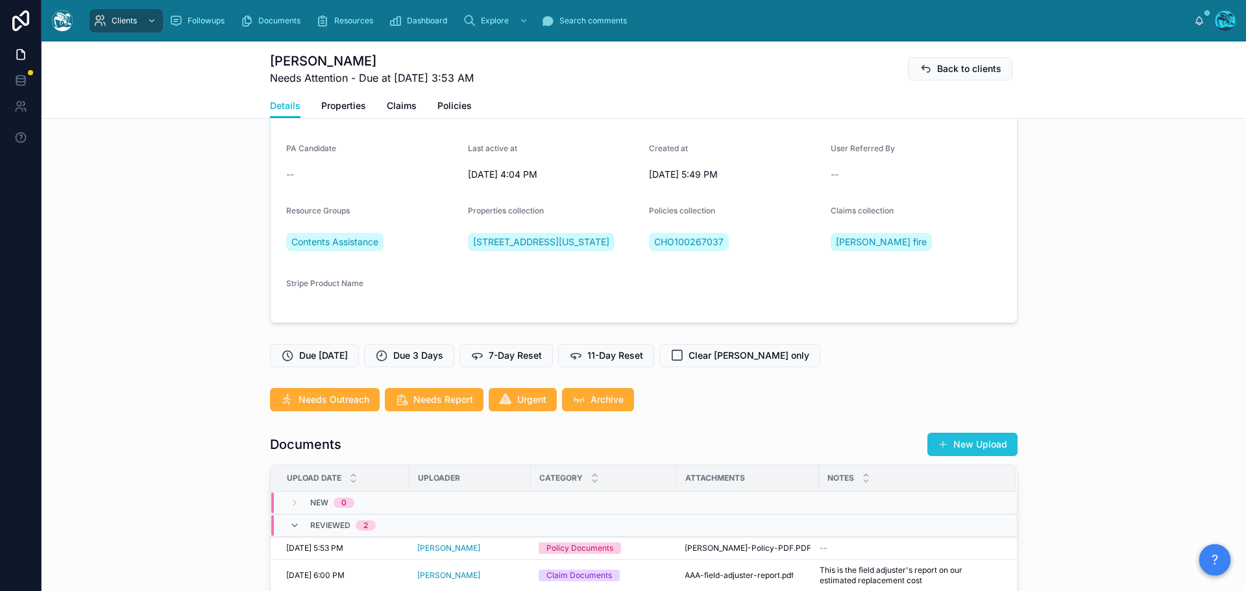
click at [983, 456] on button "New Upload" at bounding box center [973, 444] width 90 height 23
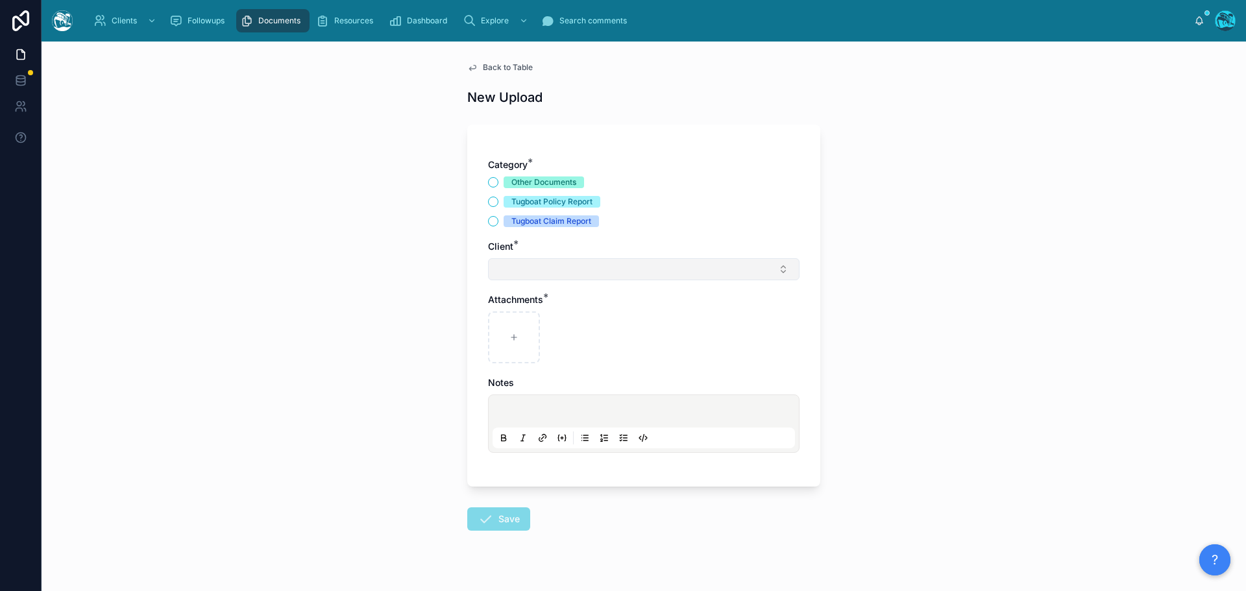
click at [535, 267] on button "Select Button" at bounding box center [644, 269] width 312 height 22
click at [490, 221] on button "Tugboat Claim Report" at bounding box center [493, 221] width 10 height 10
click at [526, 269] on button "Select Button" at bounding box center [644, 269] width 312 height 22
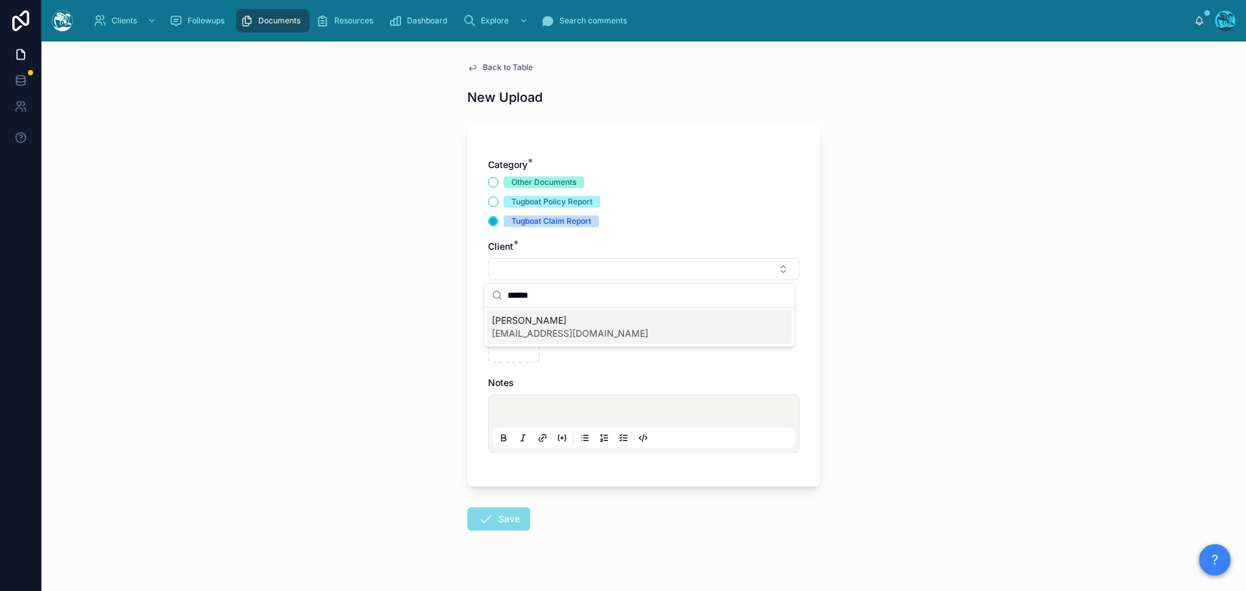
type input "******"
click at [534, 330] on span "nlgroom@yahoo.com" at bounding box center [570, 333] width 156 height 13
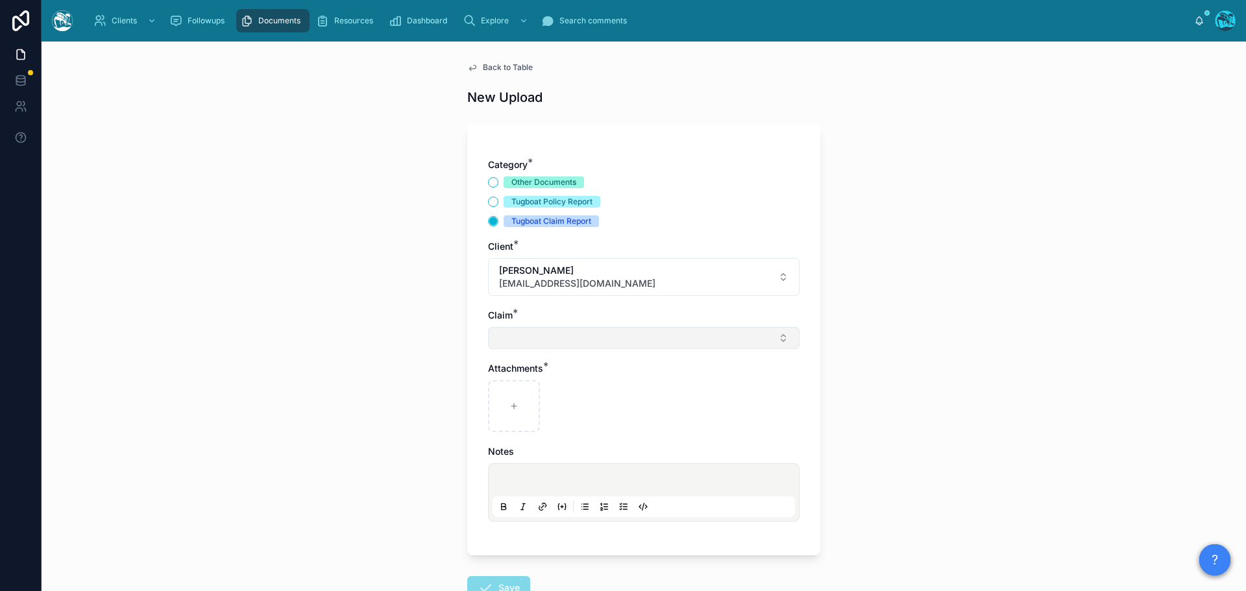
click at [522, 342] on button "Select Button" at bounding box center [644, 338] width 312 height 22
click at [524, 387] on span "Eaton fire" at bounding box center [537, 389] width 91 height 13
click at [518, 408] on div at bounding box center [514, 409] width 52 height 52
type input "**********"
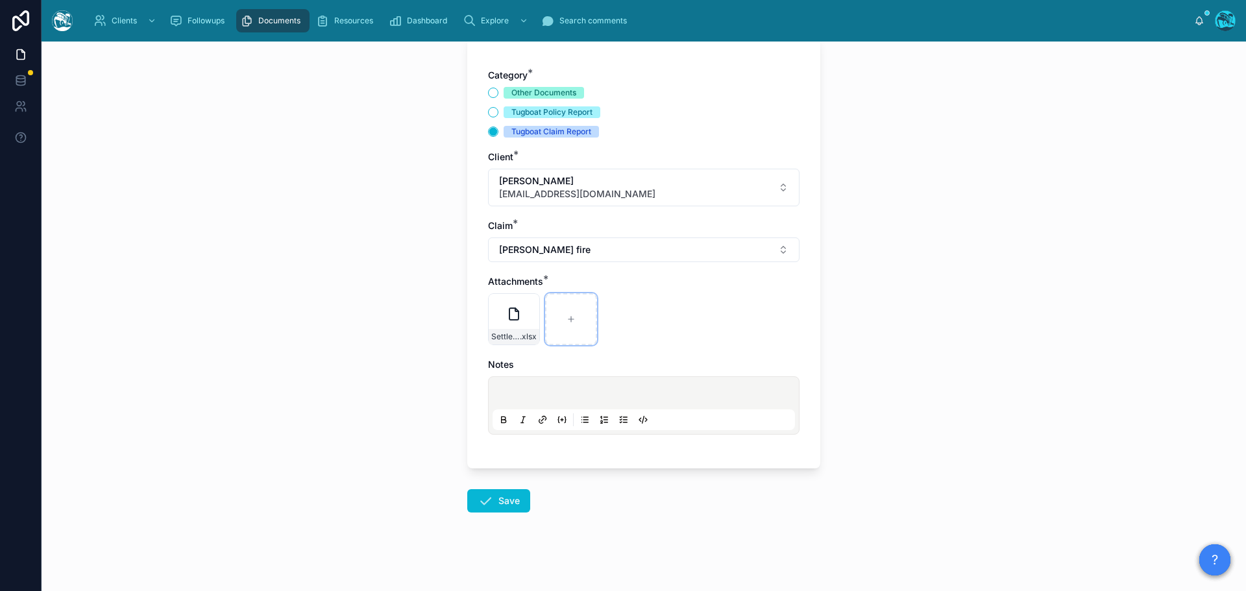
scroll to position [94, 0]
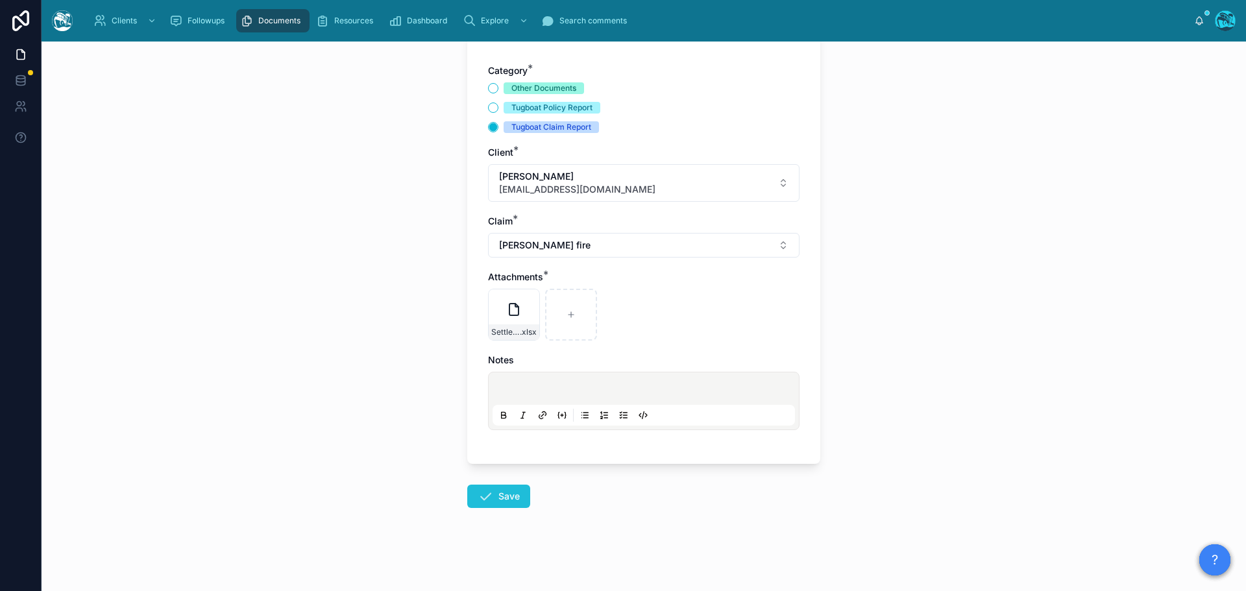
click at [481, 495] on icon at bounding box center [486, 497] width 16 height 16
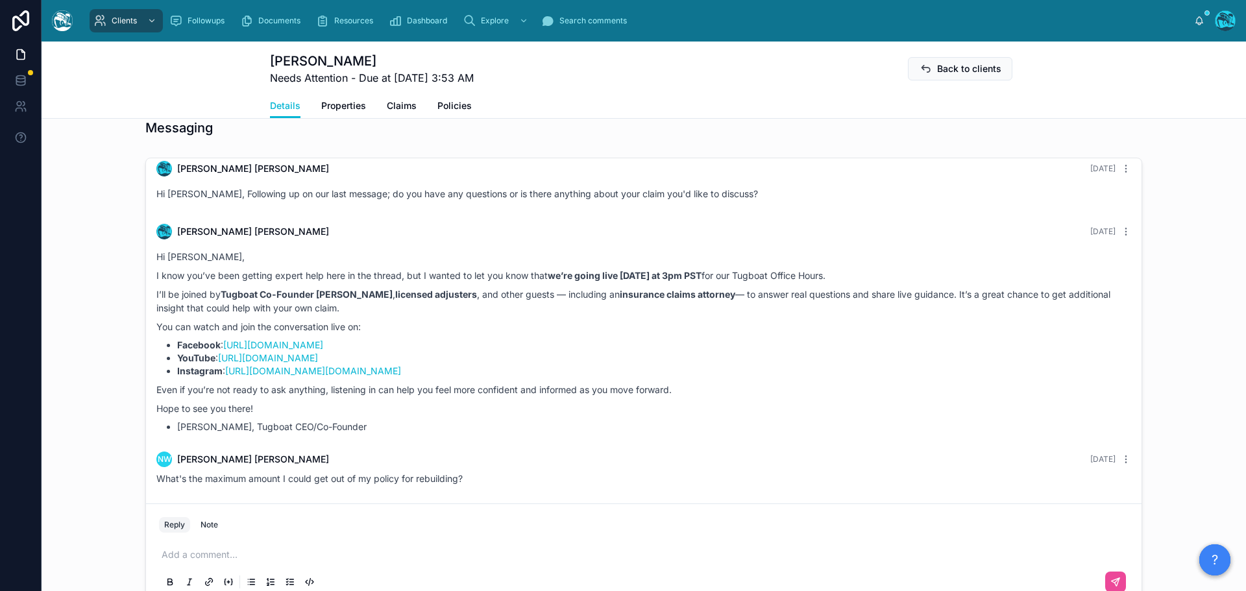
scroll to position [678, 0]
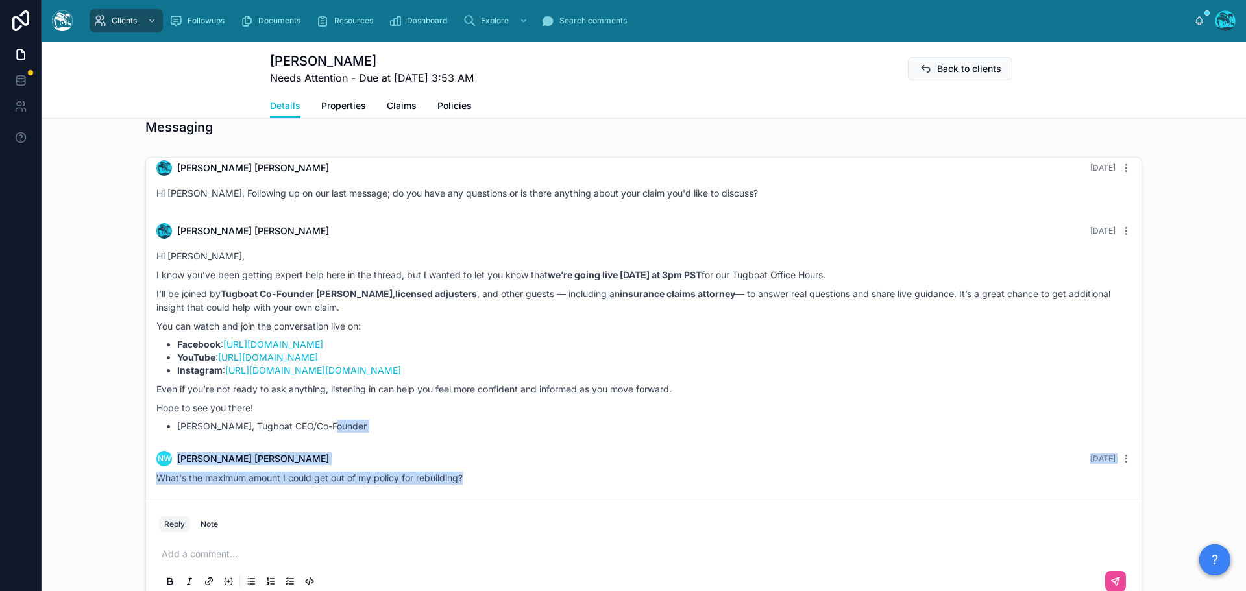
drag, startPoint x: 353, startPoint y: 441, endPoint x: 482, endPoint y: 498, distance: 140.4
copy div "NW Nichola Walker 4 days ago What's the maximum amount I could get out of my po…"
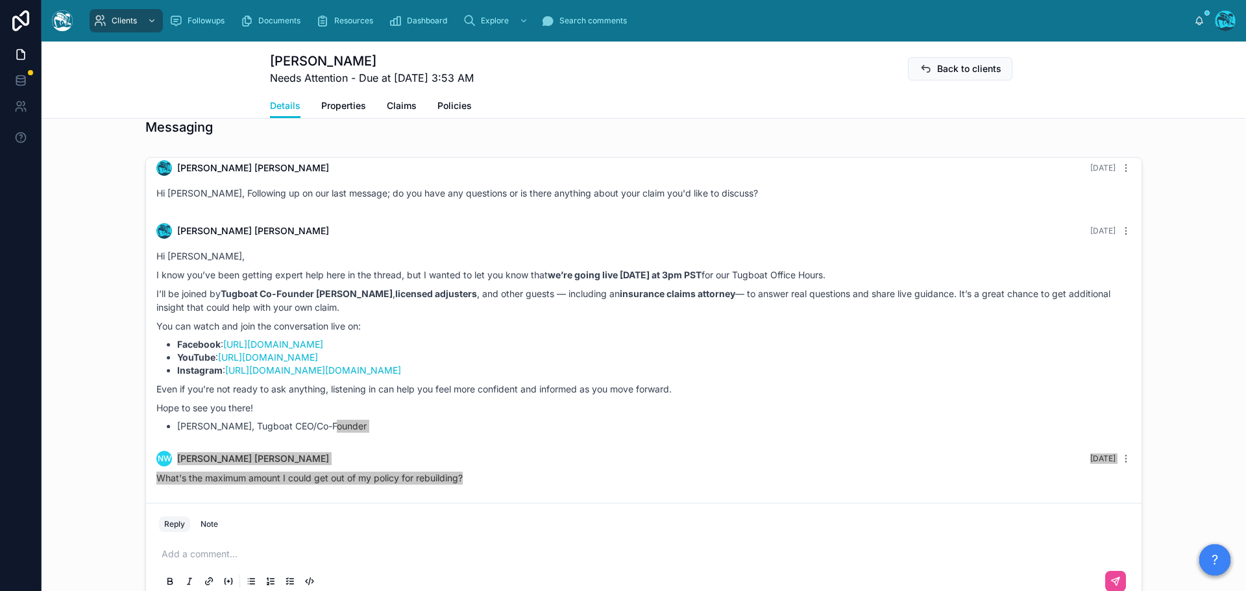
scroll to position [743, 0]
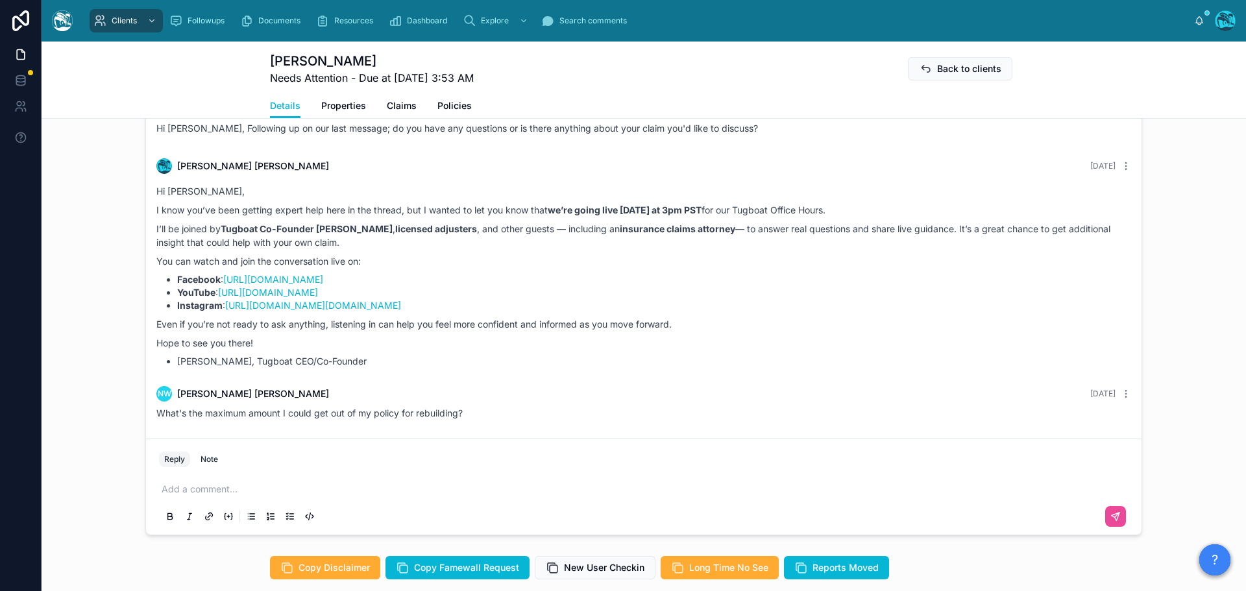
click at [203, 496] on p at bounding box center [647, 489] width 970 height 13
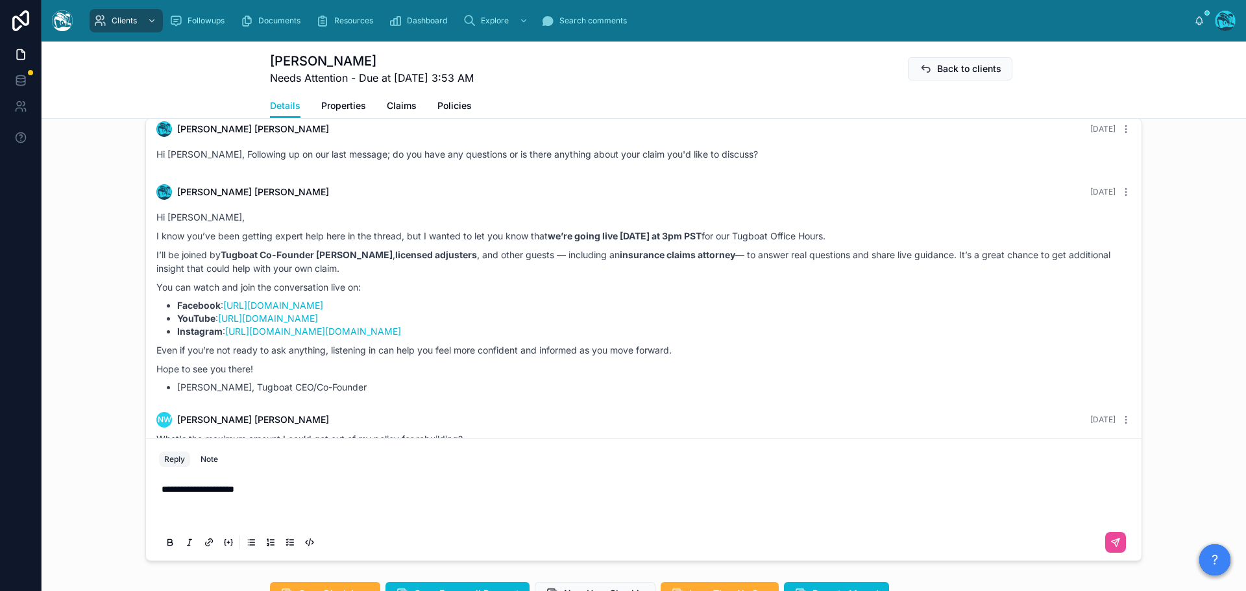
scroll to position [659, 0]
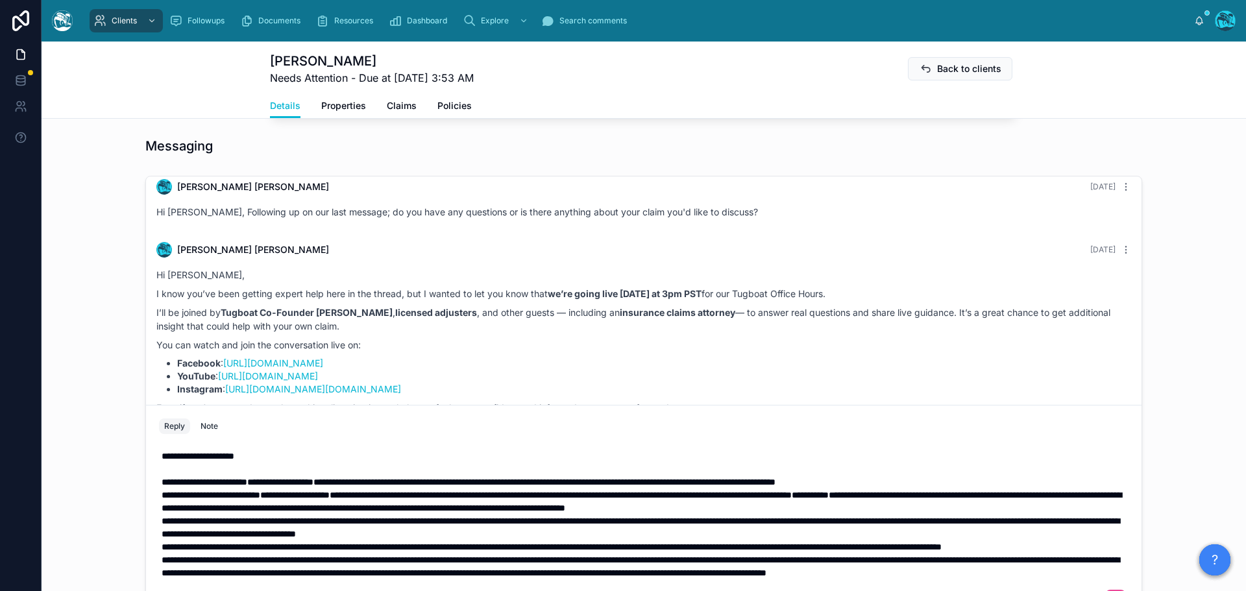
click at [162, 478] on span "**********" at bounding box center [205, 482] width 86 height 9
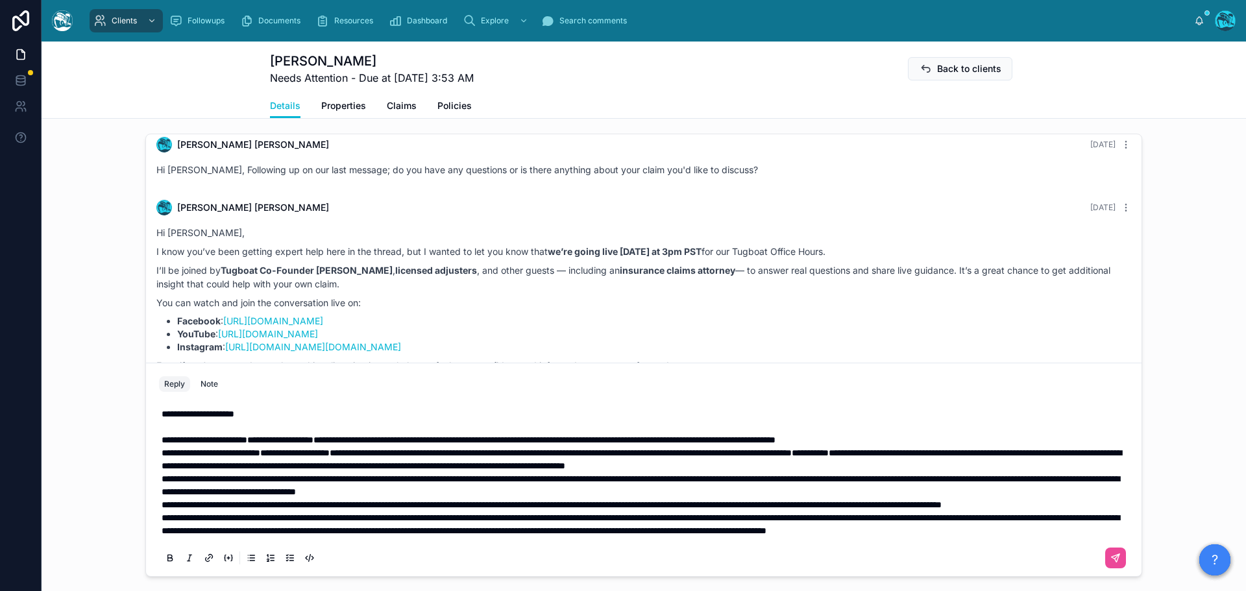
scroll to position [724, 0]
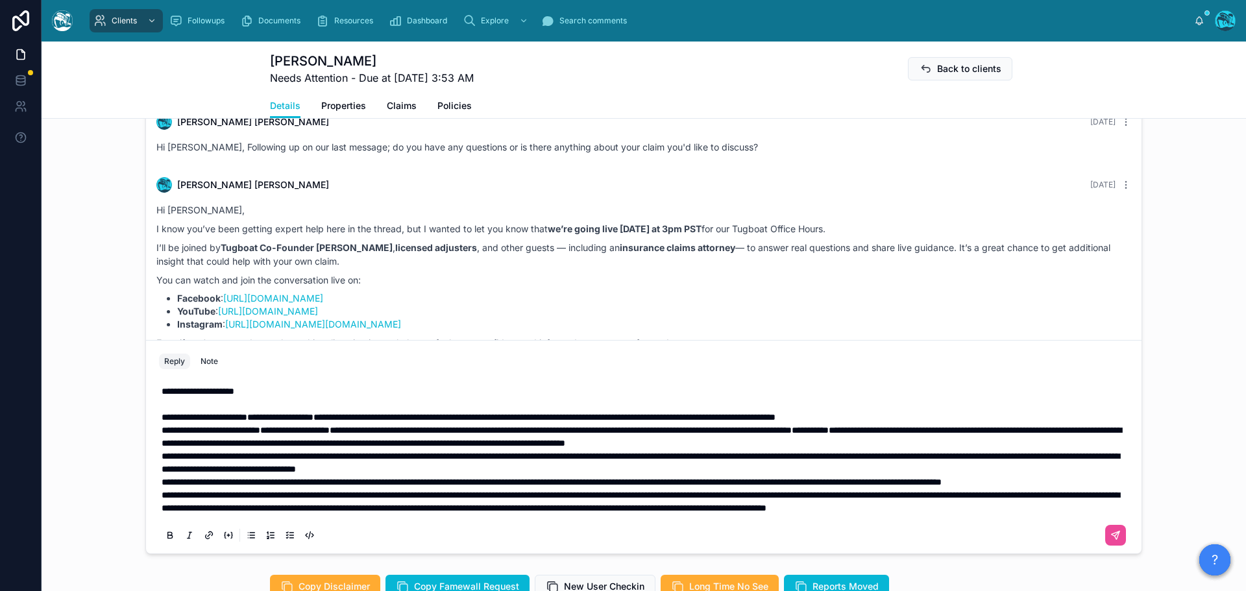
click at [162, 426] on span "**********" at bounding box center [211, 430] width 99 height 9
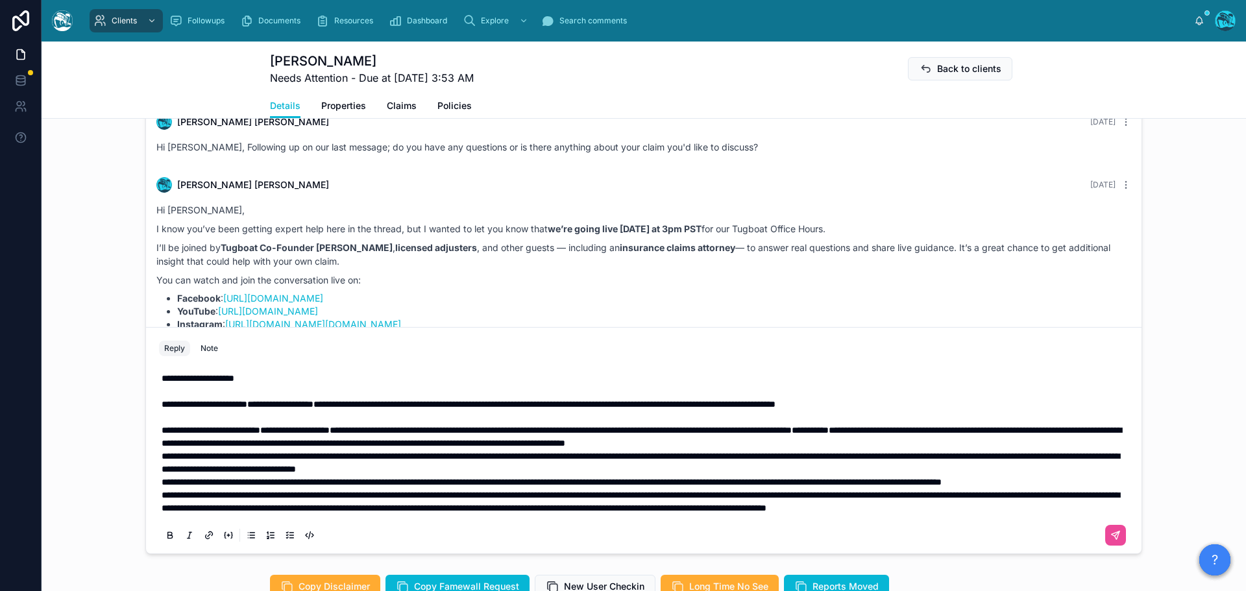
scroll to position [711, 0]
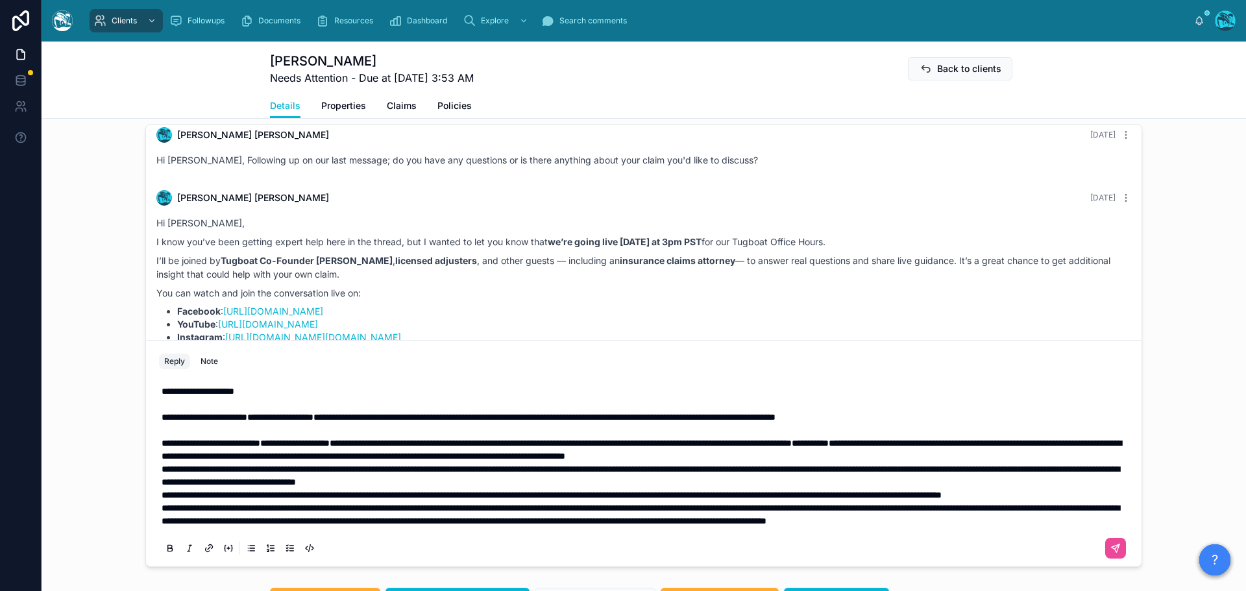
click at [162, 465] on span "**********" at bounding box center [641, 476] width 958 height 22
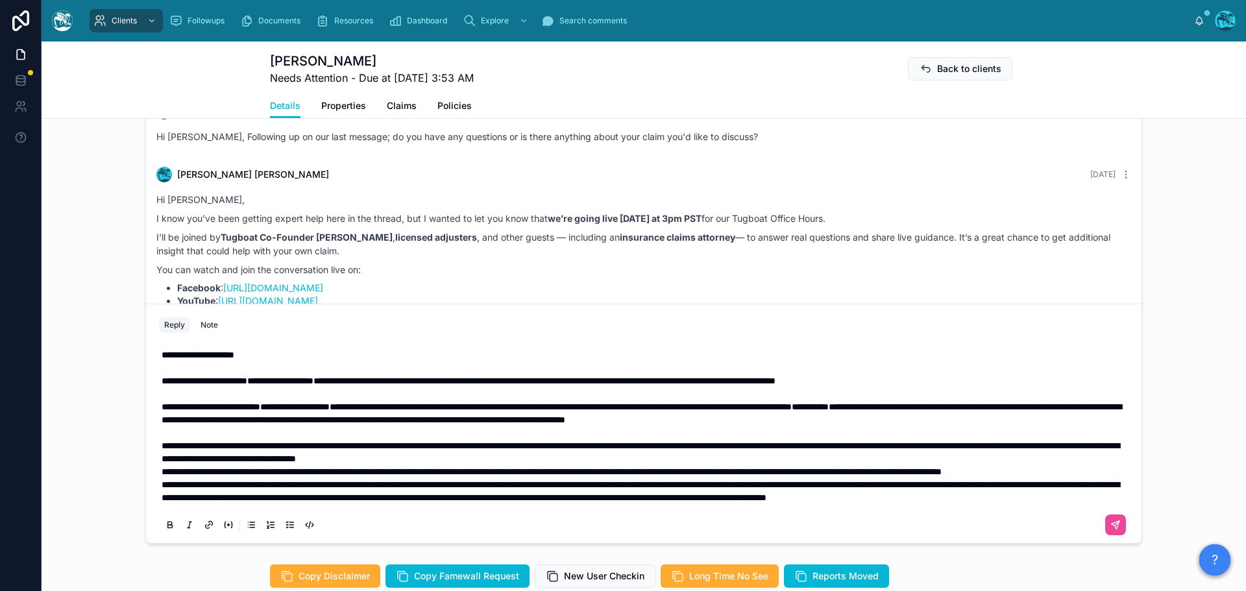
scroll to position [763, 0]
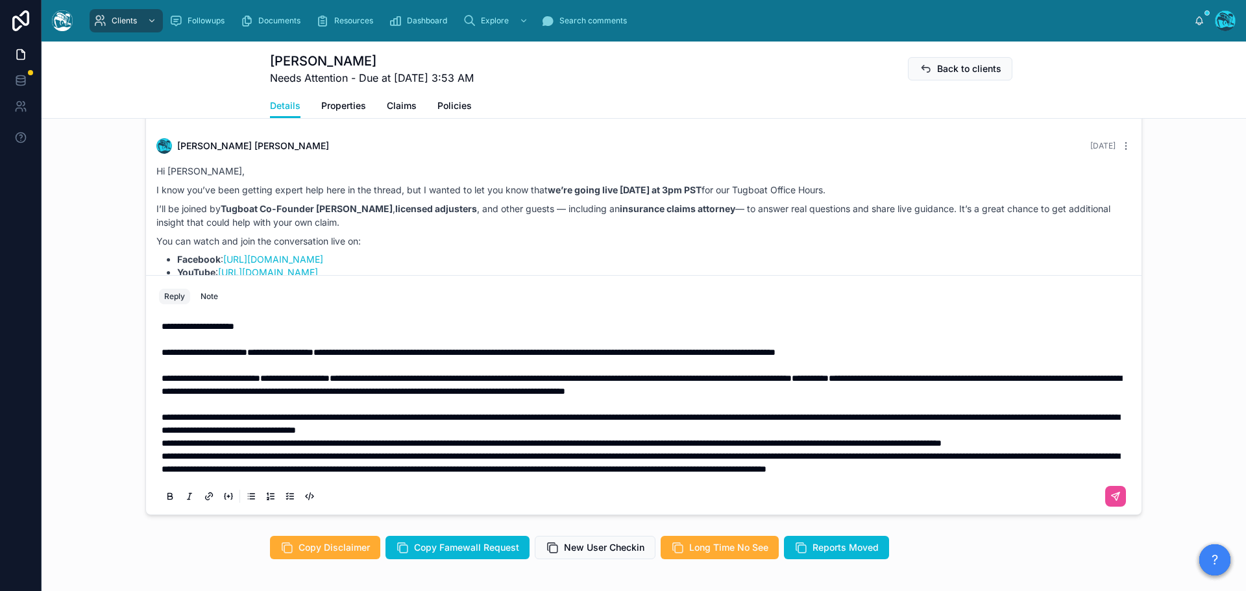
click at [162, 439] on span "**********" at bounding box center [552, 443] width 780 height 9
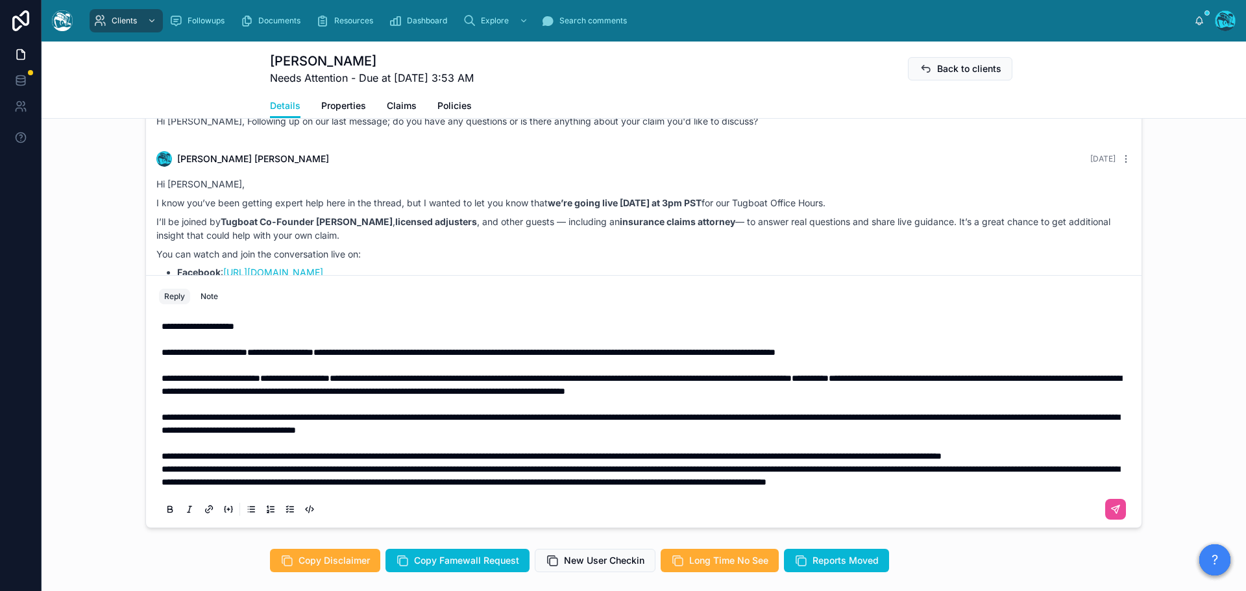
click at [162, 471] on span "**********" at bounding box center [641, 476] width 958 height 22
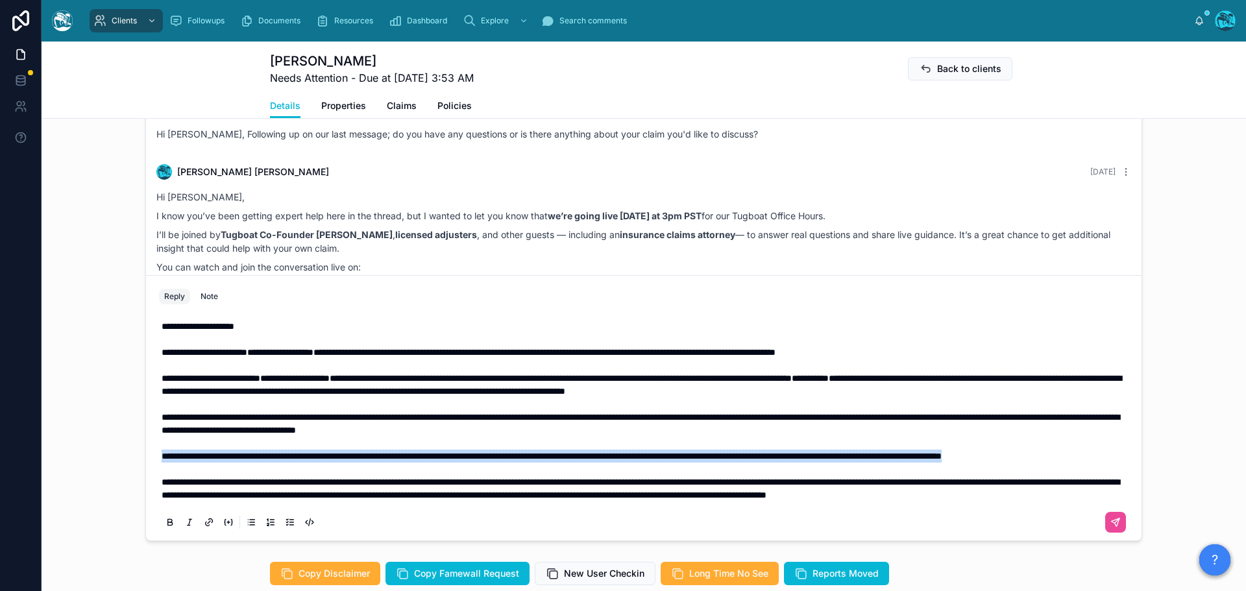
drag, startPoint x: 282, startPoint y: 457, endPoint x: 142, endPoint y: 443, distance: 140.3
click at [146, 443] on div "**********" at bounding box center [644, 407] width 996 height 265
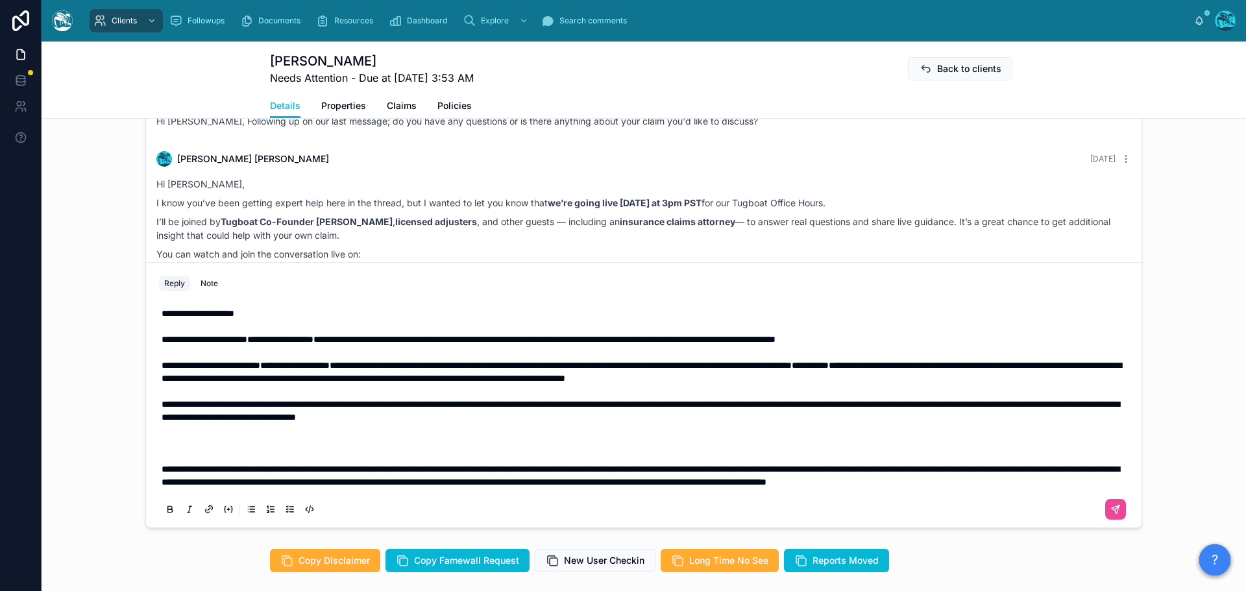
scroll to position [763, 0]
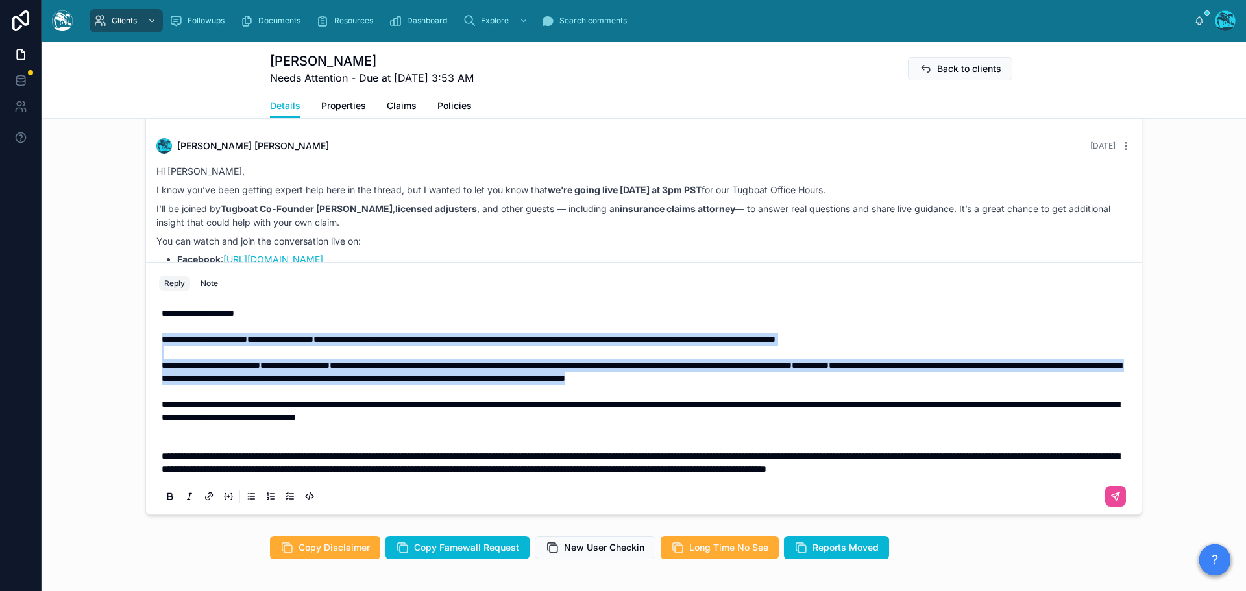
drag, startPoint x: 1035, startPoint y: 381, endPoint x: 153, endPoint y: 342, distance: 882.9
click at [153, 342] on div "**********" at bounding box center [643, 404] width 985 height 221
click at [165, 502] on icon at bounding box center [170, 496] width 10 height 10
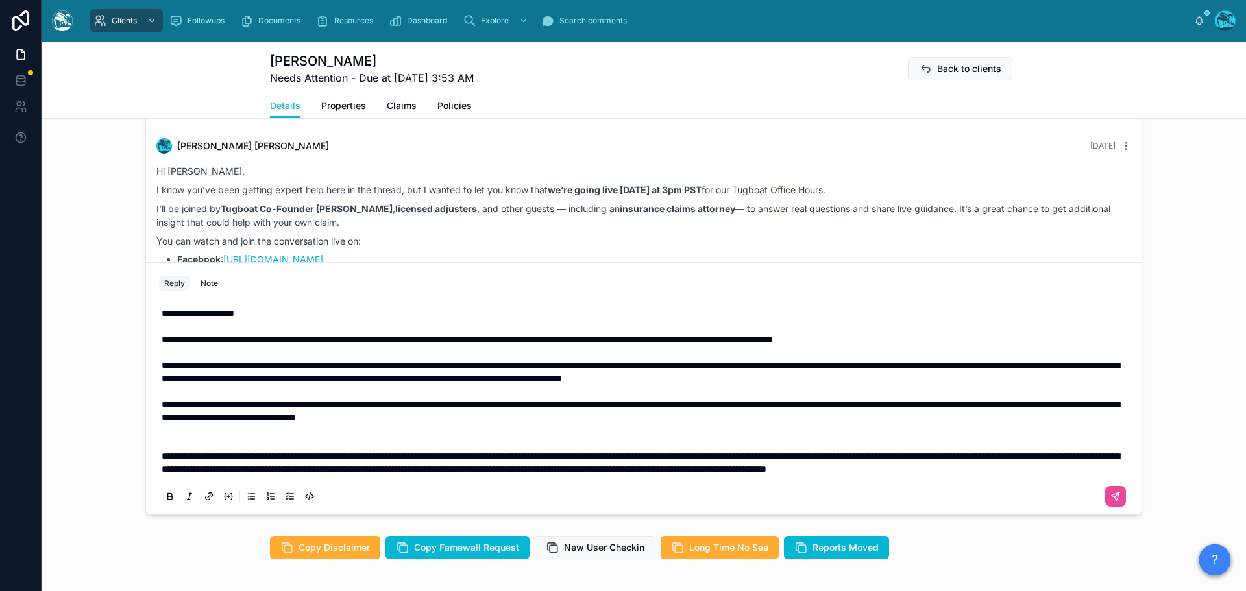
click at [306, 426] on p at bounding box center [647, 430] width 970 height 13
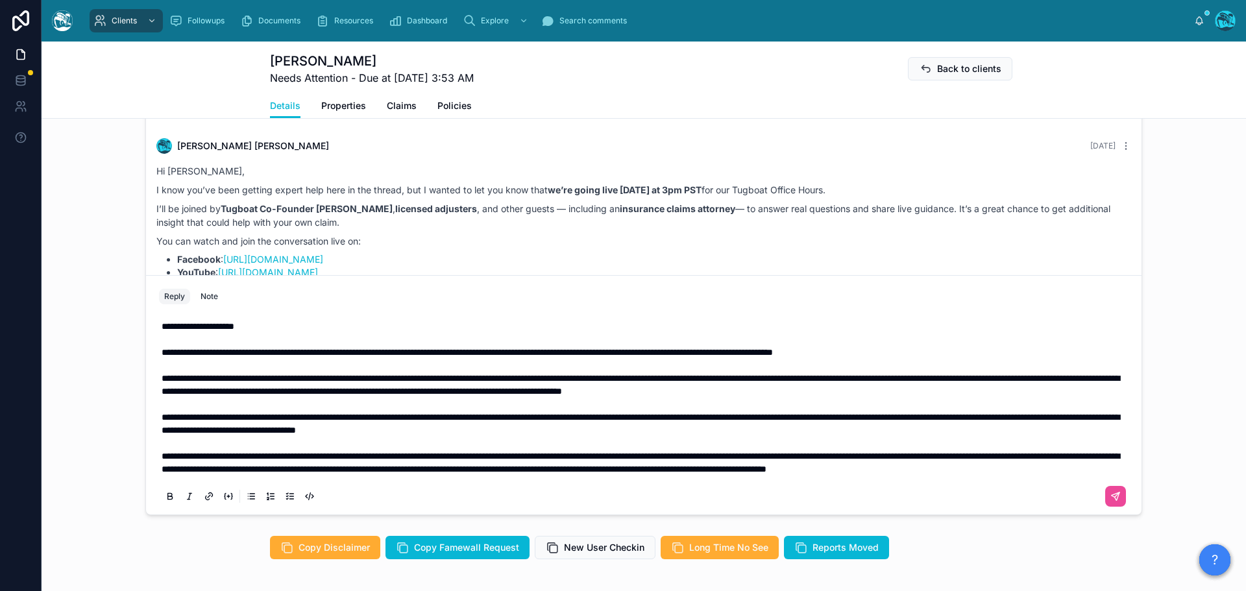
scroll to position [776, 0]
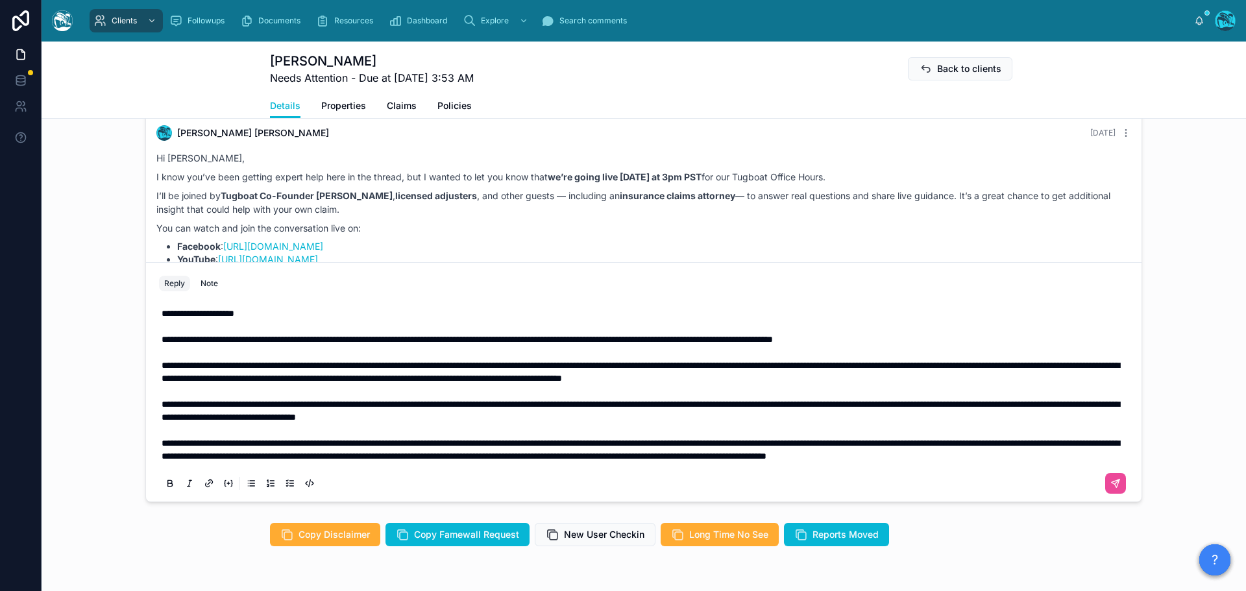
click at [1034, 372] on p "**********" at bounding box center [647, 372] width 970 height 26
click at [1050, 377] on p "**********" at bounding box center [647, 372] width 970 height 26
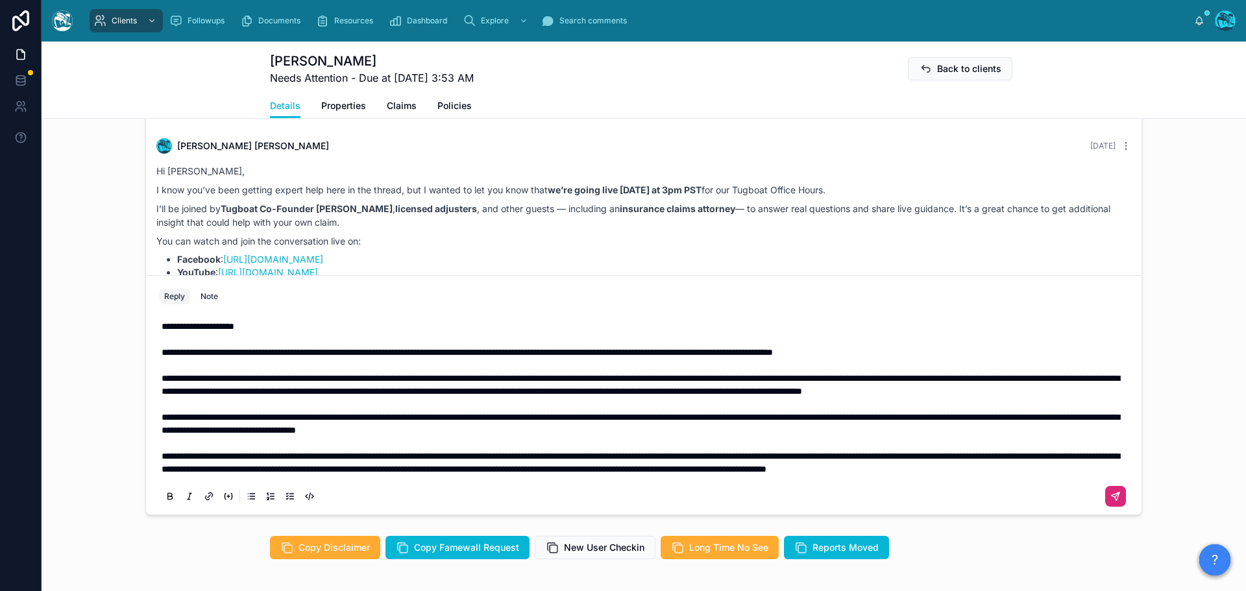
click at [1111, 502] on icon at bounding box center [1116, 496] width 10 height 10
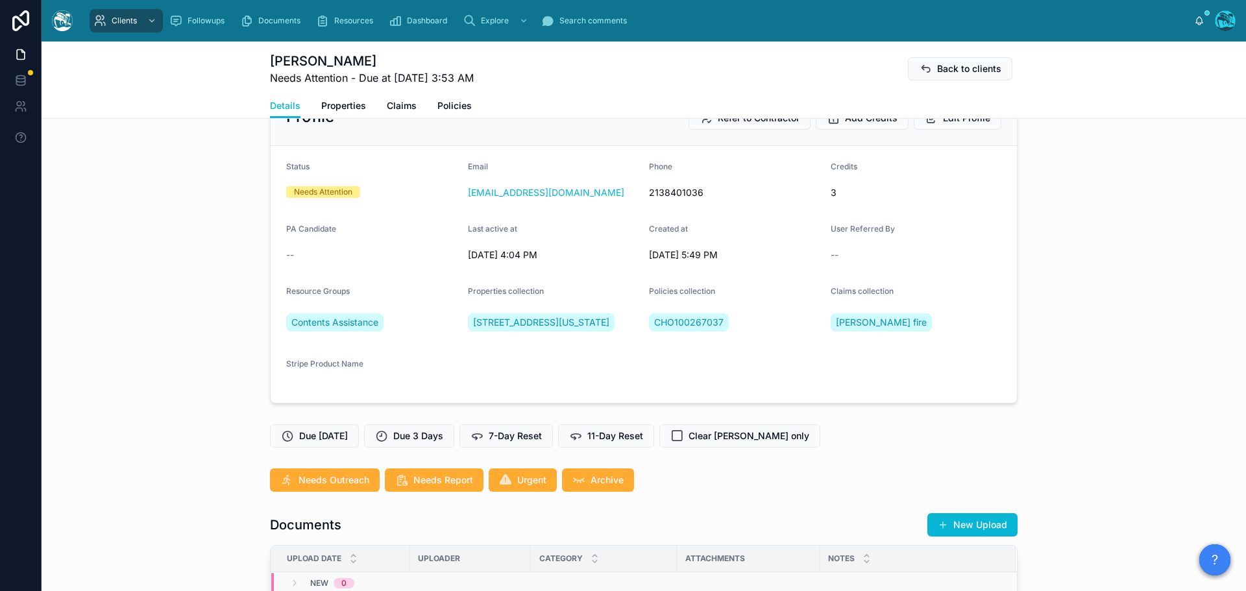
scroll to position [0, 0]
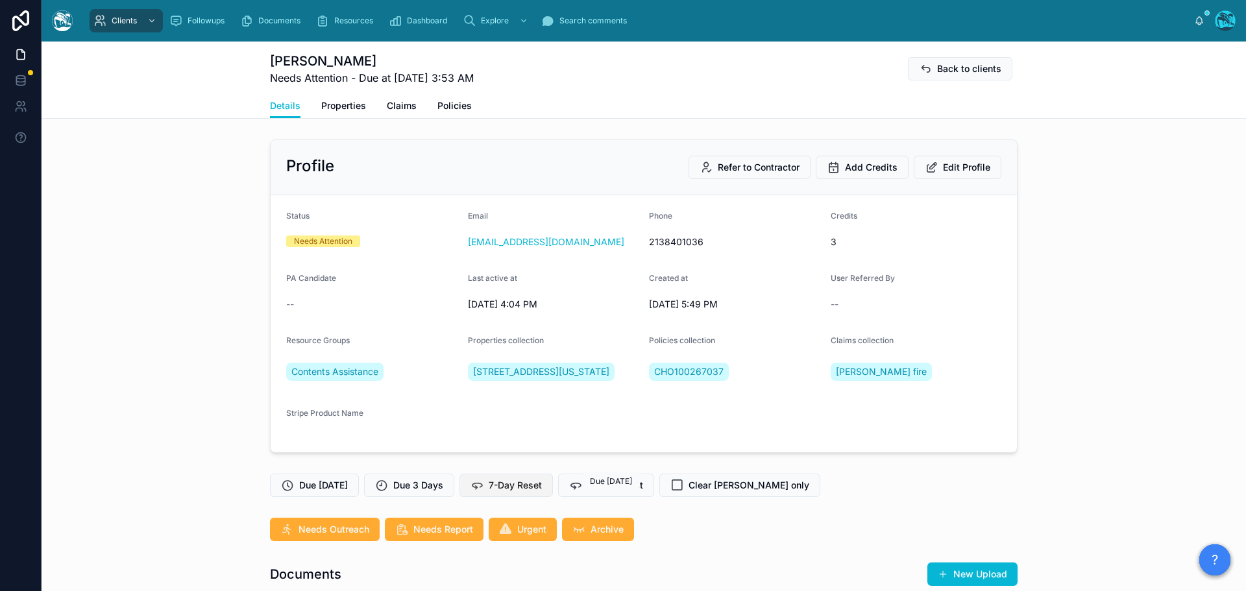
click at [518, 491] on div "Clients Followups Documents Resources Dashboard Explore Search comments Rachel …" at bounding box center [644, 295] width 1205 height 591
click at [502, 492] on span "7-Day Reset" at bounding box center [515, 485] width 53 height 13
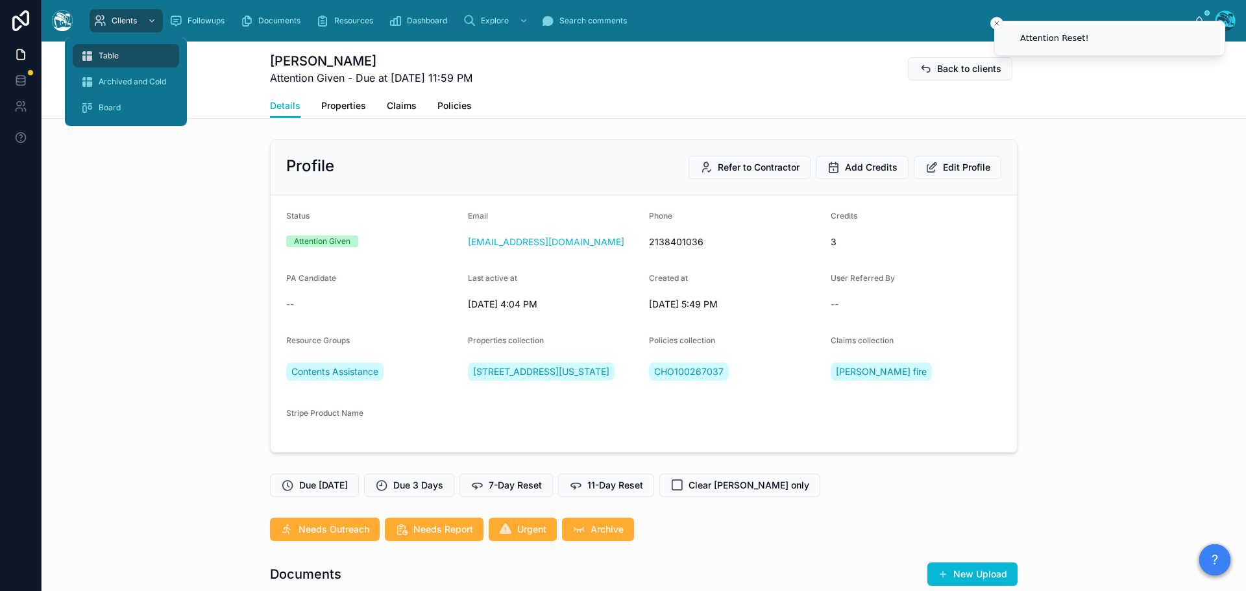
click at [109, 56] on span "Table" at bounding box center [109, 56] width 20 height 10
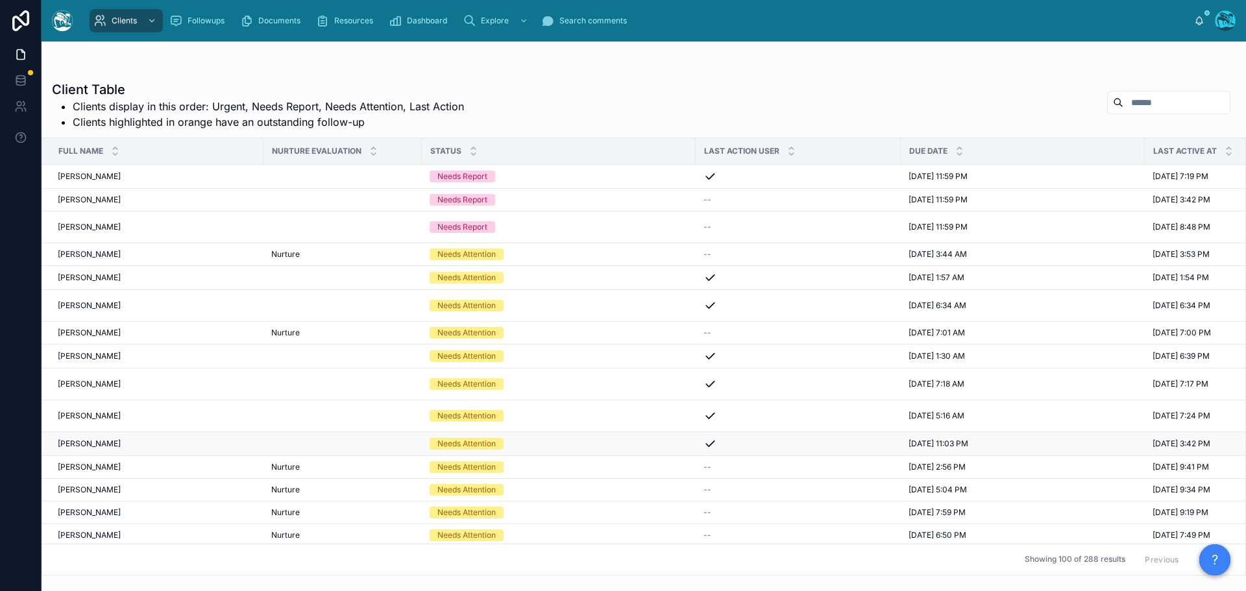
click at [112, 448] on div "Jillian Stein Jillian Stein" at bounding box center [157, 444] width 198 height 10
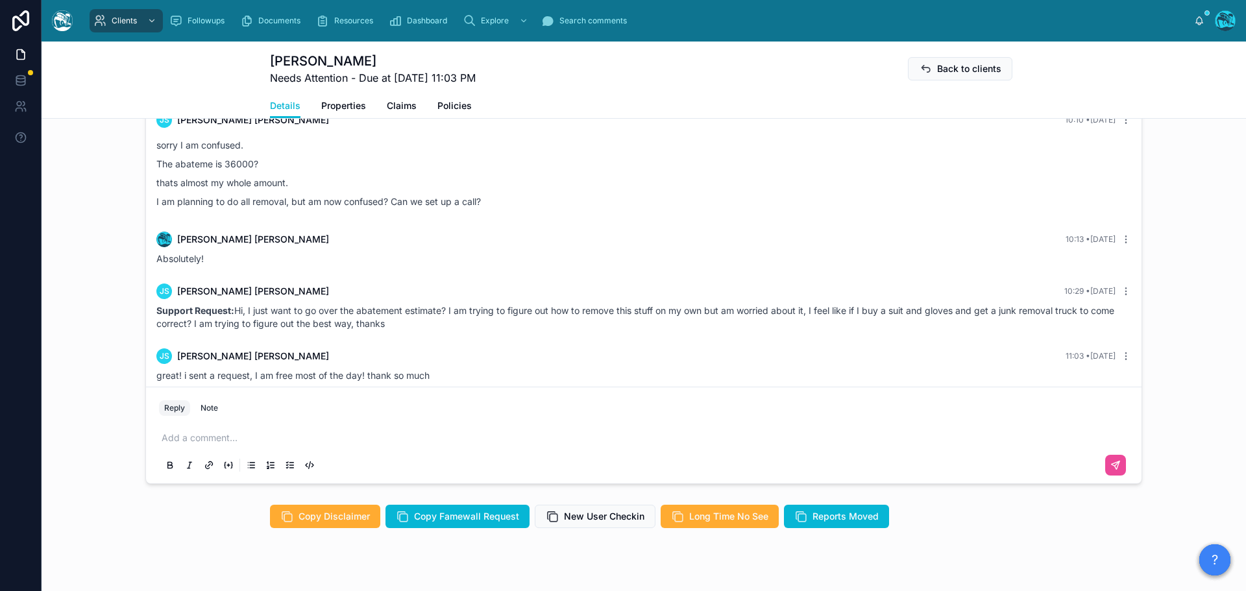
scroll to position [970, 0]
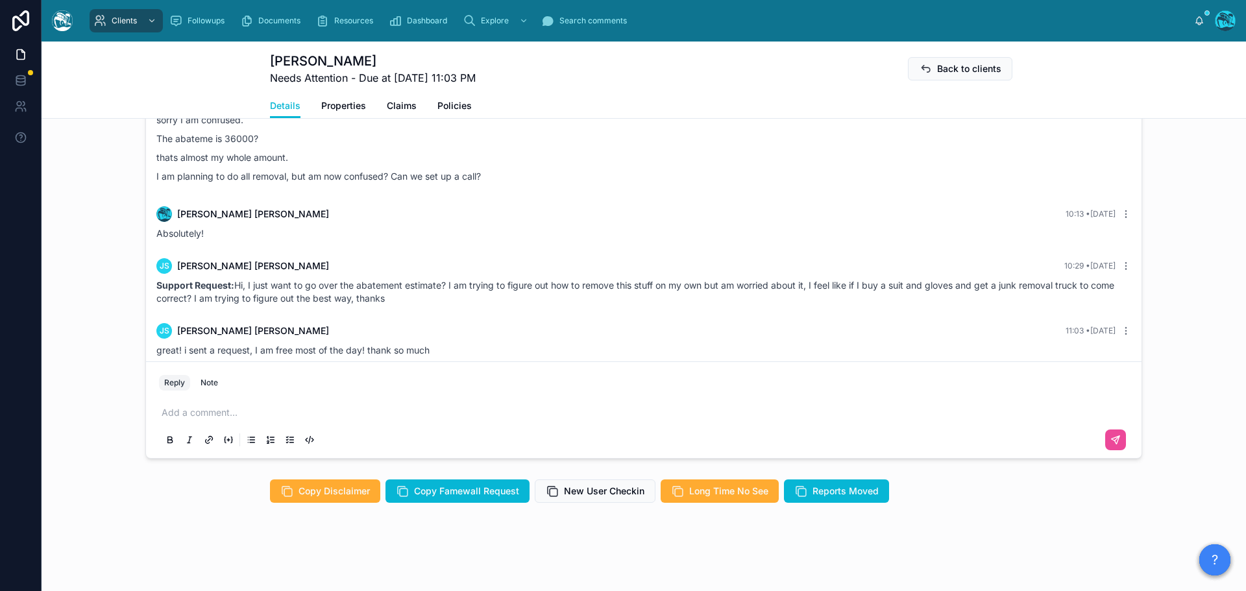
click at [177, 415] on p at bounding box center [647, 412] width 970 height 13
click at [1112, 438] on icon at bounding box center [1116, 440] width 8 height 8
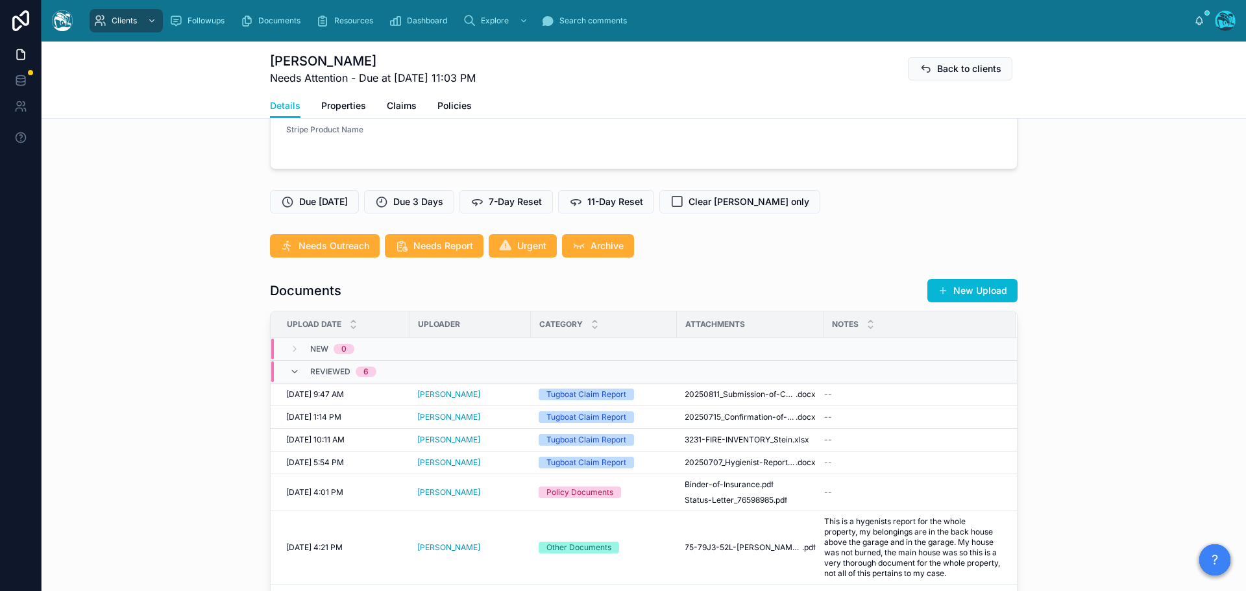
scroll to position [126, 0]
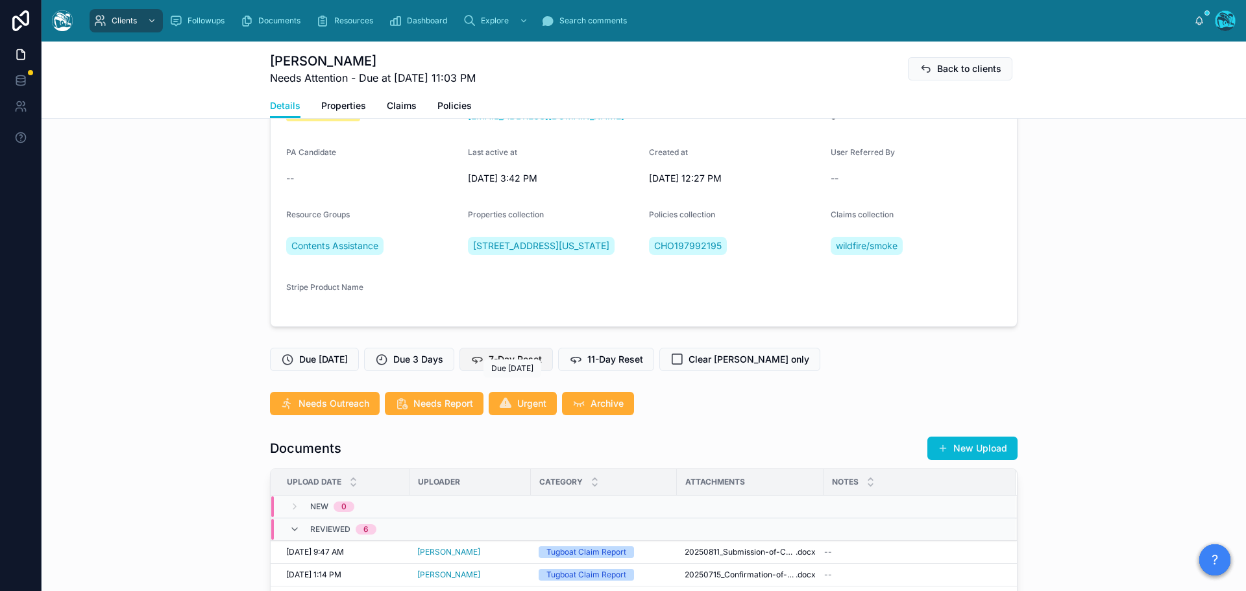
click at [521, 366] on span "7-Day Reset" at bounding box center [515, 359] width 53 height 13
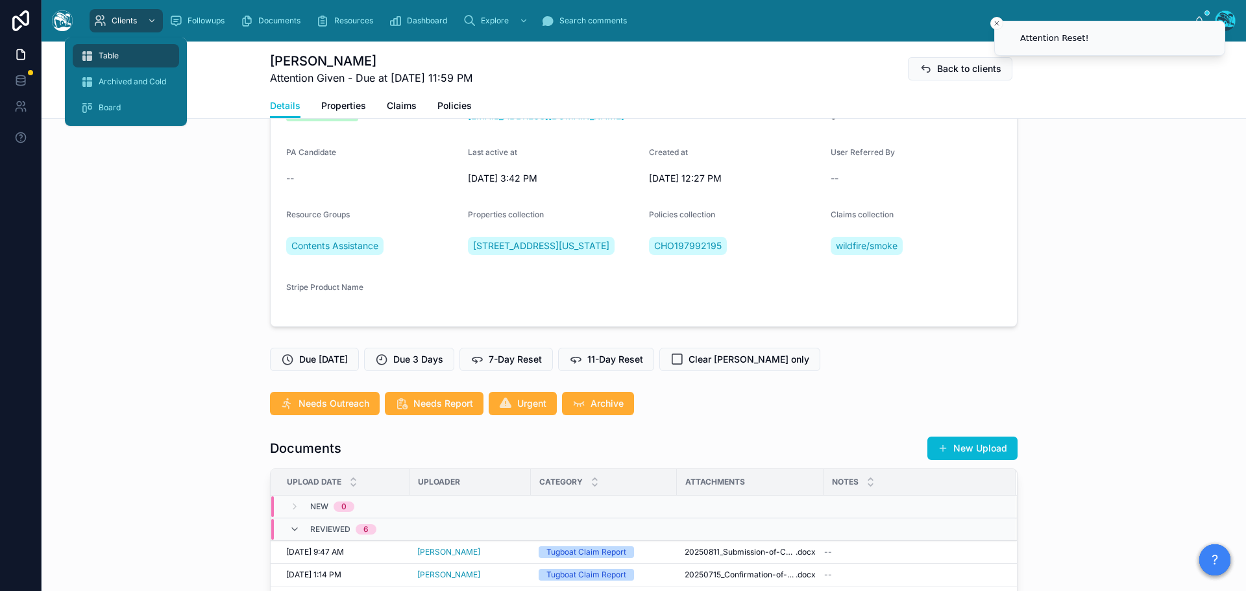
click at [107, 56] on span "Table" at bounding box center [109, 56] width 20 height 10
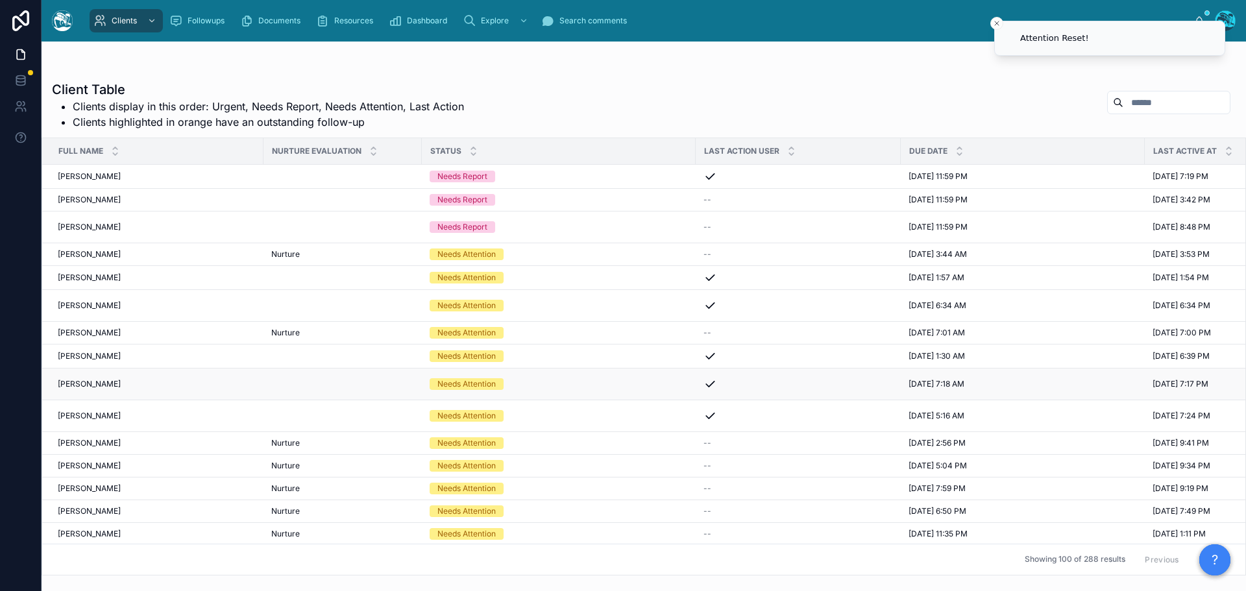
click at [134, 384] on div "douglas friedman douglas friedman" at bounding box center [157, 384] width 198 height 10
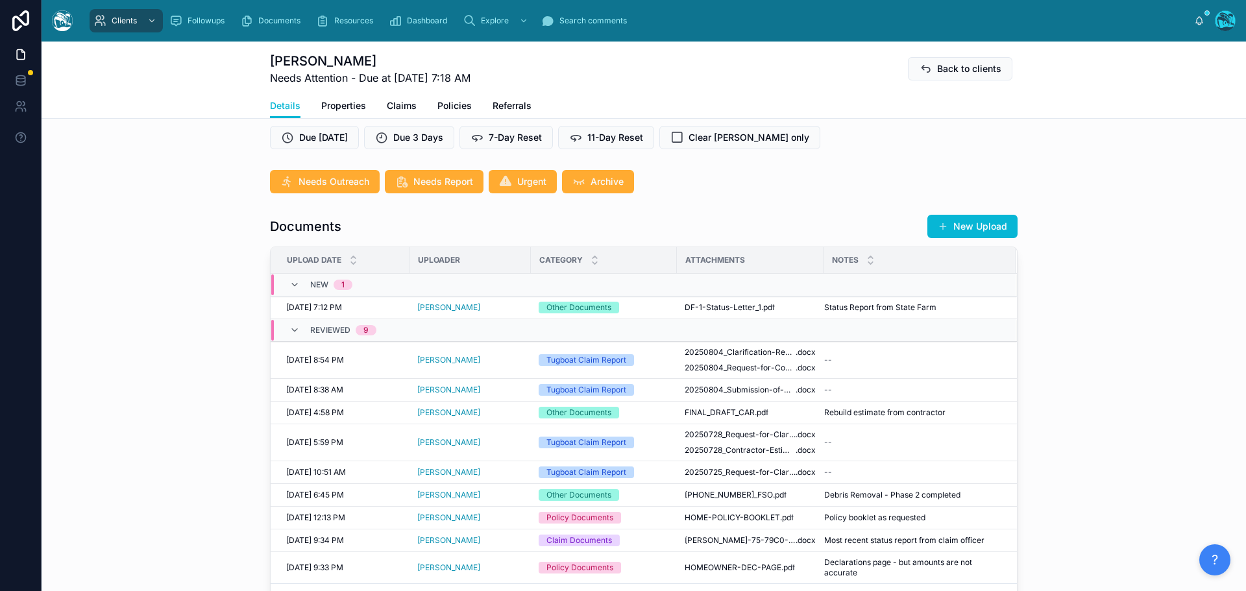
scroll to position [389, 0]
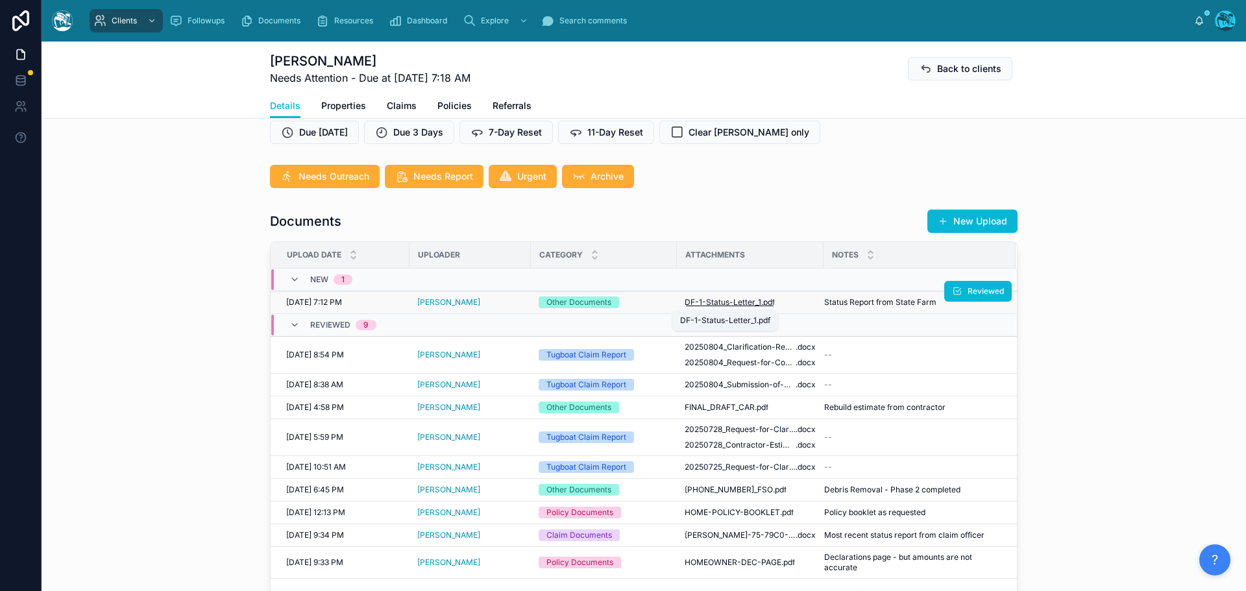
click at [746, 301] on span "DF-1-Status-Letter_1" at bounding box center [723, 302] width 77 height 10
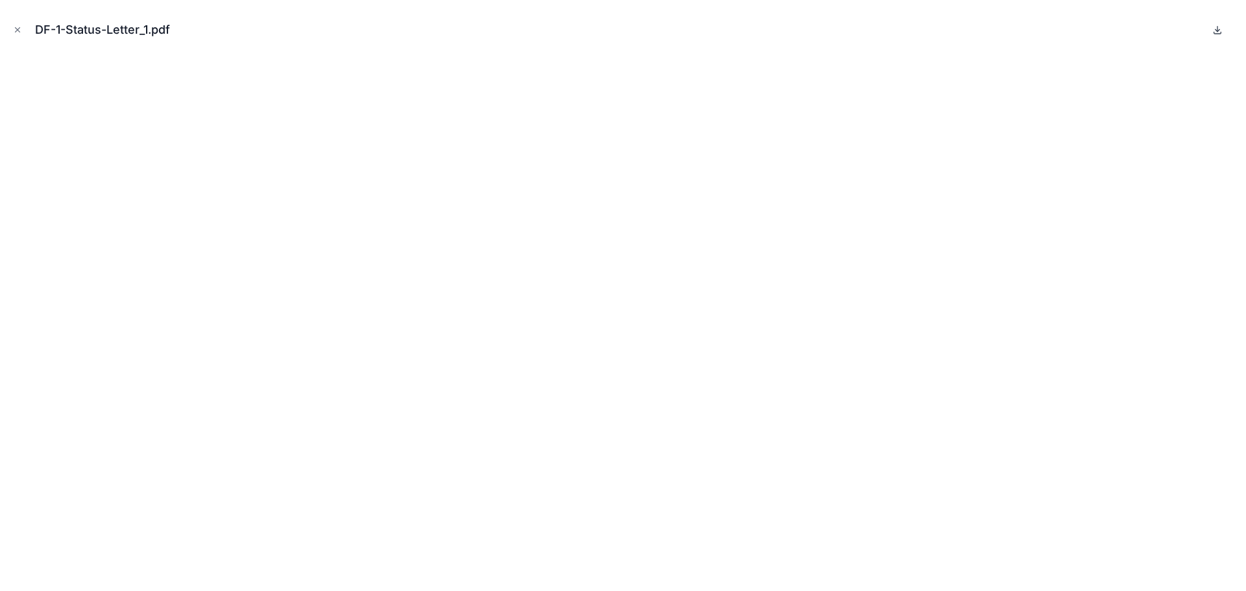
click at [1217, 31] on icon at bounding box center [1218, 30] width 5 height 2
drag, startPoint x: 17, startPoint y: 29, endPoint x: 218, endPoint y: 75, distance: 206.3
click at [17, 29] on icon "Close modal" at bounding box center [18, 30] width 5 height 5
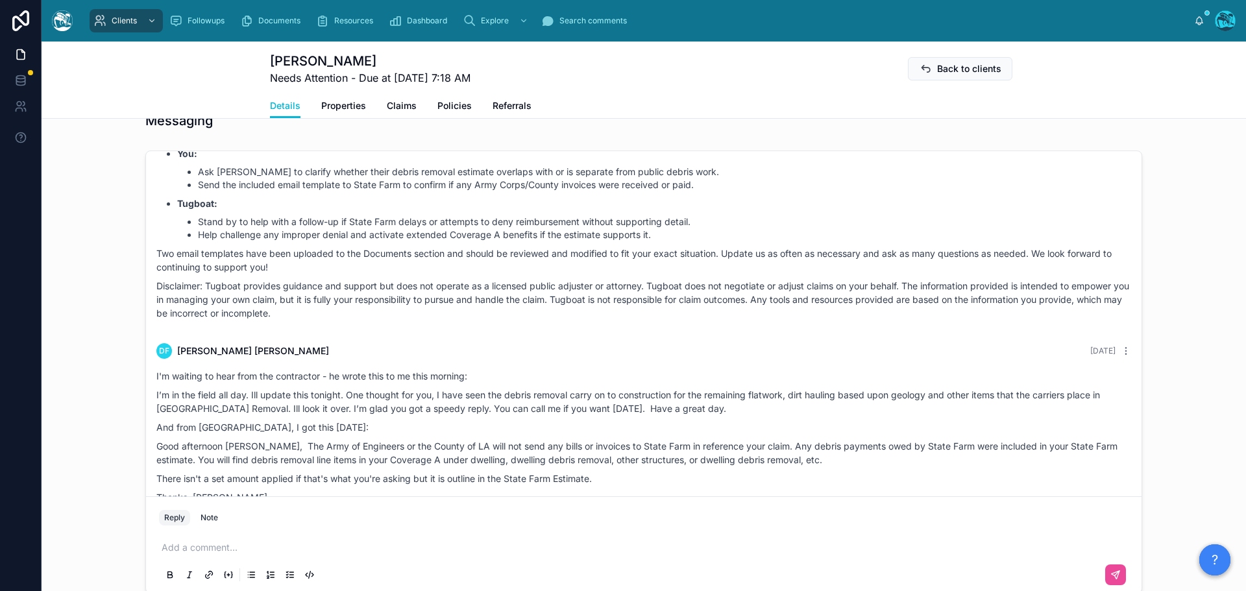
scroll to position [3509, 0]
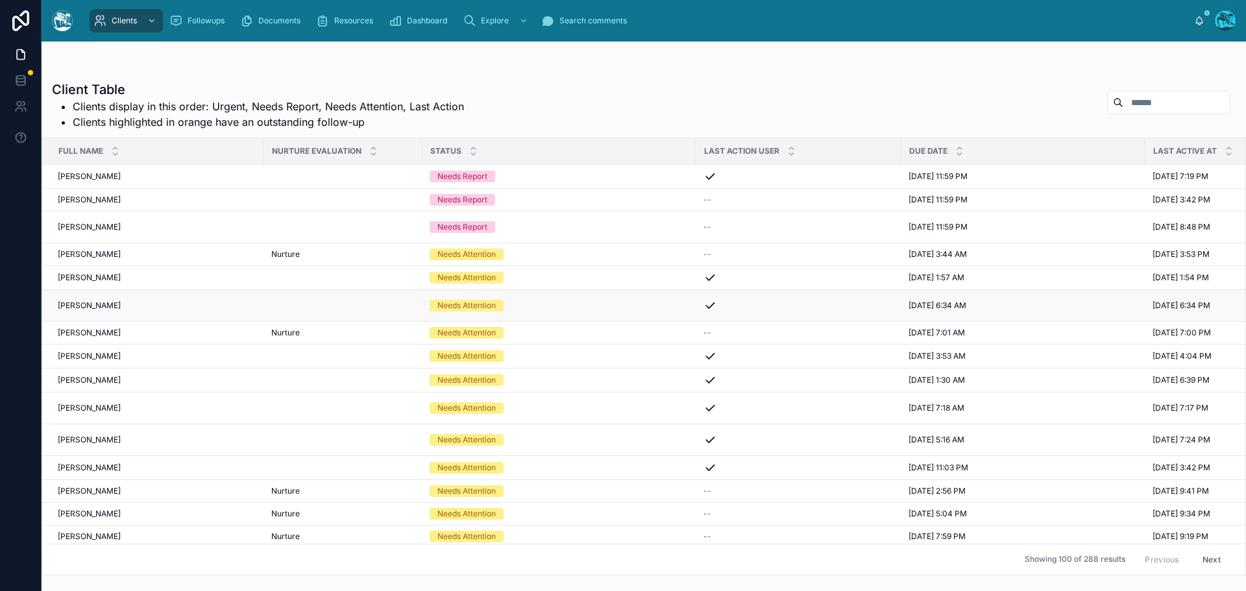
click at [119, 304] on div "Kristyn Mason Kristyn Mason" at bounding box center [157, 306] width 198 height 10
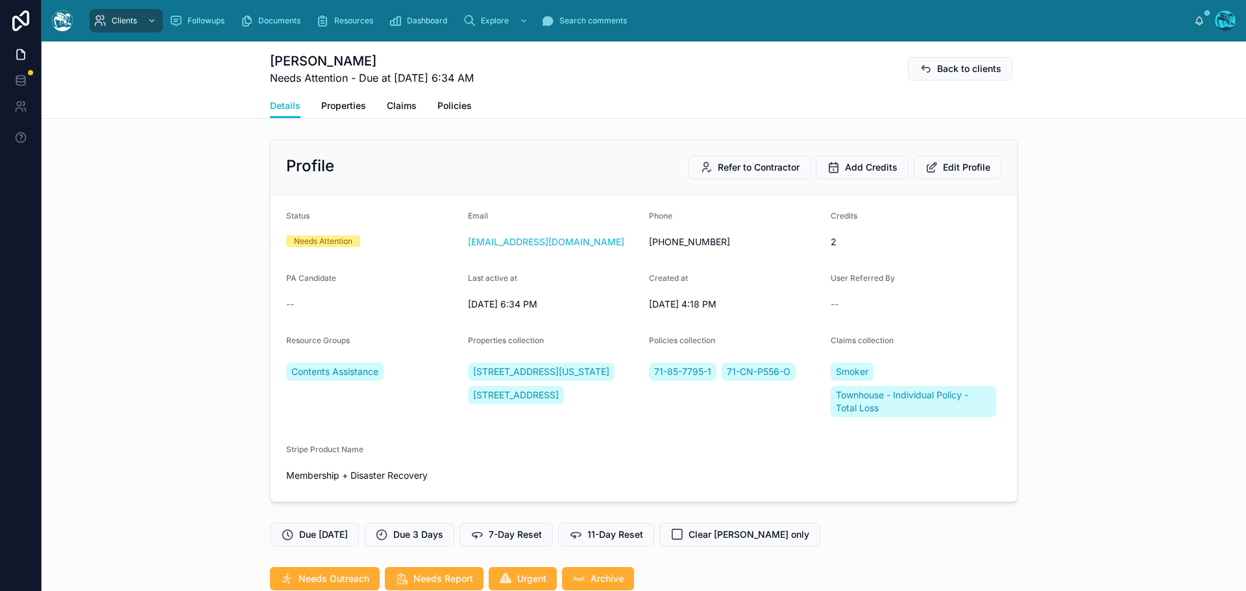
scroll to position [3135, 0]
